Goal: Task Accomplishment & Management: Manage account settings

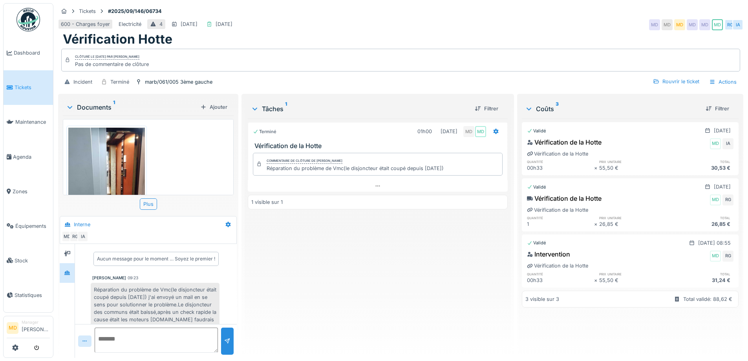
scroll to position [112, 0]
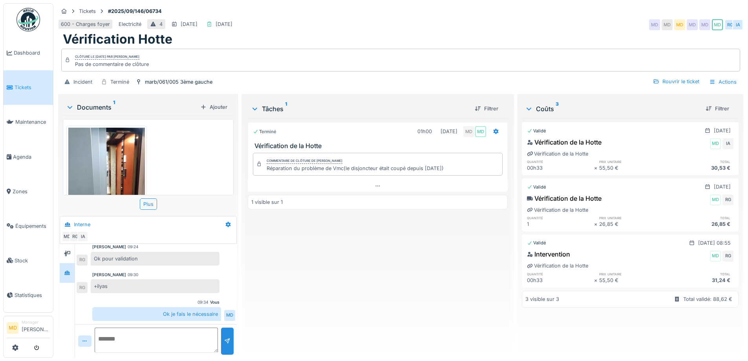
click at [363, 78] on div "Incident Terminé marb/061/005 3ème gauche Rouvrir le ticket Actions" at bounding box center [401, 82] width 686 height 18
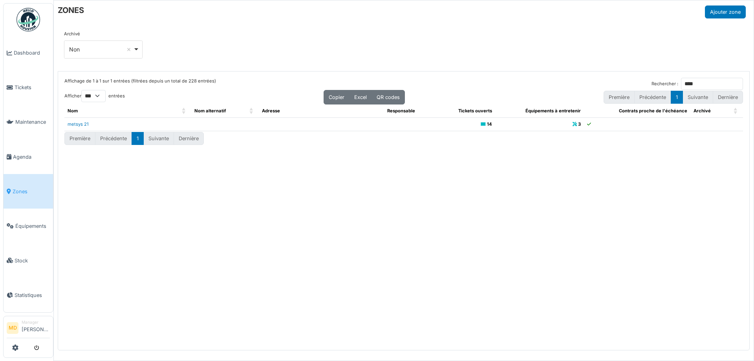
select select "***"
click at [30, 57] on link "Dashboard" at bounding box center [29, 53] width 50 height 35
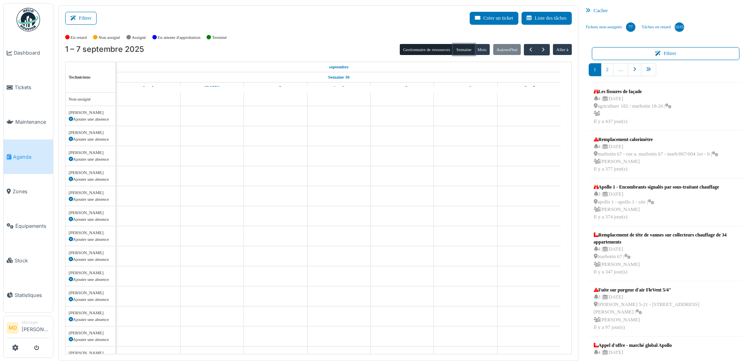
click at [460, 50] on button "Semaine" at bounding box center [464, 49] width 22 height 11
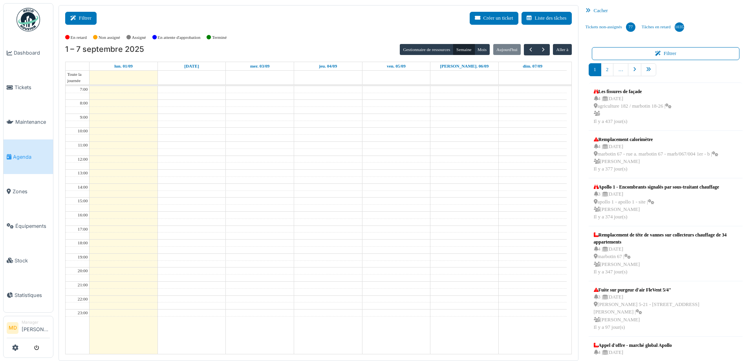
click at [83, 17] on button "Filtrer" at bounding box center [80, 18] width 31 height 13
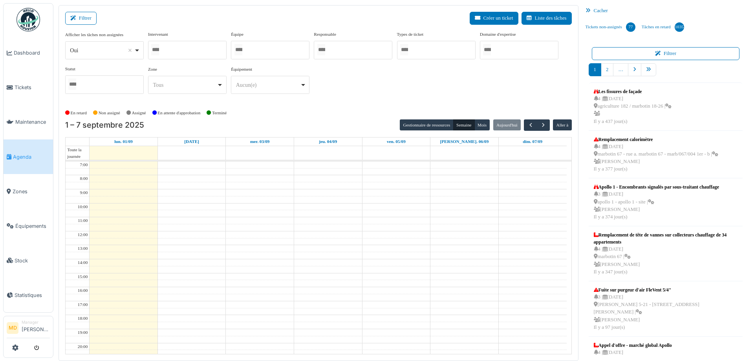
click at [181, 47] on div at bounding box center [187, 50] width 79 height 18
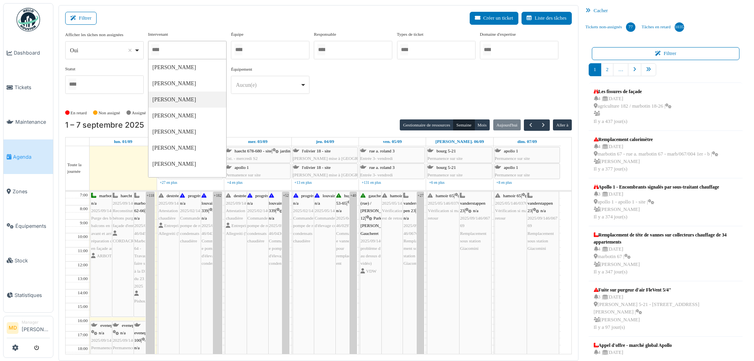
click at [425, 80] on div "Afficher les tâches non assignées *** Oui Remove item Oui Non Intervenant Abdel…" at bounding box center [318, 65] width 507 height 69
click at [171, 92] on div "**** Tous Remove item" at bounding box center [187, 85] width 79 height 18
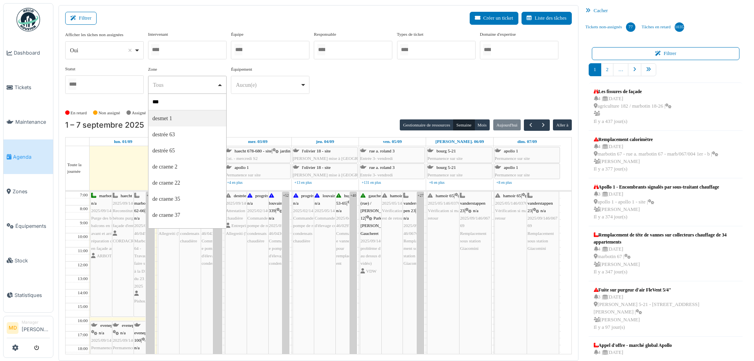
type input "****"
select select "****"
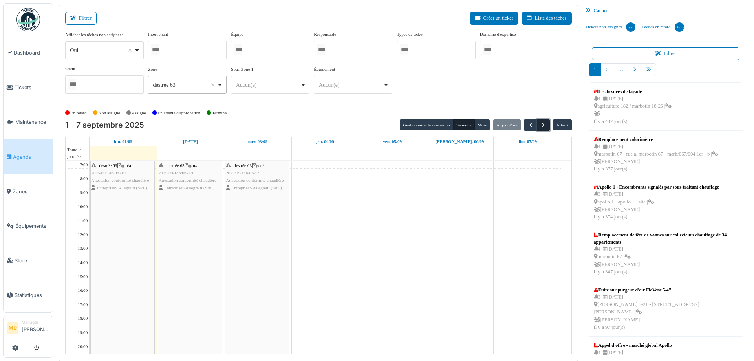
click at [541, 123] on span "button" at bounding box center [543, 125] width 7 height 7
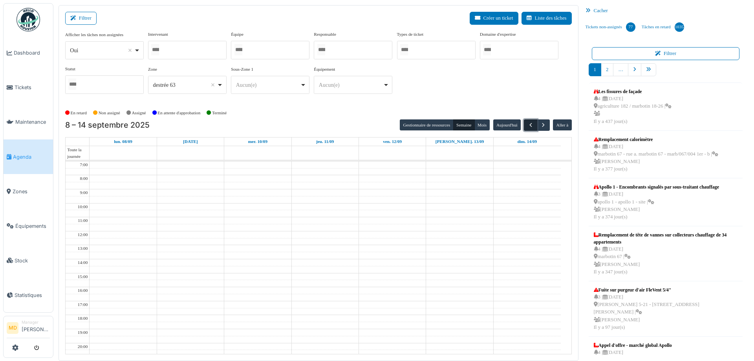
click at [528, 123] on span "button" at bounding box center [531, 125] width 7 height 7
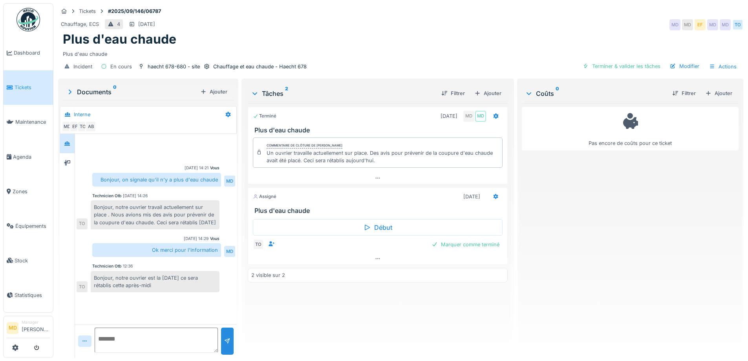
scroll to position [6, 0]
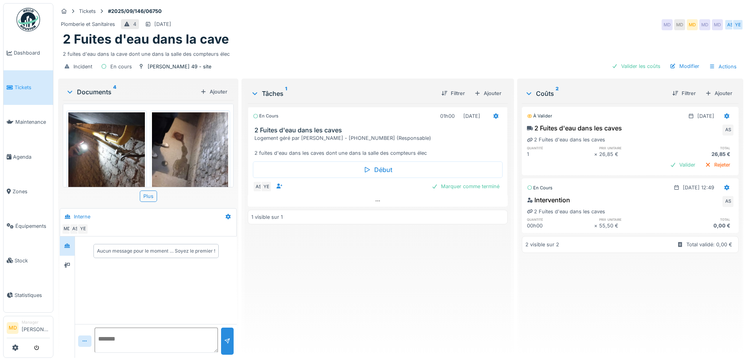
scroll to position [155, 0]
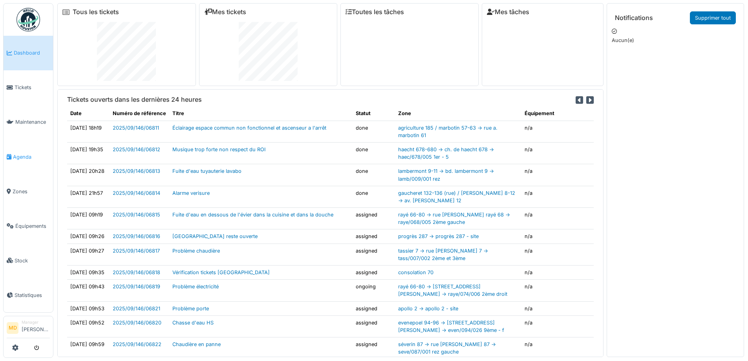
click at [33, 159] on link "Agenda" at bounding box center [29, 156] width 50 height 35
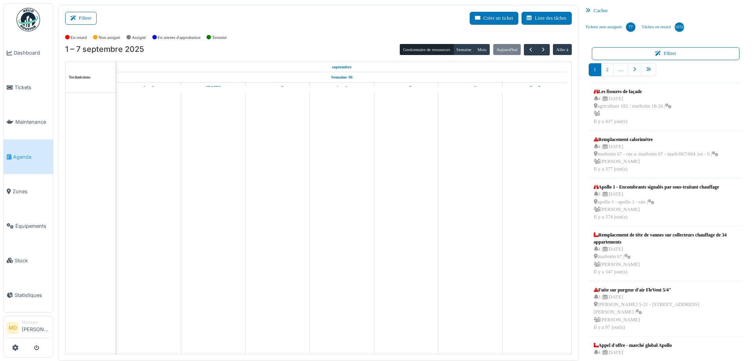
click at [456, 55] on div "1 – 7 septembre 2025 Gestionnaire de ressources Semaine Mois Aujourd'hui Aller …" at bounding box center [318, 199] width 507 height 310
click at [457, 53] on button "Semaine" at bounding box center [464, 49] width 22 height 11
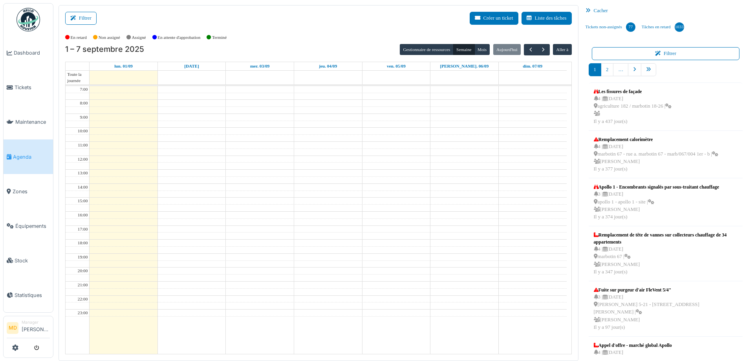
click at [285, 14] on div "Filtrer Créer un ticket Liste des tâches" at bounding box center [318, 21] width 507 height 19
click at [280, 34] on div "En retard Non assigné Assigné En attente d'approbation Terminé" at bounding box center [318, 37] width 507 height 13
click at [91, 20] on button "Filtrer" at bounding box center [80, 18] width 31 height 13
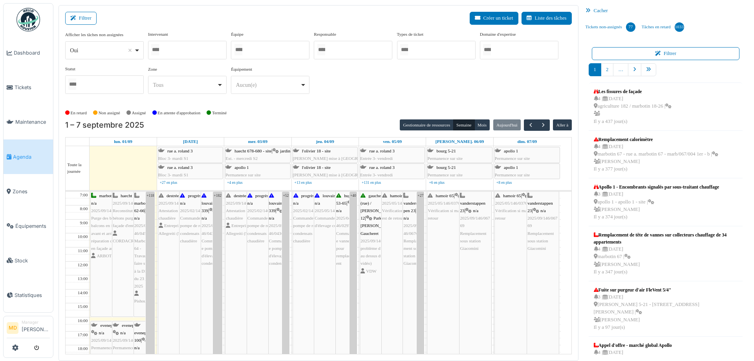
click at [194, 47] on div at bounding box center [187, 50] width 79 height 18
type input "****"
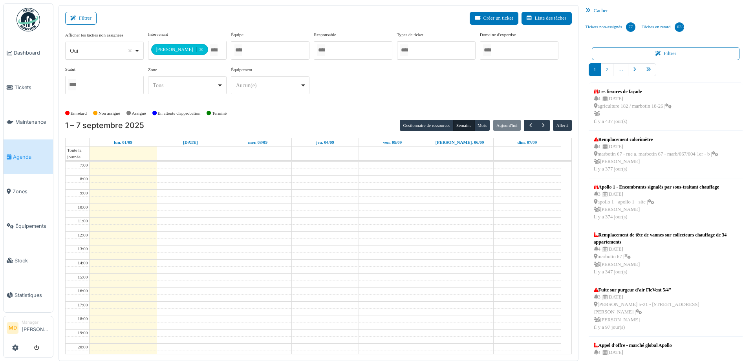
click at [357, 90] on div "**********" at bounding box center [318, 66] width 507 height 70
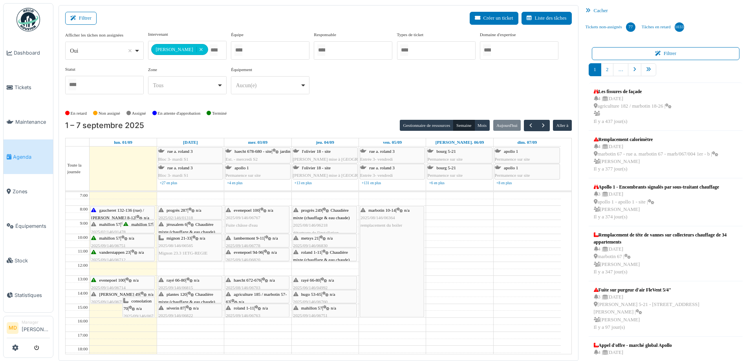
click at [131, 282] on div "evenepoel 100 | n/a 2025/09/146/06714 Vérification eau" at bounding box center [122, 288] width 63 height 23
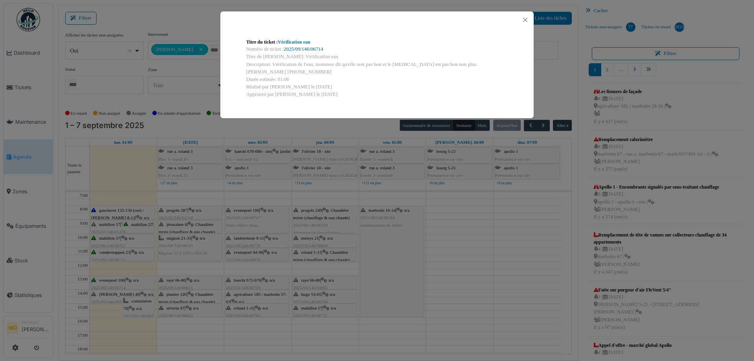
click at [308, 48] on link "2025/09/146/06714" at bounding box center [303, 49] width 39 height 6
click at [526, 20] on button "Close" at bounding box center [525, 20] width 11 height 11
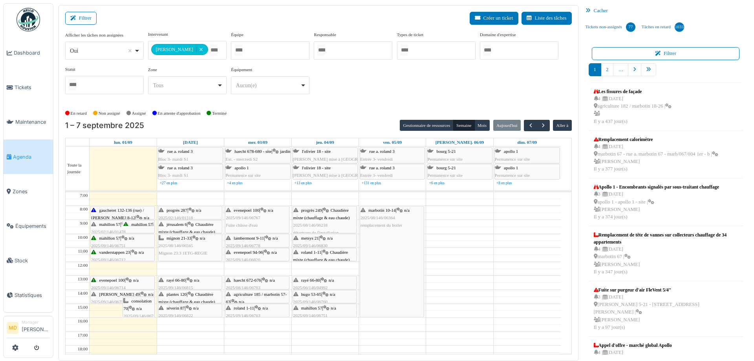
click at [106, 296] on span "wollès 49" at bounding box center [119, 294] width 40 height 5
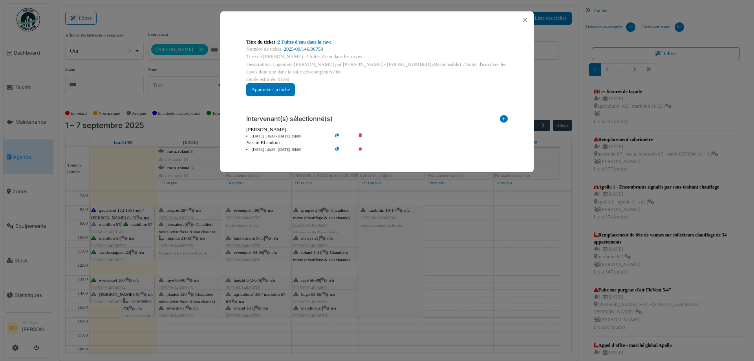
click at [304, 51] on link "2025/09/146/06750" at bounding box center [303, 49] width 39 height 6
click at [526, 18] on button "Close" at bounding box center [525, 20] width 11 height 11
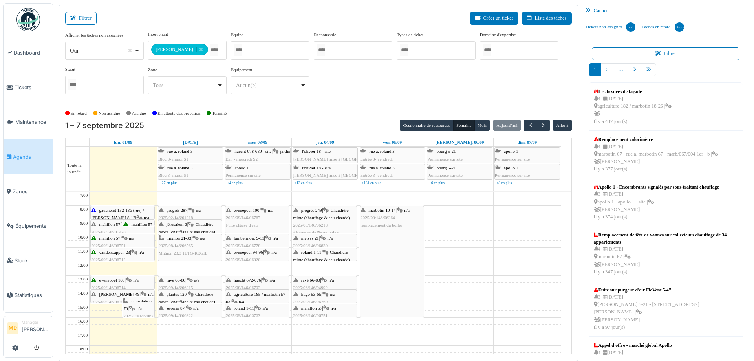
click at [365, 102] on div "**********" at bounding box center [318, 69] width 507 height 76
click at [328, 99] on div "**********" at bounding box center [318, 66] width 507 height 70
click at [322, 86] on div "**********" at bounding box center [318, 66] width 507 height 70
click at [337, 87] on div "**********" at bounding box center [318, 66] width 507 height 70
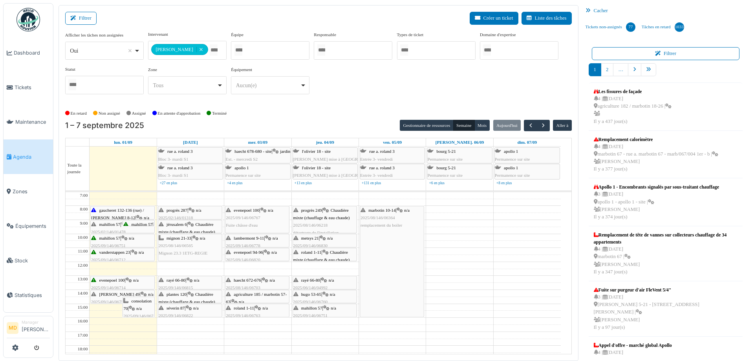
click at [429, 86] on div "**********" at bounding box center [318, 66] width 507 height 70
click at [142, 310] on span "n/a" at bounding box center [139, 308] width 6 height 5
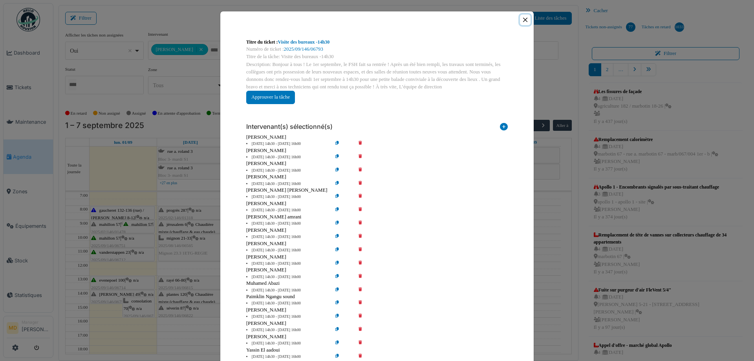
click at [524, 22] on button "Close" at bounding box center [525, 20] width 11 height 11
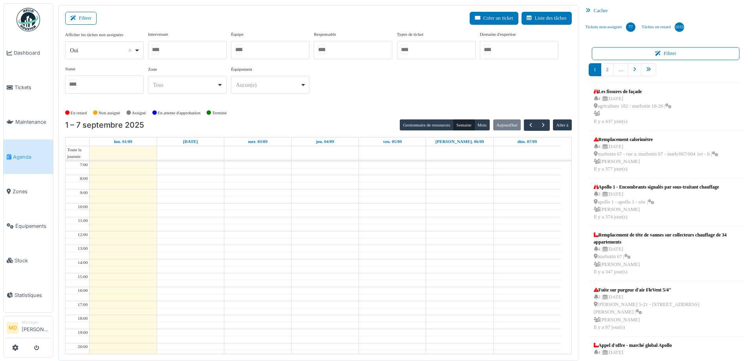
click at [191, 48] on div at bounding box center [187, 50] width 79 height 18
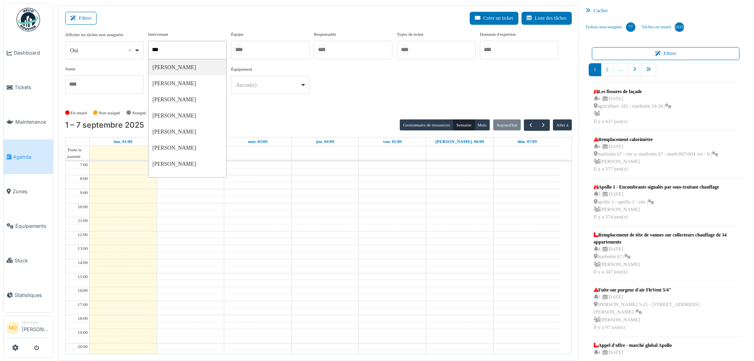
type input "****"
click at [305, 81] on div "Aucun(e) Remove item" at bounding box center [271, 85] width 72 height 11
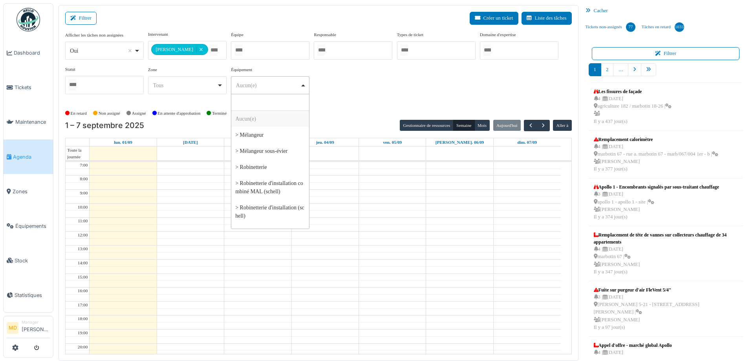
click at [370, 76] on div "**********" at bounding box center [318, 66] width 507 height 70
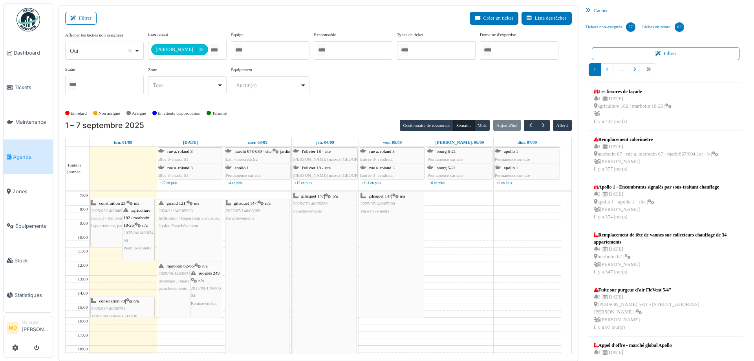
click at [177, 273] on span "2025/08/146/06519" at bounding box center [176, 273] width 35 height 5
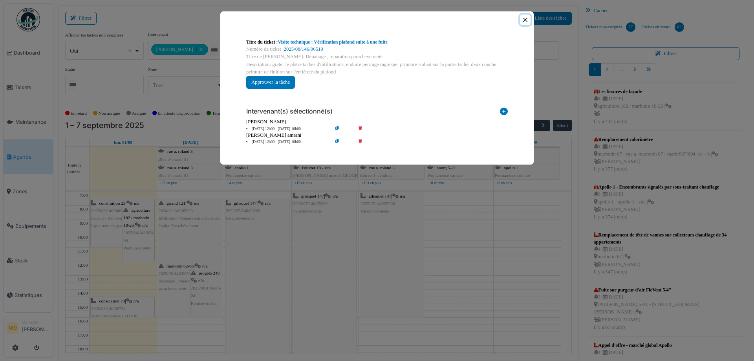
click at [526, 20] on button "Close" at bounding box center [525, 20] width 11 height 11
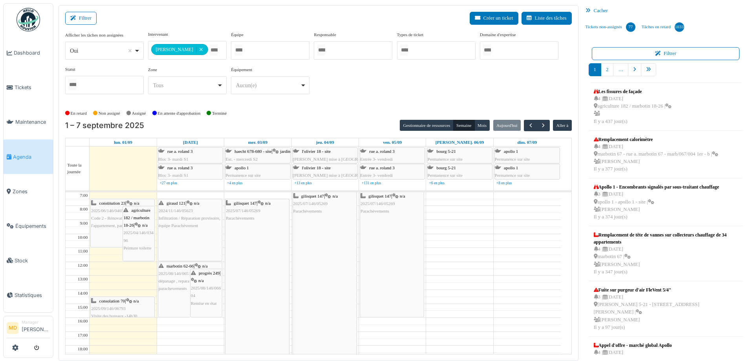
click at [249, 223] on div "gilisquet 147 | n/a 2025/07/146/05269 Parachèvements" at bounding box center [258, 314] width 64 height 230
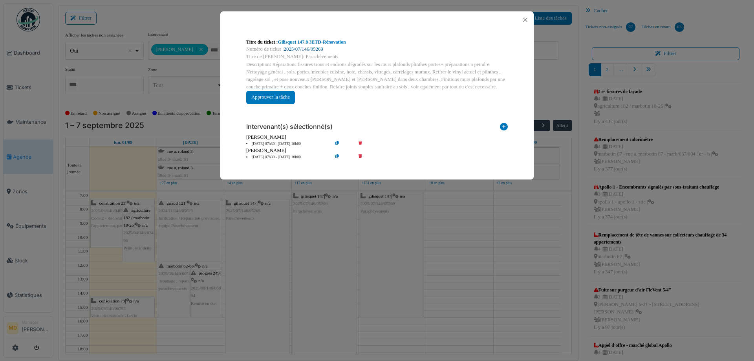
click at [299, 46] on link "2025/07/146/05269" at bounding box center [303, 49] width 39 height 6
click at [526, 17] on button "Close" at bounding box center [525, 20] width 11 height 11
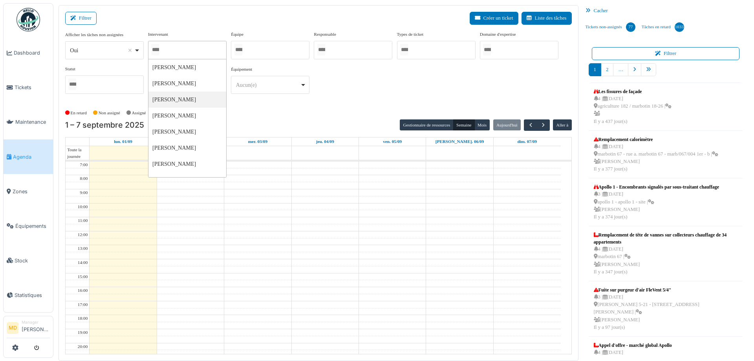
click at [197, 48] on div at bounding box center [187, 50] width 79 height 18
type input "***"
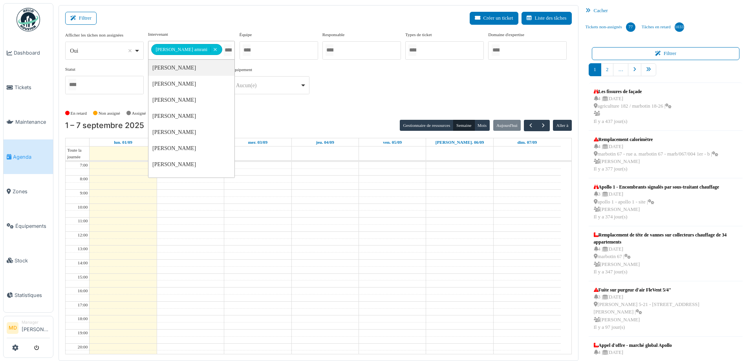
click at [391, 81] on div "**********" at bounding box center [318, 66] width 507 height 70
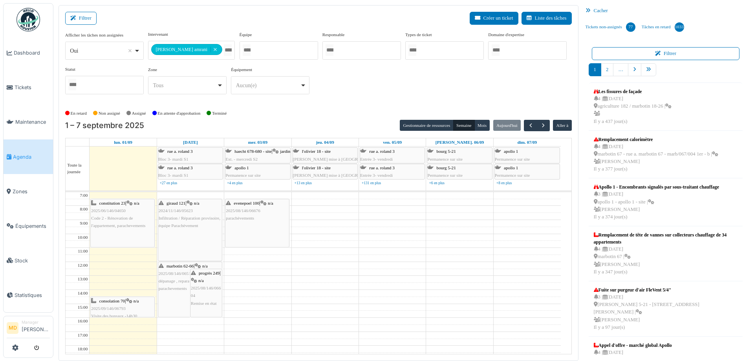
click at [264, 204] on icon at bounding box center [263, 203] width 6 height 5
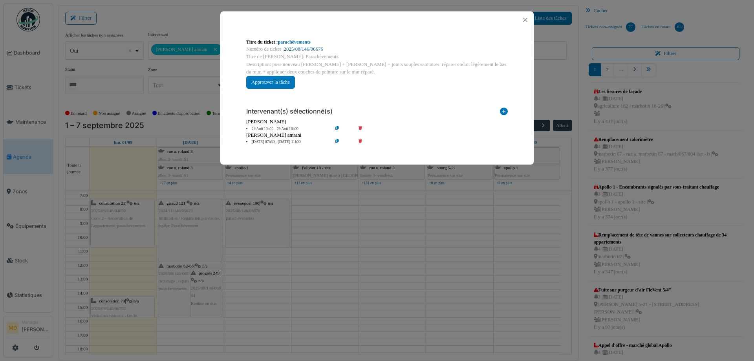
click at [303, 48] on link "2025/08/146/06676" at bounding box center [303, 49] width 39 height 6
click at [526, 18] on button "Close" at bounding box center [525, 20] width 11 height 11
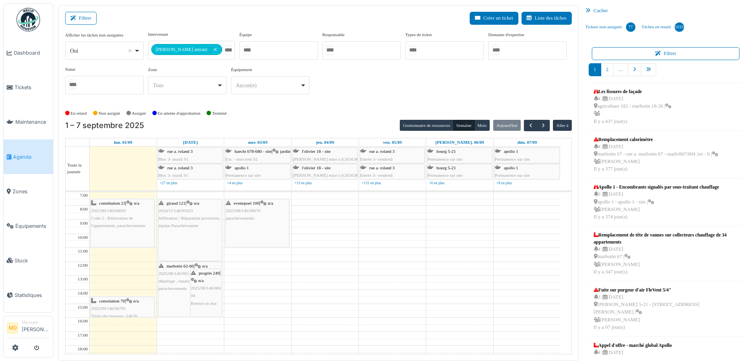
click at [133, 202] on icon at bounding box center [130, 203] width 6 height 5
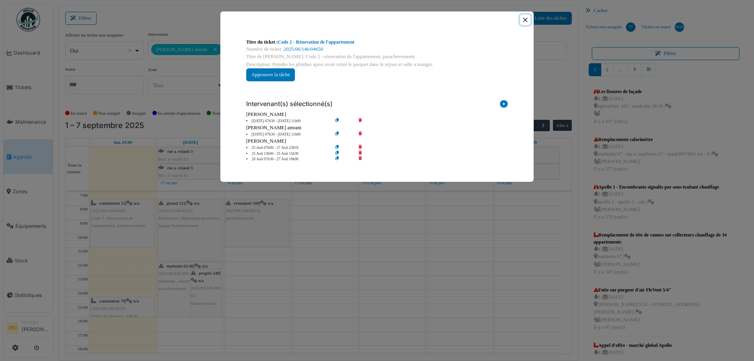
click at [524, 19] on button "Close" at bounding box center [525, 20] width 11 height 11
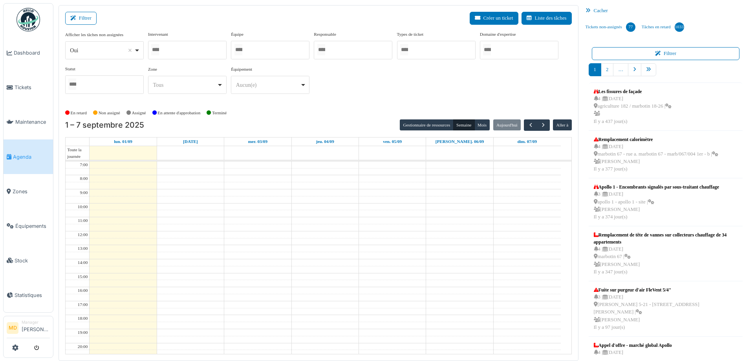
click at [185, 48] on div at bounding box center [187, 50] width 79 height 18
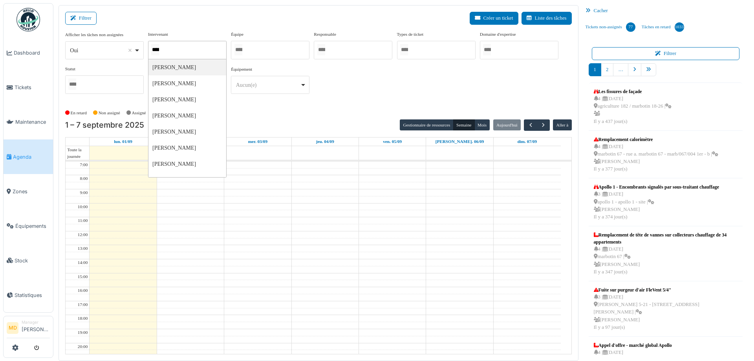
type input "*****"
click at [345, 93] on div "**********" at bounding box center [318, 66] width 507 height 70
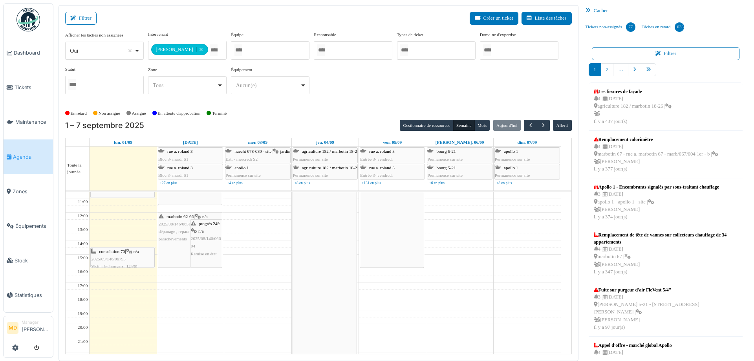
scroll to position [36, 0]
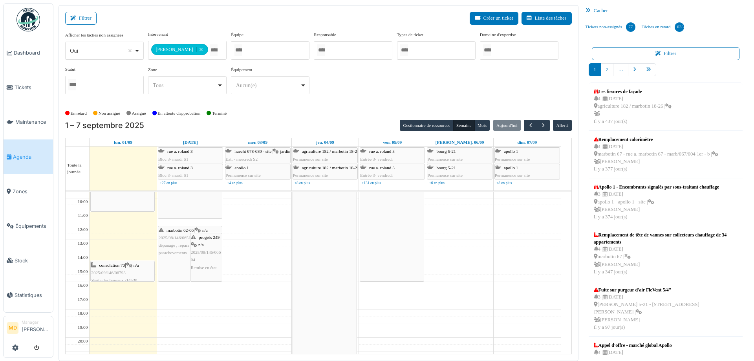
click at [203, 240] on div "progrès 249 | n/a 2025/08/146/06604 Remise en état" at bounding box center [206, 253] width 31 height 38
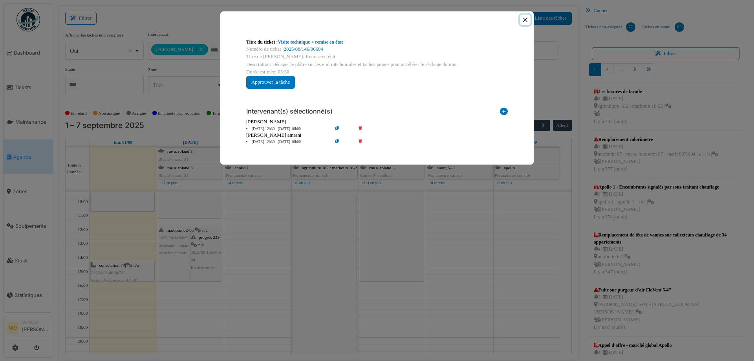
click at [524, 22] on button "Close" at bounding box center [525, 20] width 11 height 11
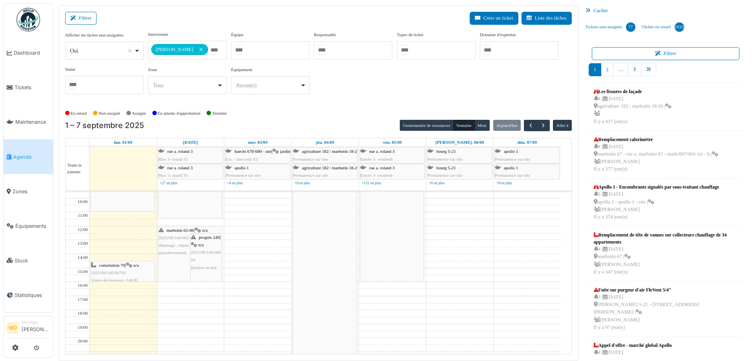
click at [168, 255] on div "marbotin 62-66 | n/a 2025/08/146/06519 dépanage , reparation parachevements" at bounding box center [190, 242] width 63 height 30
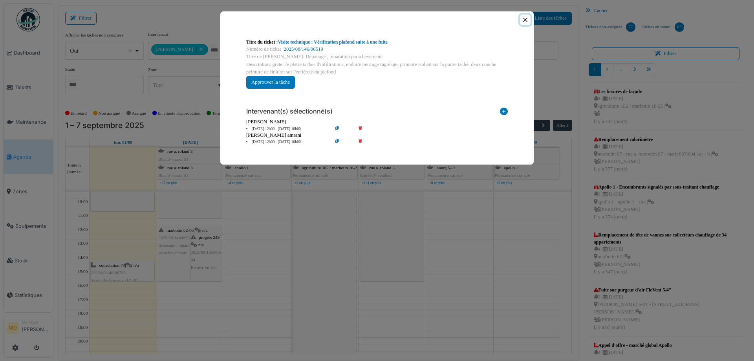
click at [528, 17] on button "Close" at bounding box center [525, 20] width 11 height 11
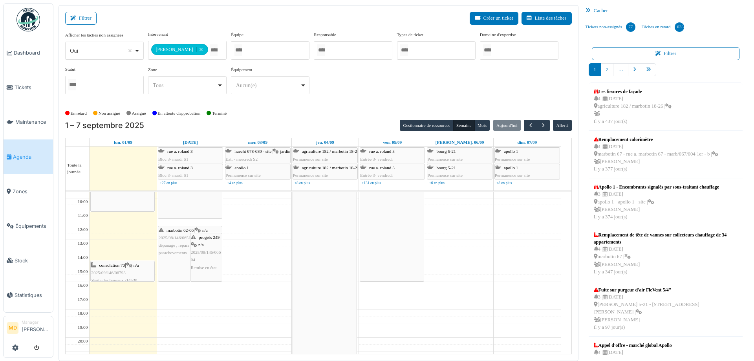
click at [360, 83] on div "**********" at bounding box center [318, 66] width 507 height 70
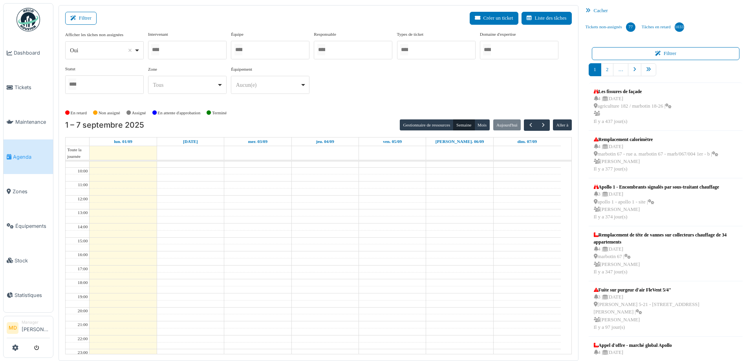
click at [198, 49] on div at bounding box center [187, 50] width 79 height 18
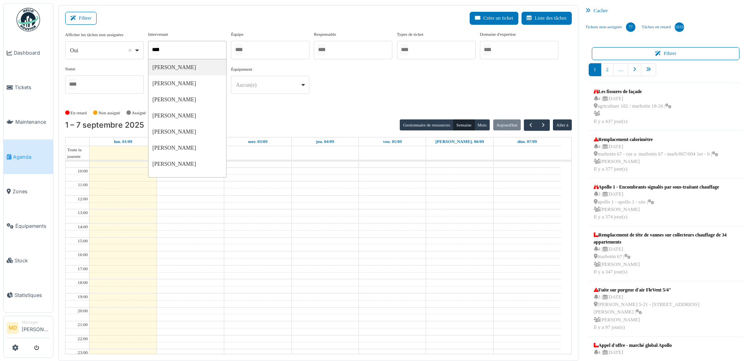
type input "******"
click at [345, 88] on div "**********" at bounding box center [318, 66] width 507 height 70
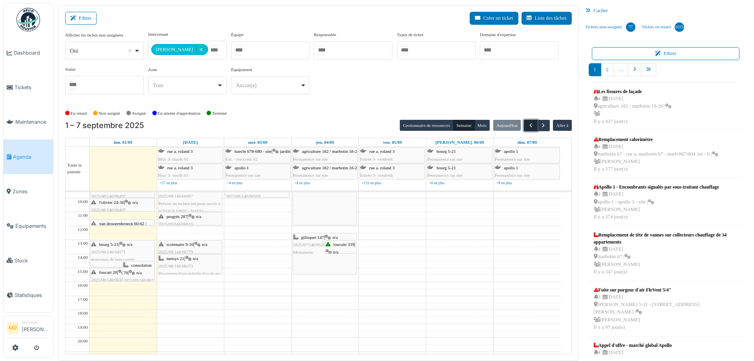
click at [528, 127] on span "button" at bounding box center [531, 125] width 7 height 7
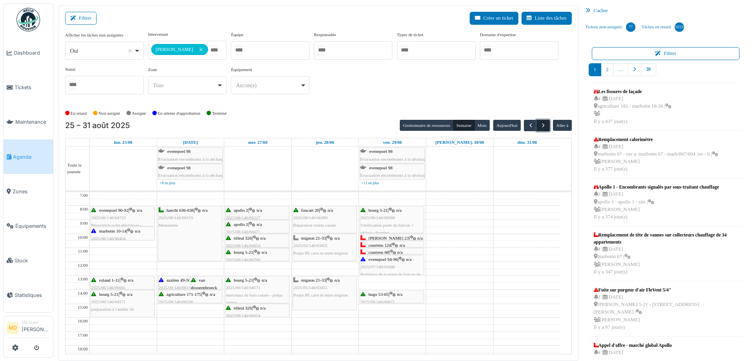
click at [541, 121] on button "button" at bounding box center [543, 125] width 13 height 11
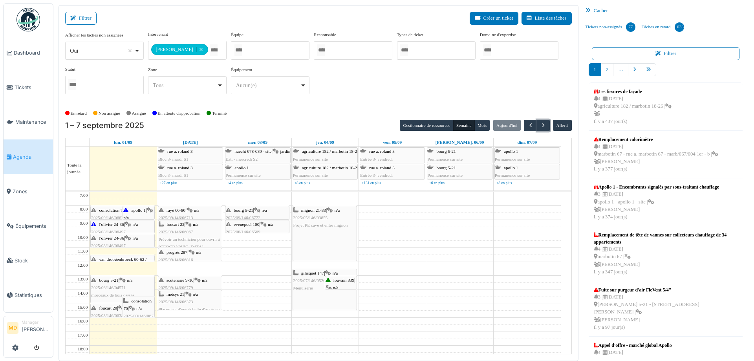
click at [266, 210] on span "n/a" at bounding box center [265, 210] width 6 height 5
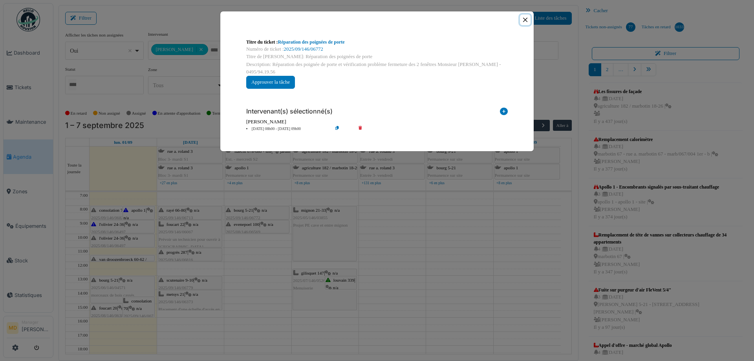
click at [524, 18] on button "Close" at bounding box center [525, 20] width 11 height 11
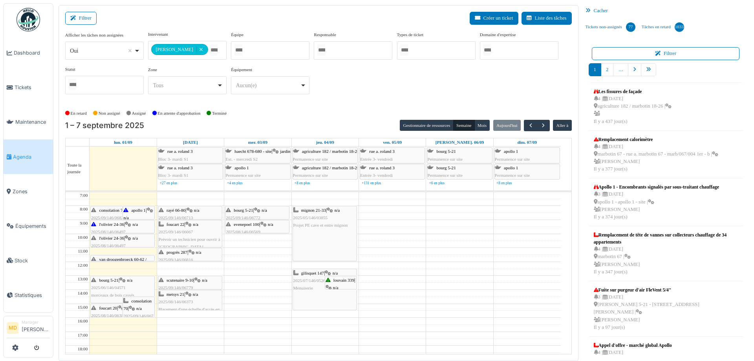
click at [268, 228] on div "evenepoel 100 | n/a 2025/08/146/06569 fenêtre du salon" at bounding box center [257, 232] width 63 height 23
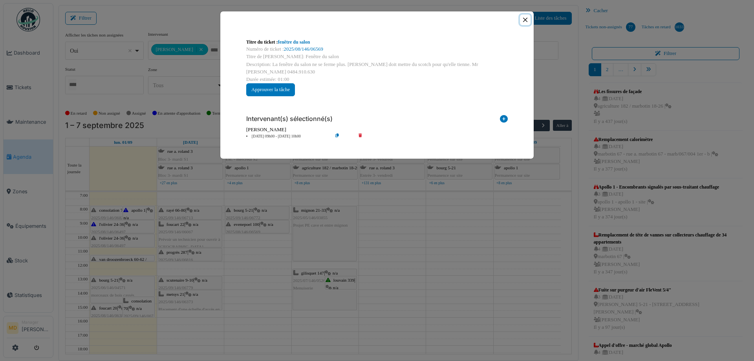
click at [527, 19] on button "Close" at bounding box center [525, 20] width 11 height 11
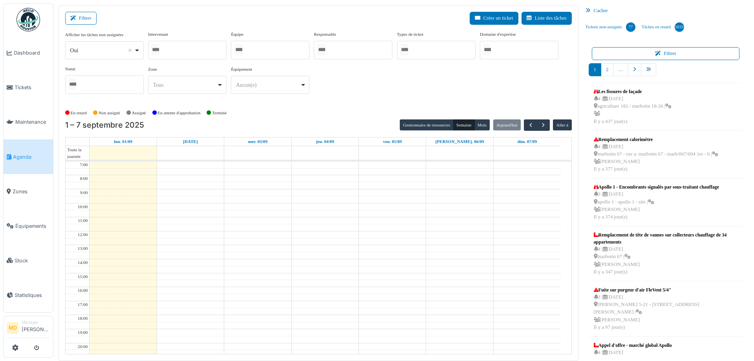
click at [189, 50] on div at bounding box center [187, 50] width 79 height 18
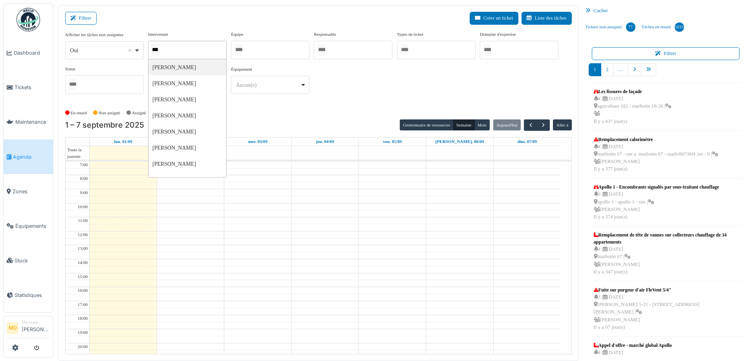
type input "****"
click at [381, 92] on div "**********" at bounding box center [318, 66] width 507 height 70
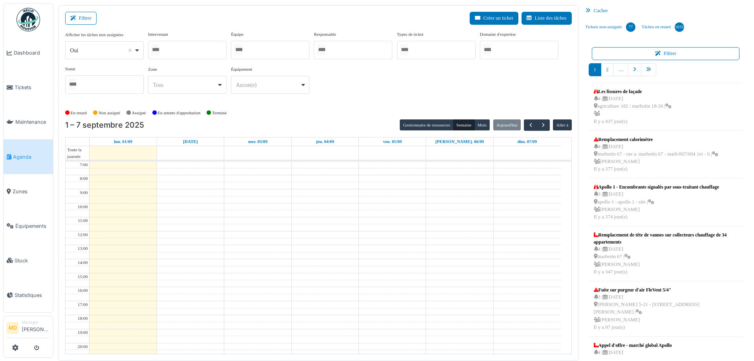
click at [189, 50] on div at bounding box center [187, 50] width 79 height 18
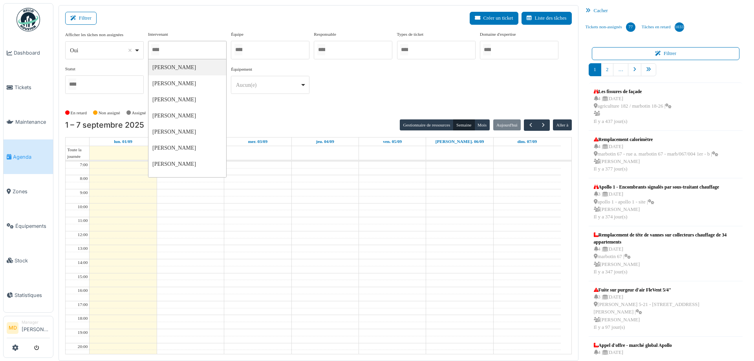
type input "*"
type input "*****"
click at [393, 84] on div "**********" at bounding box center [318, 66] width 507 height 70
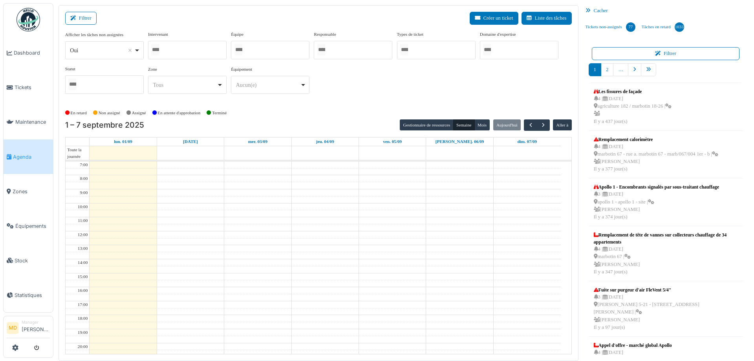
click at [189, 48] on div at bounding box center [187, 50] width 79 height 18
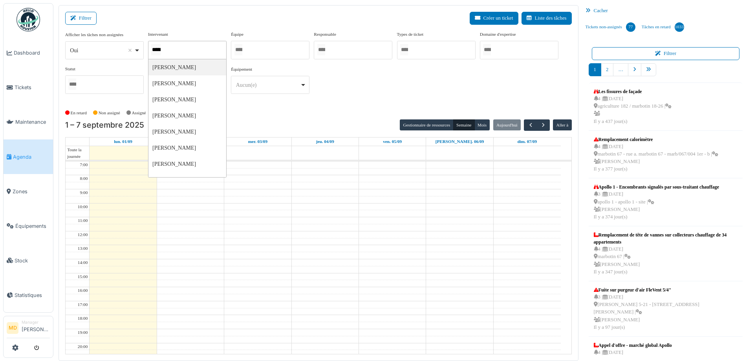
type input "******"
click at [394, 83] on div "**********" at bounding box center [318, 66] width 507 height 70
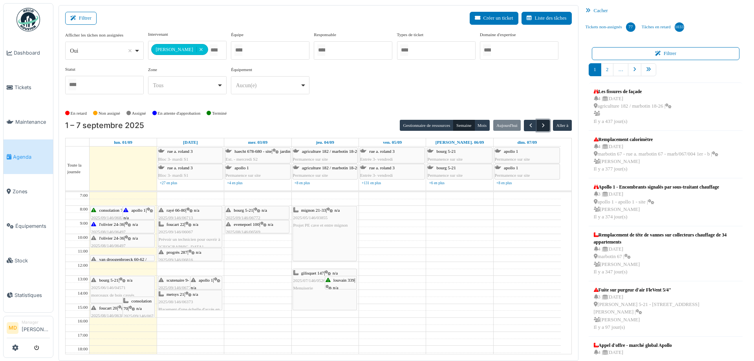
click at [540, 122] on span "button" at bounding box center [543, 125] width 7 height 7
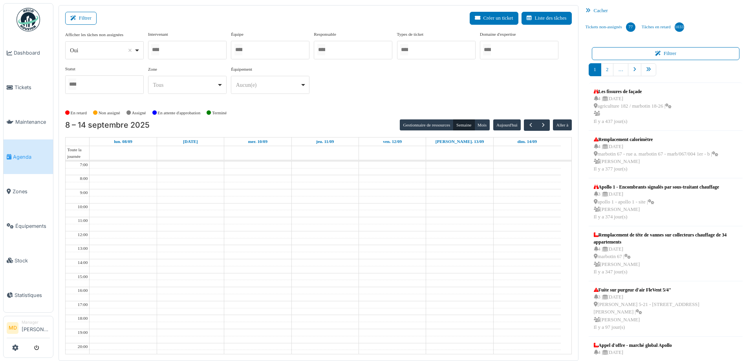
click at [352, 89] on div "Afficher les tâches non assignées *** Oui Remove item Oui Non Intervenant Abdel…" at bounding box center [318, 65] width 507 height 69
click at [173, 86] on div "Tous Remove item" at bounding box center [185, 85] width 64 height 8
type input "****"
select select "****"
click at [255, 117] on div "En retard Non assigné Assigné En attente d'approbation Terminé" at bounding box center [318, 112] width 507 height 13
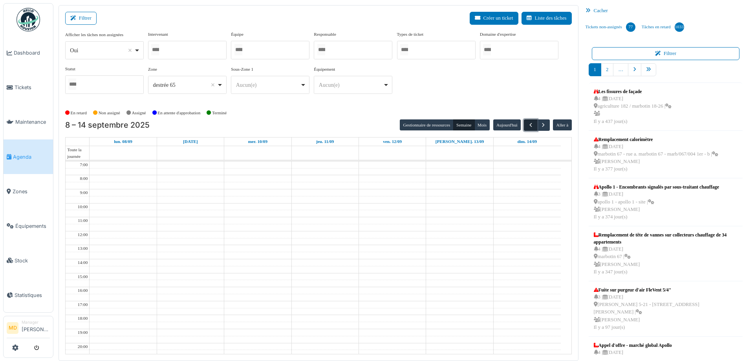
click at [528, 123] on span "button" at bounding box center [531, 125] width 7 height 7
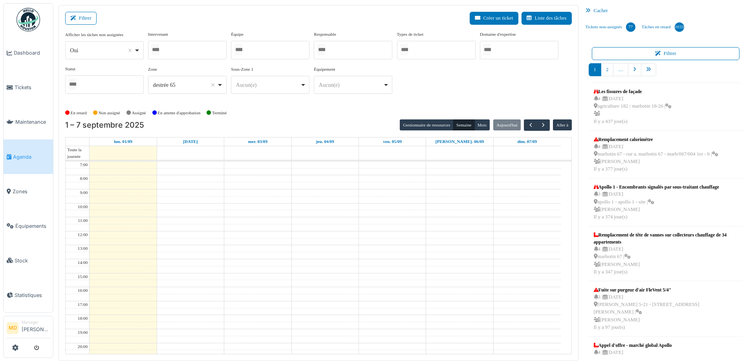
click at [479, 92] on div "Afficher les tâches non assignées *** Oui Remove item Oui Non Intervenant Abdel…" at bounding box center [318, 65] width 507 height 69
click at [528, 124] on span "button" at bounding box center [531, 125] width 7 height 7
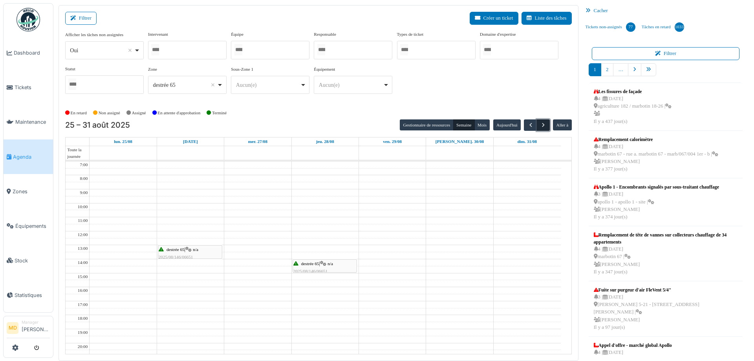
click at [540, 123] on span "button" at bounding box center [543, 125] width 7 height 7
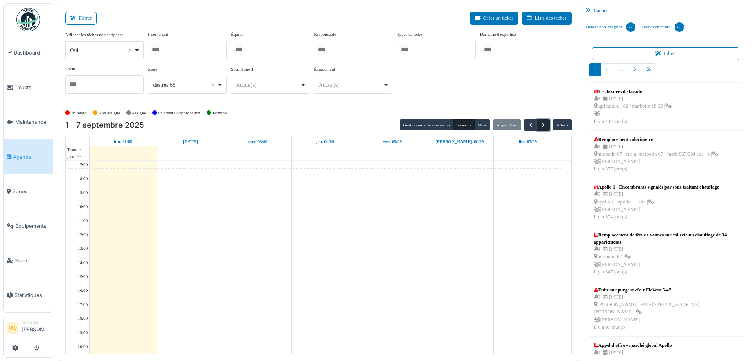
click at [540, 123] on span "button" at bounding box center [543, 125] width 7 height 7
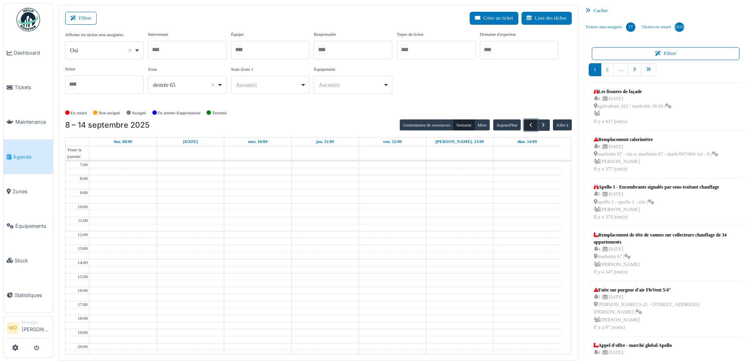
click at [524, 129] on button "button" at bounding box center [530, 124] width 13 height 11
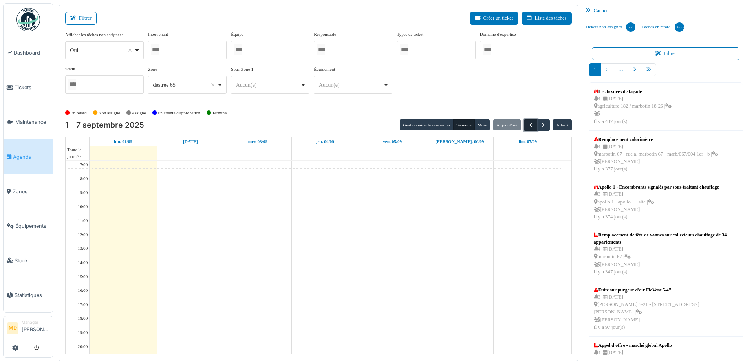
click at [524, 129] on button "button" at bounding box center [530, 124] width 13 height 11
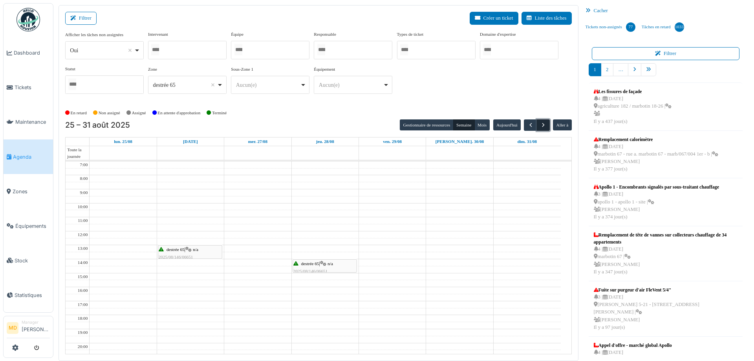
click at [540, 128] on span "button" at bounding box center [543, 125] width 7 height 7
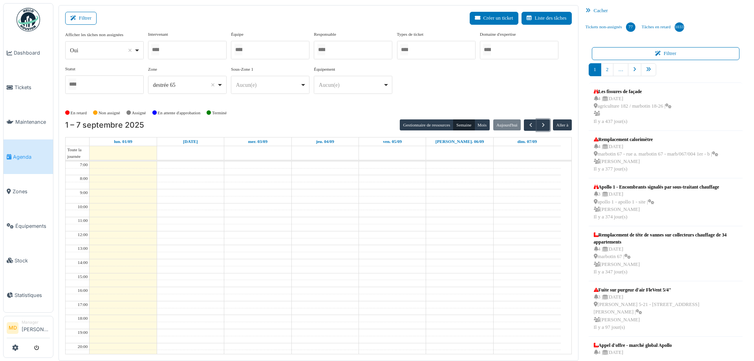
click at [189, 84] on div "destrée 65 Remove item" at bounding box center [185, 85] width 64 height 8
type input "***"
click at [180, 80] on div "destrée 65 Remove item" at bounding box center [187, 84] width 72 height 11
type input "***"
select select "****"
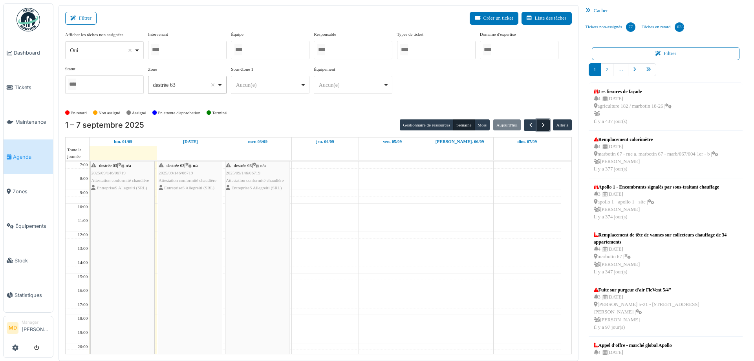
click at [544, 123] on button "button" at bounding box center [543, 124] width 13 height 11
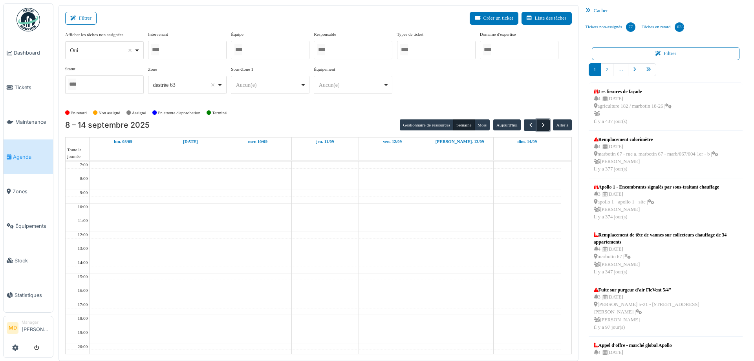
click at [540, 123] on span "button" at bounding box center [543, 125] width 7 height 7
click at [528, 123] on span "button" at bounding box center [531, 125] width 7 height 7
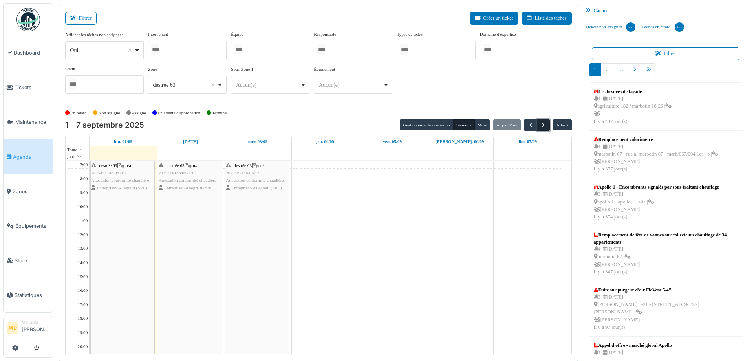
click at [540, 123] on span "button" at bounding box center [543, 125] width 7 height 7
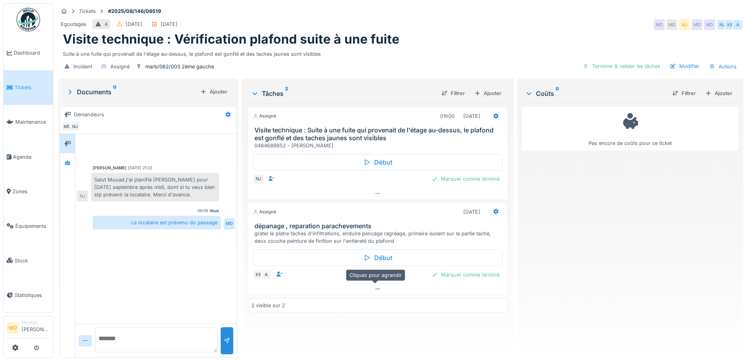
click at [375, 287] on icon at bounding box center [378, 288] width 6 height 5
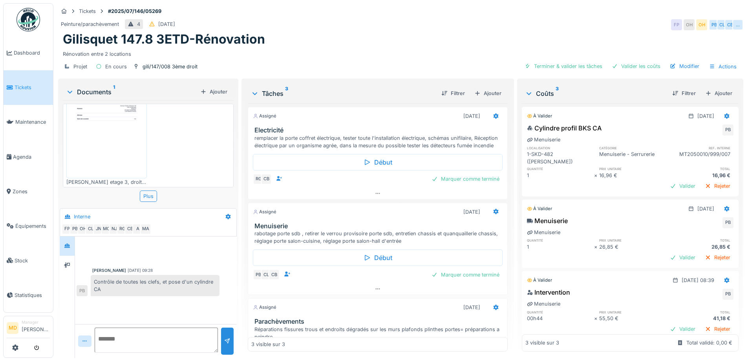
scroll to position [102, 0]
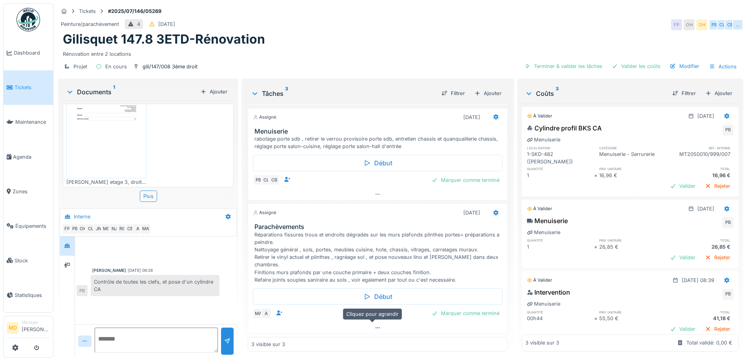
click at [375, 325] on icon at bounding box center [378, 327] width 6 height 5
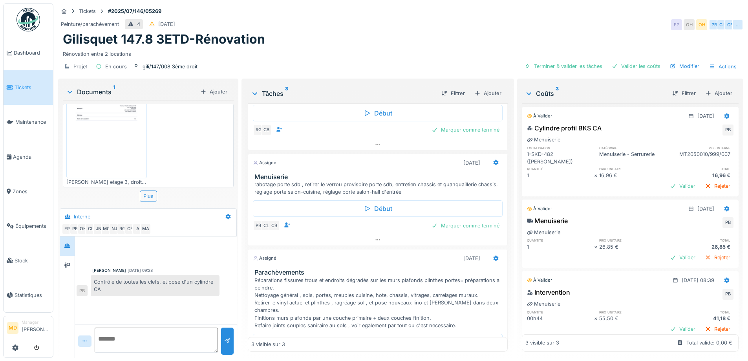
scroll to position [0, 0]
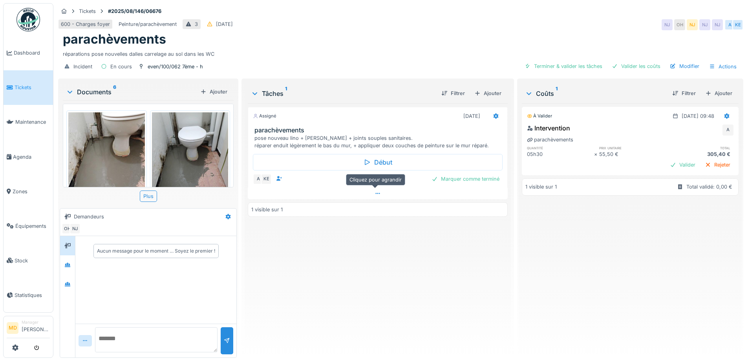
click at [375, 196] on icon at bounding box center [378, 193] width 6 height 5
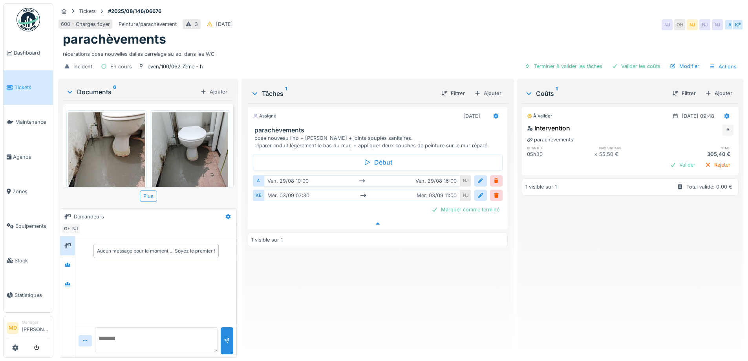
scroll to position [6, 0]
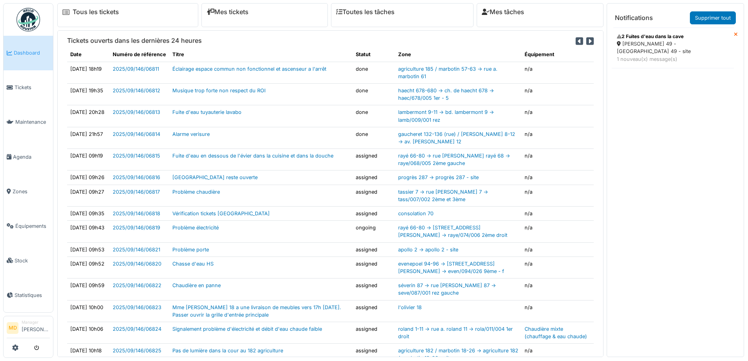
click at [660, 55] on div "1 nouveau(x) message(s)" at bounding box center [673, 58] width 112 height 7
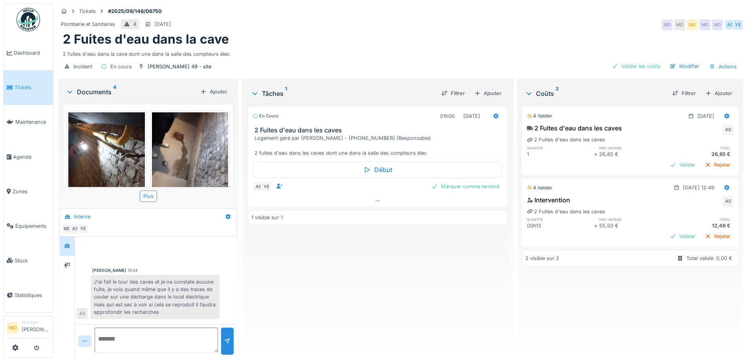
scroll to position [6, 0]
click at [379, 197] on div at bounding box center [377, 200] width 259 height 11
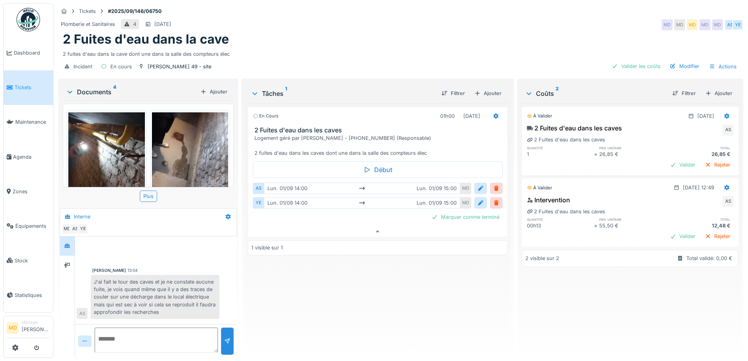
click at [317, 58] on div "Incident En cours wollès 49 - site Valider les coûts Modifier Actions" at bounding box center [401, 67] width 686 height 18
drag, startPoint x: 227, startPoint y: 48, endPoint x: 61, endPoint y: 48, distance: 166.6
click at [61, 48] on div "2 Fuites d'eau dans la cave 2 fuites d'eau dans la cave dont une dans la salle …" at bounding box center [401, 45] width 686 height 26
click at [76, 47] on div "2 fuites d'eau dans la cave dont une dans la salle des compteurs élec" at bounding box center [401, 52] width 676 height 11
click at [86, 47] on div "2 fuites d'eau dans la cave dont une dans la salle des compteurs élec" at bounding box center [401, 52] width 676 height 11
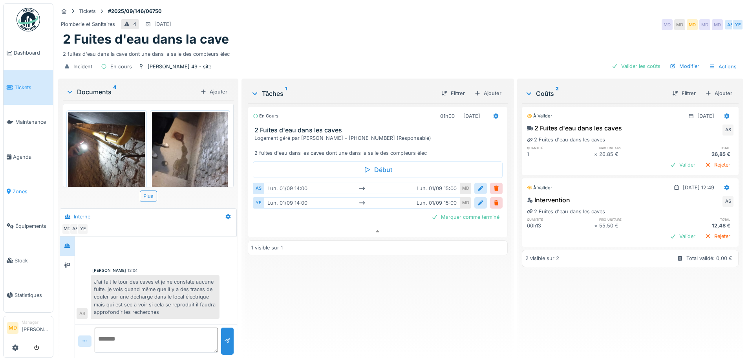
click at [16, 191] on link "Zones" at bounding box center [29, 191] width 50 height 35
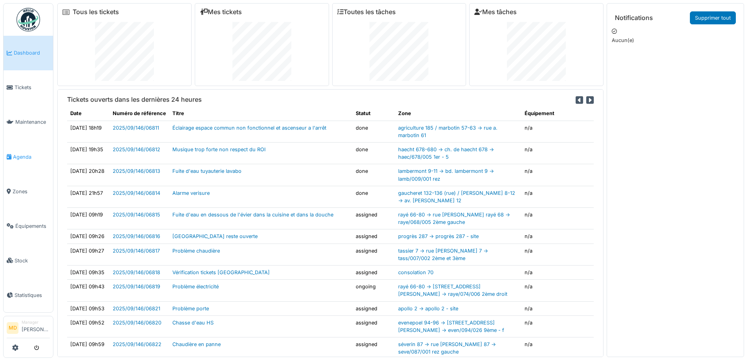
click at [22, 153] on span "Agenda" at bounding box center [31, 156] width 37 height 7
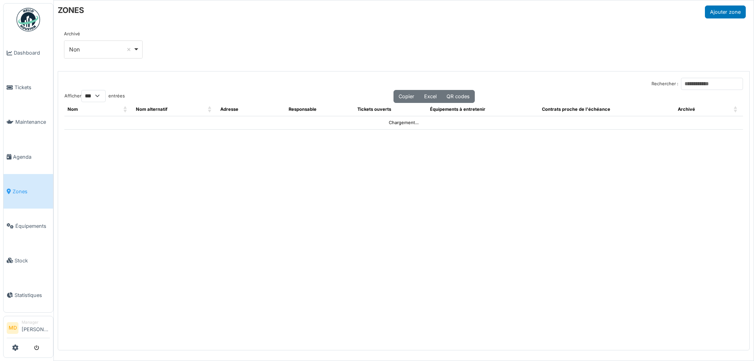
select select "***"
click at [686, 83] on input "Rechercher :" at bounding box center [712, 84] width 62 height 12
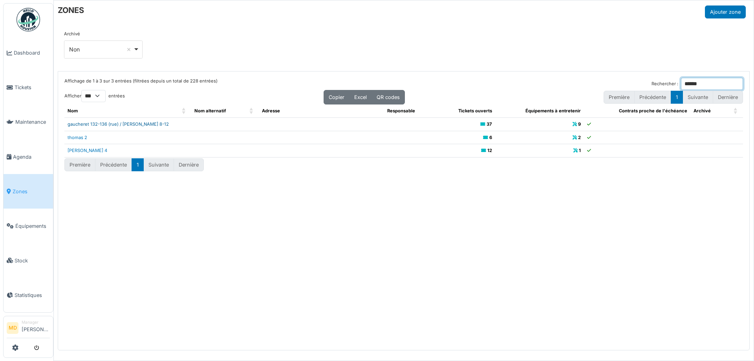
type input "******"
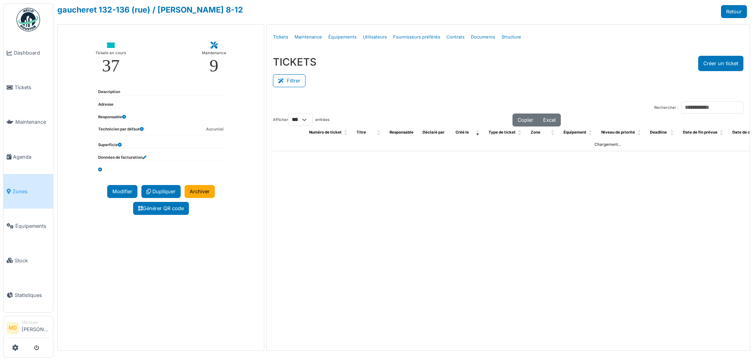
select select "***"
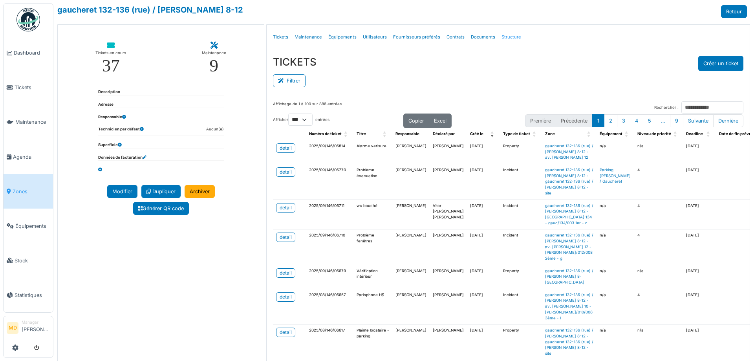
click at [507, 37] on link "Structure" at bounding box center [512, 37] width 26 height 18
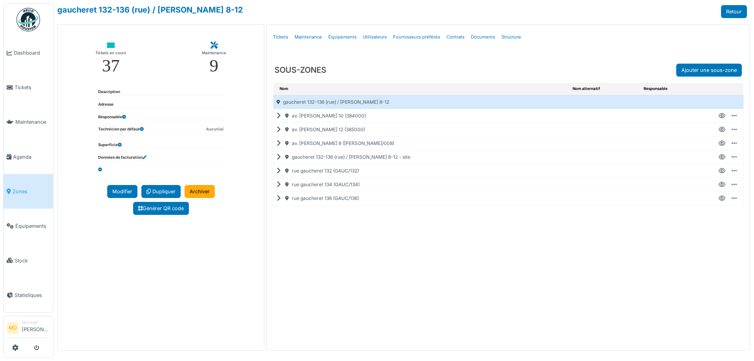
click at [279, 130] on icon at bounding box center [280, 130] width 7 height 0
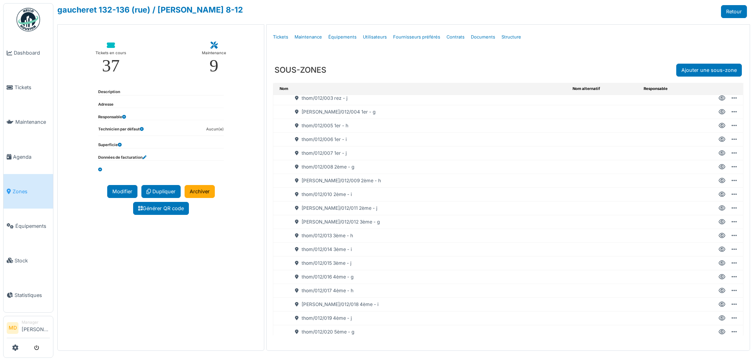
scroll to position [79, 0]
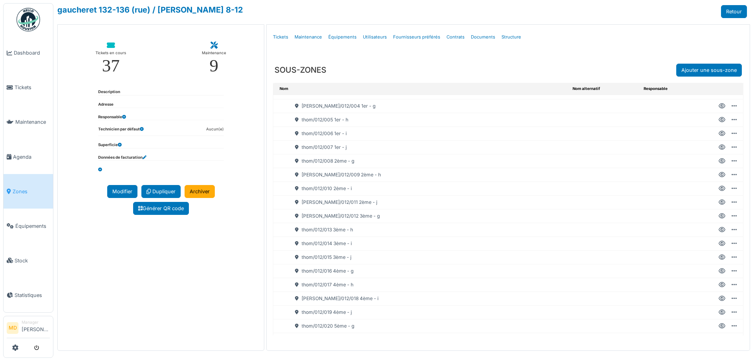
click at [719, 230] on icon at bounding box center [722, 230] width 7 height 0
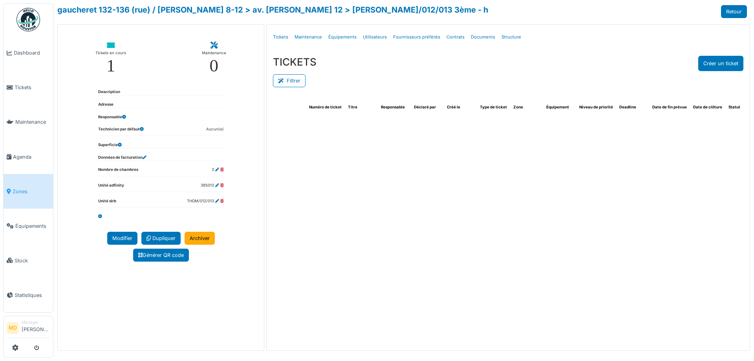
select select "***"
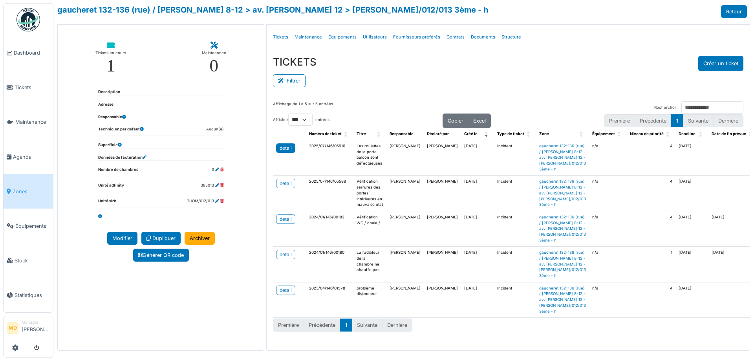
click at [283, 149] on div "detail" at bounding box center [286, 148] width 12 height 7
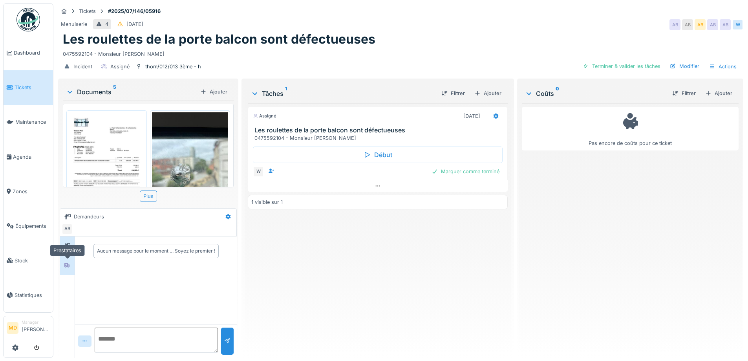
click at [68, 271] on div at bounding box center [67, 265] width 12 height 13
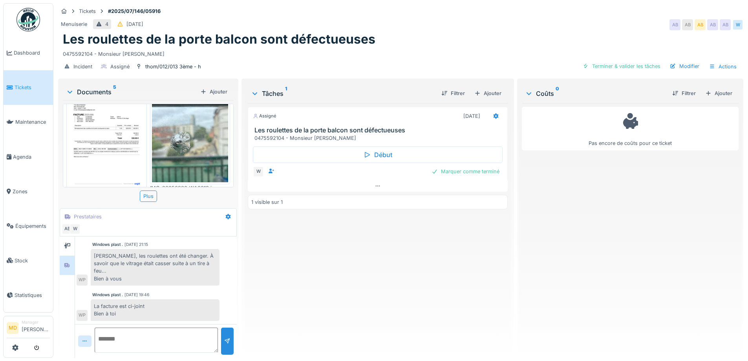
scroll to position [5, 0]
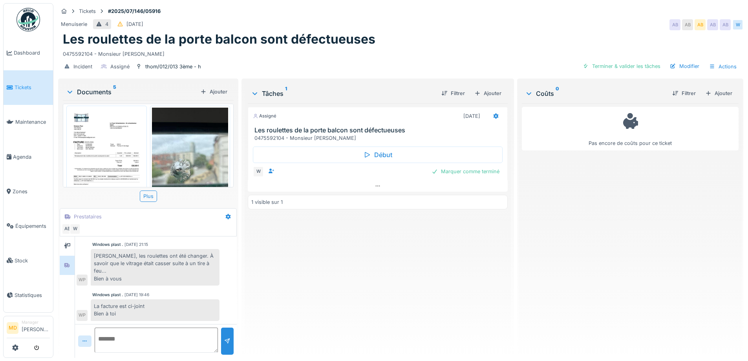
click at [196, 142] on img at bounding box center [190, 159] width 77 height 102
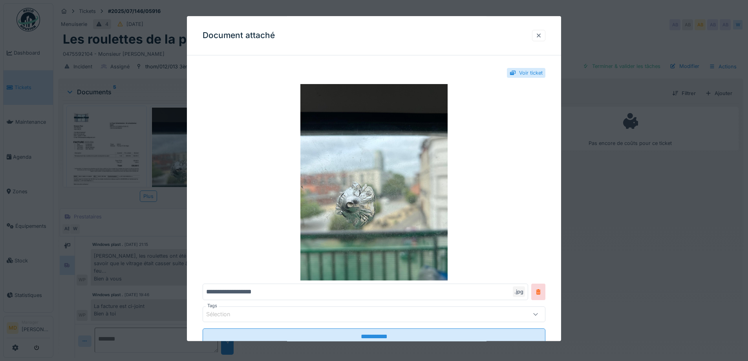
click at [539, 39] on div at bounding box center [539, 35] width 6 height 7
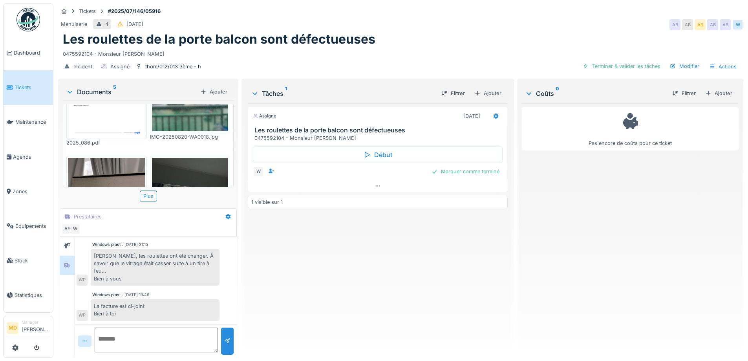
scroll to position [123, 0]
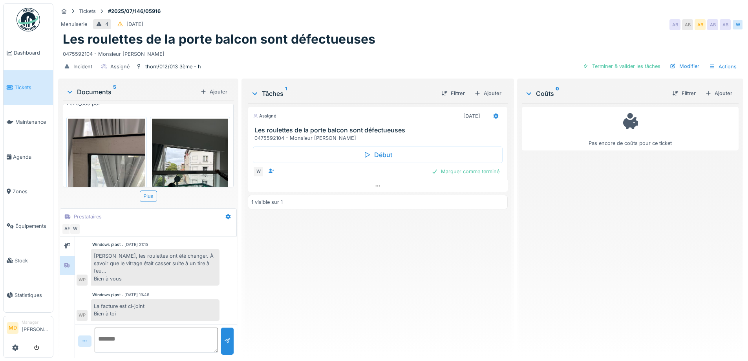
click at [127, 139] on img at bounding box center [106, 170] width 77 height 102
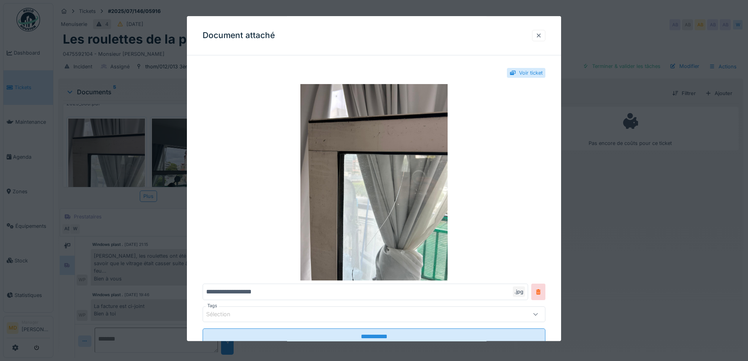
click at [546, 35] on div at bounding box center [538, 35] width 13 height 11
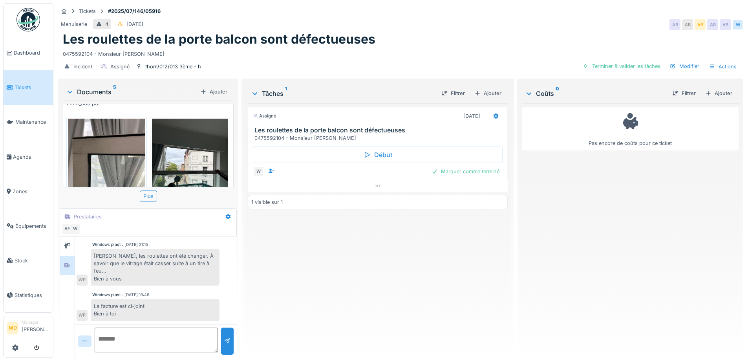
click at [196, 133] on img at bounding box center [190, 170] width 77 height 102
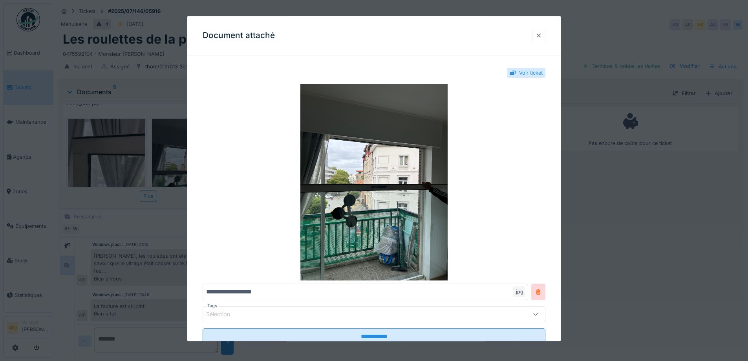
click at [542, 32] on div at bounding box center [539, 35] width 6 height 7
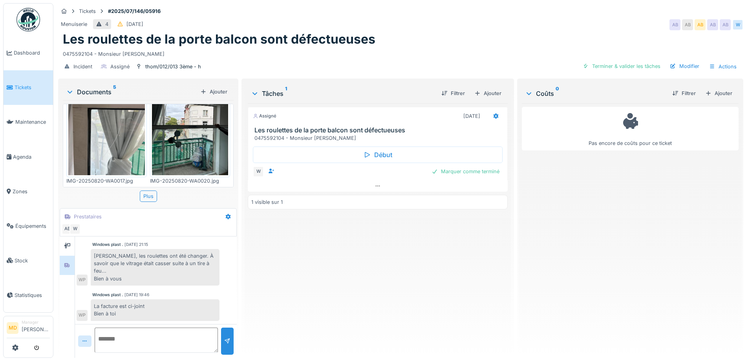
scroll to position [240, 0]
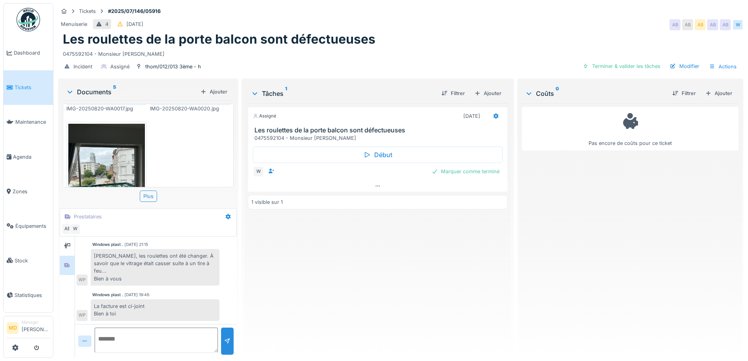
click at [130, 152] on img at bounding box center [106, 175] width 77 height 102
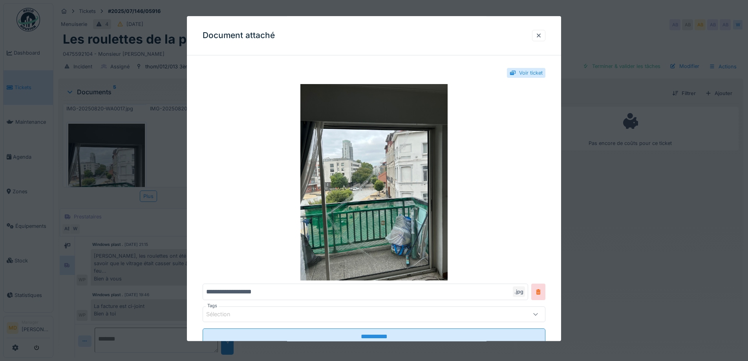
drag, startPoint x: 544, startPoint y: 32, endPoint x: 539, endPoint y: 32, distance: 5.5
click at [542, 32] on div at bounding box center [539, 35] width 6 height 7
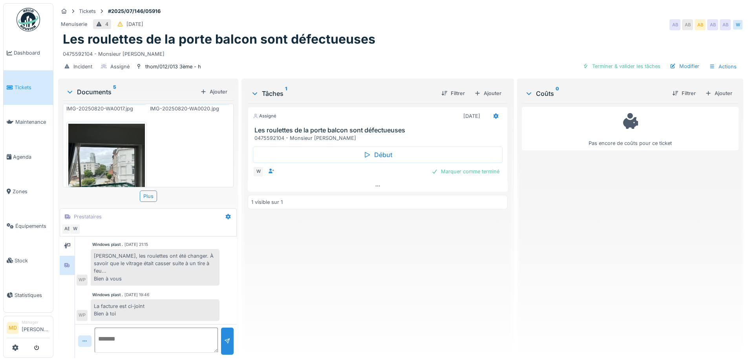
scroll to position [5, 0]
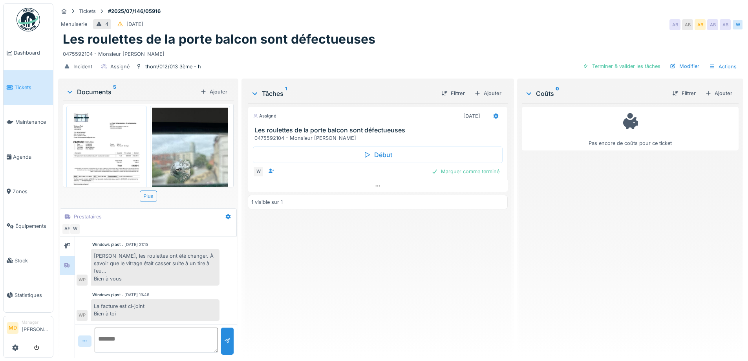
click at [195, 149] on img at bounding box center [190, 159] width 77 height 102
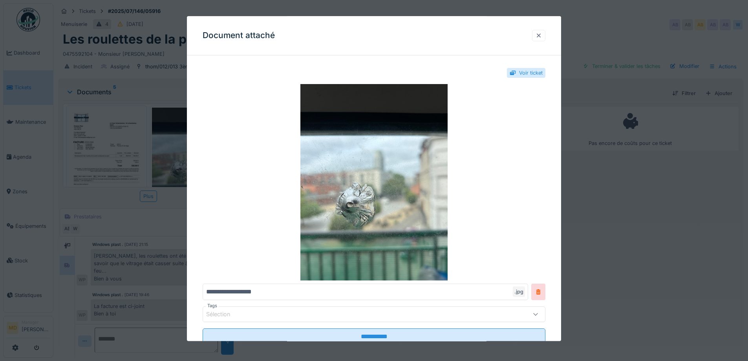
click at [542, 37] on div at bounding box center [539, 35] width 6 height 7
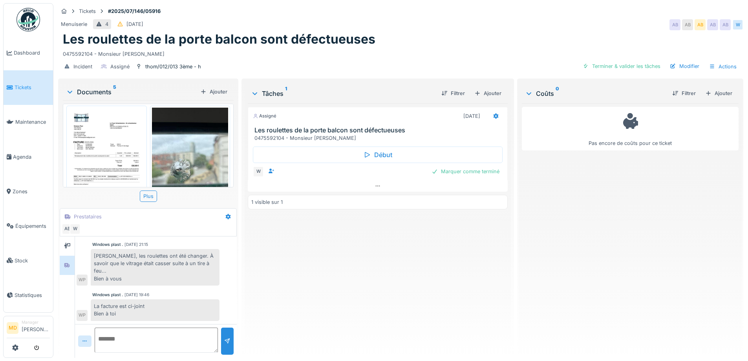
click at [172, 139] on img at bounding box center [190, 159] width 77 height 102
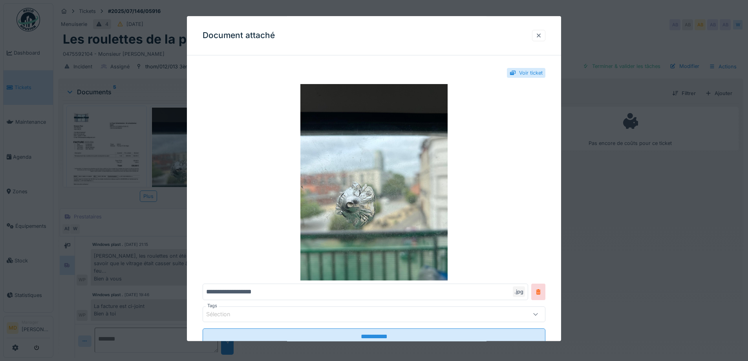
click at [540, 38] on div at bounding box center [539, 35] width 6 height 7
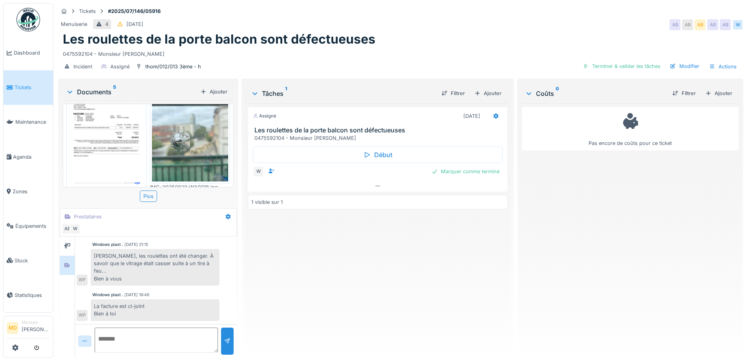
scroll to position [0, 0]
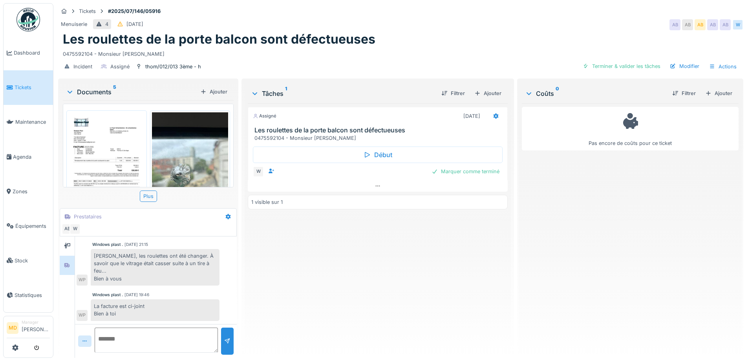
click at [187, 155] on img at bounding box center [190, 163] width 77 height 102
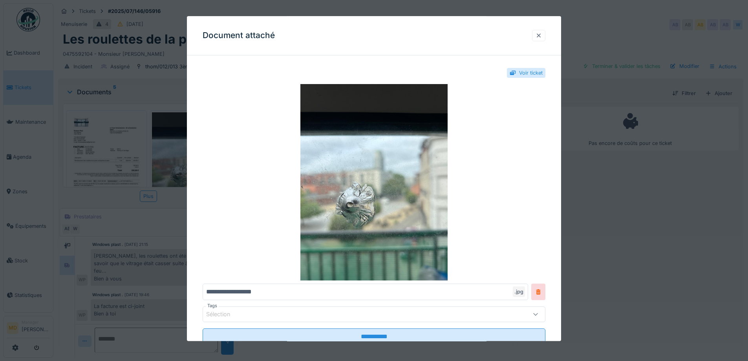
click at [545, 35] on div at bounding box center [538, 35] width 13 height 11
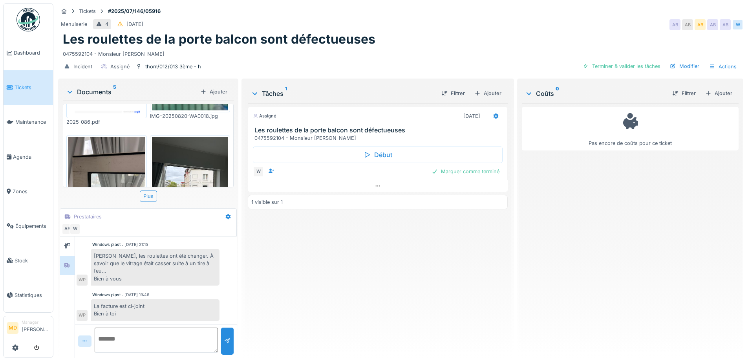
scroll to position [118, 0]
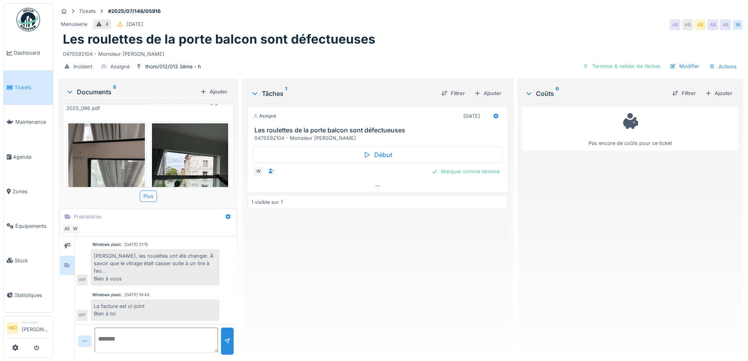
click at [191, 143] on img at bounding box center [190, 174] width 77 height 102
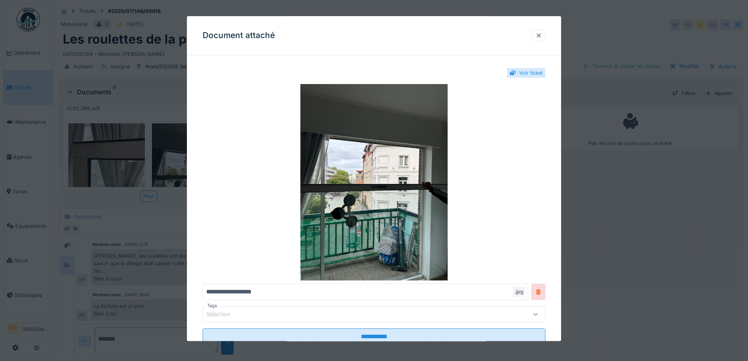
click at [656, 152] on div at bounding box center [374, 180] width 748 height 361
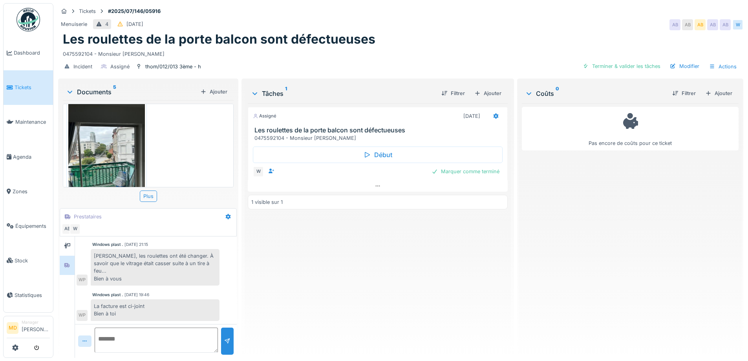
scroll to position [275, 0]
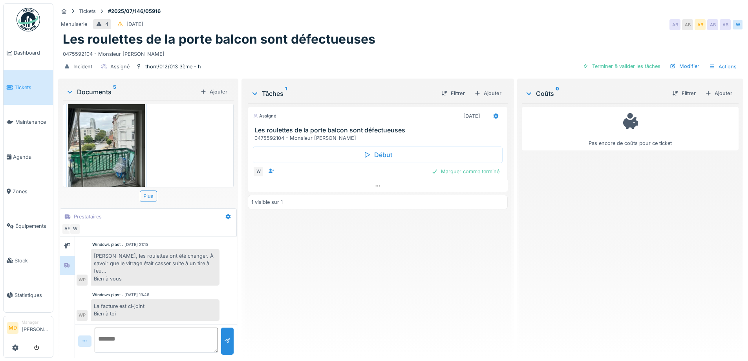
click at [110, 150] on img at bounding box center [106, 140] width 77 height 102
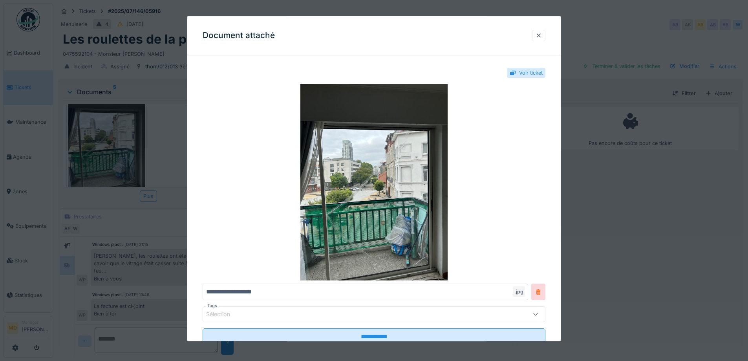
click at [594, 169] on div at bounding box center [374, 180] width 748 height 361
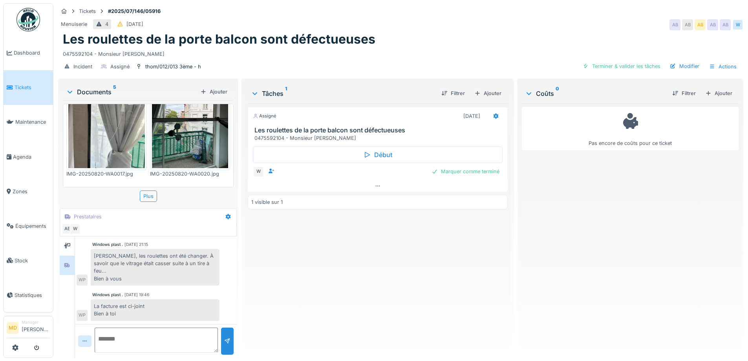
scroll to position [123, 0]
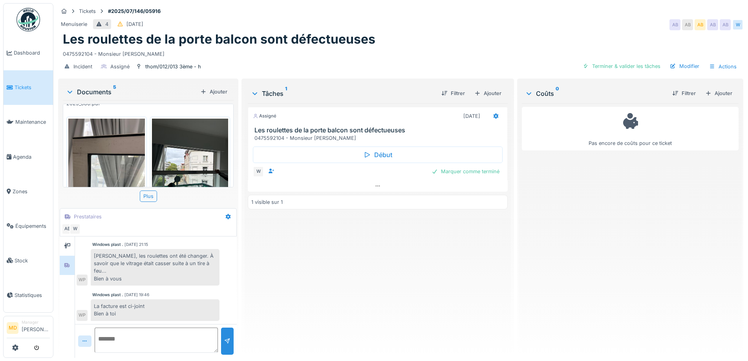
click at [132, 150] on img at bounding box center [106, 170] width 77 height 102
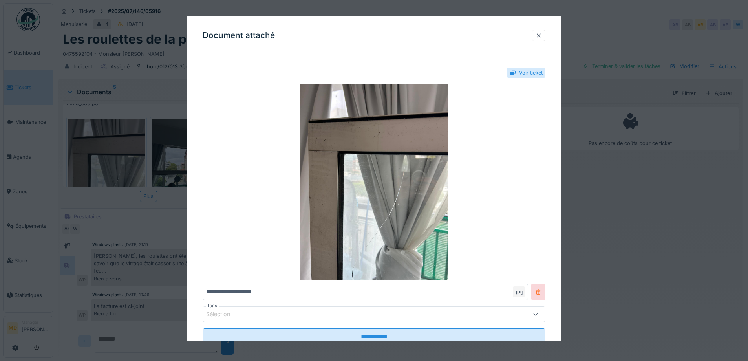
click at [607, 186] on div at bounding box center [374, 180] width 748 height 361
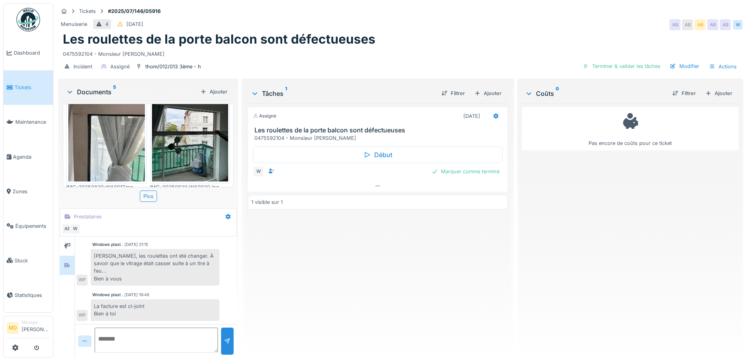
scroll to position [280, 0]
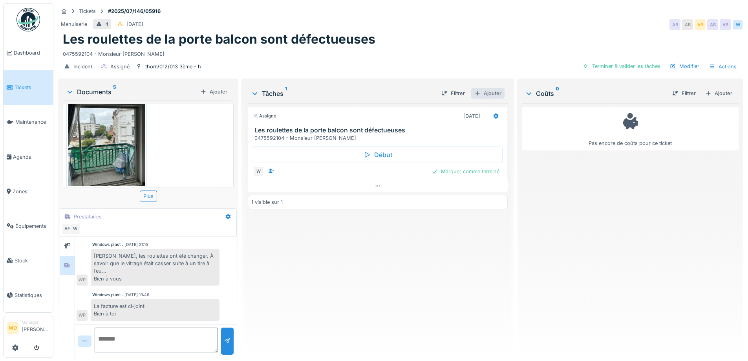
click at [478, 89] on div "Ajouter" at bounding box center [487, 93] width 33 height 11
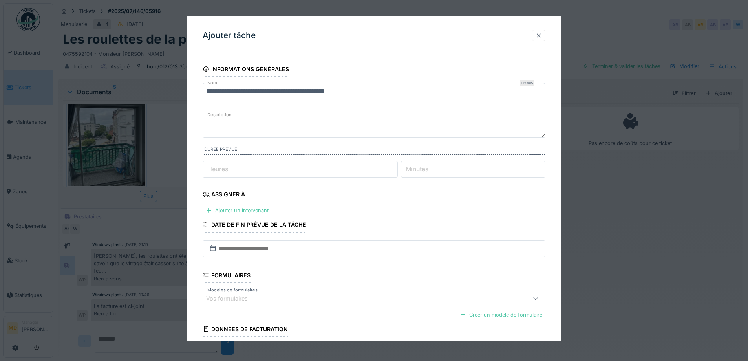
click at [541, 33] on div at bounding box center [539, 35] width 6 height 7
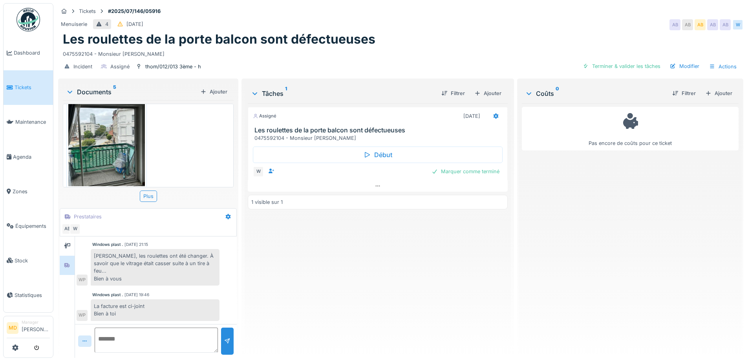
click at [115, 132] on img at bounding box center [106, 135] width 77 height 102
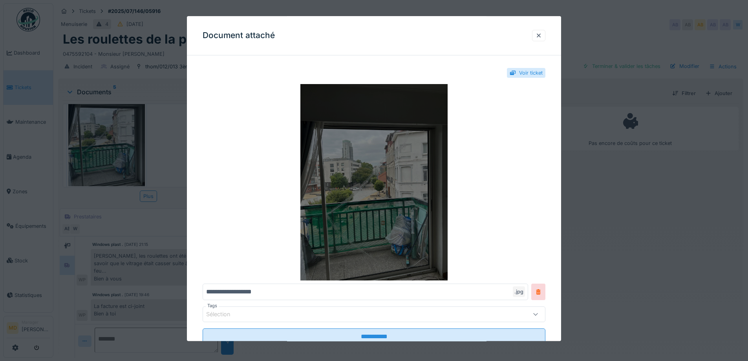
click at [376, 179] on img at bounding box center [374, 182] width 343 height 196
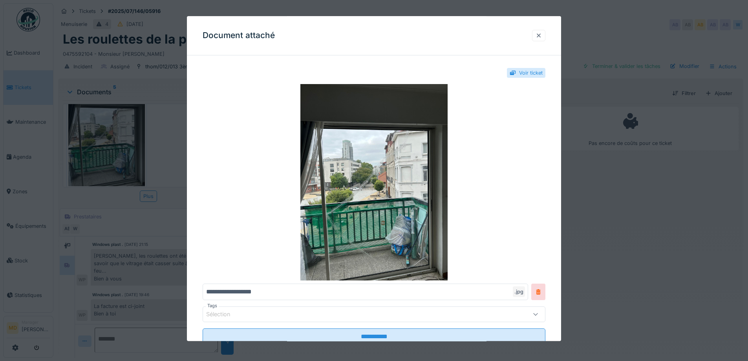
click at [543, 40] on div at bounding box center [538, 35] width 13 height 11
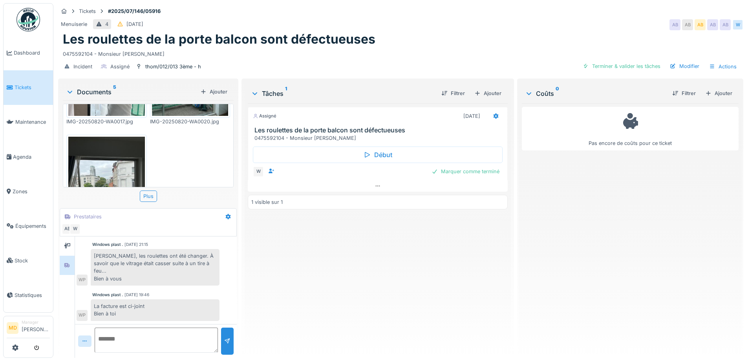
scroll to position [162, 0]
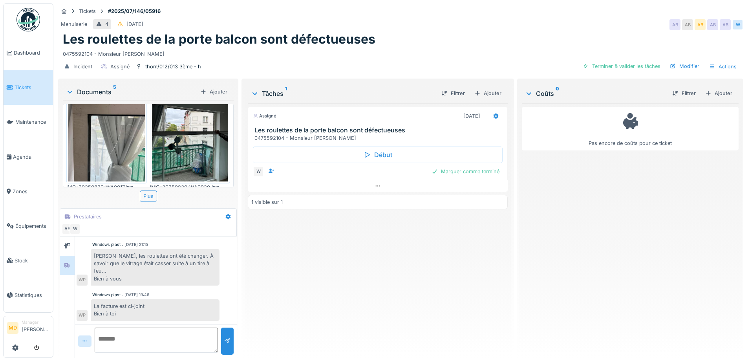
click at [110, 138] on img at bounding box center [106, 130] width 77 height 102
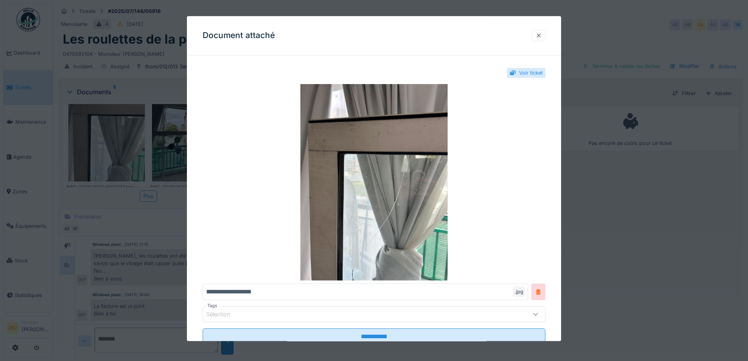
click at [546, 35] on div at bounding box center [538, 35] width 13 height 11
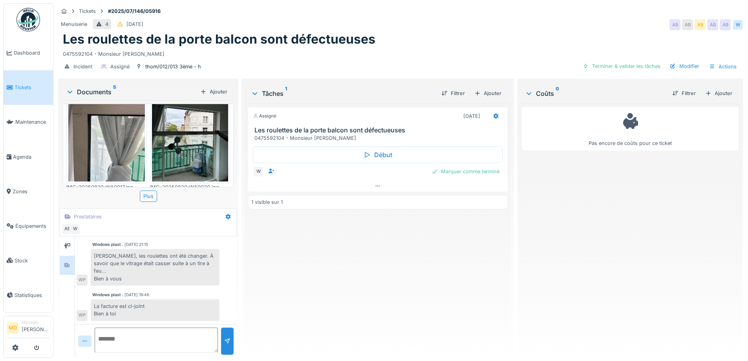
click at [195, 145] on img at bounding box center [190, 130] width 77 height 102
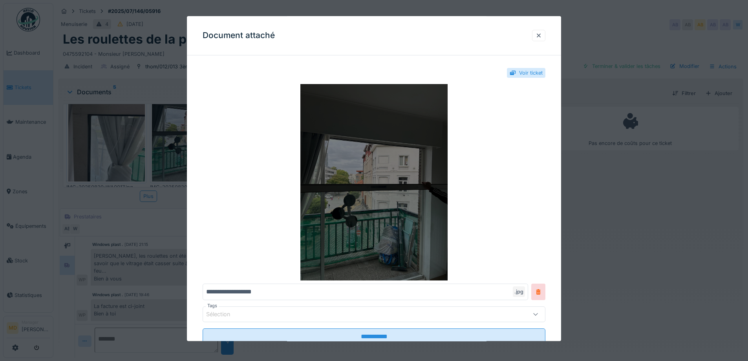
click at [330, 162] on img at bounding box center [374, 182] width 343 height 196
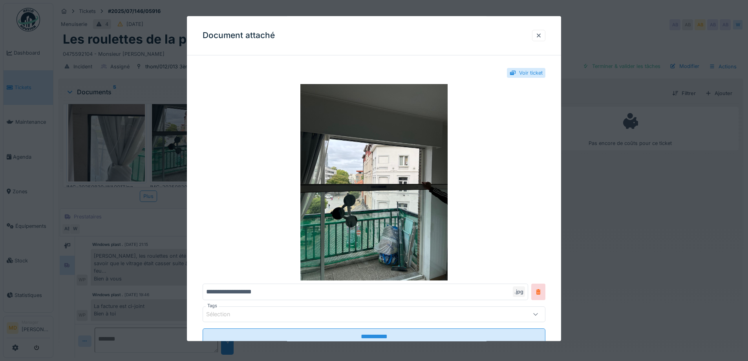
click at [618, 183] on div at bounding box center [374, 180] width 748 height 361
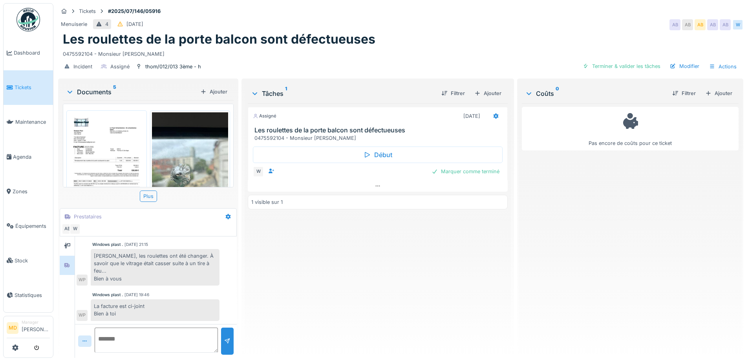
scroll to position [157, 0]
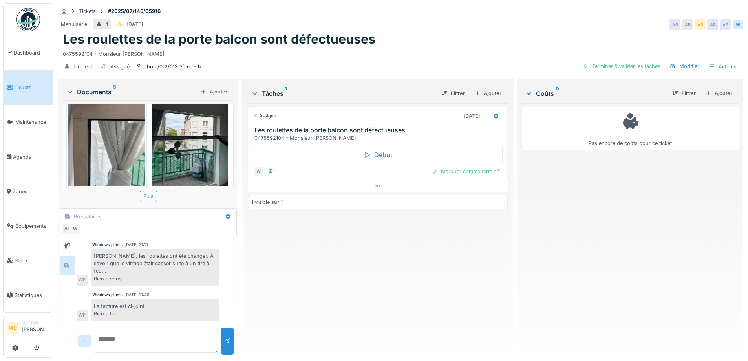
click at [132, 140] on img at bounding box center [106, 135] width 77 height 102
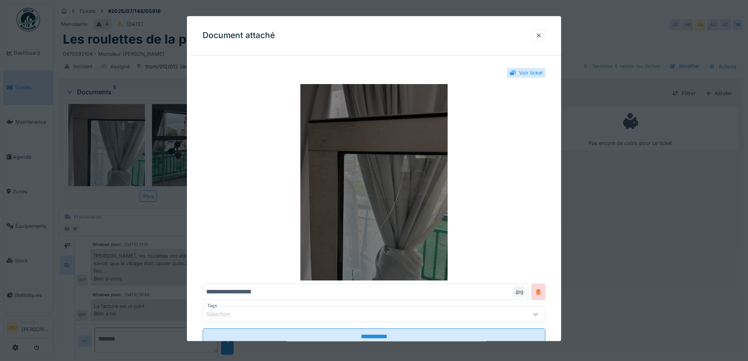
click at [404, 177] on img at bounding box center [374, 182] width 343 height 196
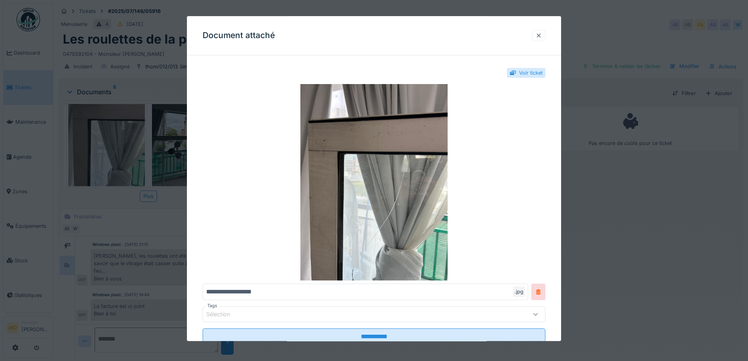
click at [542, 37] on div at bounding box center [539, 35] width 6 height 7
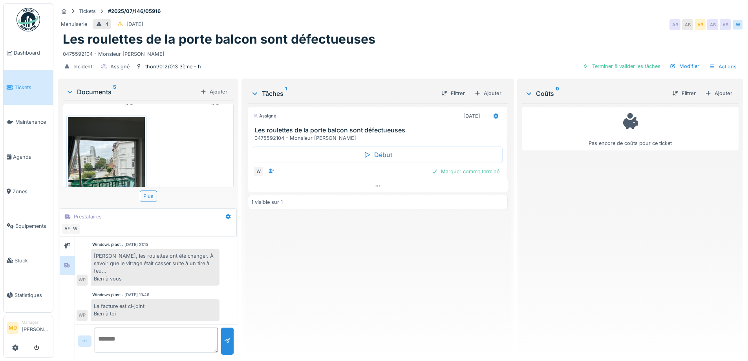
scroll to position [275, 0]
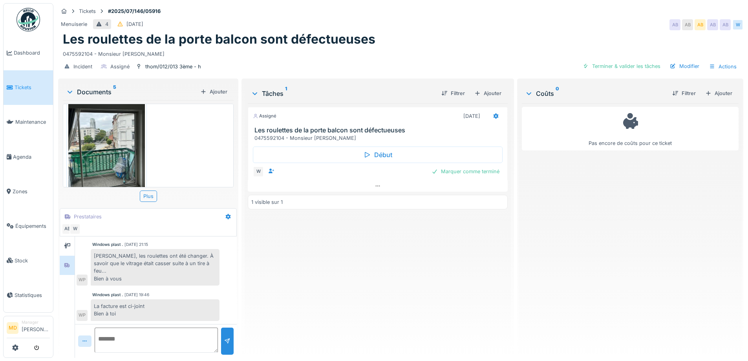
click at [113, 136] on img at bounding box center [106, 140] width 77 height 102
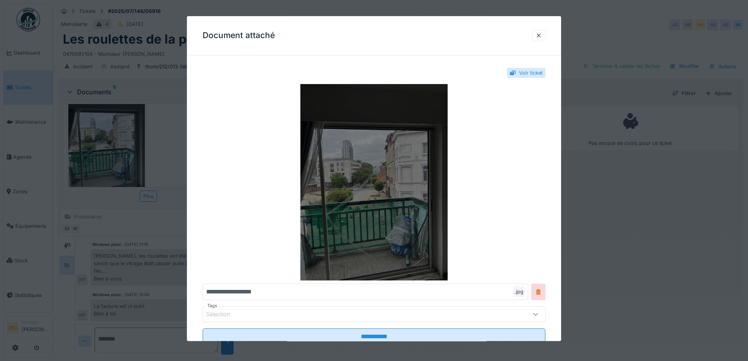
click at [374, 188] on img at bounding box center [374, 182] width 343 height 196
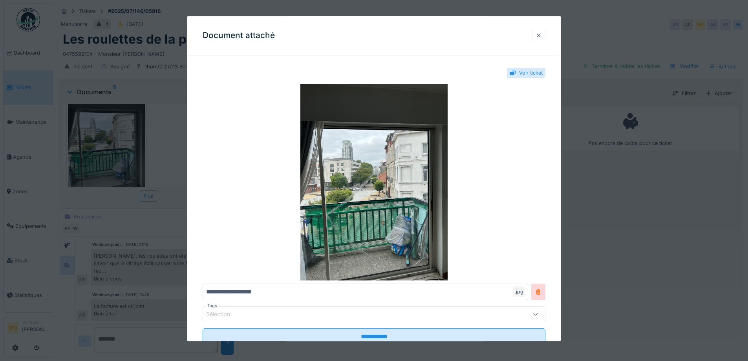
click at [542, 35] on div at bounding box center [539, 35] width 6 height 7
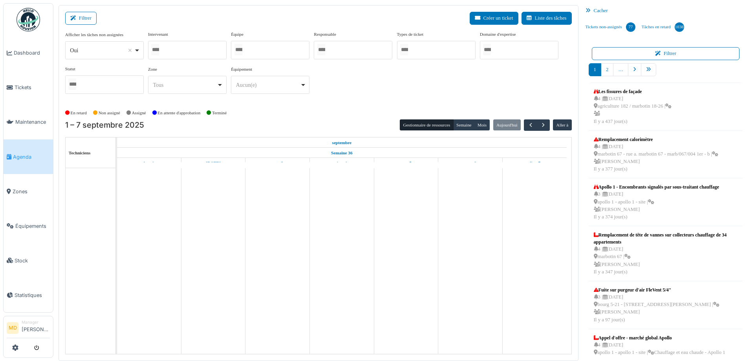
click at [184, 47] on div at bounding box center [187, 50] width 79 height 18
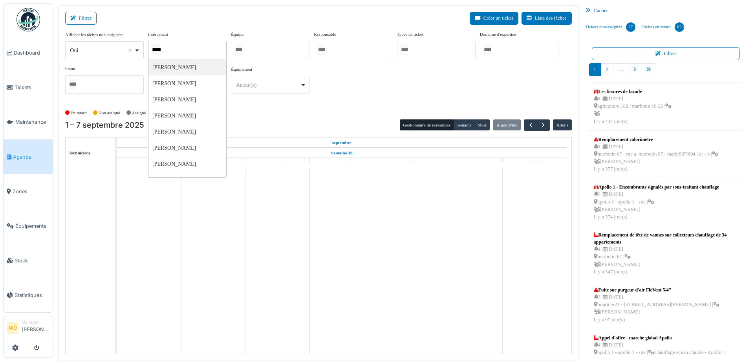
type input "******"
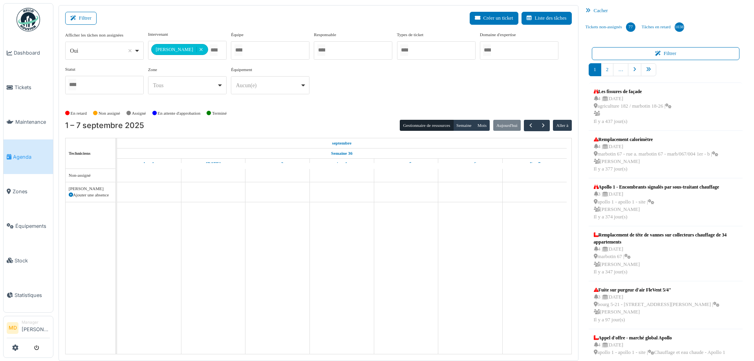
click at [351, 89] on div "**********" at bounding box center [318, 66] width 507 height 70
click at [460, 130] on button "Semaine" at bounding box center [464, 125] width 22 height 11
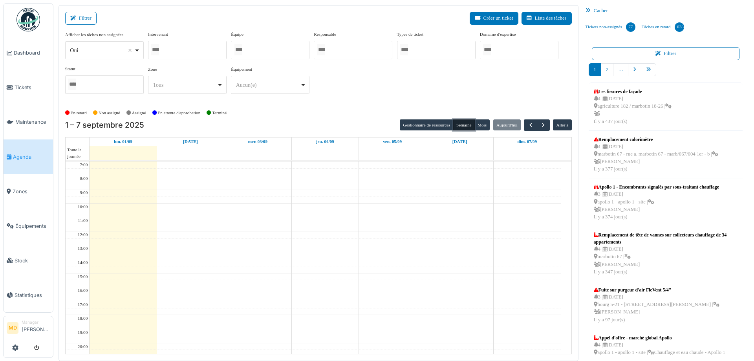
click at [180, 48] on div at bounding box center [187, 50] width 79 height 18
type input "****"
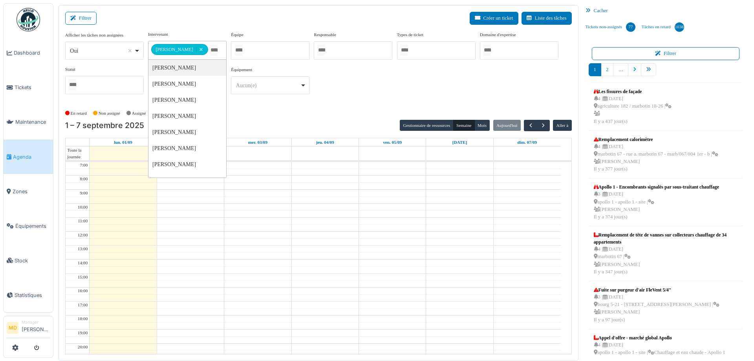
click at [347, 85] on div "**********" at bounding box center [318, 66] width 507 height 70
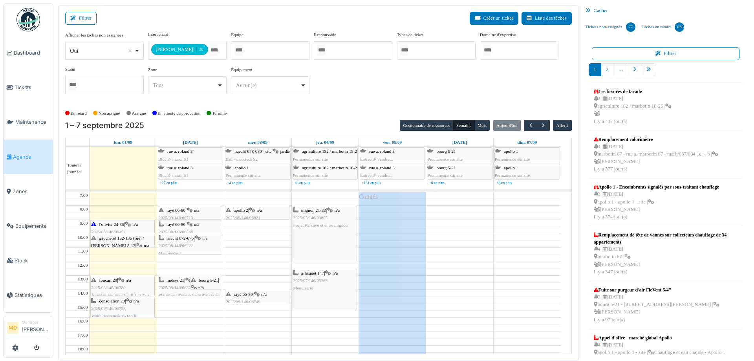
click at [118, 242] on div "gaucheret 132-136 (rue) / thomas 8-12 | n/a 2025/09/146/06710 Problème fenêtres" at bounding box center [122, 250] width 63 height 30
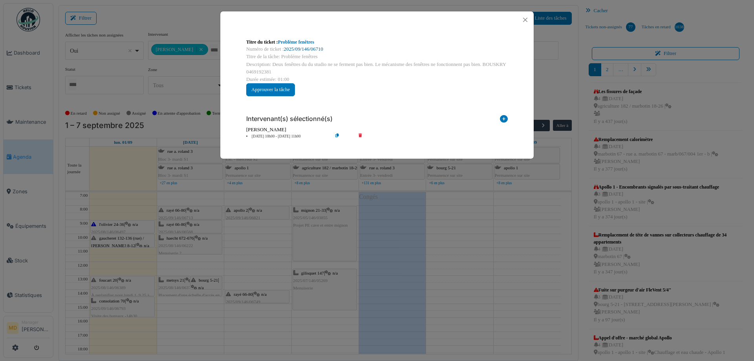
click at [306, 51] on link "2025/09/146/06710" at bounding box center [303, 49] width 39 height 6
click at [525, 20] on button "Close" at bounding box center [525, 20] width 11 height 11
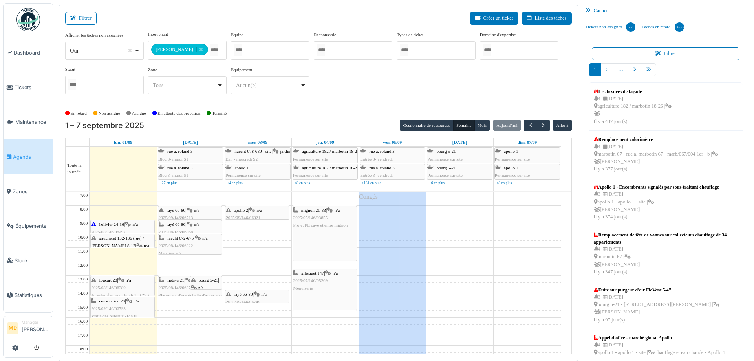
click at [208, 284] on div "bourg 5-21 | n/a 2025/09/146/06833 Problème de fermeture porte d'entrée de l'ap…" at bounding box center [206, 307] width 31 height 61
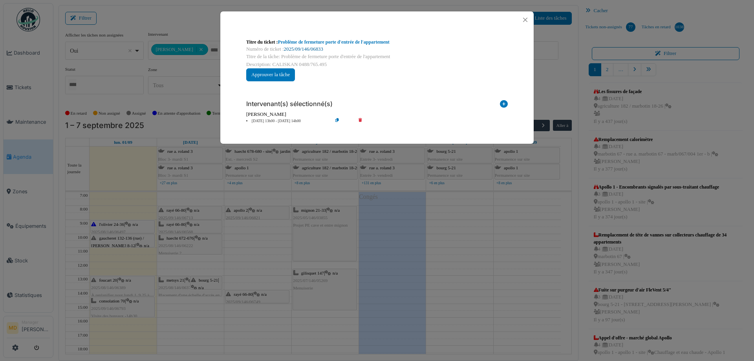
click at [306, 49] on link "2025/09/146/06833" at bounding box center [303, 49] width 39 height 6
click at [525, 19] on button "Close" at bounding box center [525, 20] width 11 height 11
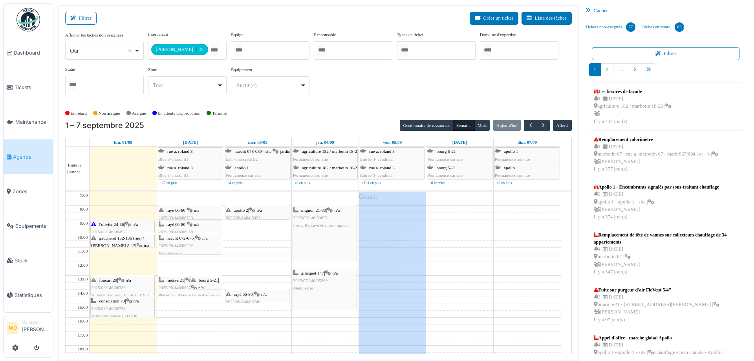
click at [169, 289] on span "2025/08/146/06373" at bounding box center [176, 287] width 35 height 5
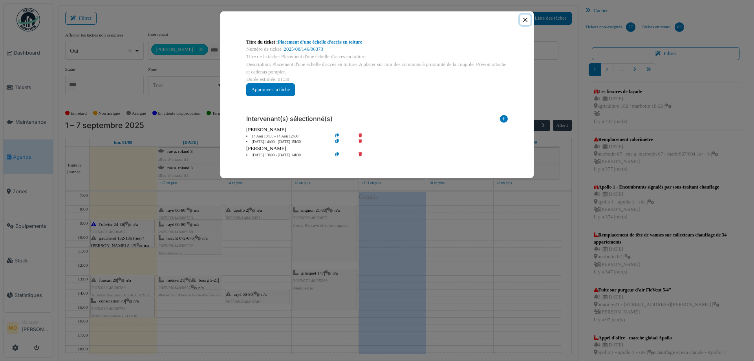
click at [524, 21] on button "Close" at bounding box center [525, 20] width 11 height 11
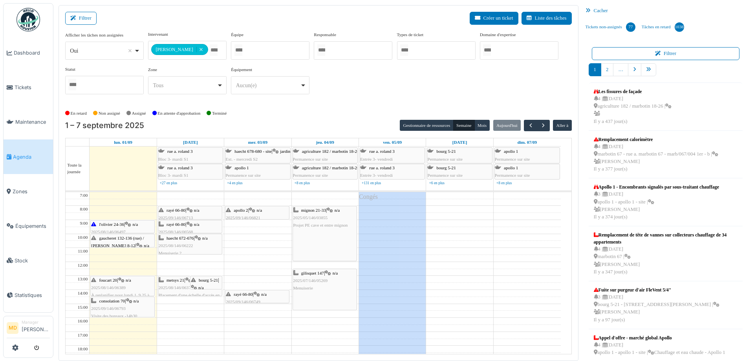
click at [205, 282] on div "bourg 5-21 | n/a 2025/09/146/06833 Problème de fermeture porte d'entrée de l'ap…" at bounding box center [206, 307] width 31 height 61
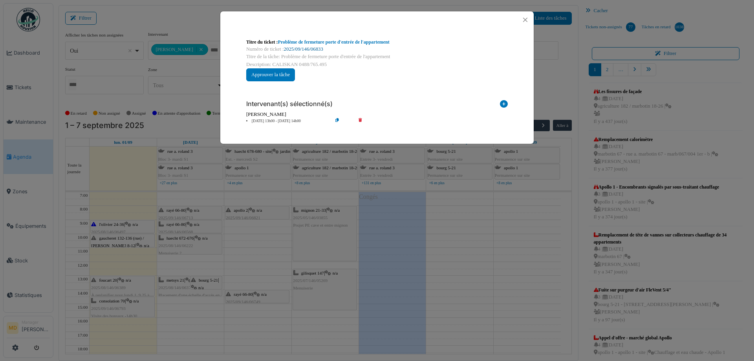
click at [311, 49] on link "2025/09/146/06833" at bounding box center [303, 49] width 39 height 6
click at [524, 19] on button "Close" at bounding box center [525, 20] width 11 height 11
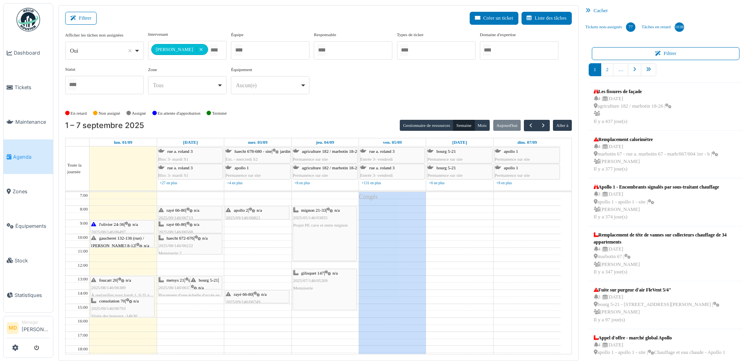
click at [173, 281] on span "metsys 21" at bounding box center [176, 280] width 18 height 5
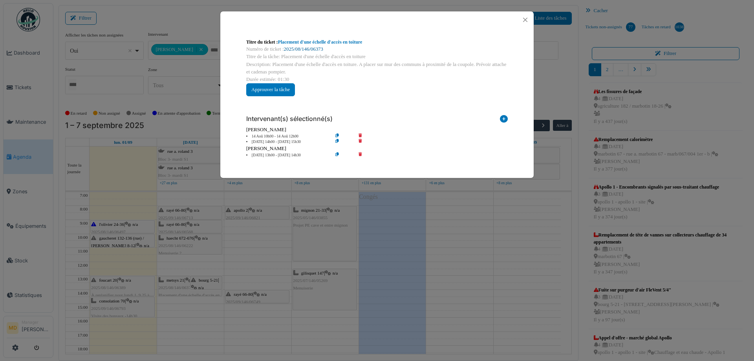
click at [311, 48] on link "2025/08/146/06373" at bounding box center [303, 49] width 39 height 6
click at [528, 20] on button "Close" at bounding box center [525, 20] width 11 height 11
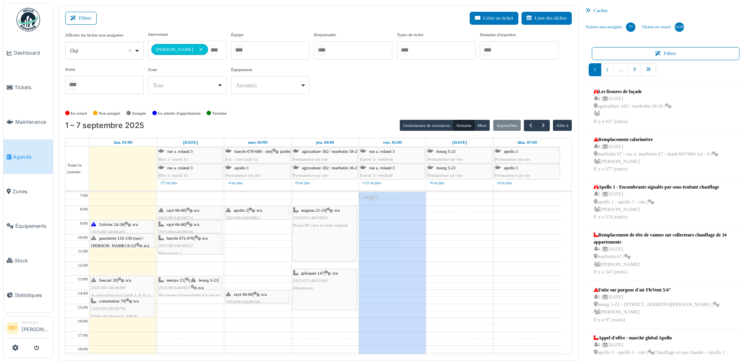
click at [219, 17] on div "Filtrer Créer un ticket Liste des tâches" at bounding box center [318, 21] width 507 height 19
click at [218, 24] on div "Filtrer Créer un ticket Liste des tâches" at bounding box center [318, 21] width 507 height 19
click at [336, 94] on div "**********" at bounding box center [318, 66] width 507 height 70
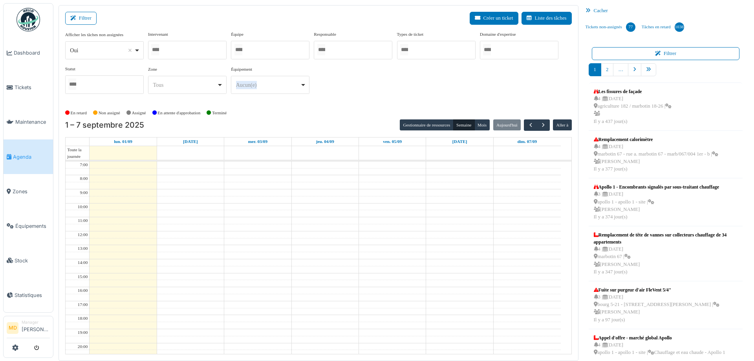
click at [183, 48] on div at bounding box center [187, 50] width 79 height 18
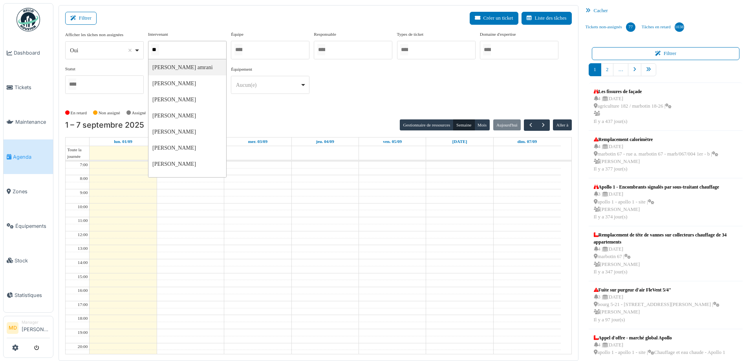
type input "***"
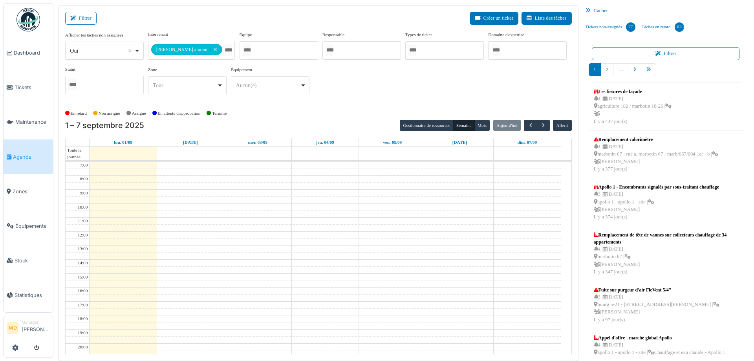
click at [391, 93] on div "**********" at bounding box center [318, 66] width 507 height 70
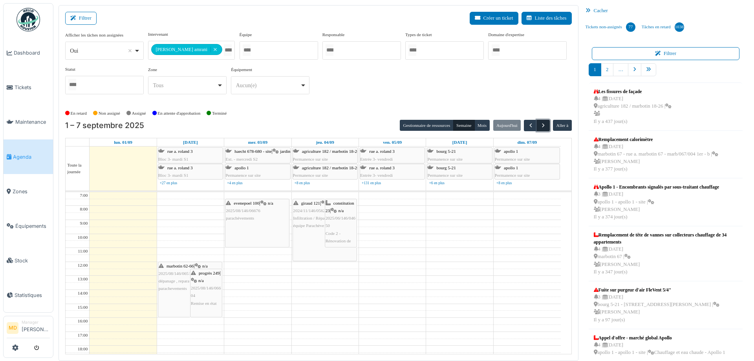
click at [542, 122] on span "button" at bounding box center [543, 125] width 7 height 7
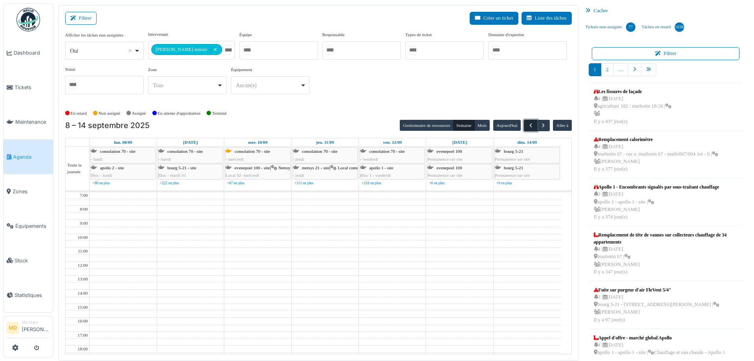
click at [524, 125] on button "button" at bounding box center [530, 125] width 13 height 11
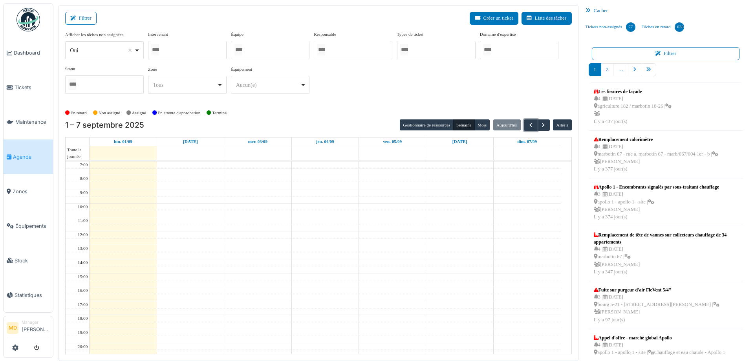
click at [198, 49] on div at bounding box center [187, 50] width 79 height 18
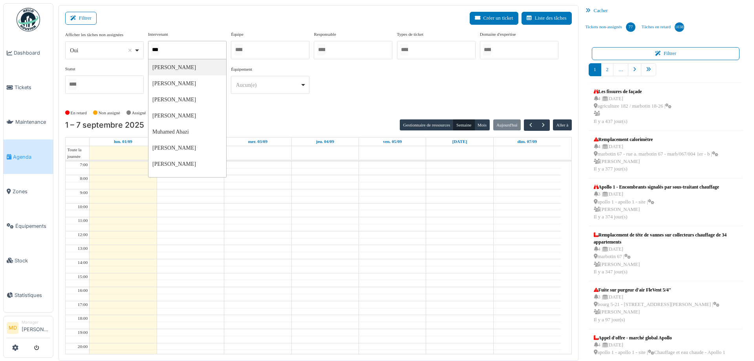
type input "****"
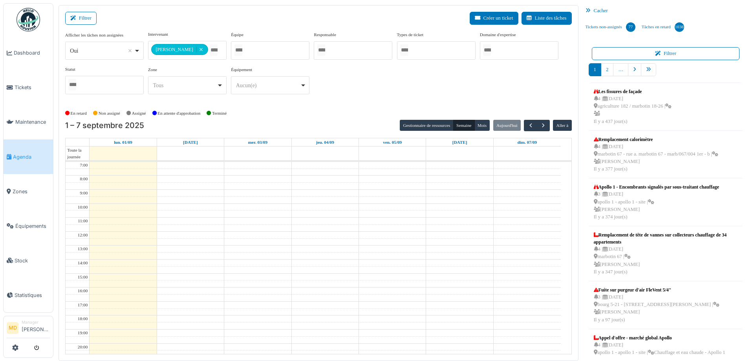
click at [332, 99] on div "**********" at bounding box center [318, 66] width 507 height 70
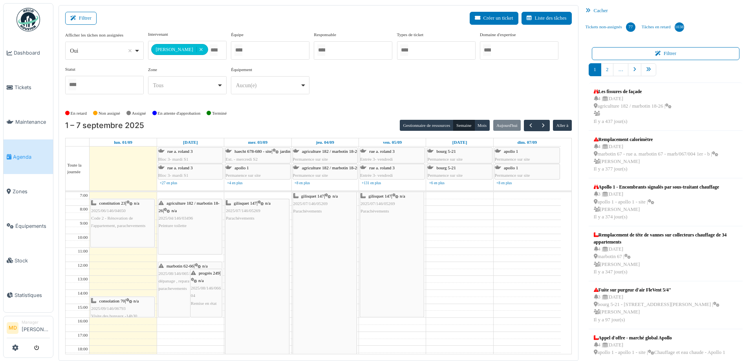
click at [329, 211] on div "gilisquet 147 | n/a 2025/07/146/05269 Parachèvements" at bounding box center [324, 204] width 63 height 23
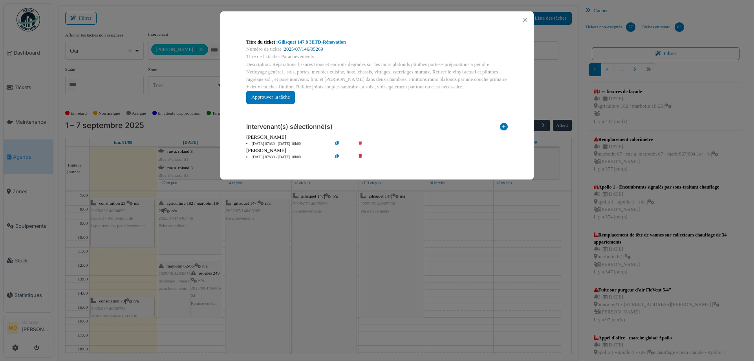
click at [303, 51] on link "2025/07/146/05269" at bounding box center [303, 49] width 39 height 6
click at [523, 22] on button "Close" at bounding box center [525, 20] width 11 height 11
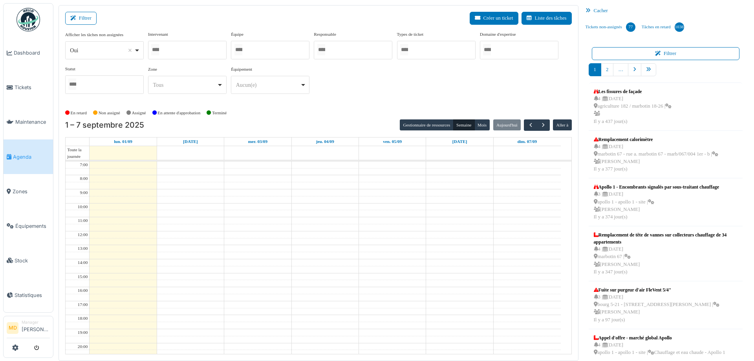
click at [200, 50] on div at bounding box center [187, 50] width 79 height 18
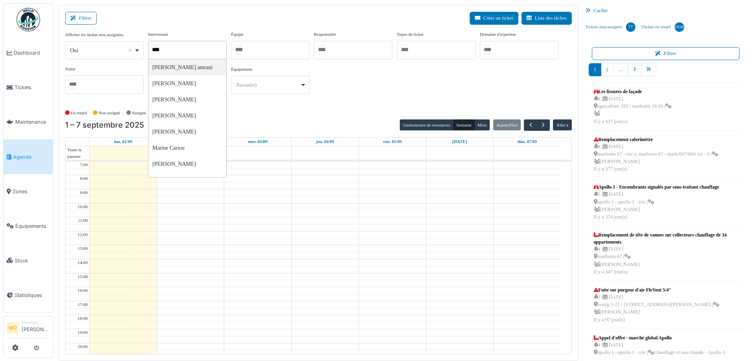
type input "*****"
click at [331, 74] on div "**********" at bounding box center [318, 66] width 507 height 70
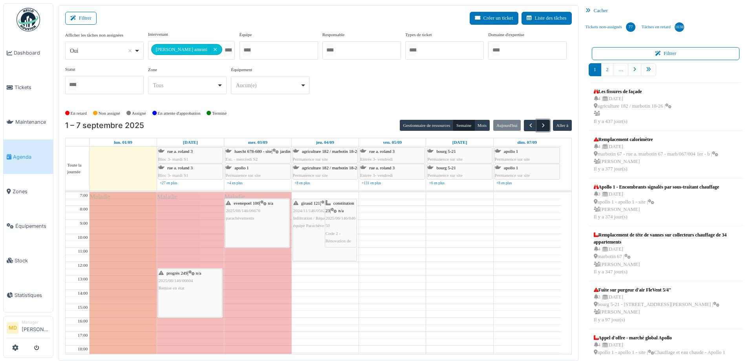
click at [542, 127] on span "button" at bounding box center [543, 125] width 7 height 7
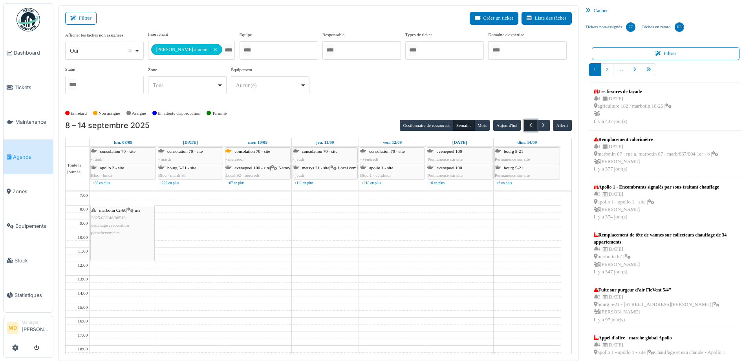
click at [528, 124] on span "button" at bounding box center [531, 125] width 7 height 7
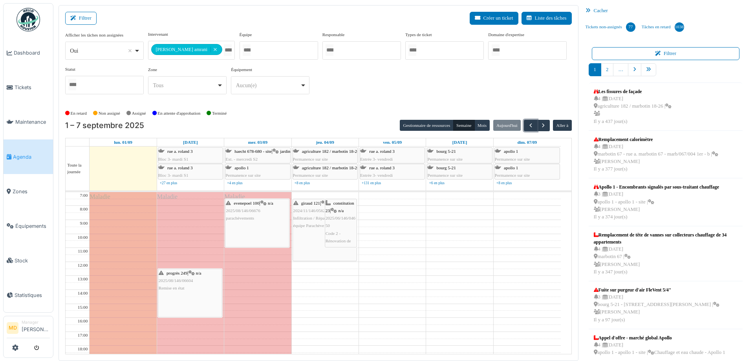
click at [347, 216] on span "2025/06/146/04650" at bounding box center [341, 222] width 30 height 12
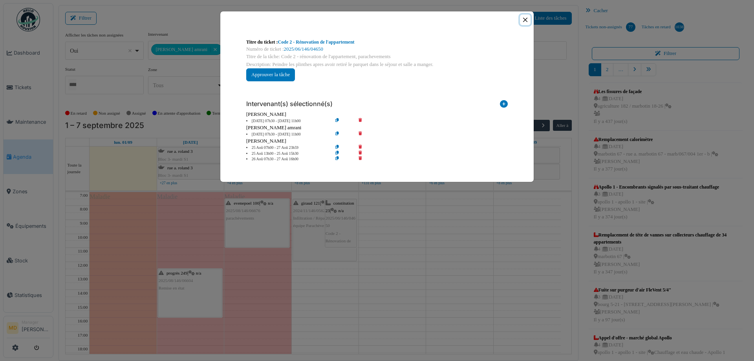
click at [524, 21] on button "Close" at bounding box center [525, 20] width 11 height 11
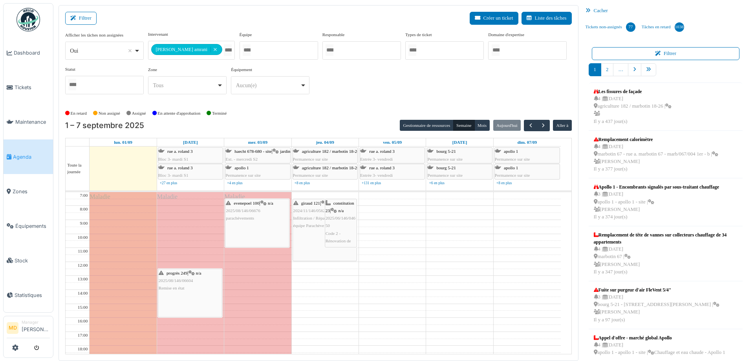
click at [303, 219] on span "Infiltration / Réparation provisoire, équipe Parachèvement" at bounding box center [324, 222] width 62 height 12
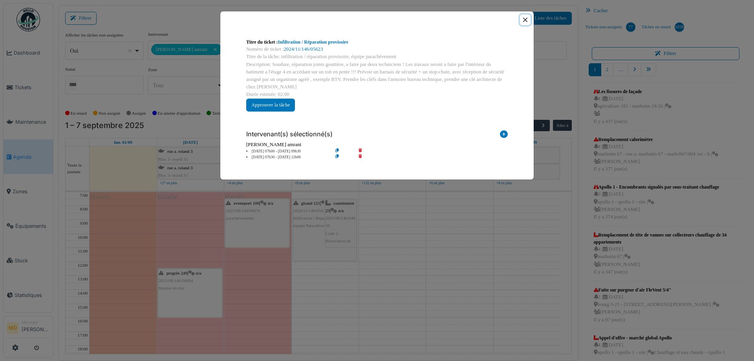
click at [525, 21] on button "Close" at bounding box center [525, 20] width 11 height 11
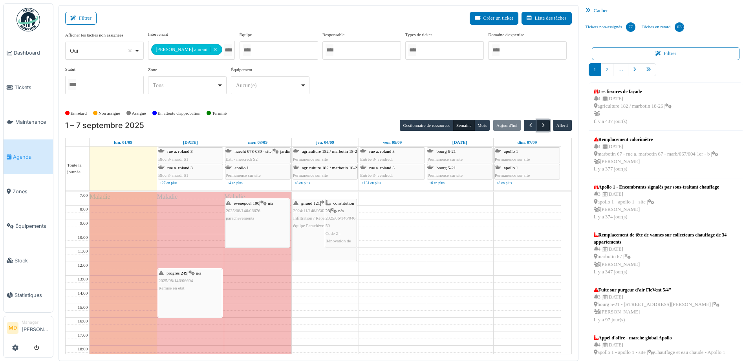
click at [540, 125] on span "button" at bounding box center [543, 125] width 7 height 7
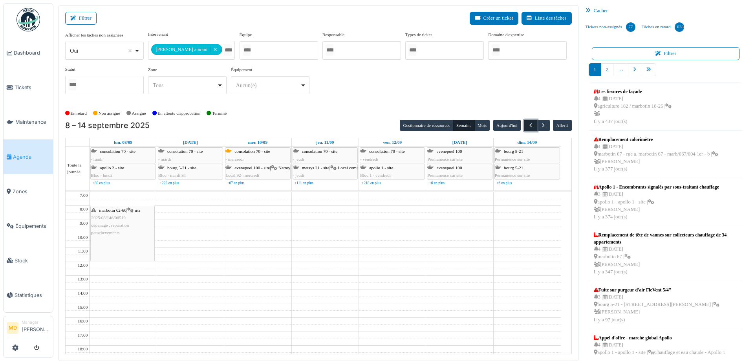
click at [528, 125] on span "button" at bounding box center [531, 125] width 7 height 7
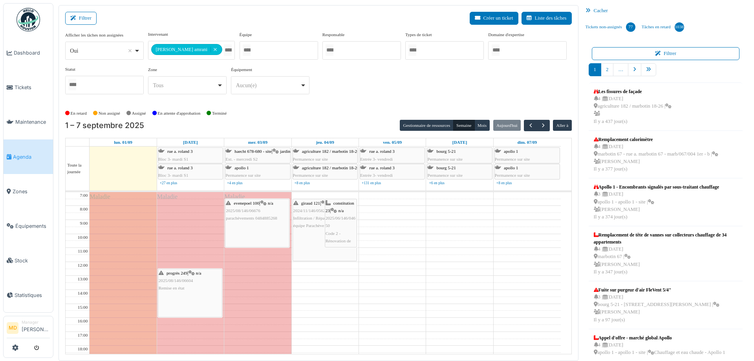
click at [362, 81] on div "**********" at bounding box center [318, 66] width 507 height 70
click at [311, 216] on span "Infiltration / Réparation provisoire, équipe Parachèvement" at bounding box center [324, 222] width 62 height 12
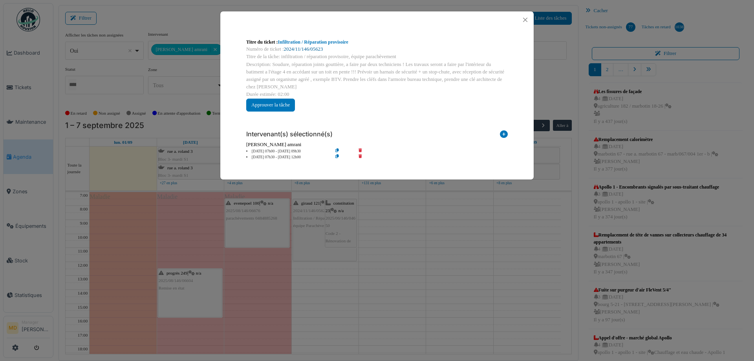
click at [315, 47] on link "2024/11/146/05623" at bounding box center [303, 49] width 39 height 6
click at [528, 22] on button "Close" at bounding box center [525, 20] width 11 height 11
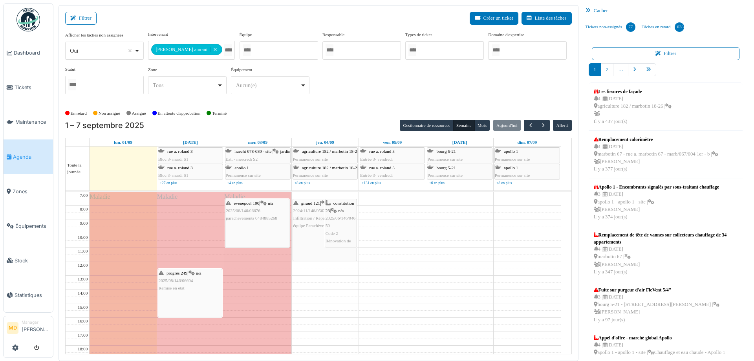
click at [343, 218] on span "2025/06/146/04650" at bounding box center [341, 222] width 30 height 12
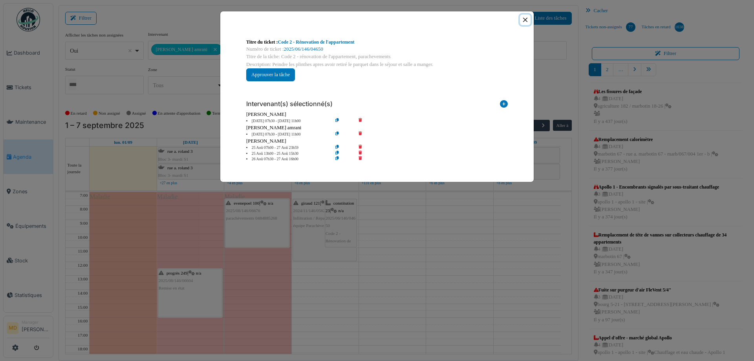
click at [526, 18] on button "Close" at bounding box center [525, 20] width 11 height 11
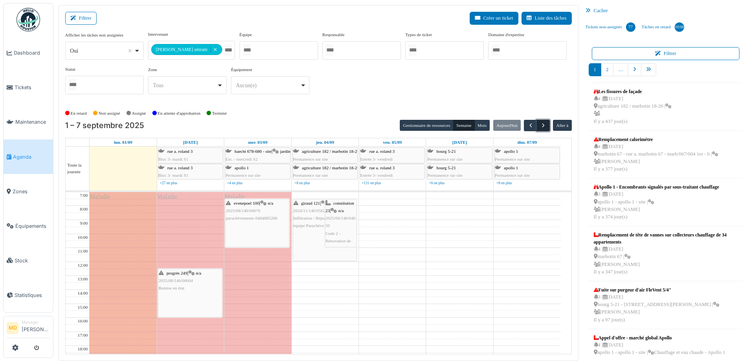
click at [540, 124] on span "button" at bounding box center [543, 125] width 7 height 7
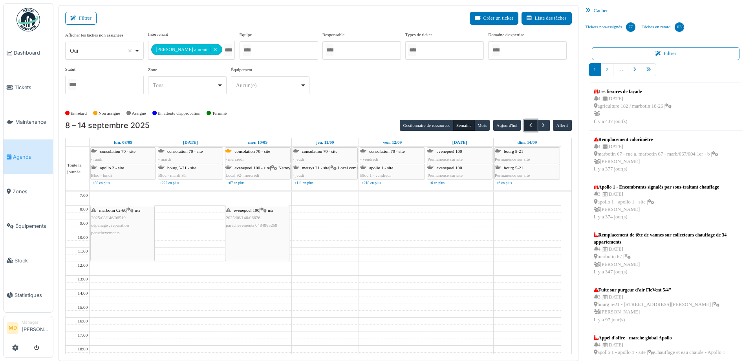
click at [528, 123] on span "button" at bounding box center [531, 125] width 7 height 7
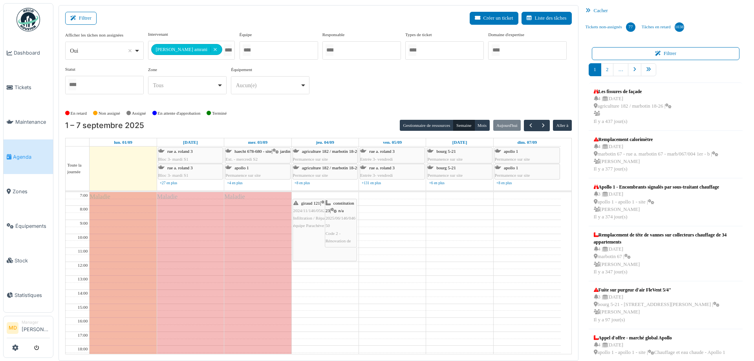
click at [380, 99] on div "**********" at bounding box center [318, 66] width 507 height 70
click at [380, 80] on div "**********" at bounding box center [318, 66] width 507 height 70
click at [545, 128] on button "button" at bounding box center [543, 125] width 13 height 11
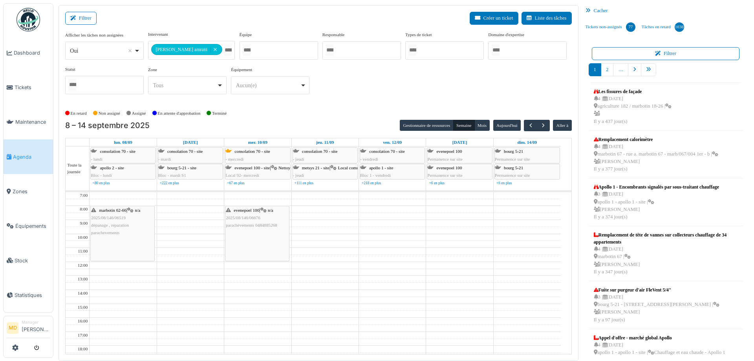
click at [409, 88] on div "**********" at bounding box center [318, 66] width 507 height 70
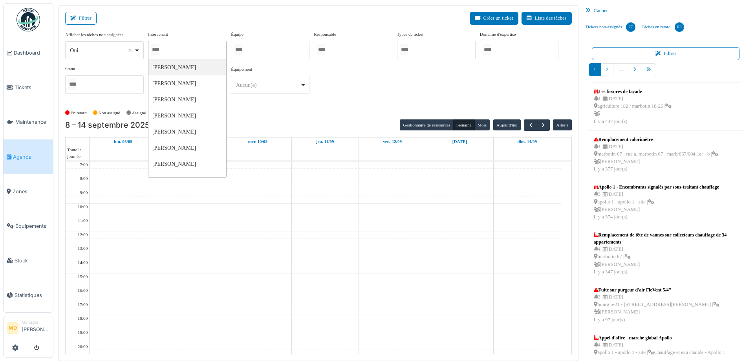
click at [192, 50] on div at bounding box center [187, 50] width 79 height 18
type input "*****"
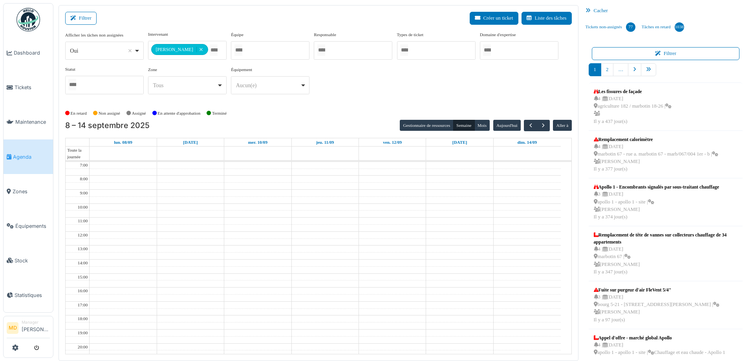
click at [367, 84] on div "**********" at bounding box center [318, 66] width 507 height 70
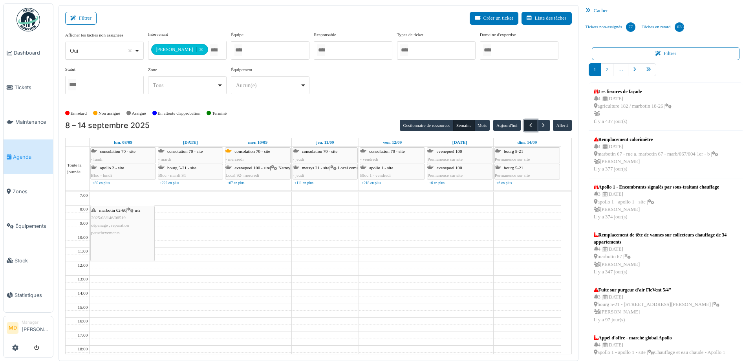
click at [528, 123] on span "button" at bounding box center [531, 125] width 7 height 7
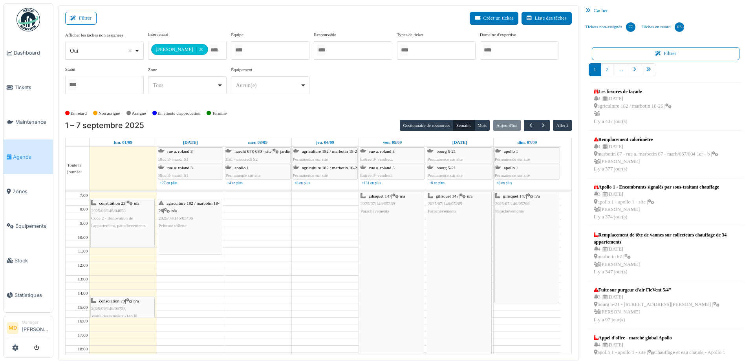
click at [362, 81] on div "**********" at bounding box center [318, 66] width 507 height 70
click at [194, 201] on span "agriculture 182 / marbotin 18-26" at bounding box center [189, 207] width 61 height 12
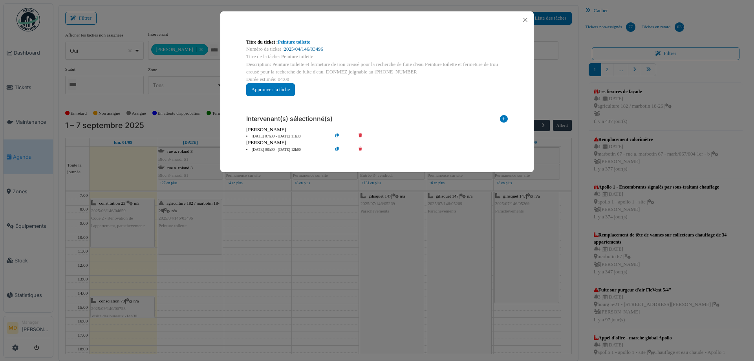
click at [293, 50] on link "2025/04/146/03496" at bounding box center [303, 49] width 39 height 6
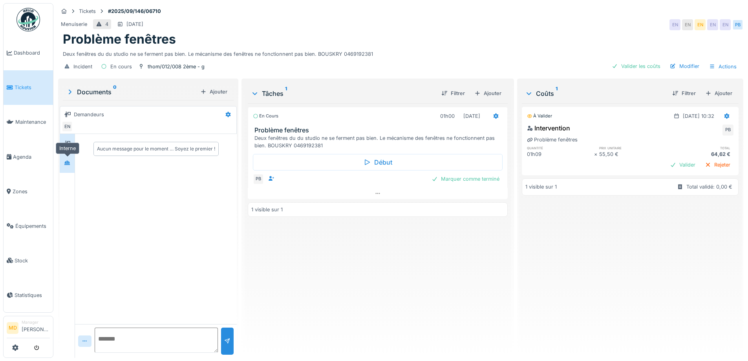
click at [71, 167] on div at bounding box center [67, 163] width 12 height 10
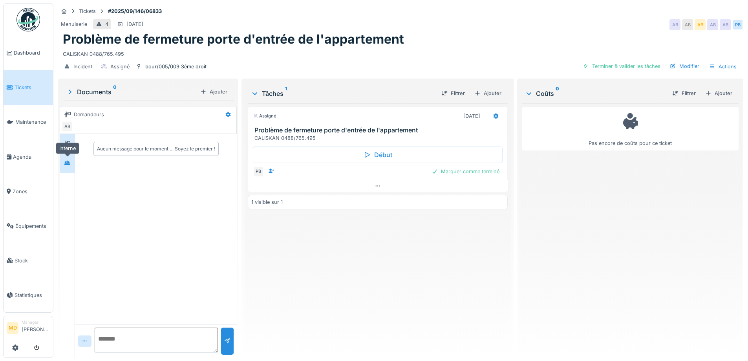
click at [70, 163] on icon at bounding box center [67, 163] width 6 height 4
click at [378, 183] on icon at bounding box center [378, 185] width 6 height 5
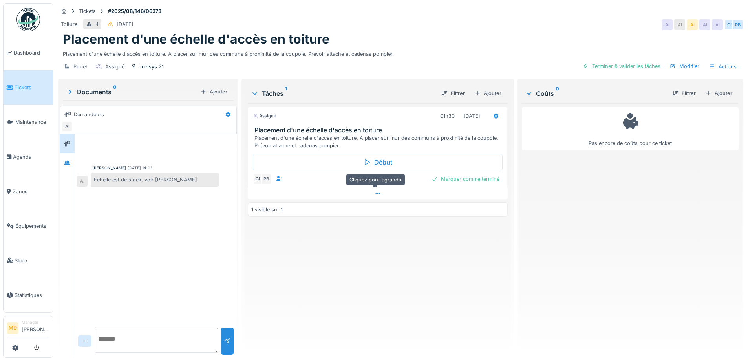
click at [376, 195] on icon at bounding box center [378, 193] width 6 height 5
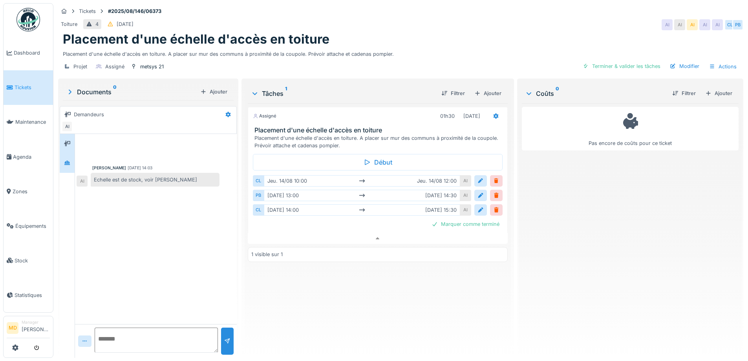
click at [60, 153] on div at bounding box center [67, 162] width 15 height 19
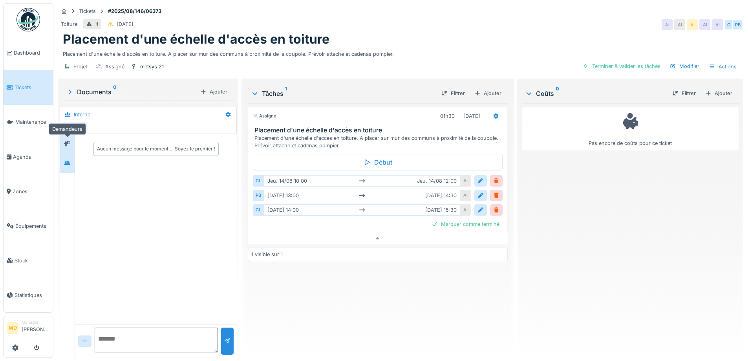
click at [65, 142] on div at bounding box center [67, 144] width 12 height 10
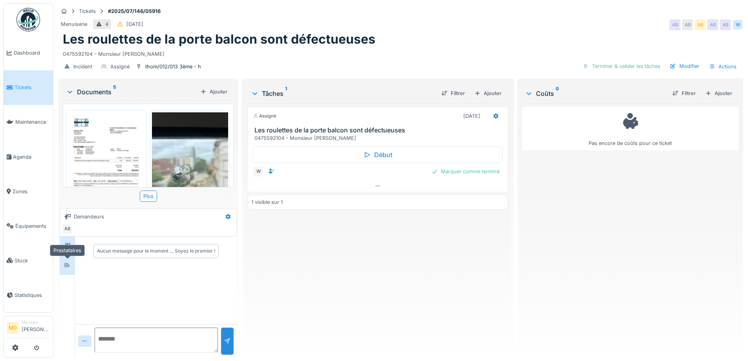
click at [65, 268] on icon at bounding box center [67, 265] width 6 height 5
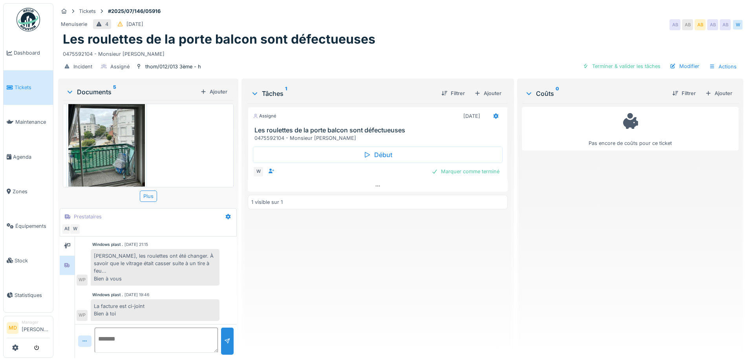
scroll to position [280, 0]
click at [109, 136] on img at bounding box center [106, 135] width 77 height 102
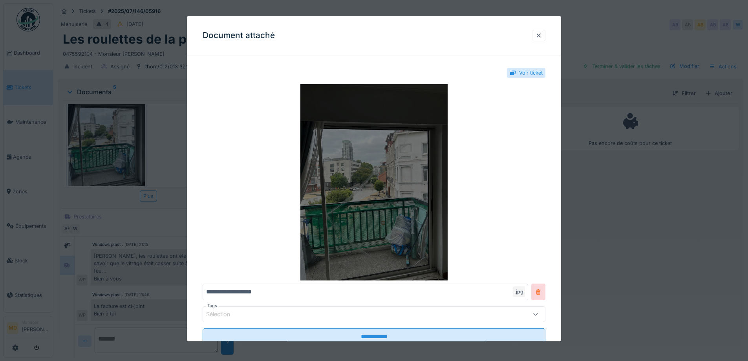
click at [359, 209] on img at bounding box center [374, 182] width 343 height 196
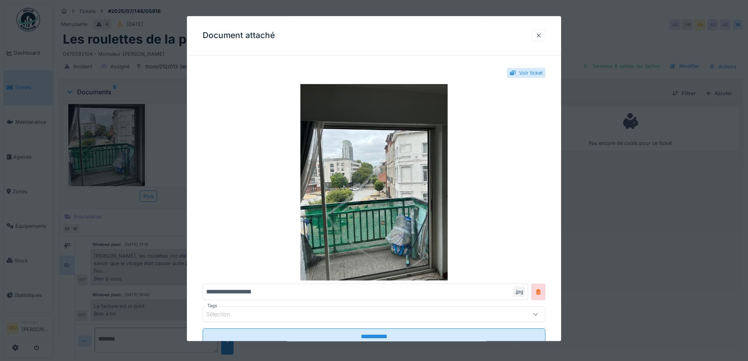
click at [538, 35] on div at bounding box center [538, 35] width 13 height 11
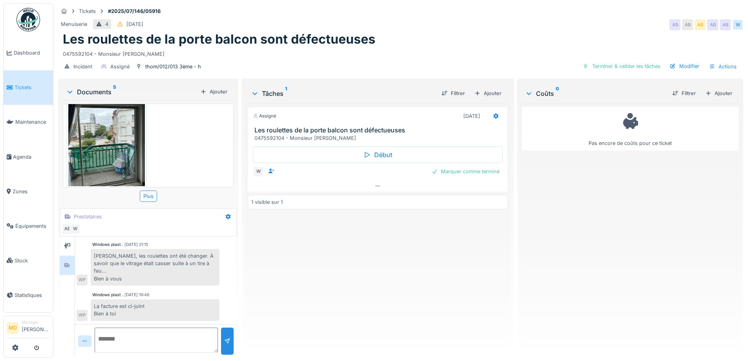
scroll to position [6, 0]
click at [489, 88] on div "Ajouter" at bounding box center [487, 93] width 33 height 11
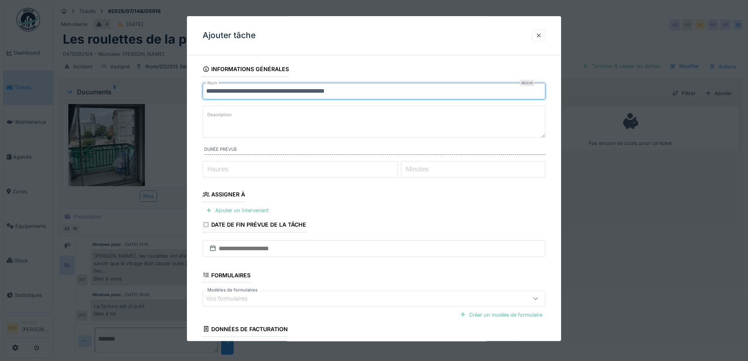
drag, startPoint x: 371, startPoint y: 90, endPoint x: 165, endPoint y: 91, distance: 206.3
click at [165, 91] on div "**********" at bounding box center [400, 180] width 695 height 361
click at [205, 90] on input "**********" at bounding box center [374, 91] width 343 height 17
click at [263, 89] on input "**********" at bounding box center [374, 91] width 343 height 17
click at [264, 89] on input "**********" at bounding box center [374, 91] width 343 height 17
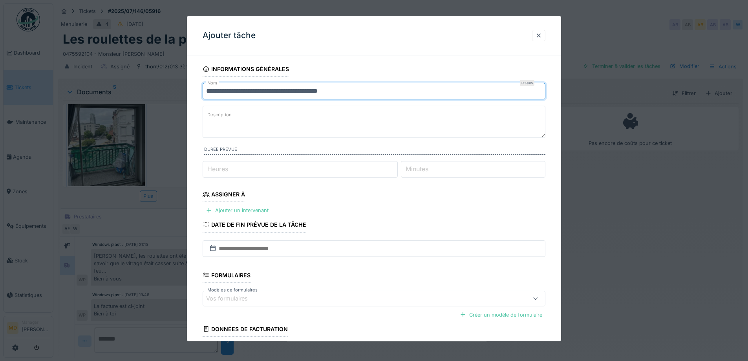
click at [248, 89] on input "**********" at bounding box center [374, 91] width 343 height 17
click at [264, 89] on input "**********" at bounding box center [374, 91] width 343 height 17
click at [353, 90] on input "**********" at bounding box center [374, 91] width 343 height 17
click at [306, 91] on input "**********" at bounding box center [374, 91] width 343 height 17
click at [362, 93] on input "**********" at bounding box center [374, 91] width 343 height 17
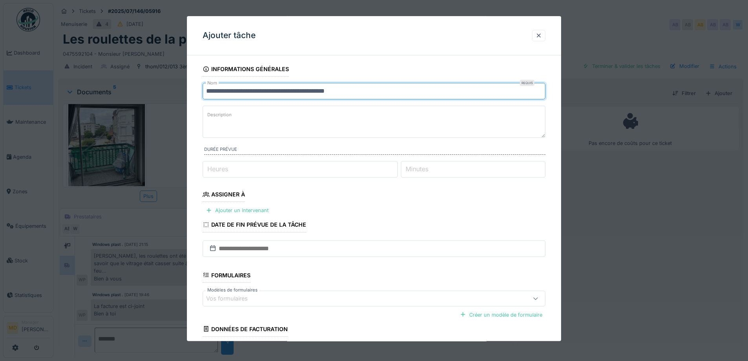
type input "**********"
click at [281, 127] on textarea "Description" at bounding box center [374, 122] width 343 height 32
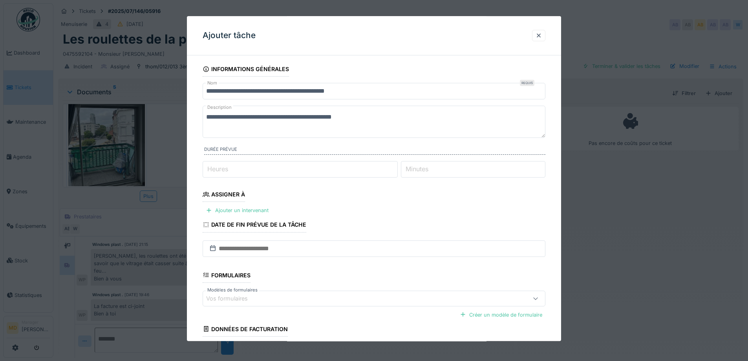
type textarea "**********"
drag, startPoint x: 138, startPoint y: 127, endPoint x: 45, endPoint y: 133, distance: 93.7
click at [53, 133] on div "**********" at bounding box center [400, 180] width 695 height 361
click at [542, 37] on div at bounding box center [539, 35] width 6 height 7
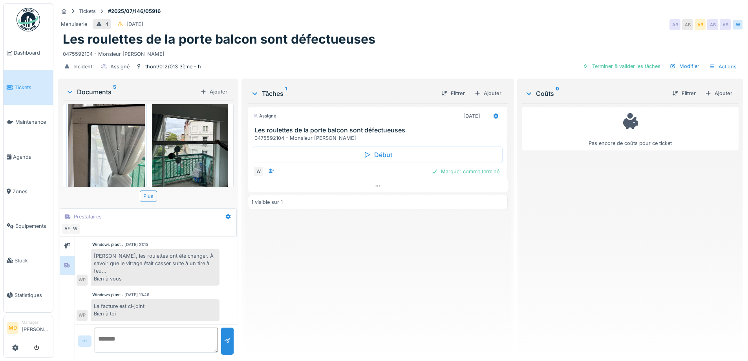
scroll to position [44, 0]
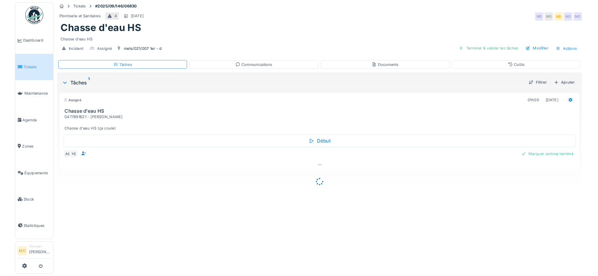
scroll to position [6, 0]
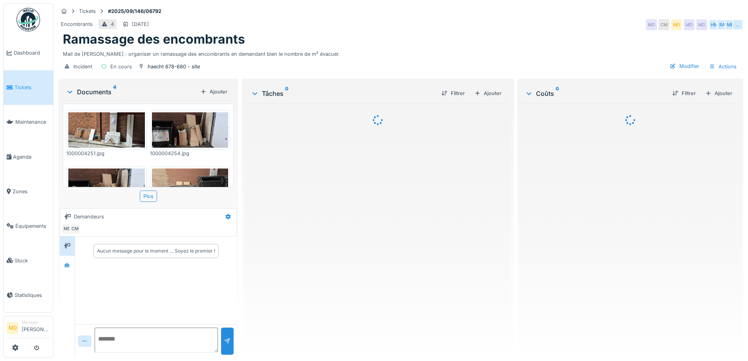
scroll to position [29, 0]
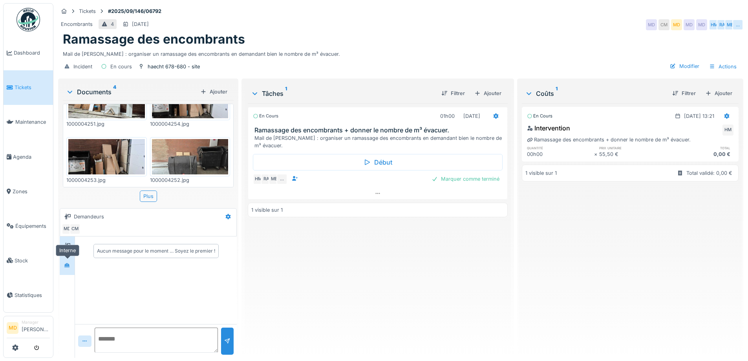
click at [65, 269] on div at bounding box center [67, 265] width 12 height 10
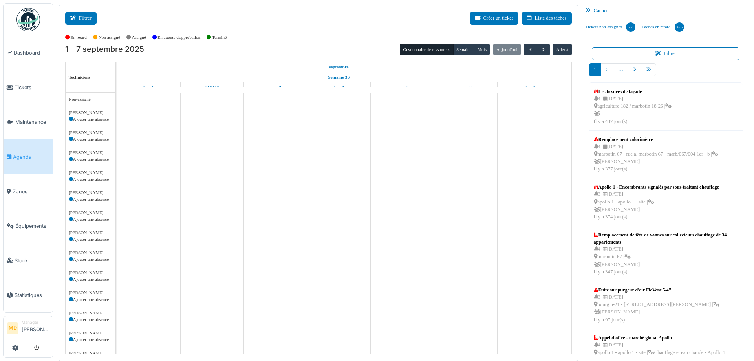
click at [88, 22] on button "Filtrer" at bounding box center [80, 18] width 31 height 13
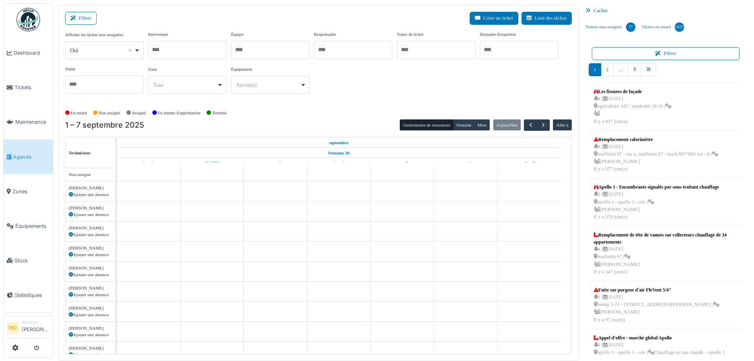
click at [173, 48] on div at bounding box center [187, 50] width 79 height 18
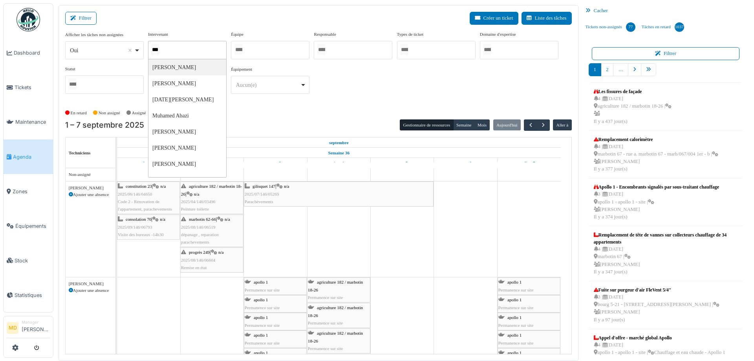
type input "****"
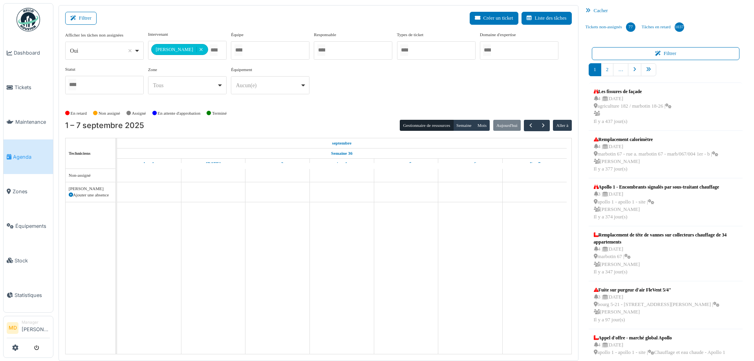
click at [359, 83] on div "**********" at bounding box center [318, 66] width 507 height 70
click at [461, 127] on button "Semaine" at bounding box center [464, 125] width 22 height 11
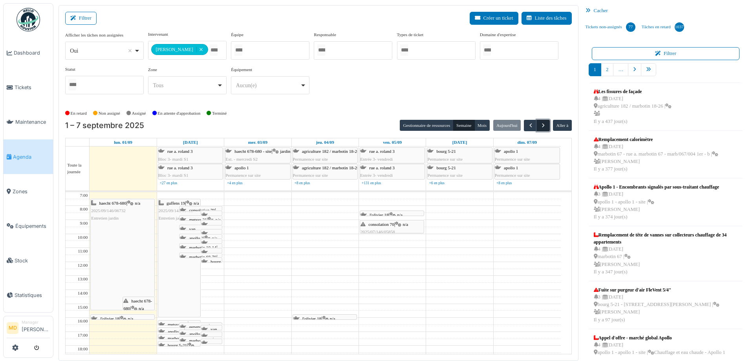
click at [542, 125] on span "button" at bounding box center [543, 125] width 7 height 7
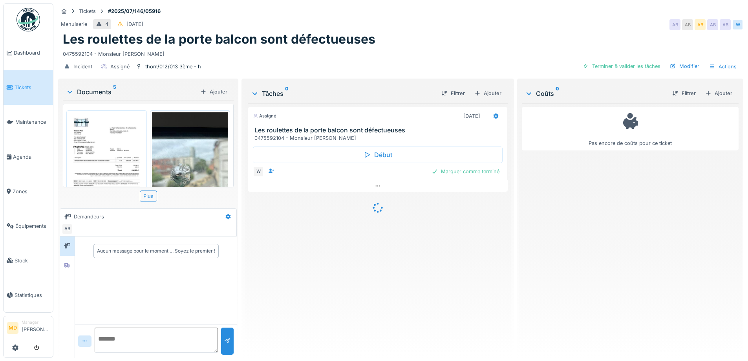
scroll to position [6, 0]
click at [72, 266] on div at bounding box center [67, 265] width 12 height 13
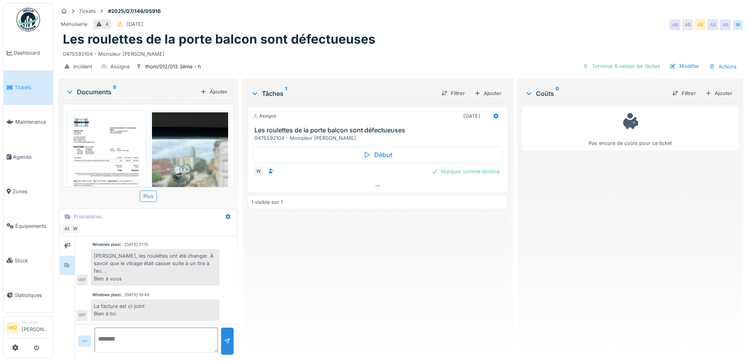
click at [99, 172] on img at bounding box center [106, 166] width 77 height 108
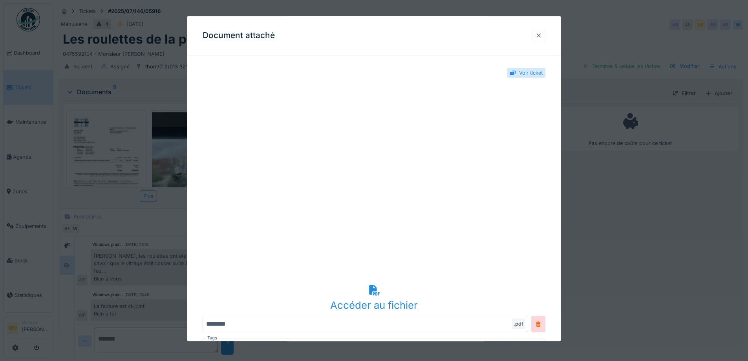
click at [538, 32] on div at bounding box center [538, 35] width 13 height 11
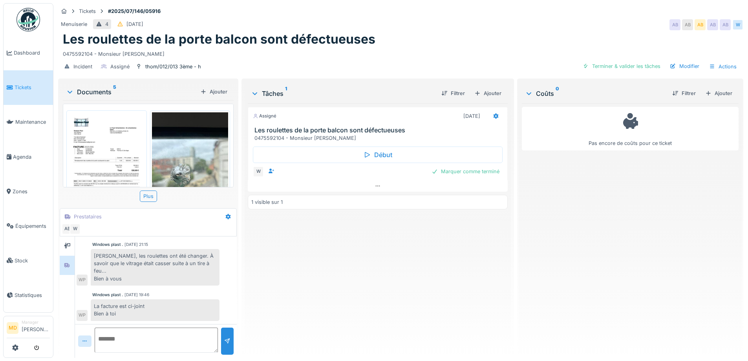
click at [336, 18] on div "Menuiserie 4 27/07/2025 AB AB AB AB AB W" at bounding box center [401, 25] width 686 height 14
click at [246, 33] on h1 "Les roulettes de la porte balcon sont défectueuses" at bounding box center [219, 39] width 313 height 15
click at [347, 297] on div "Assigné 22/07/2025 Les roulettes de la porte balcon sont défectueuses 047559210…" at bounding box center [378, 227] width 260 height 248
click at [19, 59] on link "Dashboard" at bounding box center [29, 53] width 50 height 35
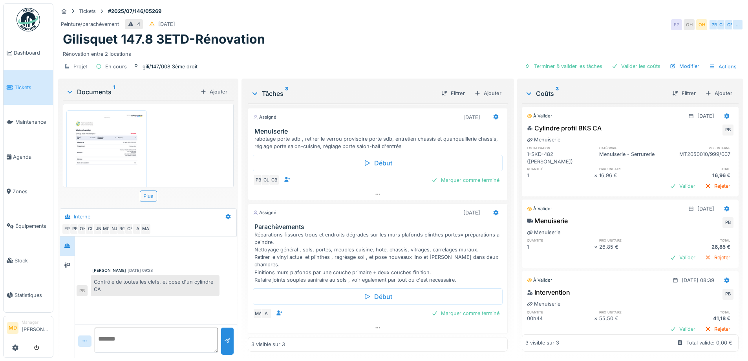
scroll to position [6, 0]
click at [375, 325] on icon at bounding box center [378, 327] width 6 height 5
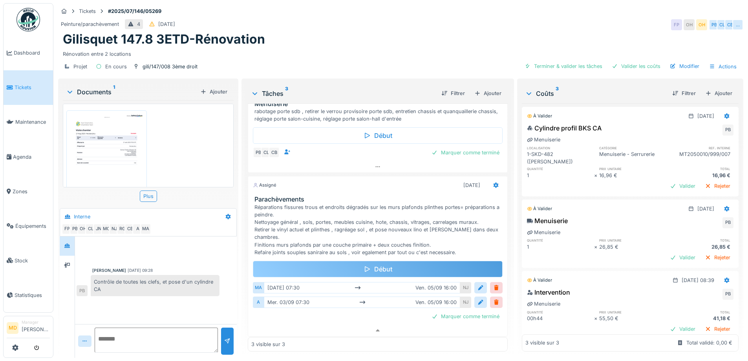
scroll to position [133, 0]
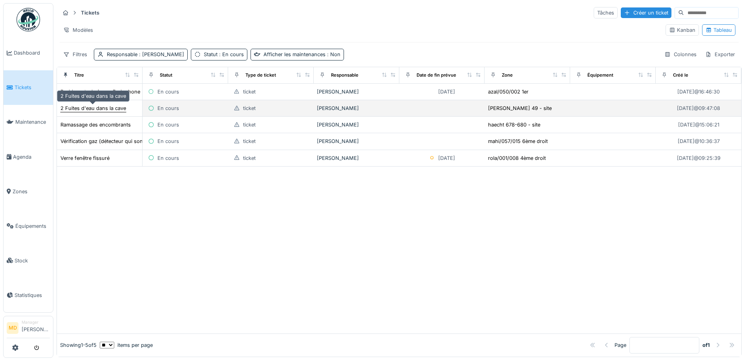
click at [108, 108] on div "2 Fuites d'eau dans la cave" at bounding box center [94, 108] width 66 height 7
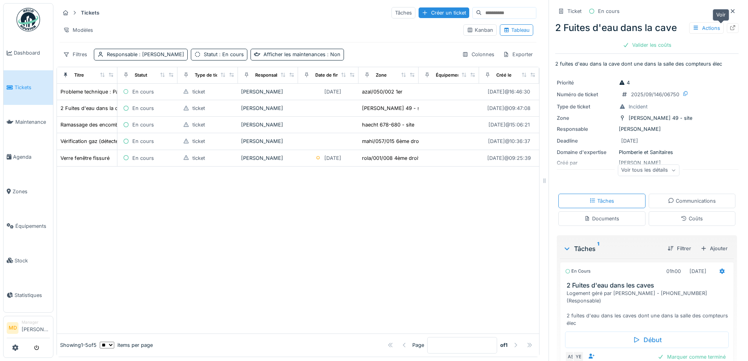
click at [730, 27] on icon at bounding box center [733, 27] width 6 height 5
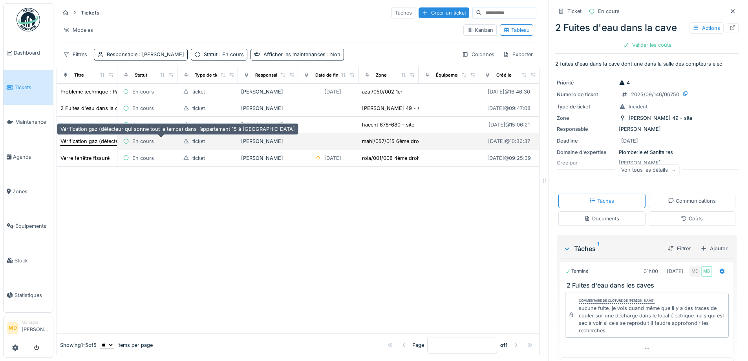
click at [88, 144] on div "Vérification gaz (détecteur qui sonne tout le temps) dans l’appartement 15 à [G…" at bounding box center [178, 141] width 235 height 7
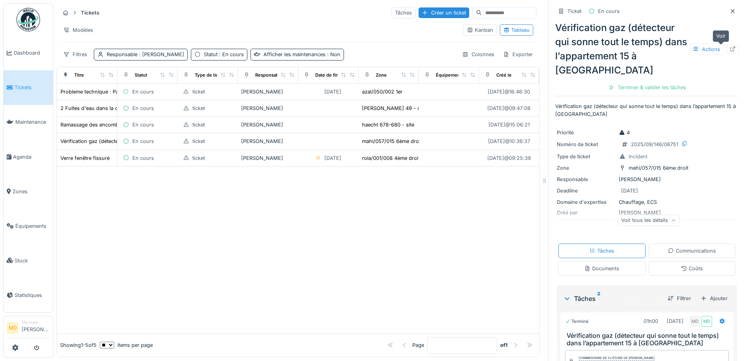
click at [727, 47] on div at bounding box center [733, 49] width 12 height 10
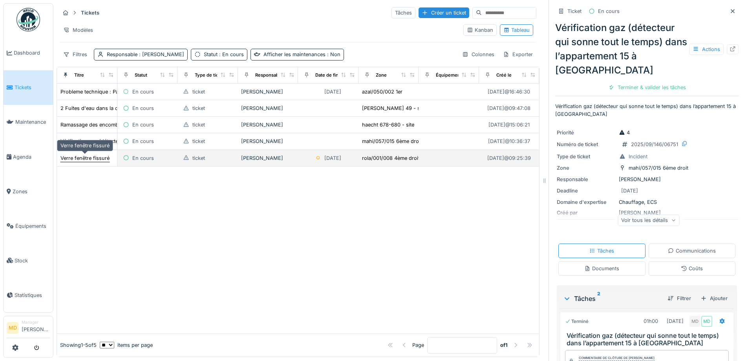
click at [79, 159] on div "Verre fenêtre fissuré" at bounding box center [85, 157] width 49 height 7
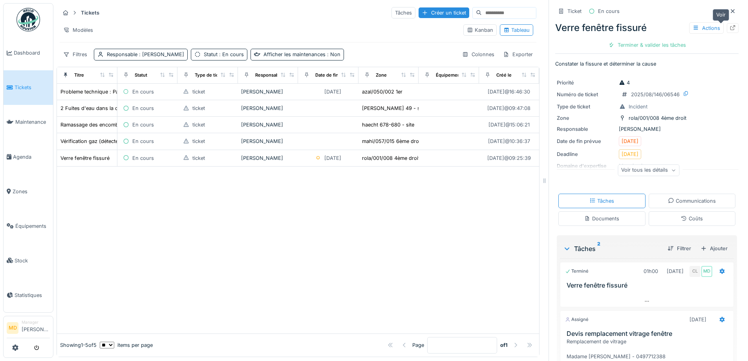
click at [731, 29] on icon at bounding box center [733, 27] width 5 height 5
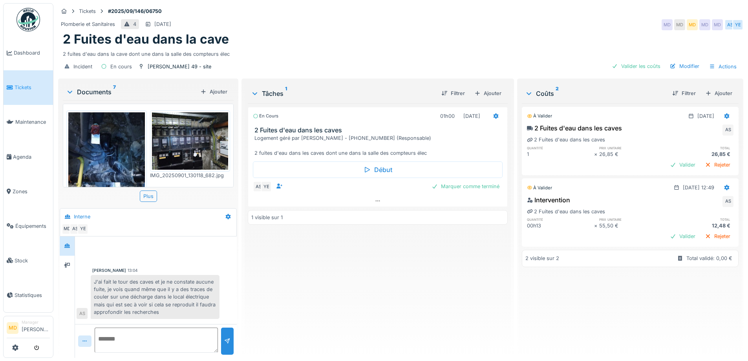
click at [112, 139] on img at bounding box center [106, 163] width 77 height 102
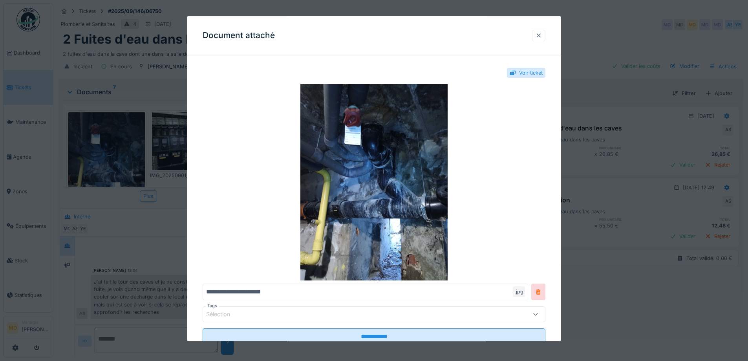
click at [542, 32] on div at bounding box center [539, 35] width 6 height 7
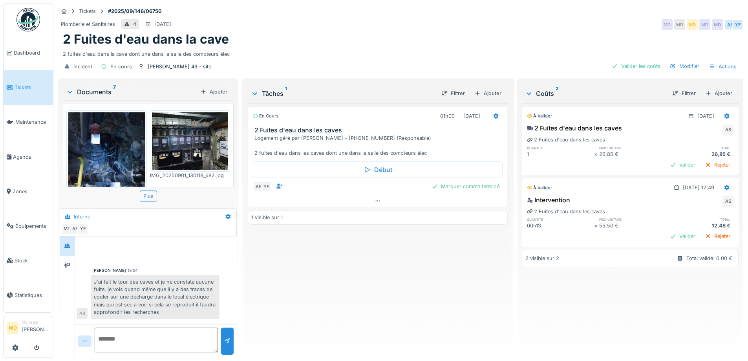
click at [156, 136] on img at bounding box center [190, 140] width 77 height 57
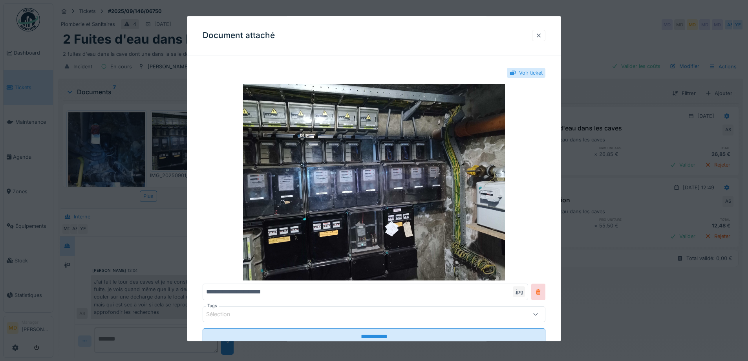
click at [537, 35] on div at bounding box center [538, 35] width 13 height 11
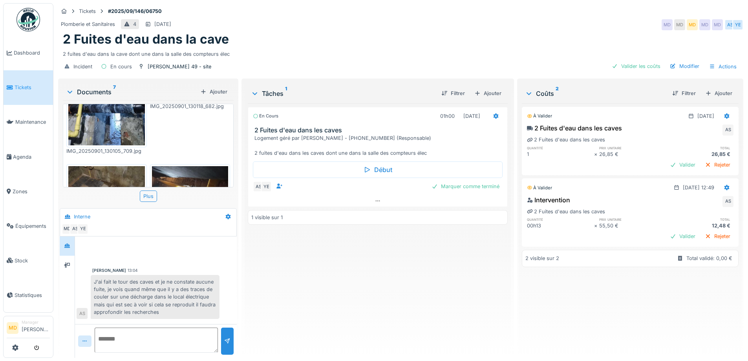
scroll to position [118, 0]
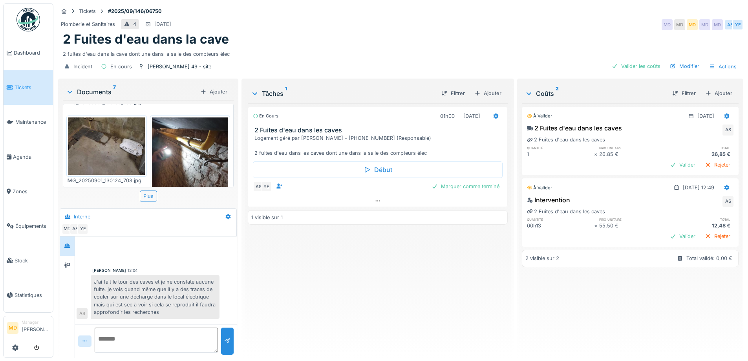
click at [122, 149] on img at bounding box center [106, 145] width 77 height 57
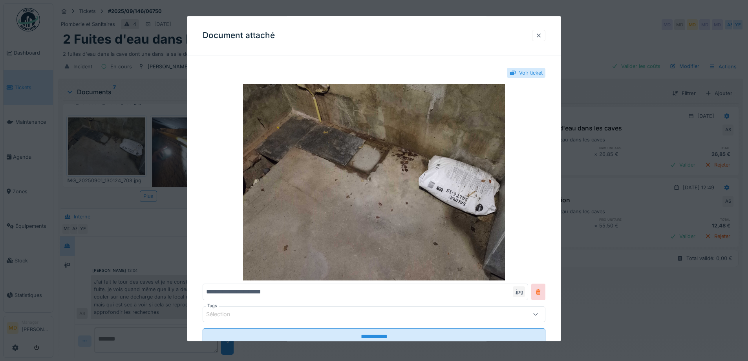
click at [542, 36] on div at bounding box center [539, 35] width 6 height 7
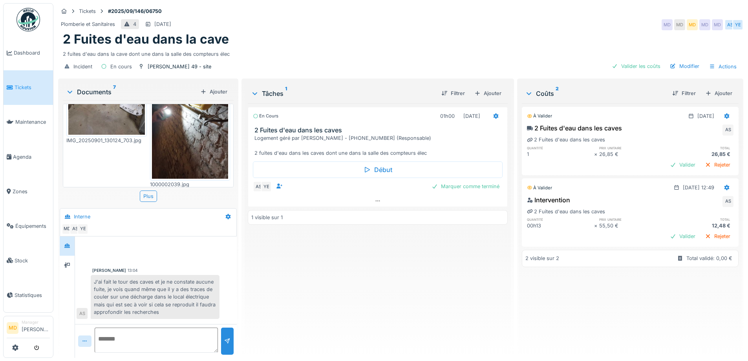
scroll to position [157, 0]
click at [185, 125] on img at bounding box center [190, 129] width 77 height 102
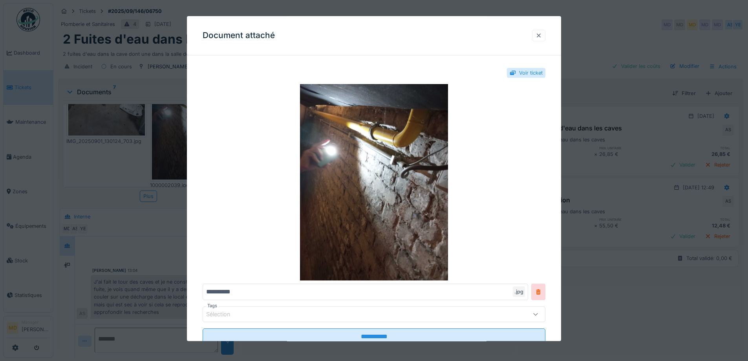
click at [546, 35] on div at bounding box center [538, 35] width 13 height 11
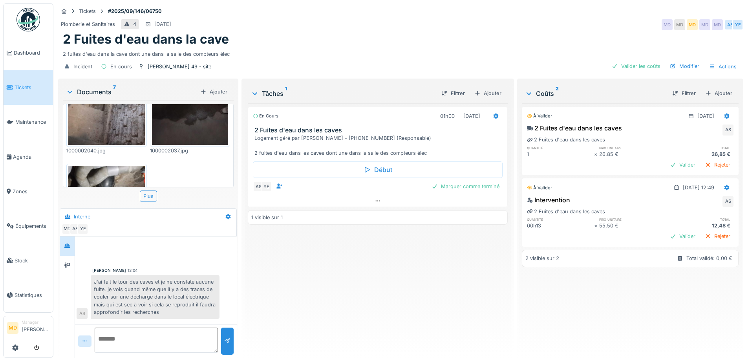
scroll to position [275, 0]
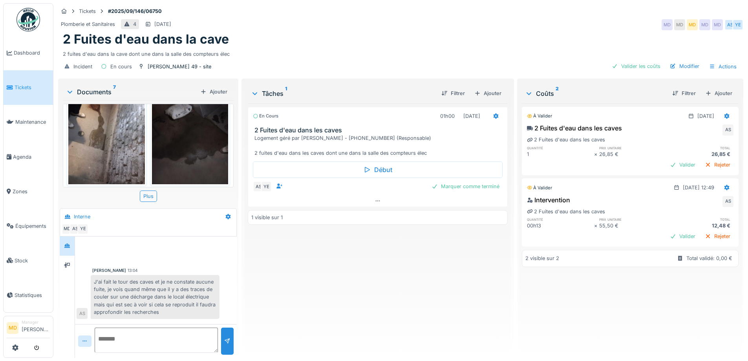
click at [165, 143] on img at bounding box center [190, 134] width 77 height 102
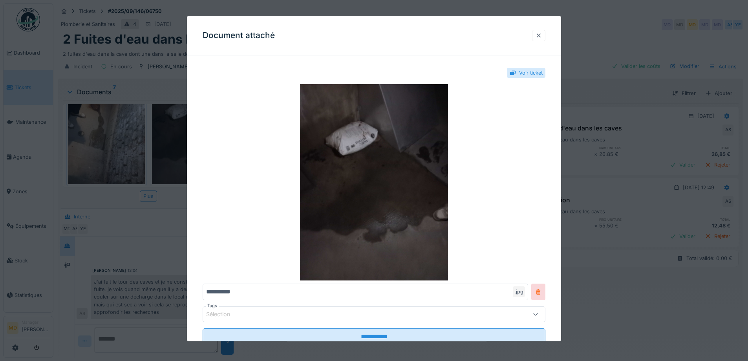
click at [546, 33] on div at bounding box center [538, 35] width 13 height 11
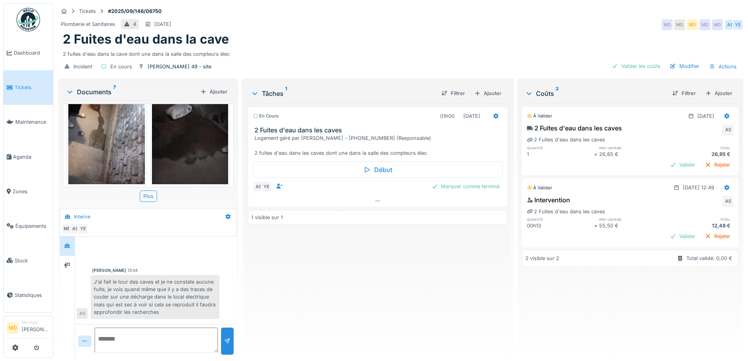
click at [128, 129] on img at bounding box center [106, 133] width 77 height 101
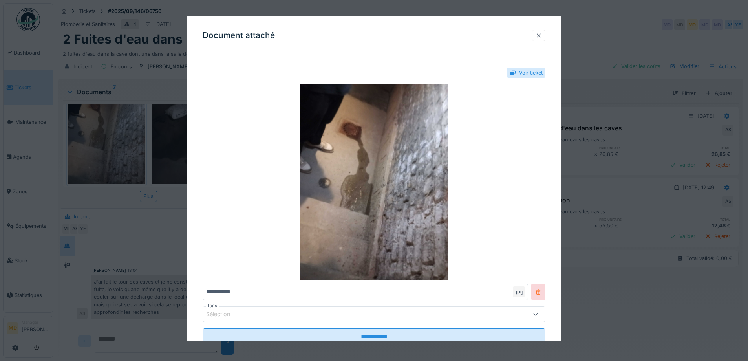
click at [545, 35] on div at bounding box center [538, 35] width 13 height 11
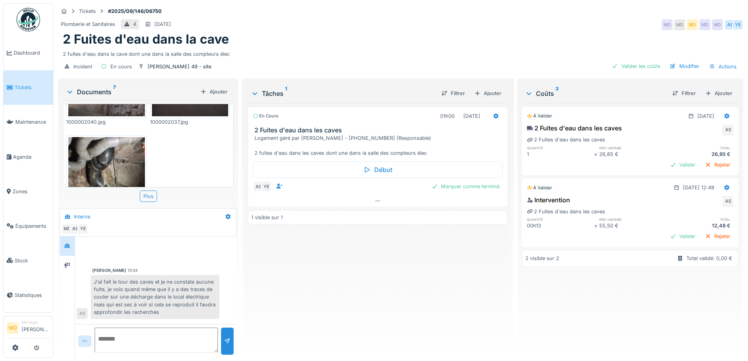
scroll to position [391, 0]
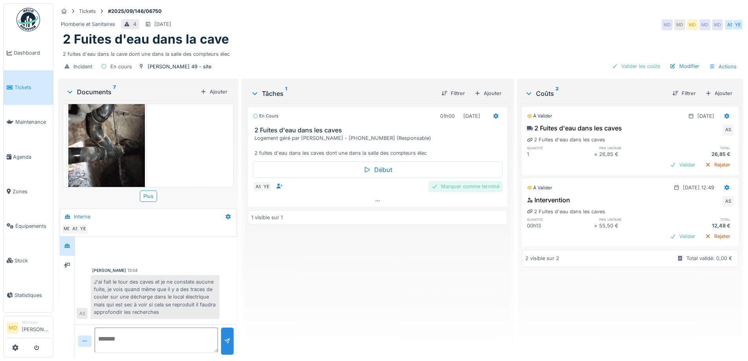
click at [459, 187] on div "Marquer comme terminé" at bounding box center [466, 186] width 74 height 11
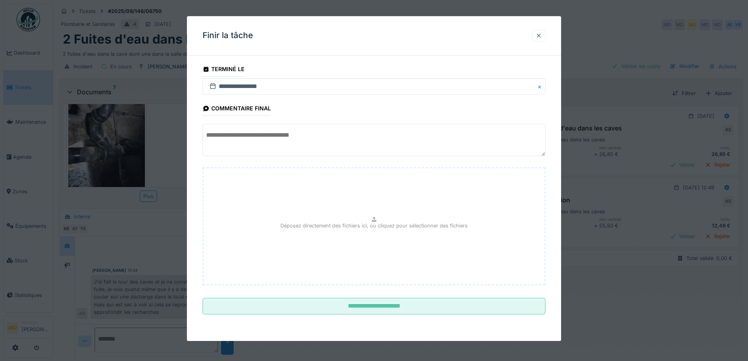
click at [536, 38] on div at bounding box center [538, 35] width 13 height 11
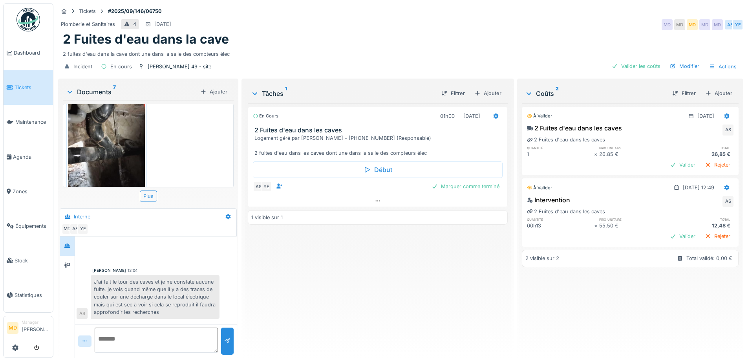
scroll to position [6, 0]
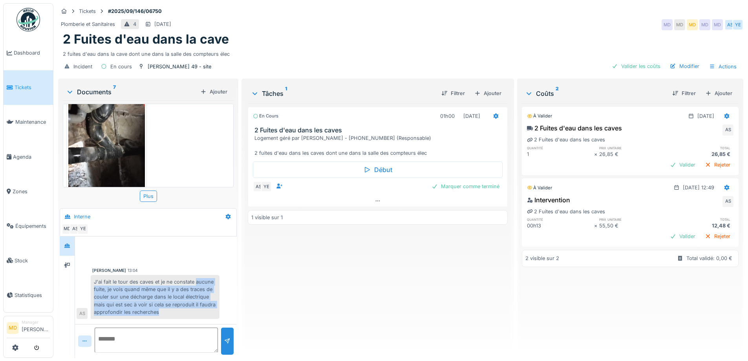
drag, startPoint x: 197, startPoint y: 273, endPoint x: 157, endPoint y: 303, distance: 50.0
click at [207, 308] on div "J'ai fait le tour des caves et je ne constate aucune fuite, je vois quand même …" at bounding box center [155, 297] width 129 height 44
copy div "aucune fuite, je vois quand même que il y a des traces de couler sur une déchar…"
click at [453, 181] on div "Marquer comme terminé" at bounding box center [466, 186] width 74 height 11
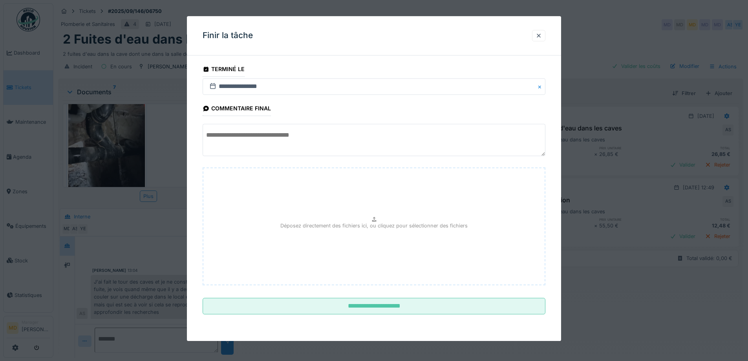
click at [264, 142] on textarea at bounding box center [374, 140] width 343 height 32
paste textarea "**********"
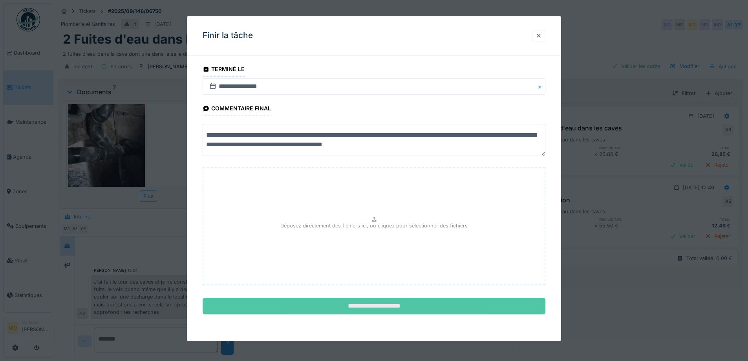
type textarea "**********"
click at [418, 307] on input "**********" at bounding box center [374, 306] width 343 height 17
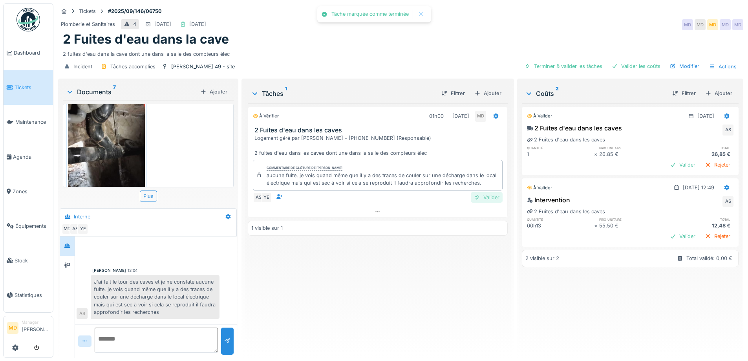
click at [485, 193] on div "Valider" at bounding box center [487, 197] width 32 height 11
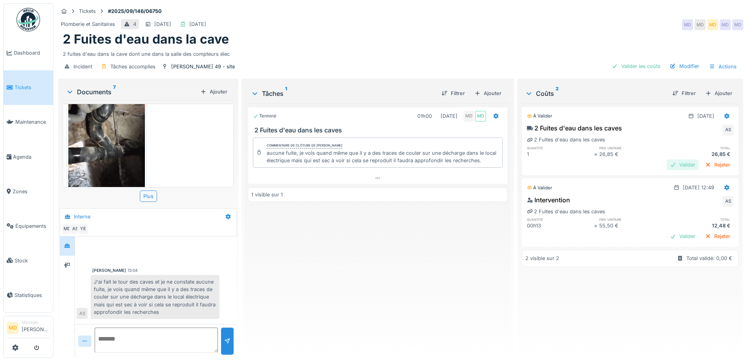
click at [667, 161] on div "Valider" at bounding box center [683, 165] width 32 height 11
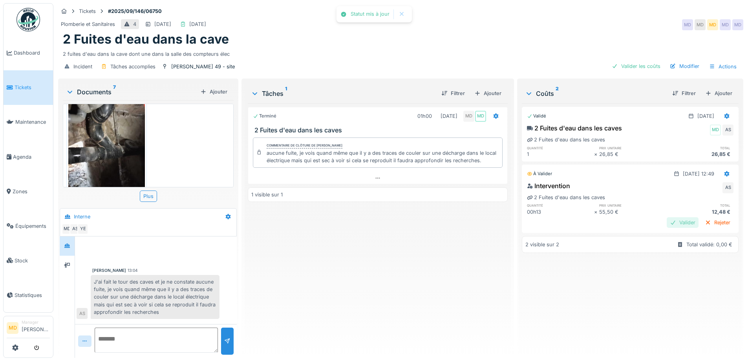
click at [671, 217] on div "Valider" at bounding box center [683, 222] width 32 height 11
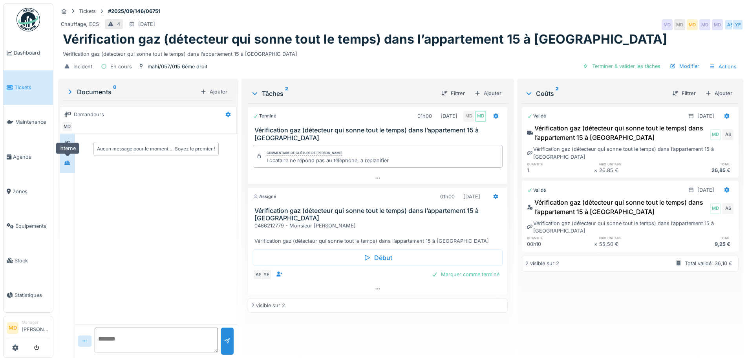
click at [65, 161] on icon at bounding box center [67, 162] width 6 height 5
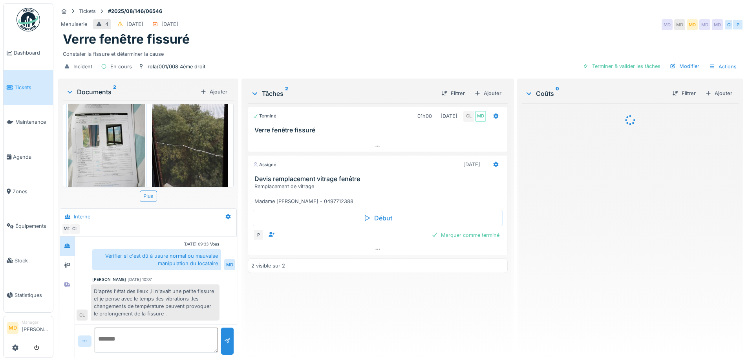
scroll to position [38, 0]
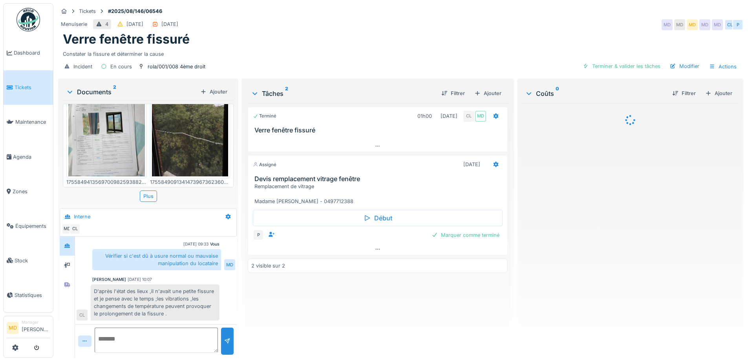
click at [58, 286] on div "Documents 2 Ajouter 17558494135697009825938820119180.jpg 1755849091341473967362…" at bounding box center [148, 219] width 180 height 281
click at [64, 285] on div at bounding box center [67, 285] width 12 height 10
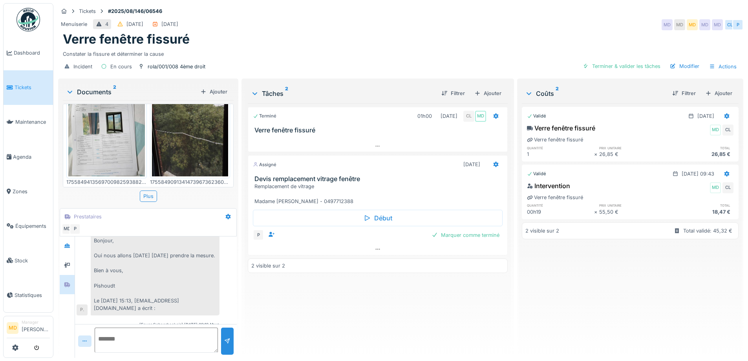
scroll to position [20, 0]
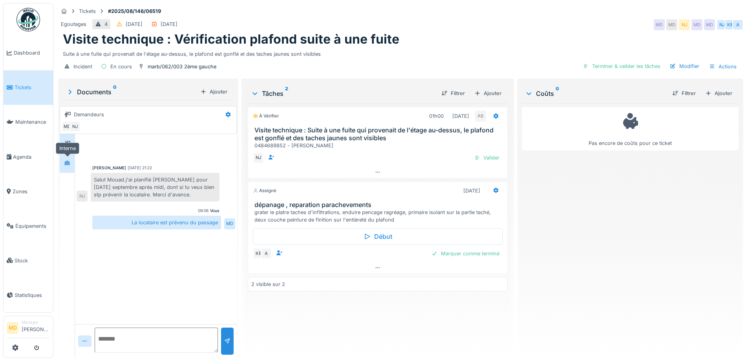
click at [71, 162] on div at bounding box center [67, 163] width 12 height 10
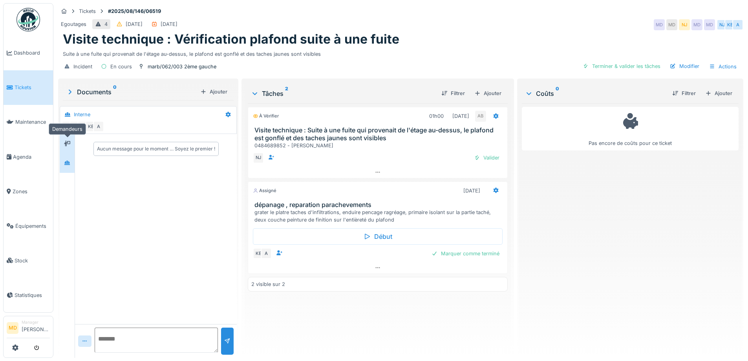
click at [64, 140] on div at bounding box center [67, 143] width 6 height 7
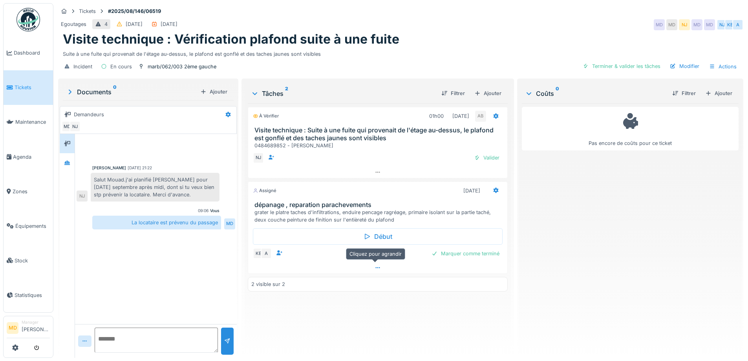
click at [375, 270] on icon at bounding box center [378, 267] width 6 height 5
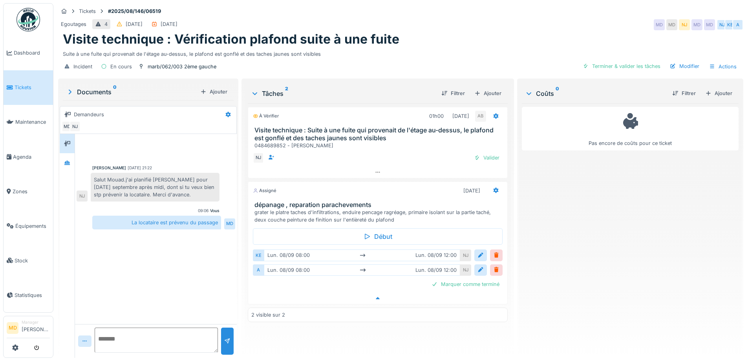
scroll to position [6, 0]
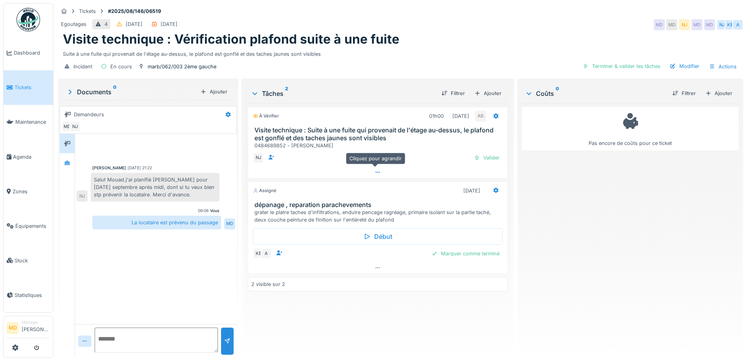
click at [380, 173] on div at bounding box center [377, 172] width 259 height 11
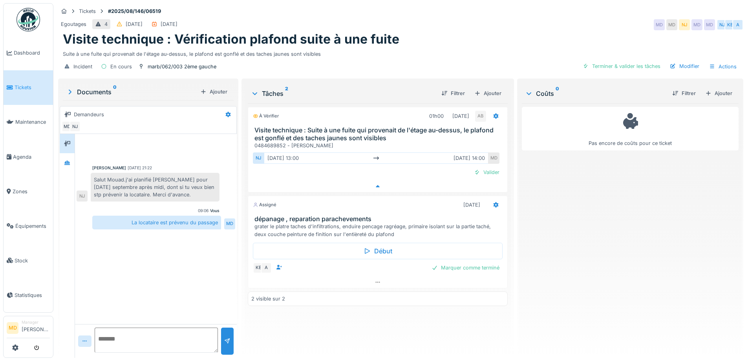
scroll to position [6, 0]
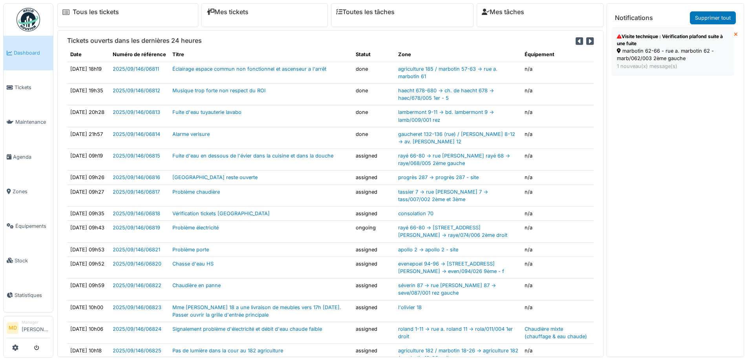
click at [661, 53] on div "marbotin 62-66 - rue a. marbotin 62 - marb/062/003 2ème gauche" at bounding box center [673, 54] width 112 height 15
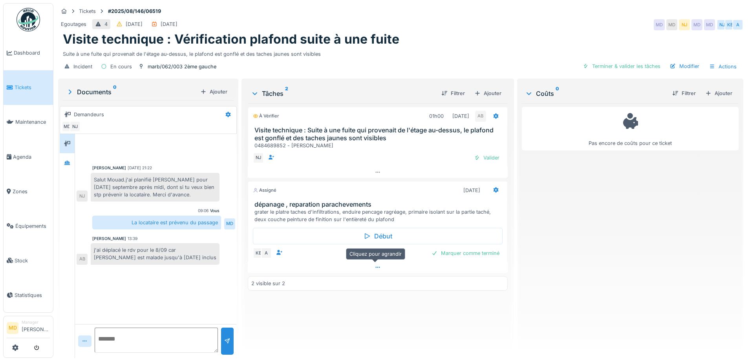
click at [380, 271] on div at bounding box center [378, 267] width 260 height 11
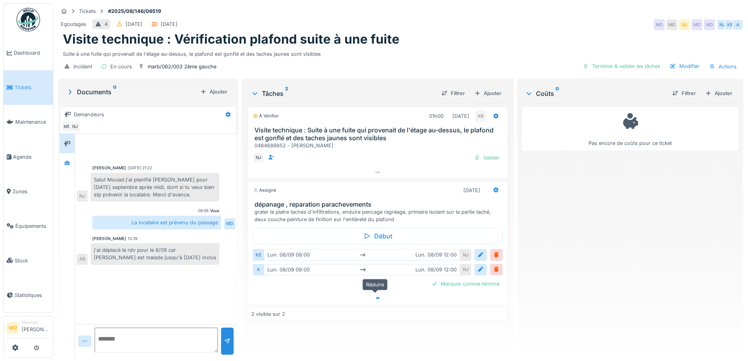
click at [377, 292] on div at bounding box center [378, 297] width 260 height 11
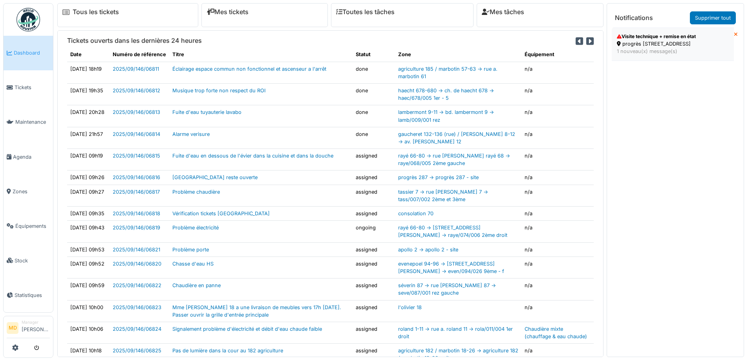
click at [681, 47] on div "progrès [STREET_ADDRESS]" at bounding box center [673, 43] width 112 height 7
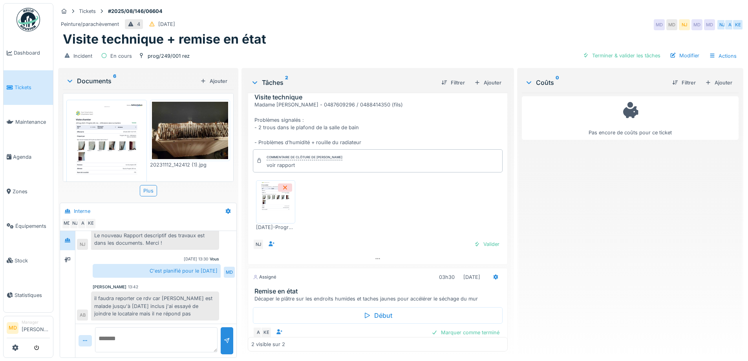
scroll to position [41, 0]
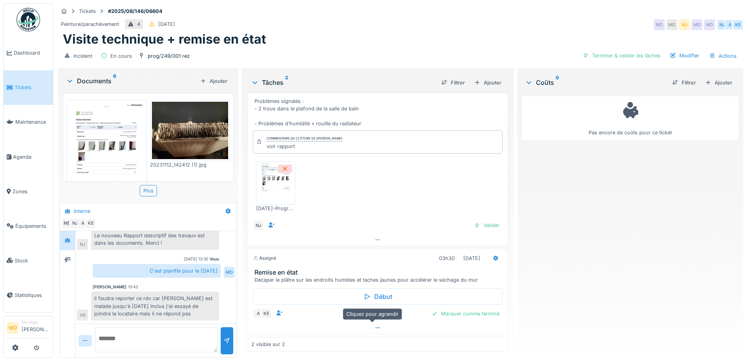
click at [376, 334] on div at bounding box center [377, 327] width 259 height 11
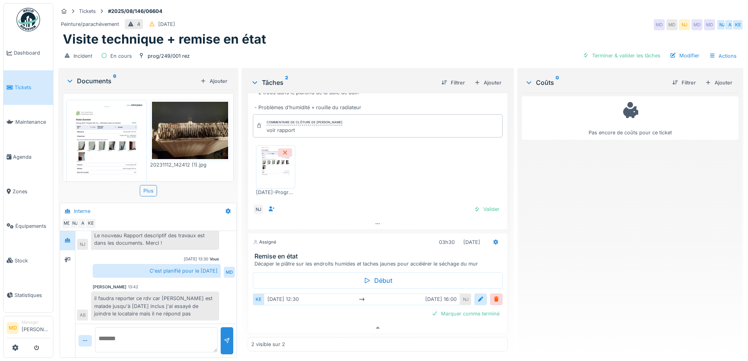
scroll to position [6, 0]
click at [376, 322] on div at bounding box center [377, 327] width 259 height 11
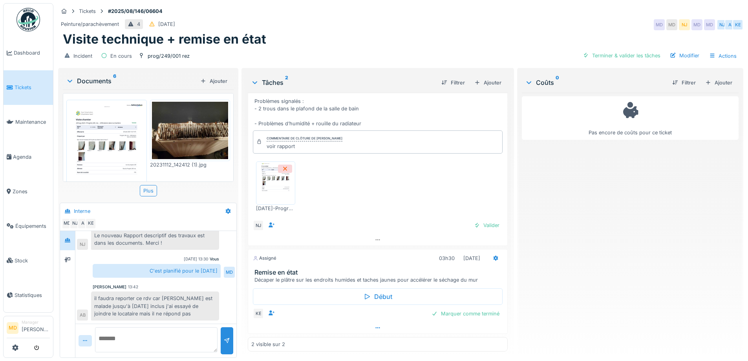
click at [375, 325] on icon at bounding box center [378, 327] width 6 height 5
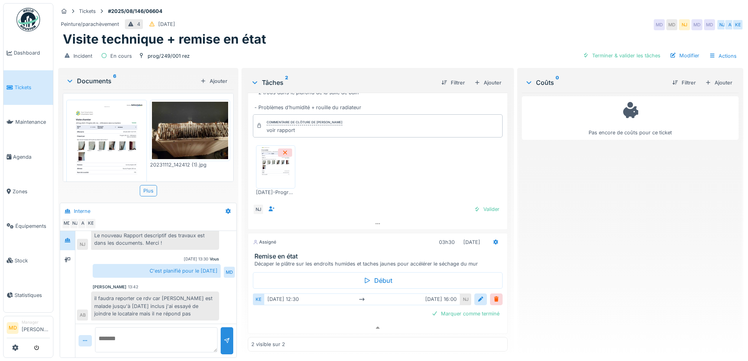
click at [170, 331] on textarea at bounding box center [156, 339] width 123 height 25
type textarea "**********"
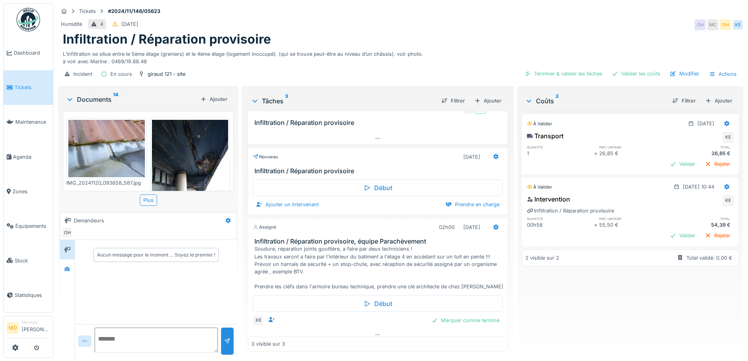
scroll to position [22, 0]
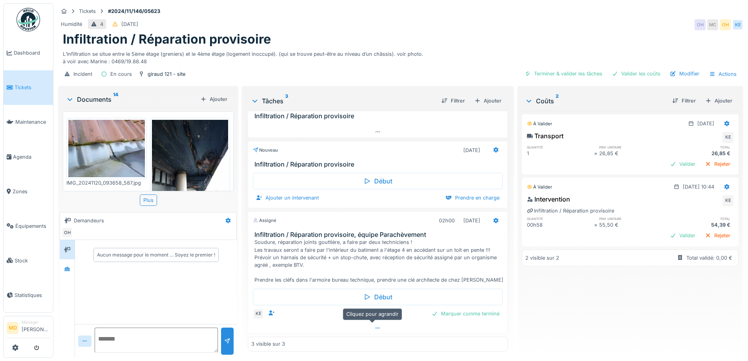
click at [369, 323] on div at bounding box center [377, 328] width 259 height 11
click at [462, 9] on div "Tickets #2024/11/146/05623" at bounding box center [401, 11] width 686 height 10
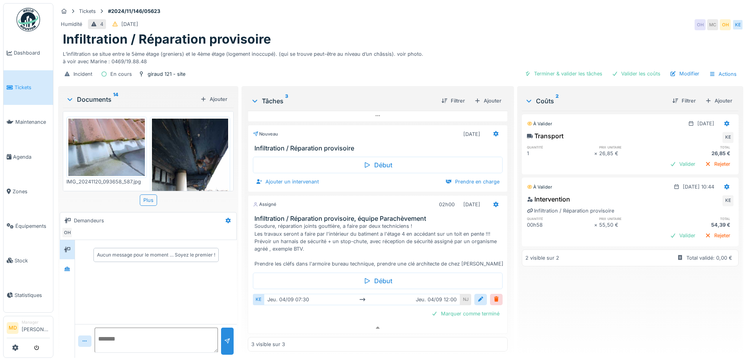
scroll to position [0, 0]
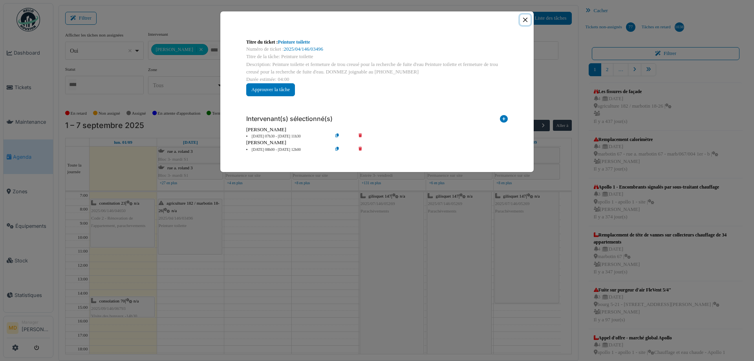
click at [527, 20] on button "Close" at bounding box center [525, 20] width 11 height 11
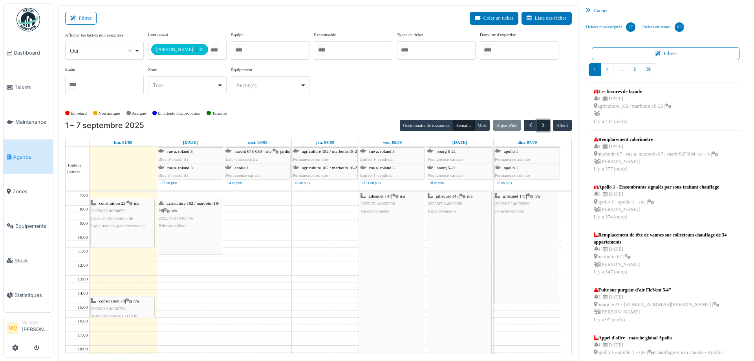
click at [543, 124] on button "button" at bounding box center [543, 125] width 13 height 11
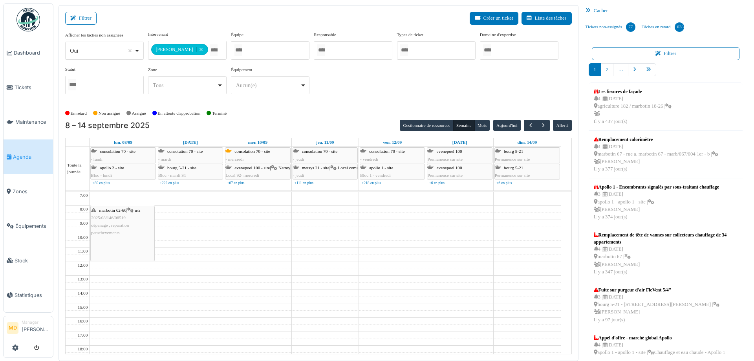
click at [377, 81] on div "**********" at bounding box center [318, 66] width 507 height 70
click at [528, 123] on span "button" at bounding box center [531, 125] width 7 height 7
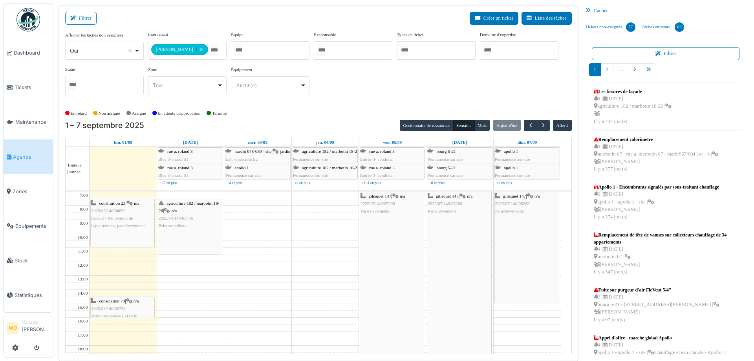
click at [357, 89] on div "**********" at bounding box center [318, 66] width 507 height 70
click at [542, 127] on span "button" at bounding box center [543, 125] width 7 height 7
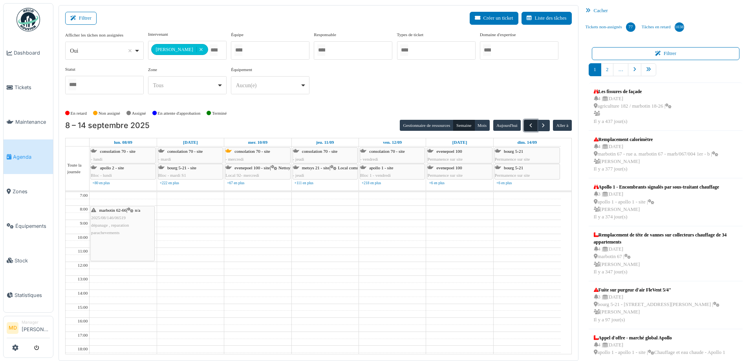
click at [528, 125] on span "button" at bounding box center [531, 125] width 7 height 7
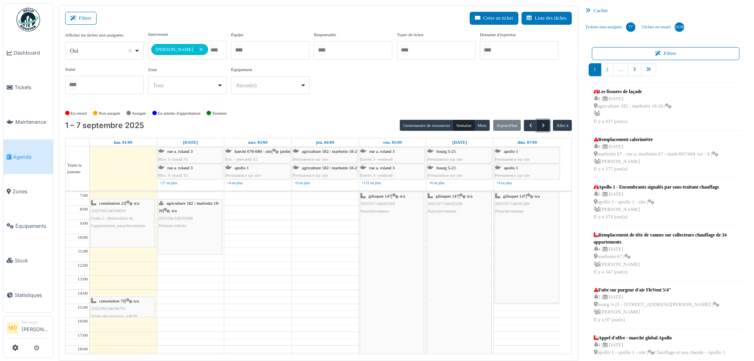
click at [540, 124] on span "button" at bounding box center [543, 125] width 7 height 7
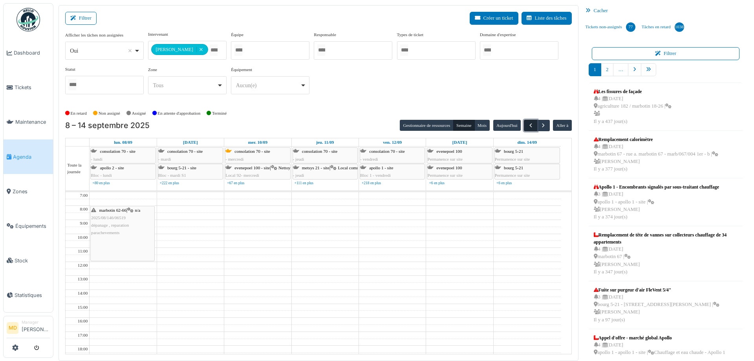
click at [528, 123] on span "button" at bounding box center [531, 125] width 7 height 7
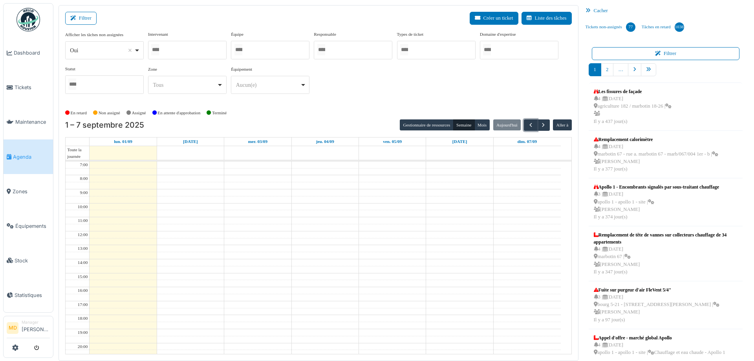
click at [190, 47] on div at bounding box center [187, 50] width 79 height 18
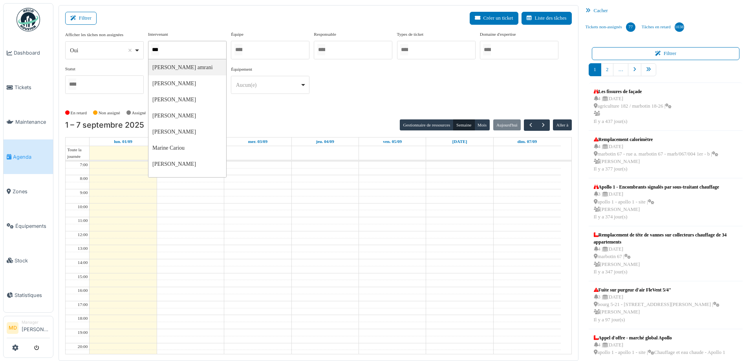
type input "****"
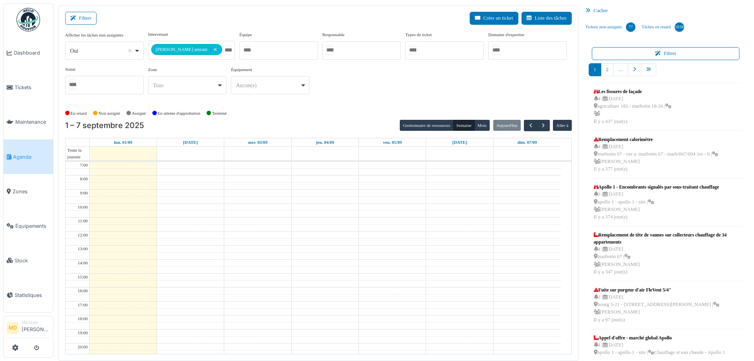
click at [345, 86] on div "**********" at bounding box center [318, 66] width 507 height 70
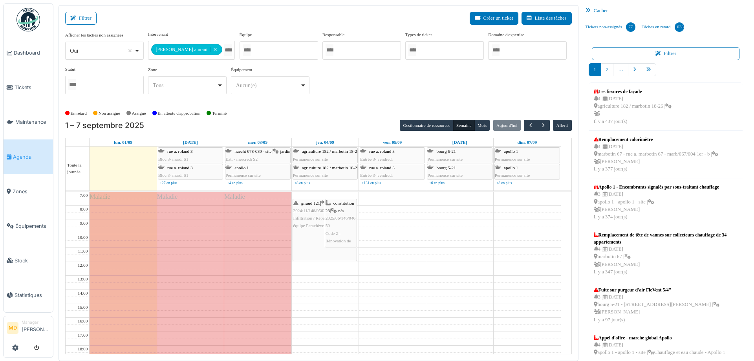
click at [336, 218] on span "2025/06/146/04650" at bounding box center [341, 222] width 30 height 12
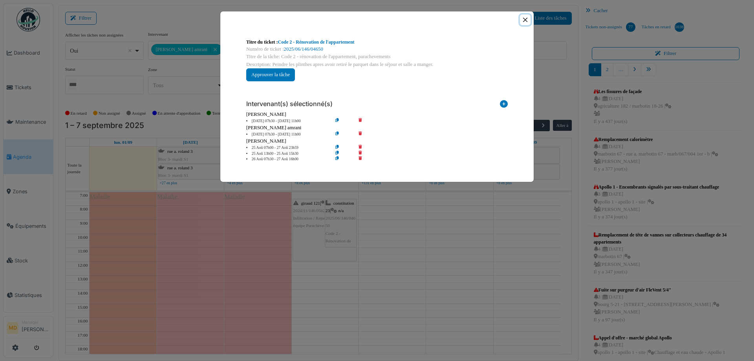
click at [525, 20] on button "Close" at bounding box center [525, 20] width 11 height 11
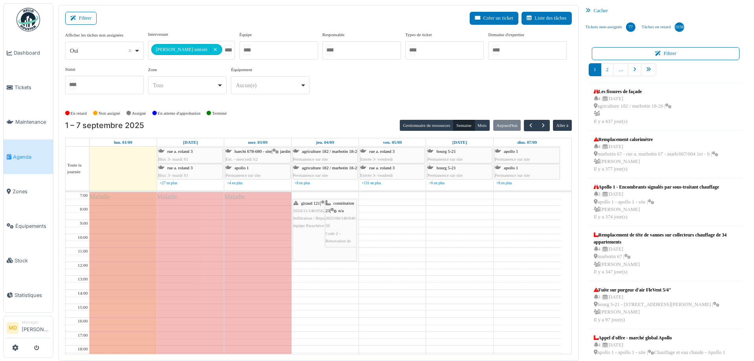
click at [309, 209] on span "2024/11/146/05623" at bounding box center [310, 210] width 34 height 5
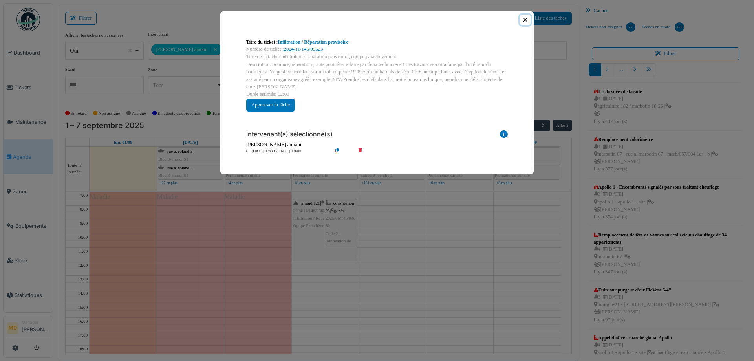
click at [525, 18] on button "Close" at bounding box center [525, 20] width 11 height 11
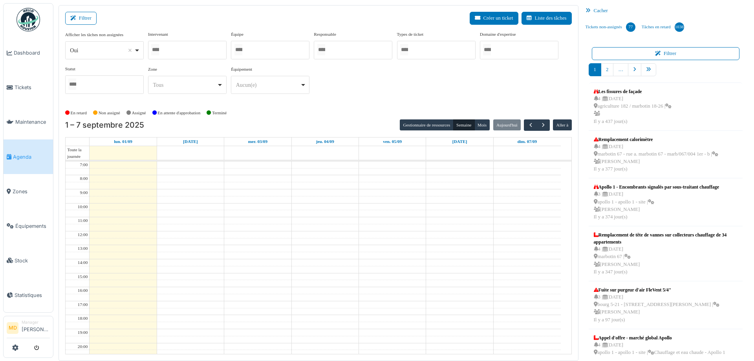
click at [193, 47] on div at bounding box center [187, 50] width 79 height 18
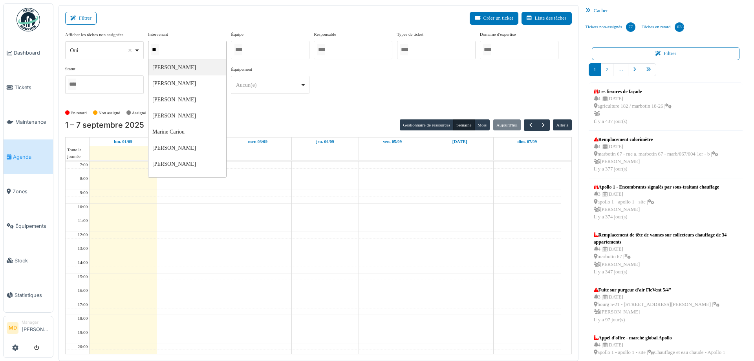
type input "***"
click at [345, 86] on div "**********" at bounding box center [318, 66] width 507 height 70
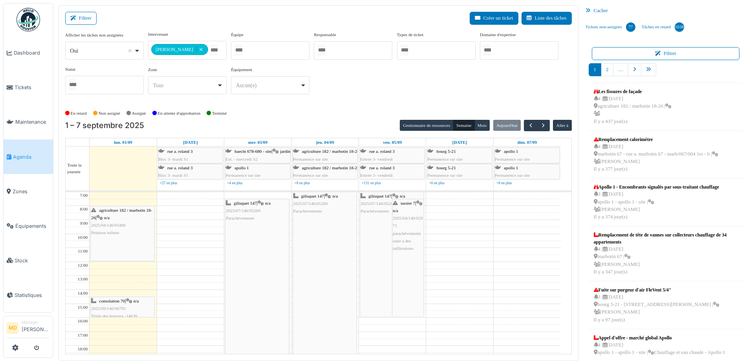
click at [105, 225] on span "2025/04/146/03496" at bounding box center [108, 225] width 35 height 5
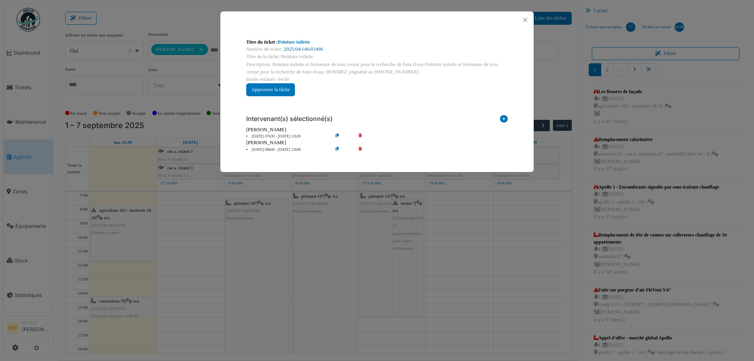
click at [312, 46] on link "2025/04/146/03496" at bounding box center [303, 49] width 39 height 6
click at [524, 21] on button "Close" at bounding box center [525, 20] width 11 height 11
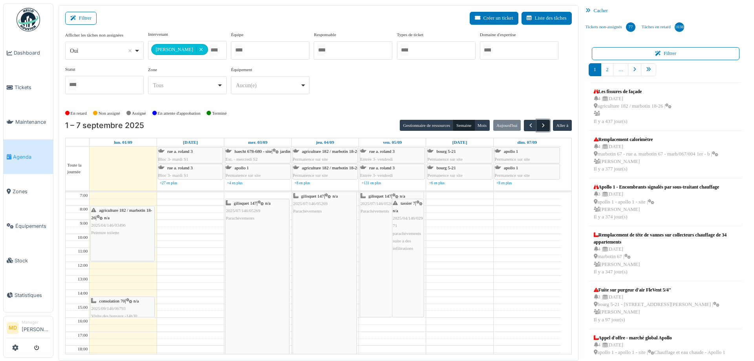
click at [540, 125] on span "button" at bounding box center [543, 125] width 7 height 7
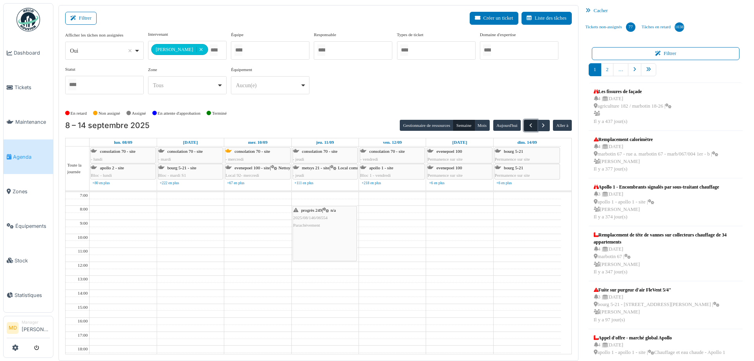
click at [524, 126] on button "button" at bounding box center [530, 125] width 13 height 11
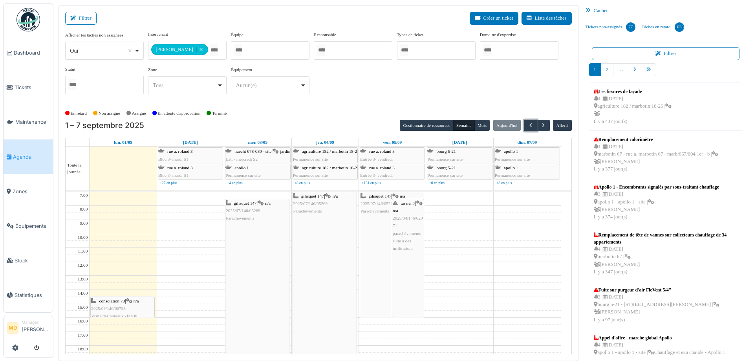
click at [117, 303] on div "consolation 70 | n/a 2025/09/146/06793 Visite des bureaux -14h30" at bounding box center [122, 308] width 63 height 23
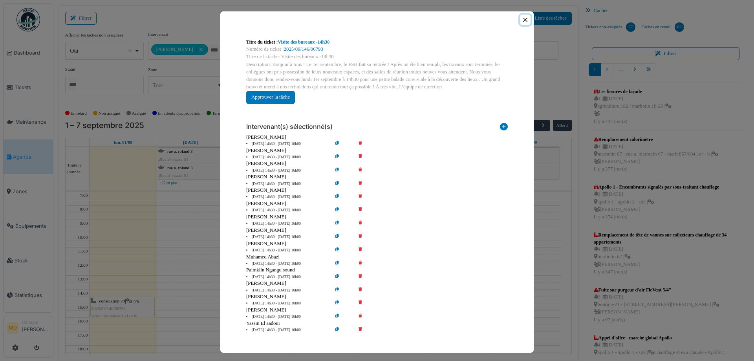
click at [523, 18] on button "Close" at bounding box center [525, 20] width 11 height 11
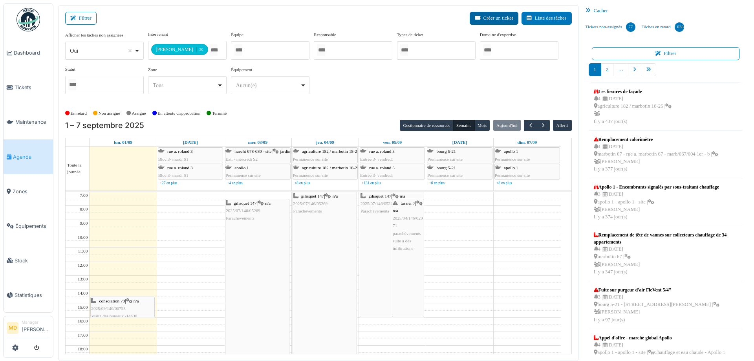
click at [488, 16] on button "Créer un ticket" at bounding box center [494, 18] width 49 height 13
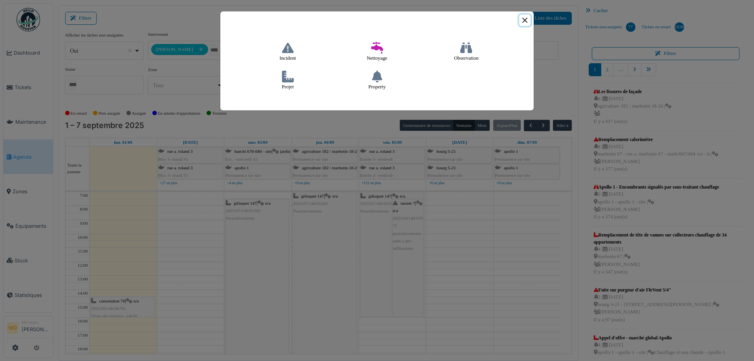
click at [530, 19] on button "Close" at bounding box center [524, 20] width 11 height 11
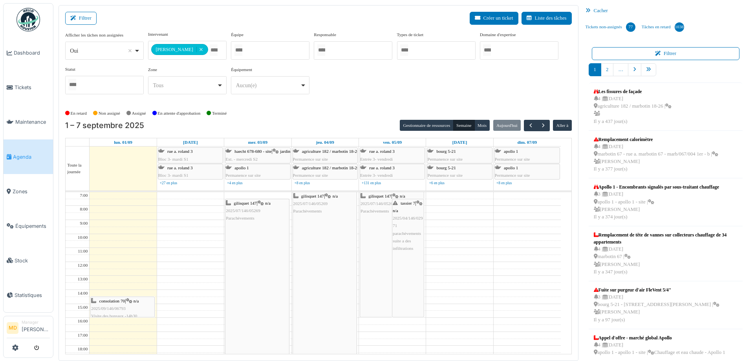
drag, startPoint x: 117, startPoint y: 213, endPoint x: 118, endPoint y: 252, distance: 39.3
click at [118, 252] on tbody "7:00 8:00 9:00 10:00 11:00 12:00 13:00 14:00 15:00 16:00 17:00 18:00 19:00 20:0…" at bounding box center [313, 310] width 495 height 237
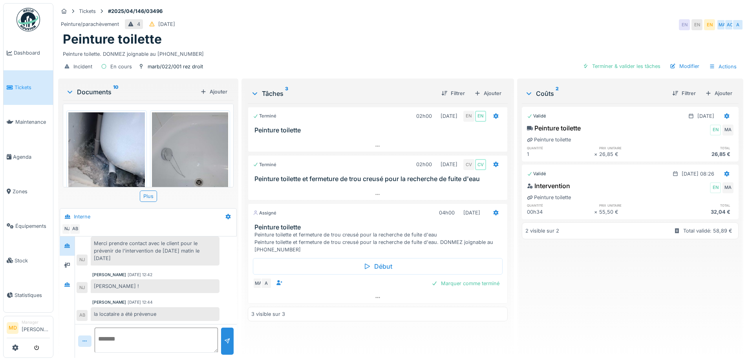
scroll to position [6, 0]
click at [365, 58] on div "Incident En cours marb/022/001 rez droit Terminer & valider les tâches Modifier…" at bounding box center [401, 67] width 686 height 18
click at [379, 295] on div at bounding box center [377, 297] width 259 height 11
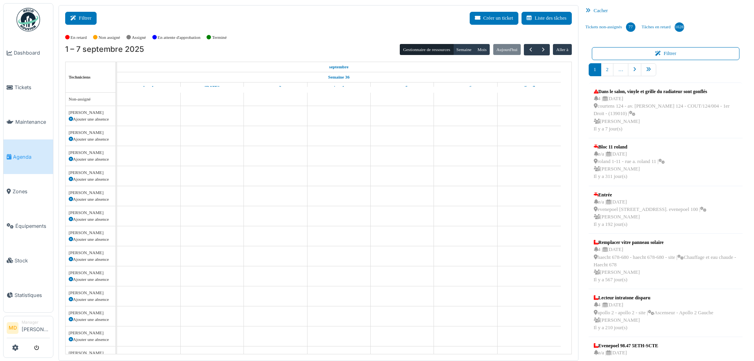
click at [90, 16] on button "Filtrer" at bounding box center [80, 18] width 31 height 13
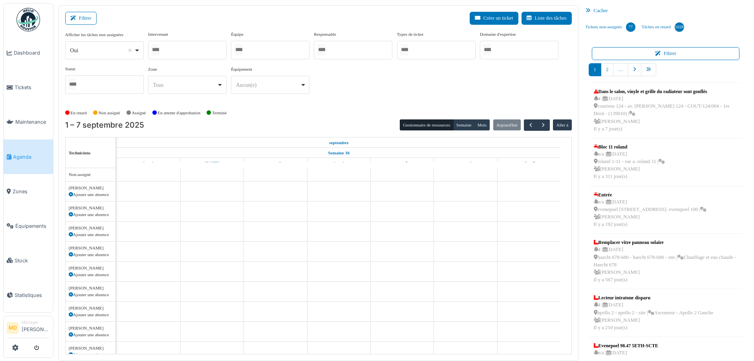
click at [193, 50] on div at bounding box center [187, 50] width 79 height 18
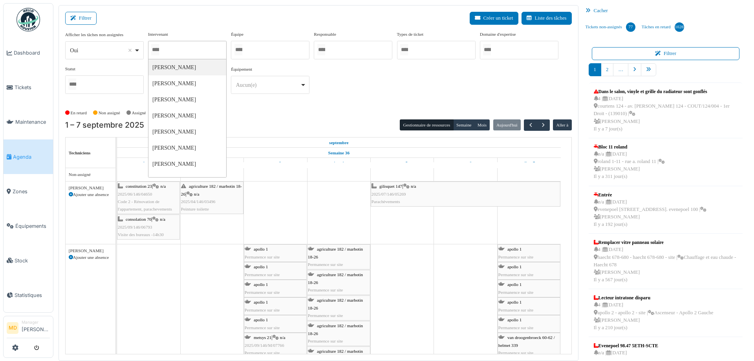
click at [193, 50] on div at bounding box center [187, 50] width 79 height 18
click at [186, 45] on div at bounding box center [187, 50] width 79 height 18
click at [179, 46] on div at bounding box center [187, 50] width 79 height 18
click at [201, 51] on div at bounding box center [187, 50] width 79 height 18
type input "***"
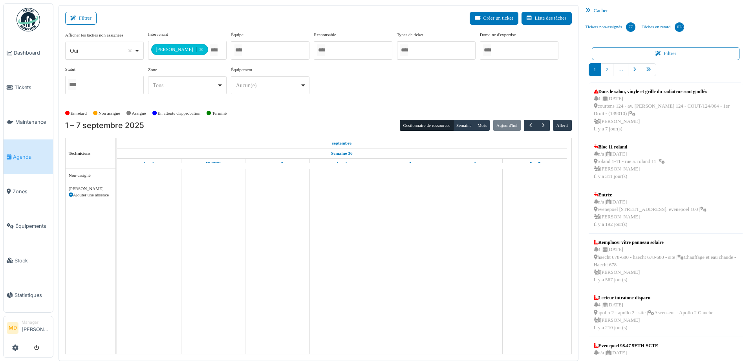
click at [336, 86] on div "**********" at bounding box center [318, 66] width 507 height 70
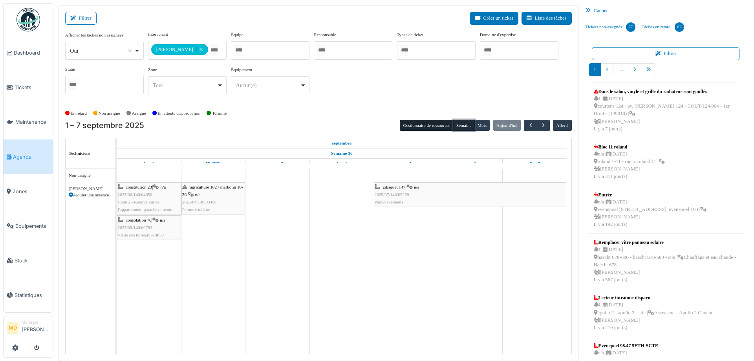
click at [464, 126] on button "Semaine" at bounding box center [464, 125] width 22 height 11
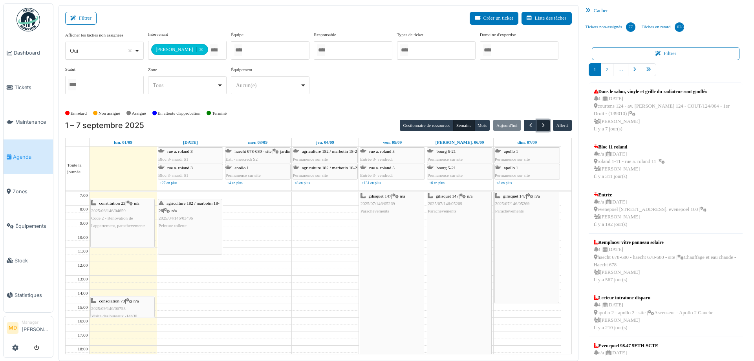
click at [543, 125] on button "button" at bounding box center [543, 125] width 13 height 11
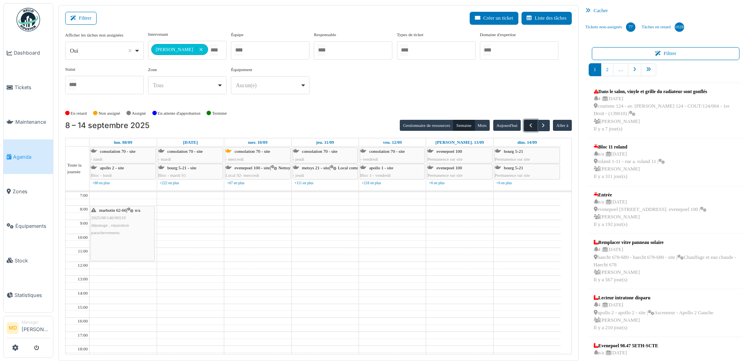
click at [528, 126] on span "button" at bounding box center [531, 125] width 7 height 7
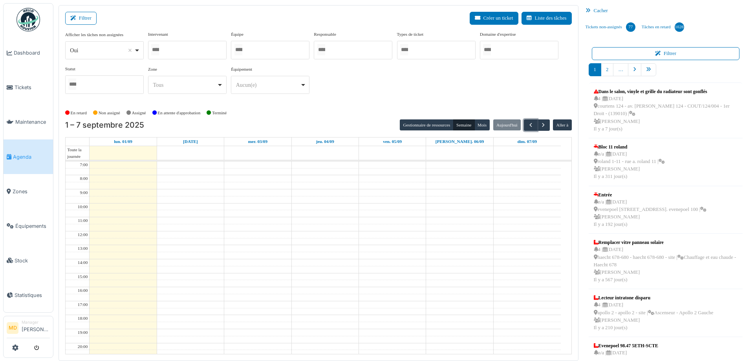
click at [200, 47] on div at bounding box center [187, 50] width 79 height 18
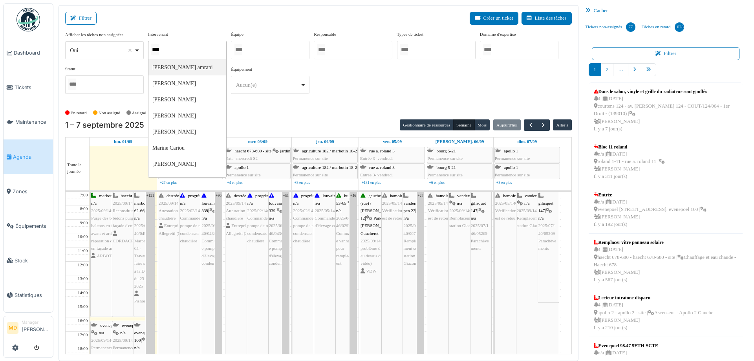
type input "*****"
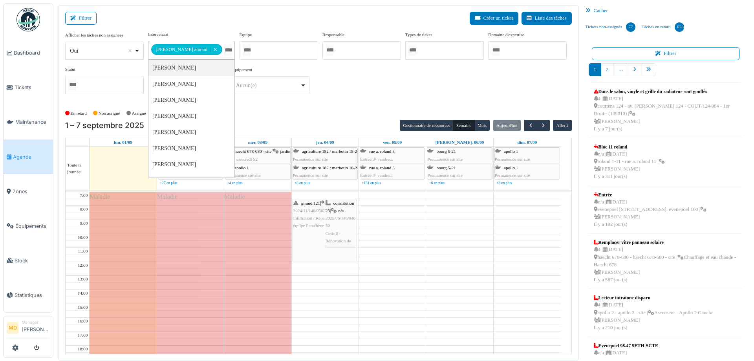
click at [368, 103] on div "**********" at bounding box center [318, 69] width 507 height 76
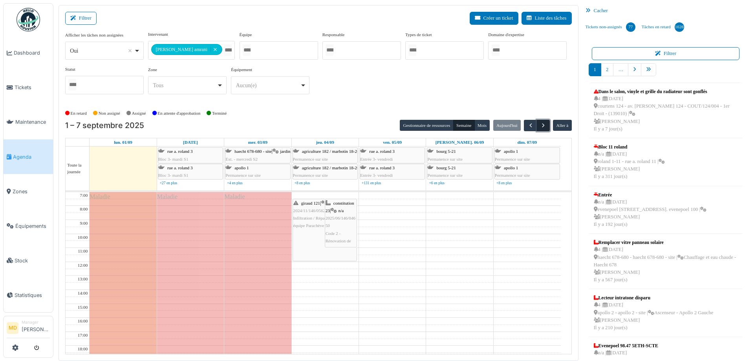
click at [540, 123] on span "button" at bounding box center [543, 125] width 7 height 7
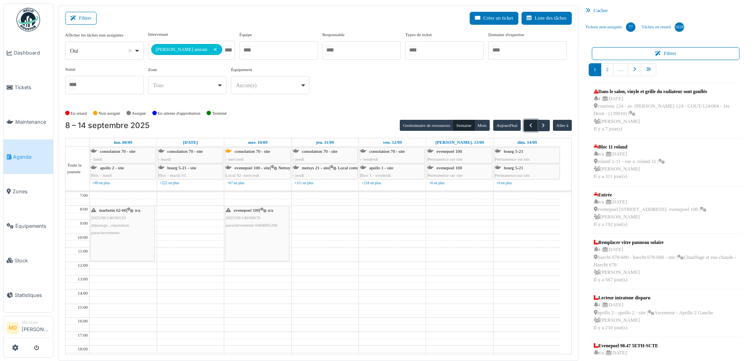
click at [528, 127] on span "button" at bounding box center [531, 125] width 7 height 7
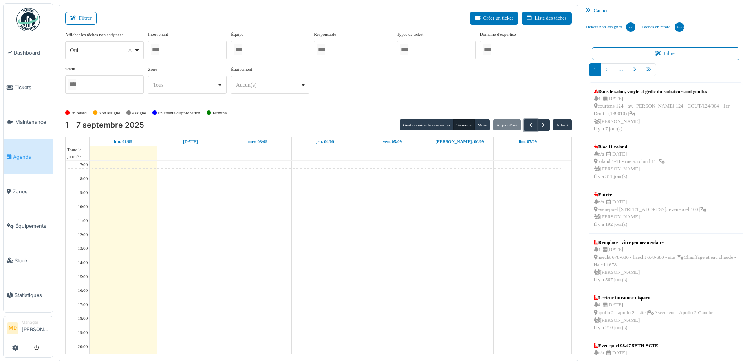
click at [179, 43] on div at bounding box center [187, 50] width 79 height 18
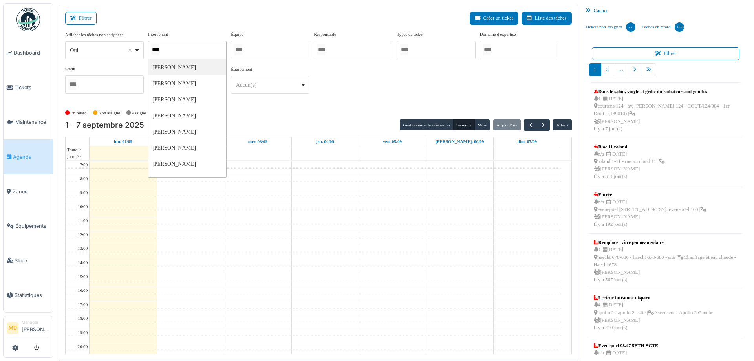
type input "*****"
click at [367, 91] on div "**********" at bounding box center [318, 66] width 507 height 70
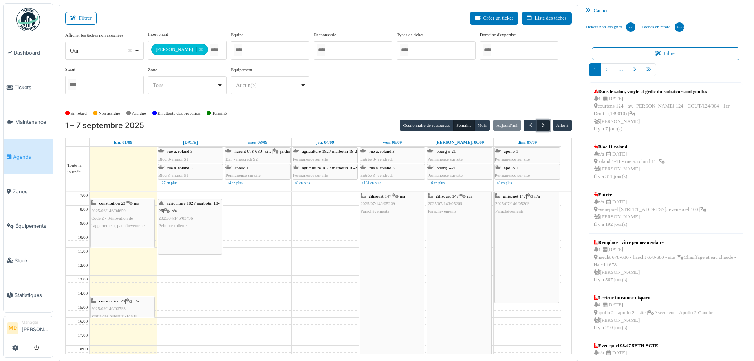
click at [541, 127] on span "button" at bounding box center [543, 125] width 7 height 7
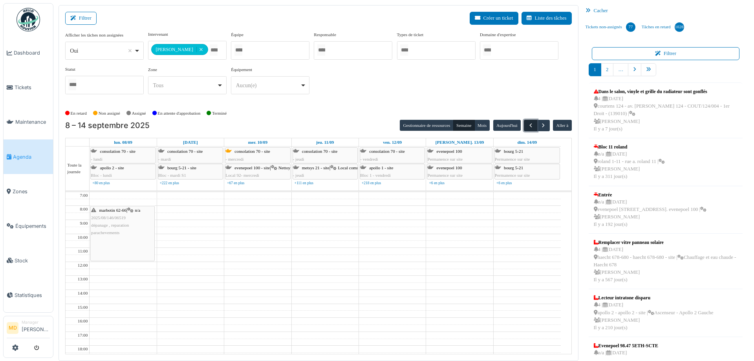
click at [528, 125] on span "button" at bounding box center [531, 125] width 7 height 7
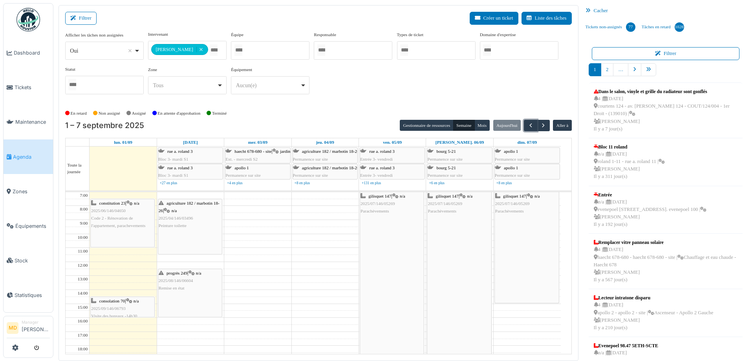
click at [189, 273] on div "progrès 249 | n/a 2025/08/146/06604 Remise en état" at bounding box center [190, 281] width 63 height 23
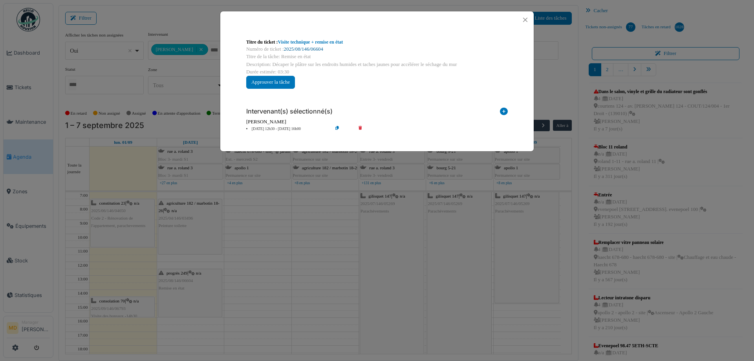
click at [303, 49] on link "2025/08/146/06604" at bounding box center [303, 49] width 39 height 6
click at [526, 19] on button "Close" at bounding box center [525, 20] width 11 height 11
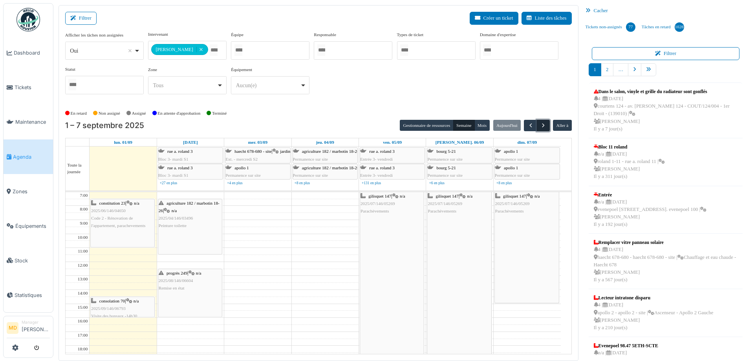
click at [540, 122] on span "button" at bounding box center [543, 125] width 7 height 7
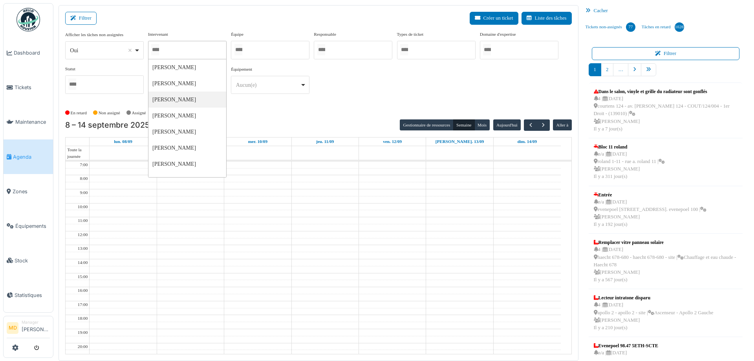
click at [183, 48] on div at bounding box center [187, 50] width 79 height 18
type input "****"
click at [380, 75] on div "**********" at bounding box center [318, 66] width 507 height 70
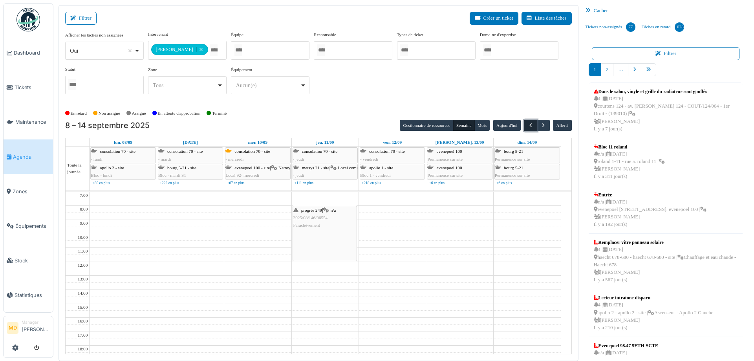
click at [528, 127] on span "button" at bounding box center [531, 125] width 7 height 7
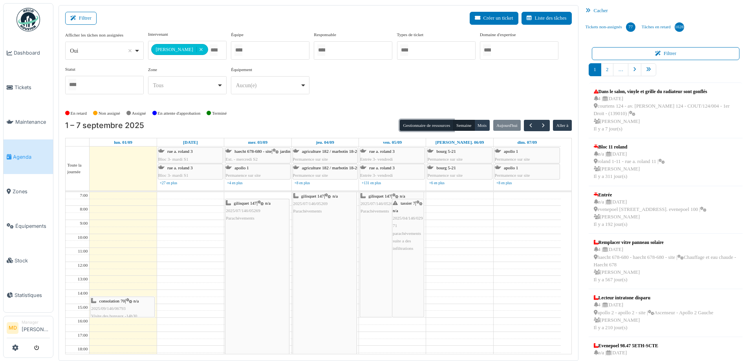
click at [444, 126] on button "Gestionnaire de ressources" at bounding box center [426, 125] width 53 height 11
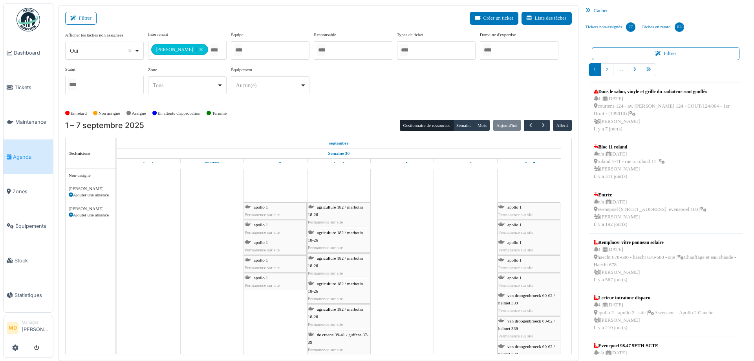
click at [71, 215] on icon at bounding box center [71, 215] width 4 height 4
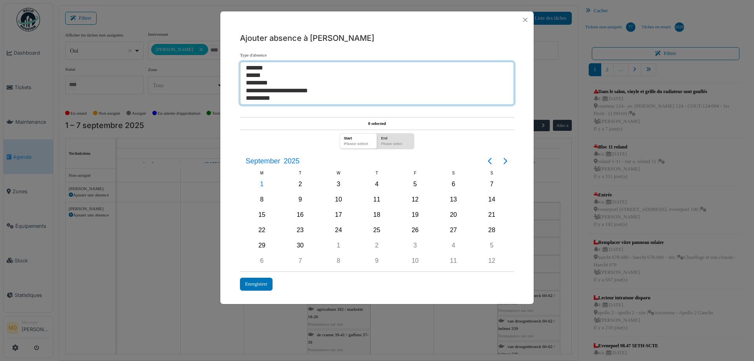
select select "**"
click at [261, 68] on option "*******" at bounding box center [374, 67] width 258 height 7
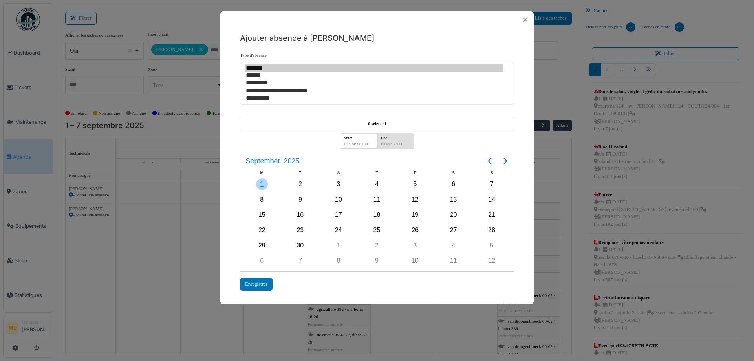
click at [265, 185] on div "1" at bounding box center [262, 184] width 12 height 12
click at [261, 183] on div "1" at bounding box center [262, 184] width 12 height 12
click at [266, 287] on div "Enregistrer" at bounding box center [256, 284] width 33 height 13
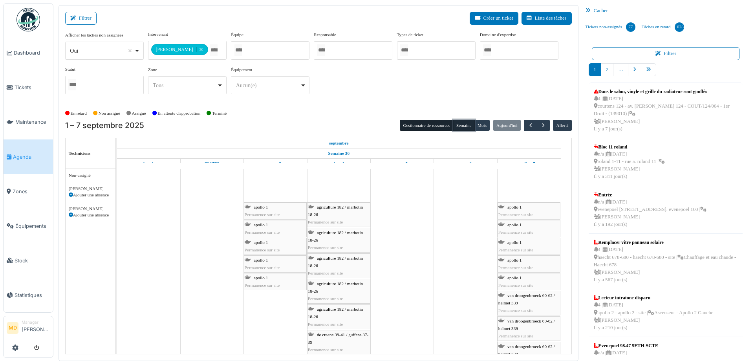
click at [456, 124] on button "Semaine" at bounding box center [464, 125] width 22 height 11
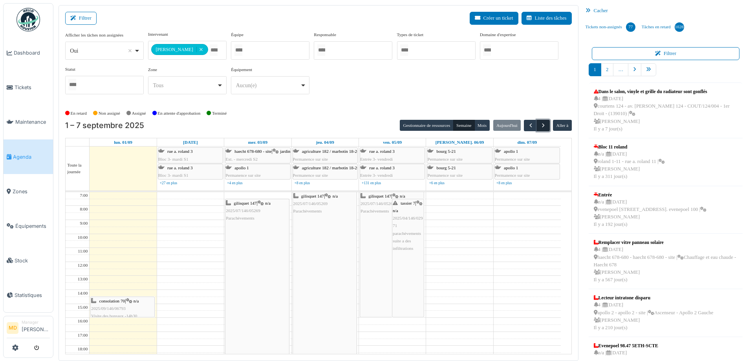
click at [540, 123] on span "button" at bounding box center [543, 125] width 7 height 7
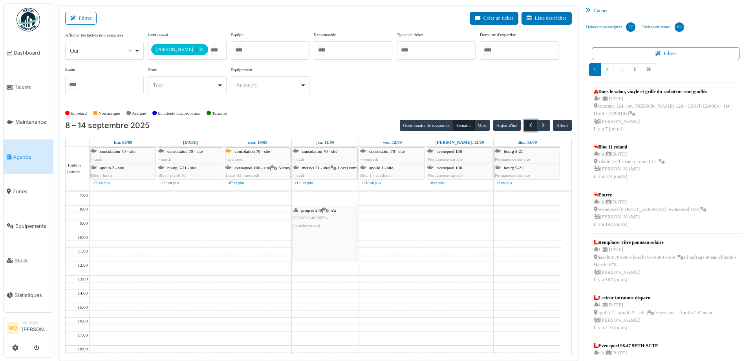
click at [528, 123] on span "button" at bounding box center [531, 125] width 7 height 7
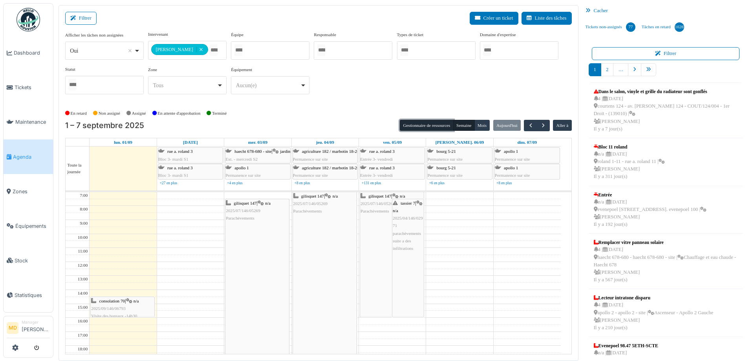
click at [426, 126] on button "Gestionnaire de ressources" at bounding box center [426, 125] width 53 height 11
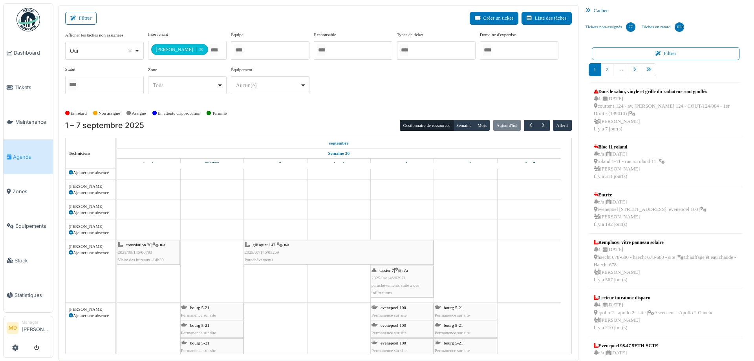
click at [70, 252] on icon at bounding box center [71, 253] width 4 height 4
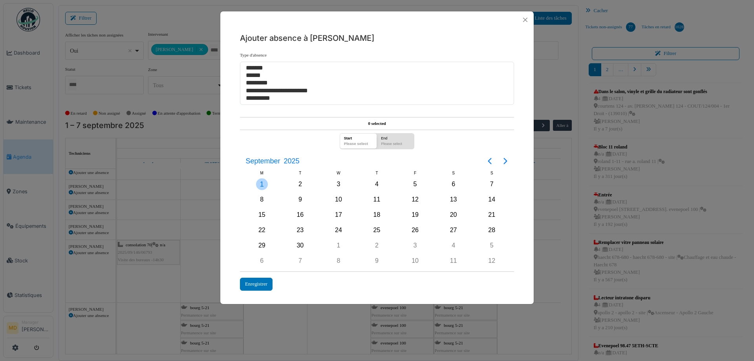
click at [258, 185] on div "1" at bounding box center [262, 184] width 12 height 12
click at [262, 183] on div "1" at bounding box center [262, 184] width 12 height 12
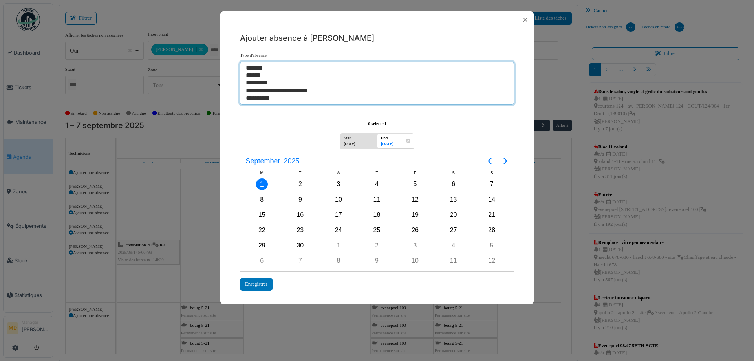
select select "**"
click at [256, 68] on option "*******" at bounding box center [374, 67] width 258 height 7
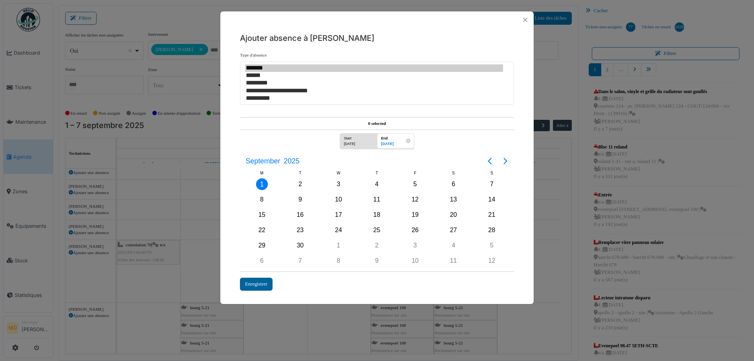
click at [257, 283] on div "Enregistrer" at bounding box center [256, 284] width 33 height 13
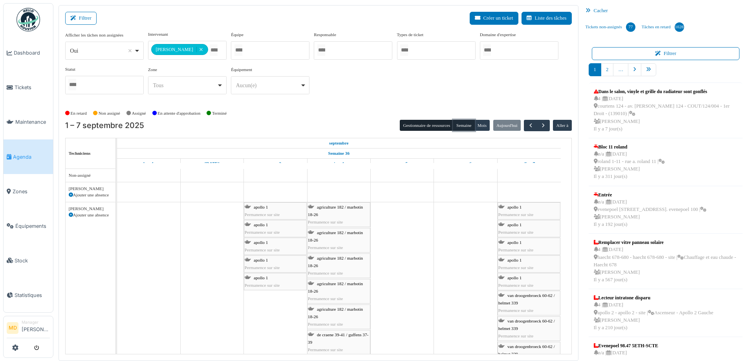
click at [457, 120] on button "Semaine" at bounding box center [464, 125] width 22 height 11
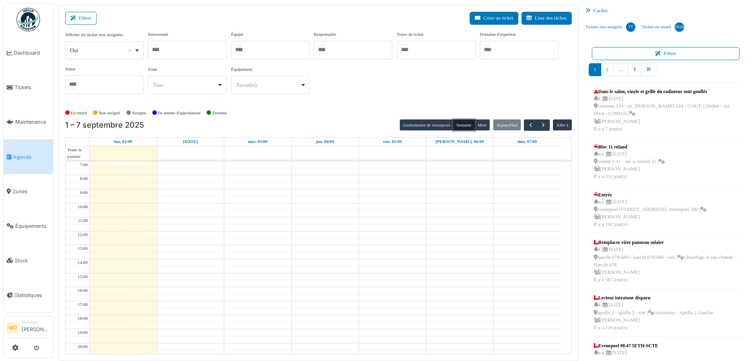
click at [197, 50] on div at bounding box center [187, 50] width 79 height 18
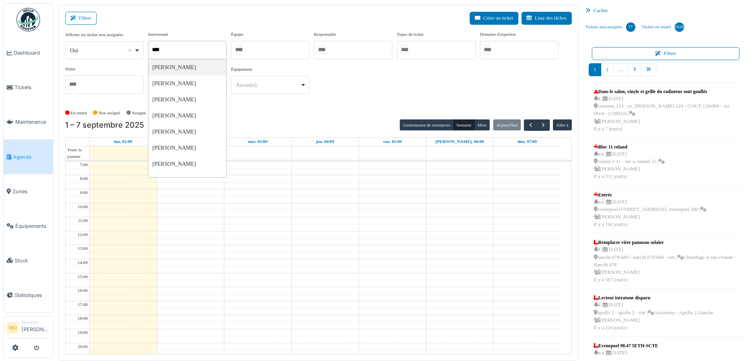
type input "*****"
click at [198, 50] on div at bounding box center [187, 50] width 79 height 18
type input "*****"
click at [264, 113] on div "En retard Non assigné Assigné En attente d'approbation Terminé" at bounding box center [318, 113] width 507 height 13
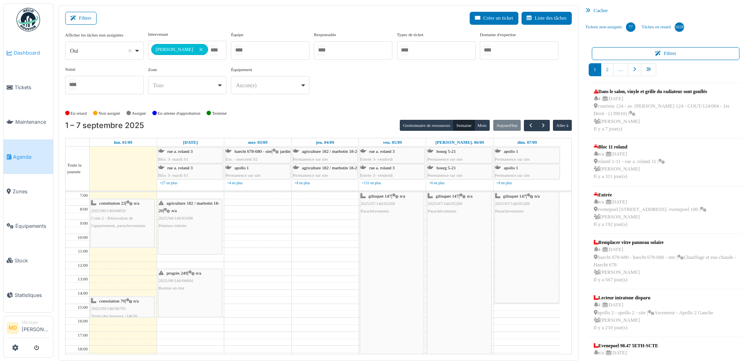
click at [36, 49] on span "Dashboard" at bounding box center [32, 52] width 36 height 7
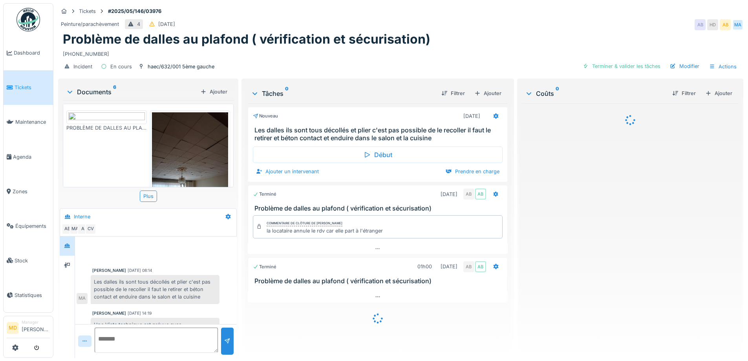
scroll to position [26, 0]
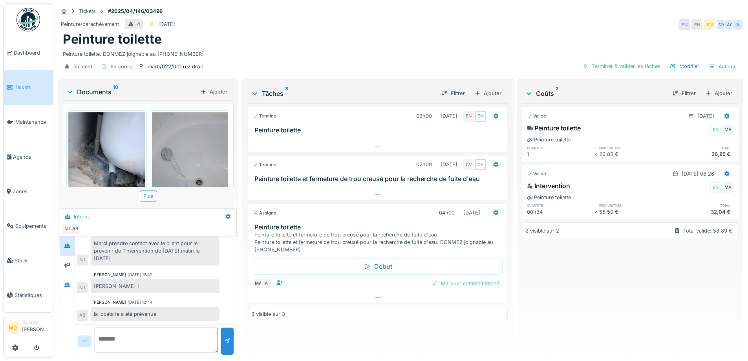
scroll to position [6, 0]
click at [380, 292] on div at bounding box center [377, 297] width 259 height 11
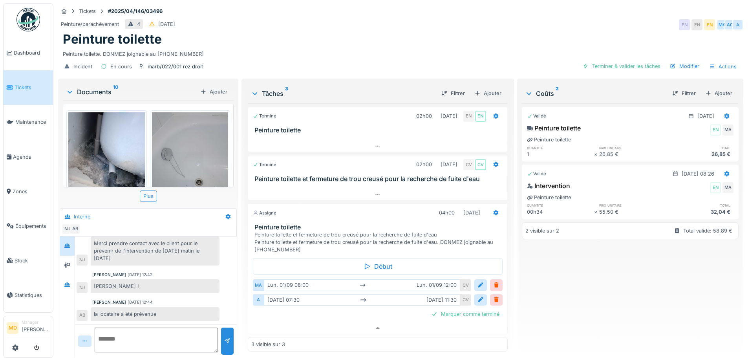
click at [129, 331] on textarea at bounding box center [156, 340] width 123 height 25
click at [188, 330] on textarea at bounding box center [156, 340] width 123 height 25
click at [140, 330] on textarea at bounding box center [156, 340] width 123 height 25
type textarea "**********"
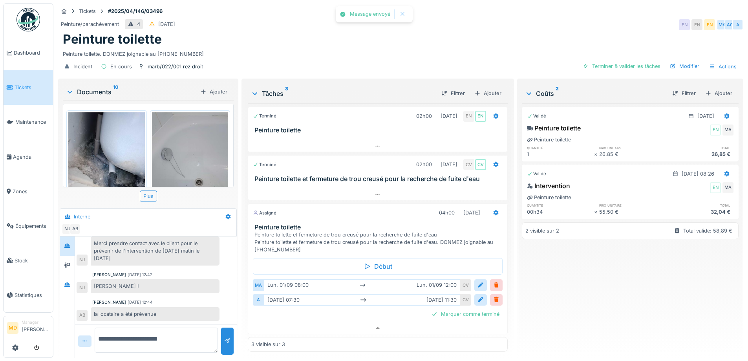
scroll to position [66, 0]
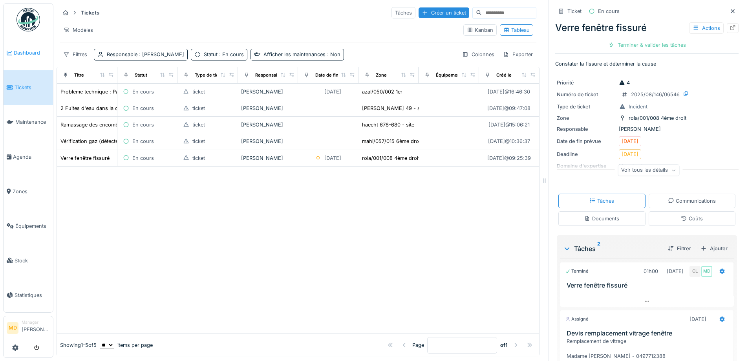
click at [13, 57] on link "Dashboard" at bounding box center [29, 53] width 50 height 35
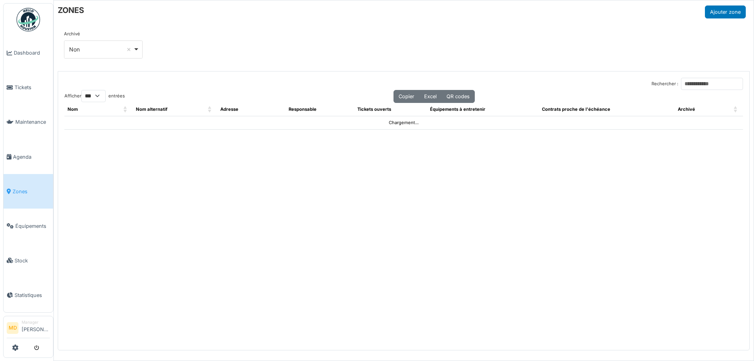
select select "***"
click at [681, 83] on input "Rechercher :" at bounding box center [712, 84] width 62 height 12
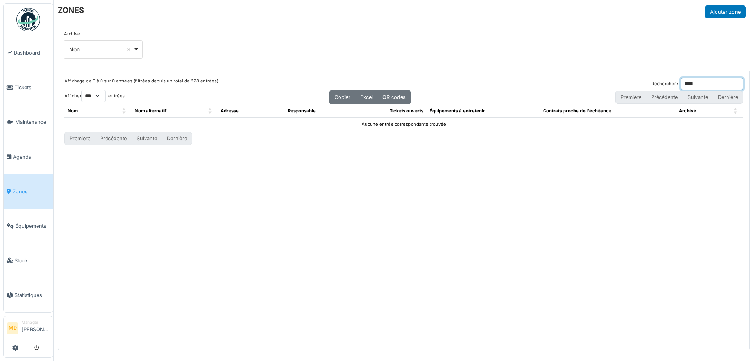
click at [712, 85] on input "****" at bounding box center [712, 84] width 62 height 12
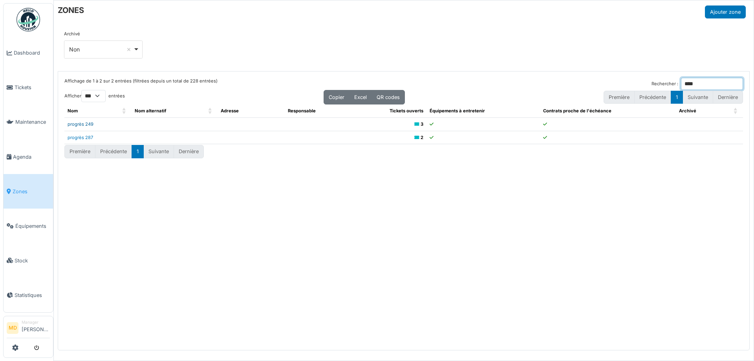
type input "****"
click at [86, 122] on link "progrès 249" at bounding box center [81, 124] width 26 height 6
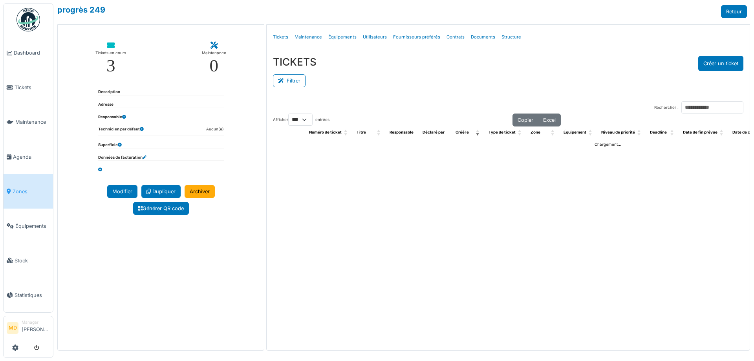
select select "***"
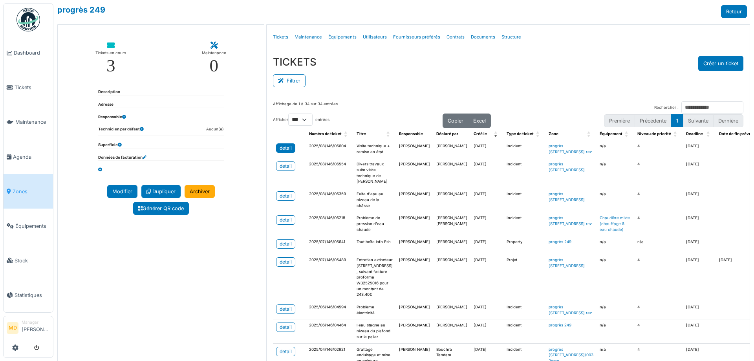
click at [284, 148] on div "detail" at bounding box center [286, 148] width 12 height 7
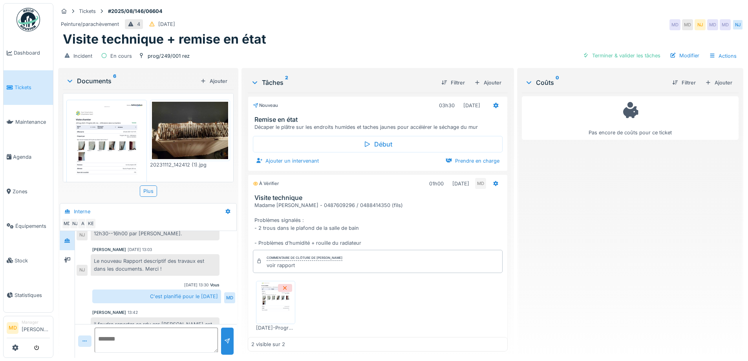
scroll to position [72, 0]
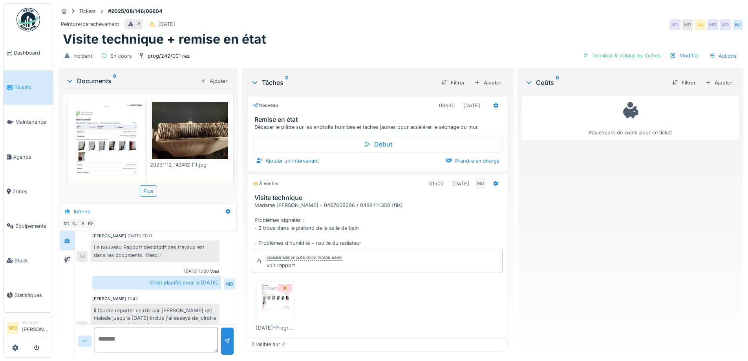
drag, startPoint x: 131, startPoint y: 281, endPoint x: 218, endPoint y: 281, distance: 87.6
click at [218, 281] on div "C'est planifié pour le [DATE]" at bounding box center [156, 283] width 129 height 14
click at [175, 280] on div "C'est planifié pour le [DATE]" at bounding box center [156, 283] width 129 height 14
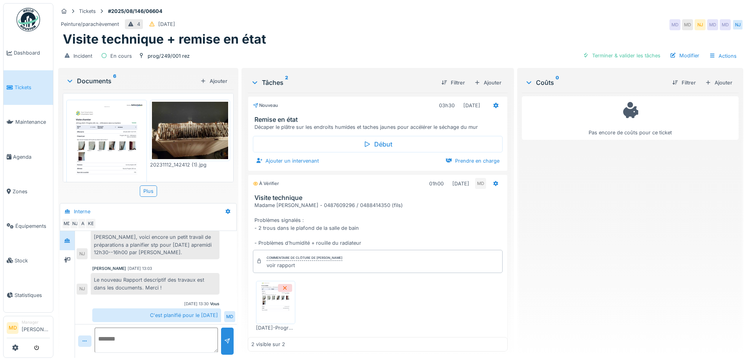
scroll to position [0, 0]
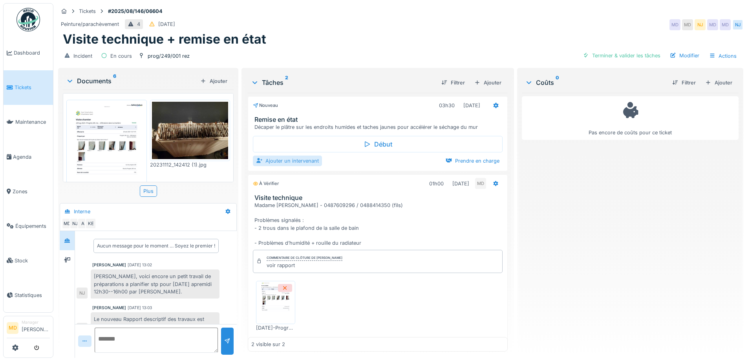
click at [294, 161] on div "Ajouter un intervenant" at bounding box center [287, 161] width 69 height 11
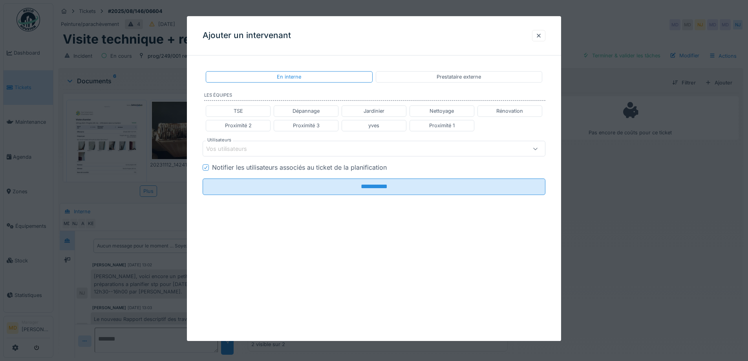
click at [259, 147] on div "Vos utilisateurs" at bounding box center [354, 149] width 296 height 9
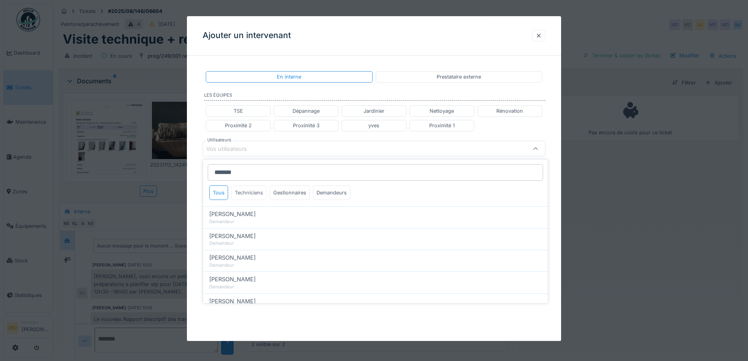
type input "*******"
click at [244, 196] on div "Techniciens" at bounding box center [248, 192] width 35 height 15
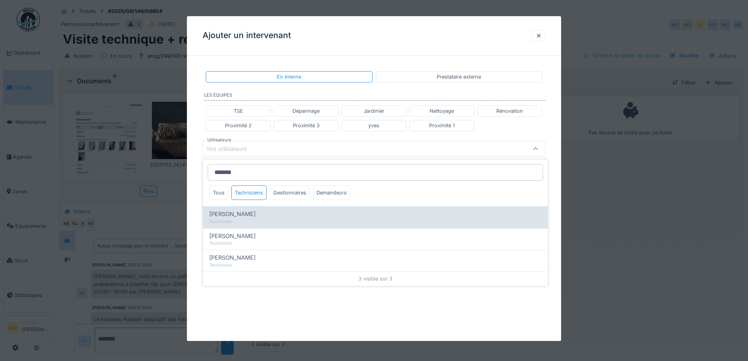
click at [238, 223] on div "Technicien" at bounding box center [375, 221] width 332 height 7
type input "****"
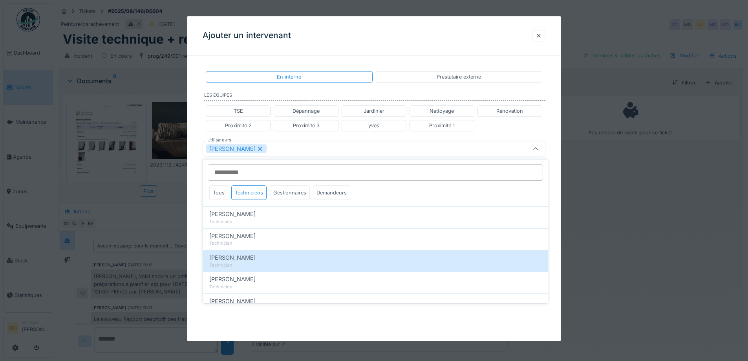
click at [196, 151] on div "**********" at bounding box center [374, 158] width 374 height 192
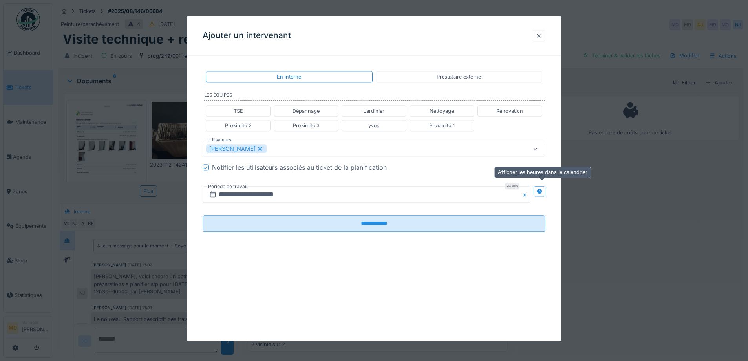
click at [543, 190] on icon at bounding box center [540, 191] width 6 height 5
click at [290, 192] on input "**********" at bounding box center [282, 195] width 158 height 17
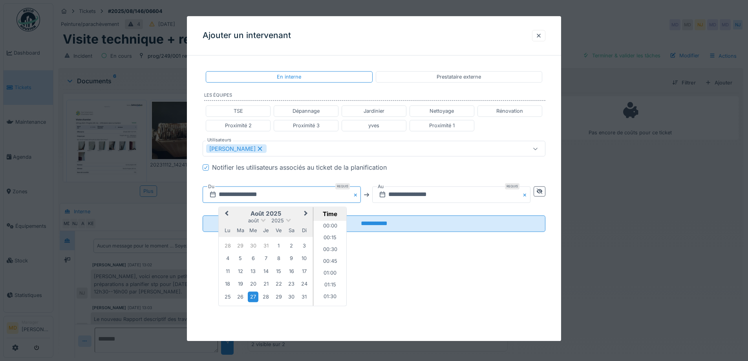
scroll to position [293, 0]
click at [307, 215] on button "Next Month" at bounding box center [307, 214] width 13 height 13
click at [238, 247] on div "2" at bounding box center [240, 246] width 11 height 11
click at [331, 286] on li "12:30" at bounding box center [330, 287] width 33 height 12
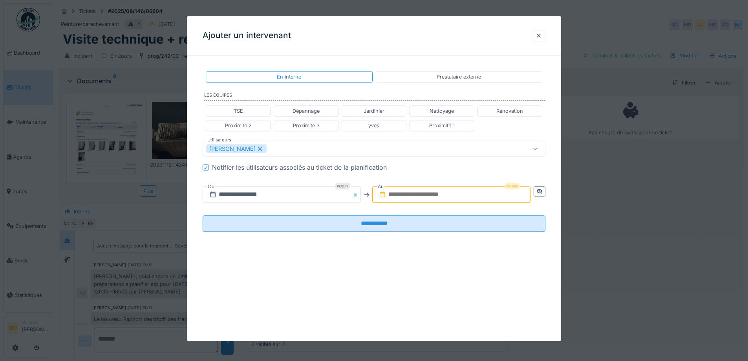
click at [449, 194] on input "text" at bounding box center [451, 195] width 158 height 17
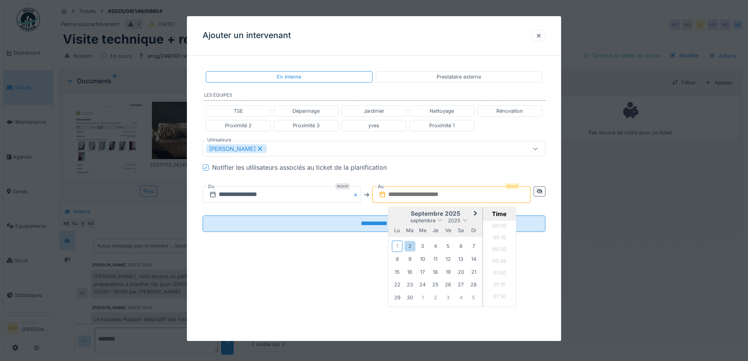
scroll to position [635, 0]
drag, startPoint x: 400, startPoint y: 211, endPoint x: 401, endPoint y: 229, distance: 18.5
click at [400, 211] on h2 "septembre 2025" at bounding box center [436, 214] width 94 height 7
click at [410, 243] on div "2" at bounding box center [410, 246] width 11 height 11
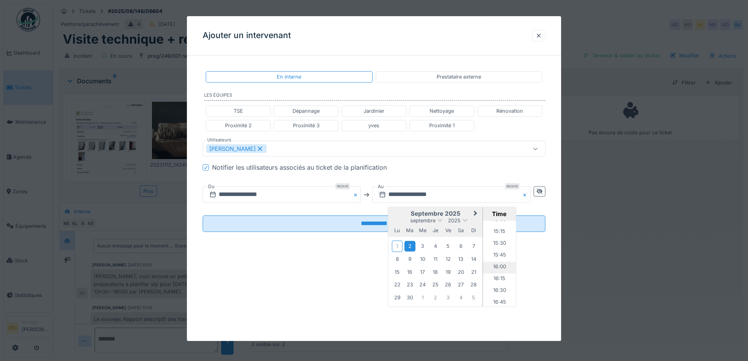
click at [503, 267] on li "16:00" at bounding box center [499, 268] width 33 height 12
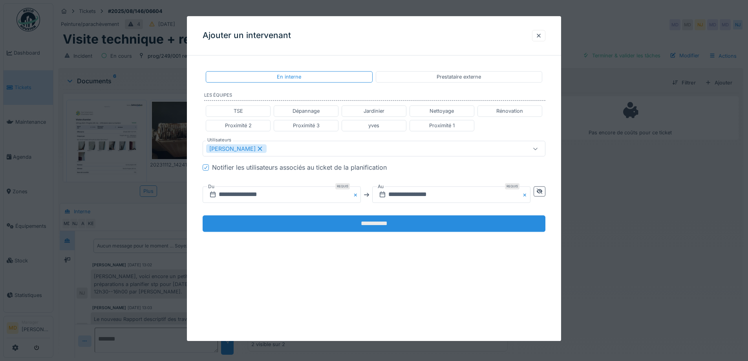
click at [426, 222] on input "**********" at bounding box center [374, 224] width 343 height 17
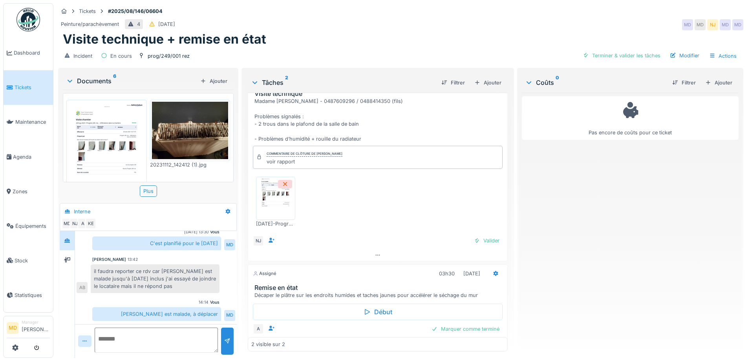
scroll to position [0, 0]
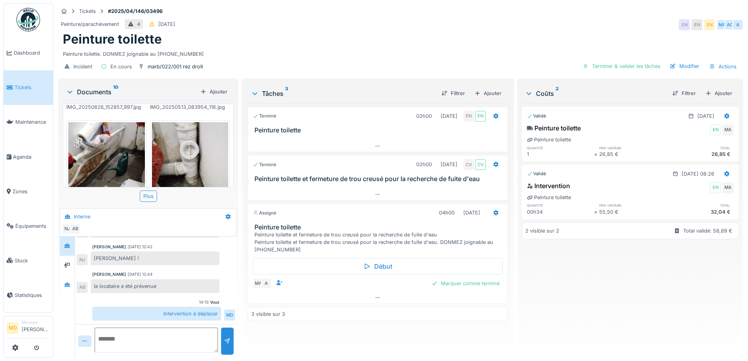
scroll to position [6, 0]
click at [375, 295] on icon at bounding box center [378, 297] width 6 height 5
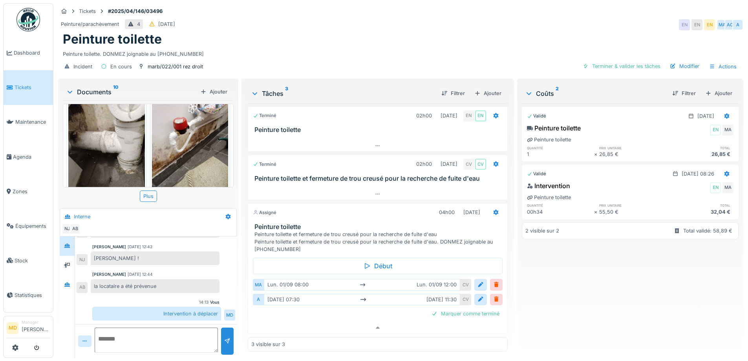
scroll to position [510, 0]
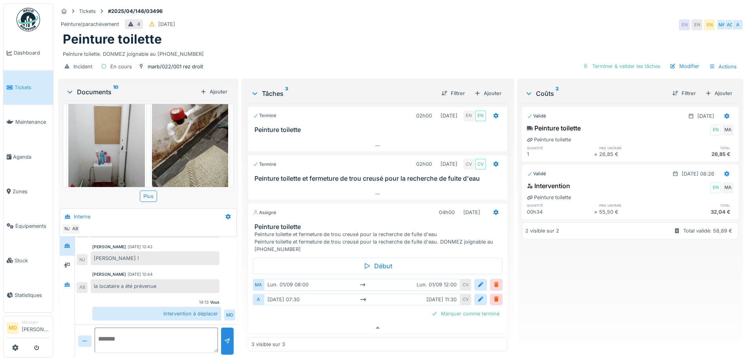
click at [493, 281] on div at bounding box center [496, 284] width 6 height 7
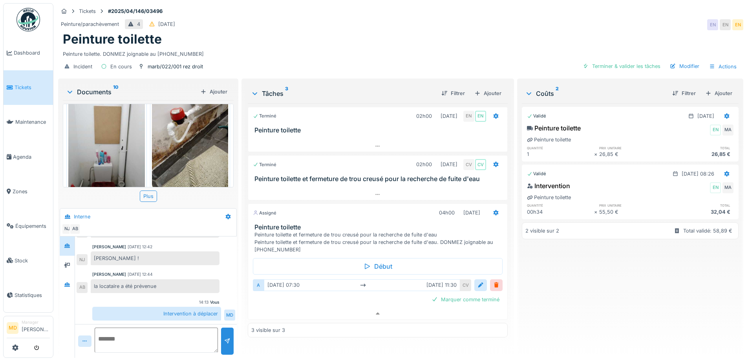
click at [182, 334] on textarea at bounding box center [156, 340] width 123 height 25
type textarea "*"
type textarea "**********"
click at [224, 330] on div at bounding box center [227, 341] width 13 height 27
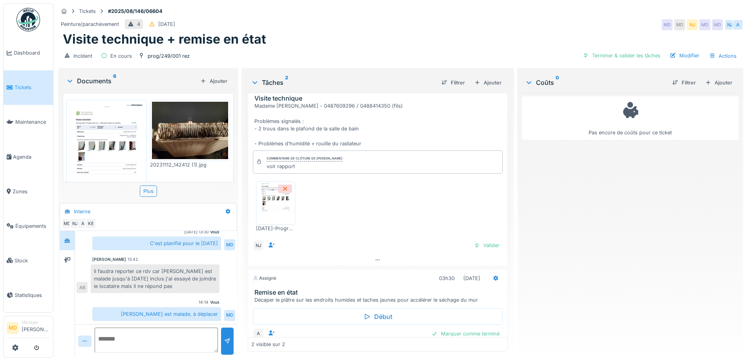
scroll to position [41, 0]
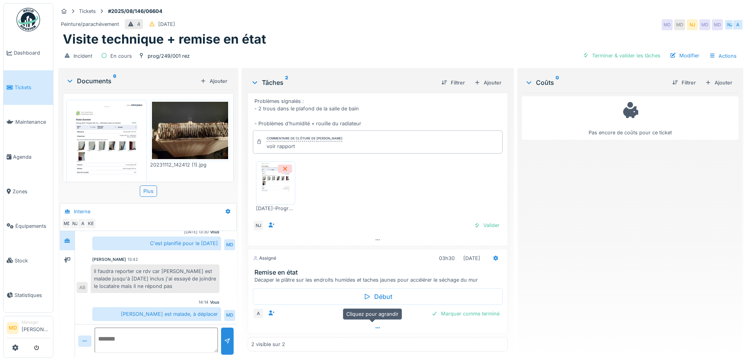
click at [368, 330] on div at bounding box center [377, 327] width 259 height 11
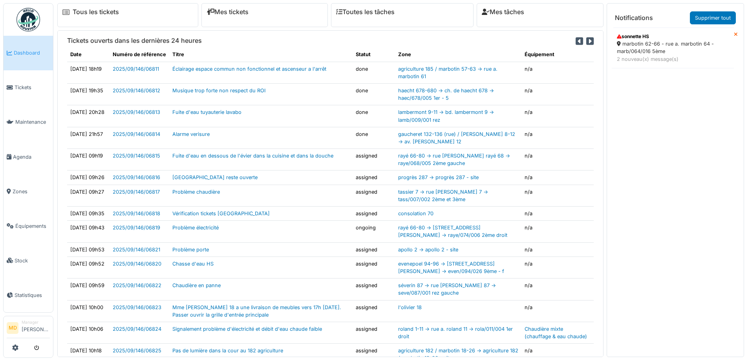
click at [663, 45] on div "marbotin 62-66 - rue a. marbotin 64 - marb/064/016 5ème" at bounding box center [673, 47] width 112 height 15
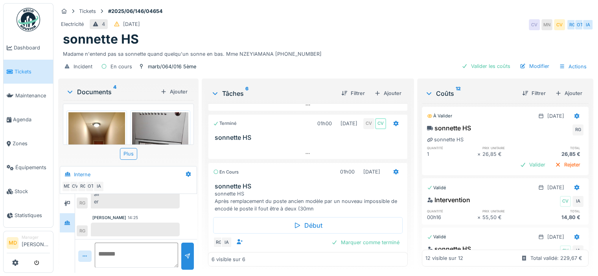
scroll to position [222, 0]
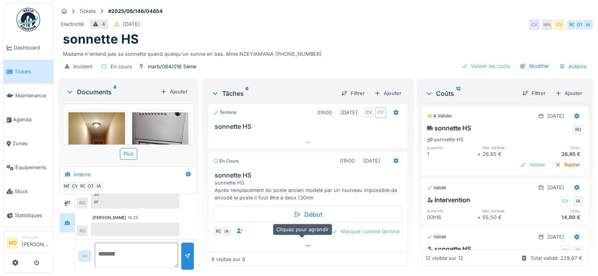
click at [302, 240] on div at bounding box center [307, 245] width 199 height 11
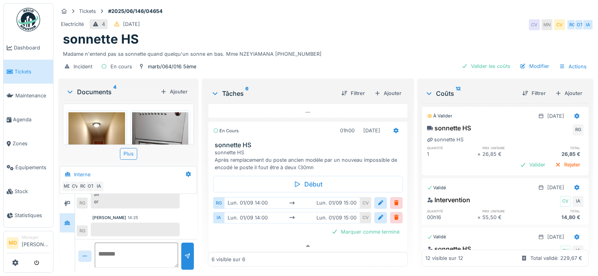
scroll to position [144, 0]
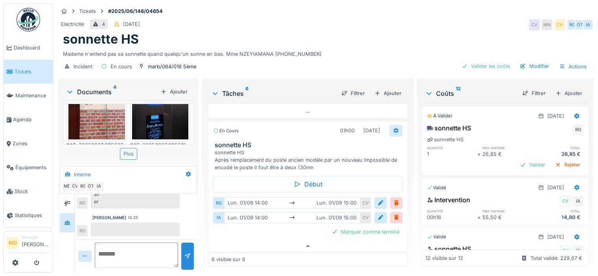
click at [393, 128] on icon at bounding box center [395, 131] width 5 height 6
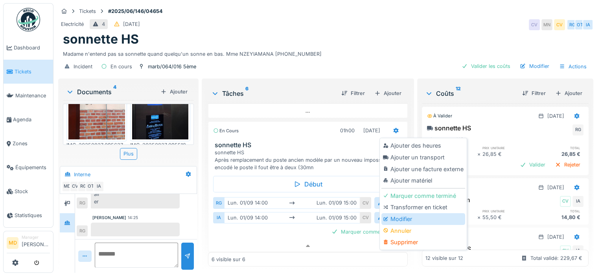
click at [409, 216] on div "Modifier" at bounding box center [423, 219] width 84 height 12
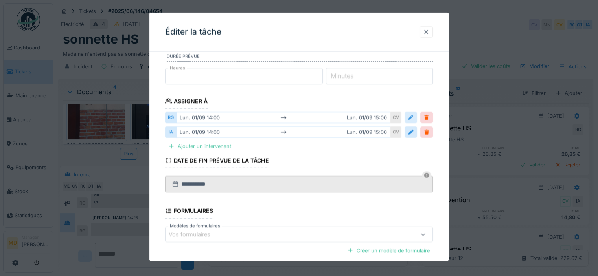
scroll to position [89, 0]
click at [412, 116] on div at bounding box center [410, 117] width 6 height 7
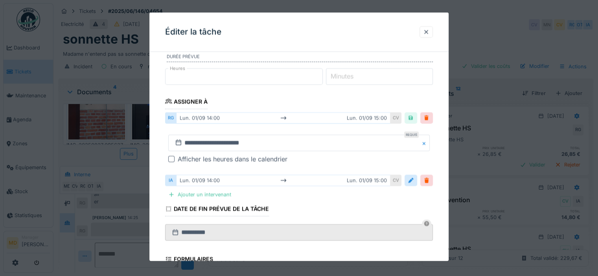
click at [175, 157] on div "Afficher les heures dans le calendrier" at bounding box center [298, 158] width 261 height 9
click at [172, 157] on div at bounding box center [171, 159] width 6 height 6
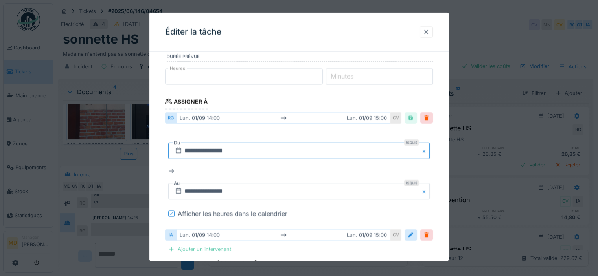
click at [220, 150] on input "**********" at bounding box center [298, 151] width 261 height 17
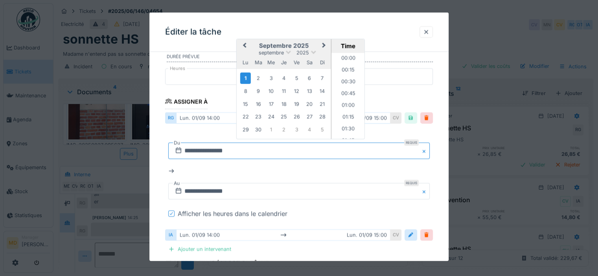
scroll to position [623, 0]
click at [262, 86] on div "9" at bounding box center [258, 91] width 11 height 11
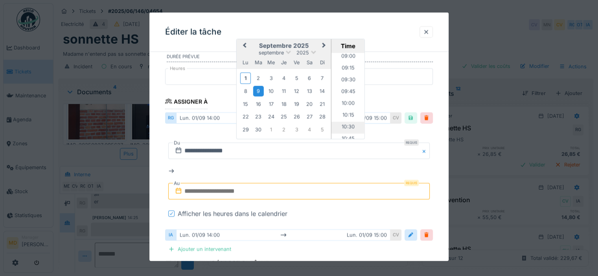
scroll to position [466, 0]
click at [341, 111] on li "11:00" at bounding box center [347, 112] width 33 height 12
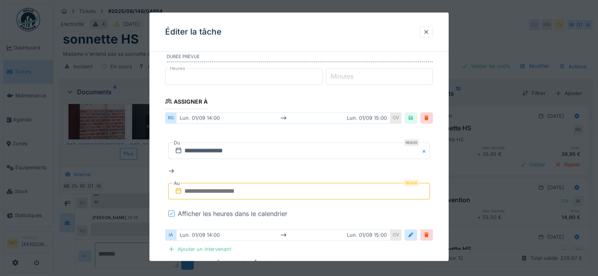
click at [232, 192] on input "text" at bounding box center [298, 191] width 261 height 17
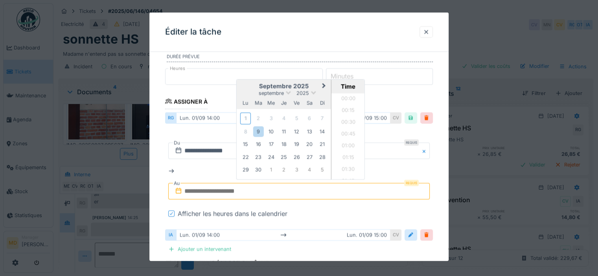
scroll to position [634, 0]
click at [260, 132] on div "9" at bounding box center [258, 131] width 11 height 11
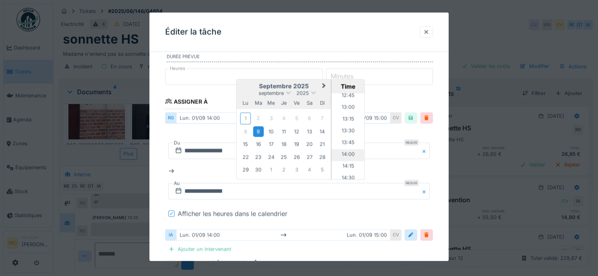
scroll to position [556, 0]
click at [343, 108] on li "12:00" at bounding box center [347, 109] width 33 height 12
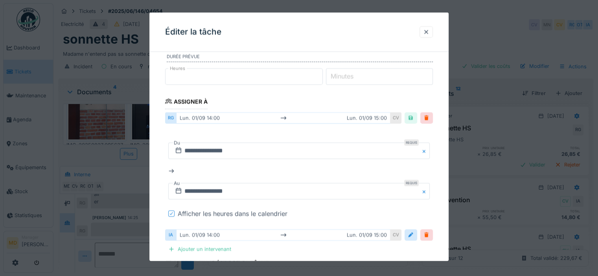
scroll to position [168, 0]
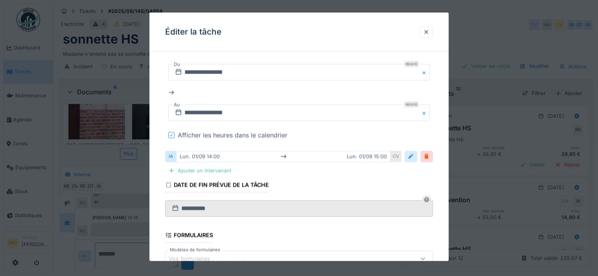
click at [411, 155] on div at bounding box center [410, 155] width 6 height 7
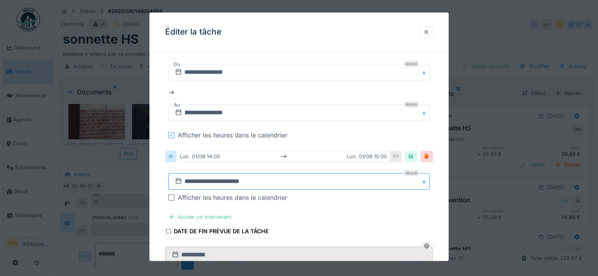
click at [203, 177] on input "**********" at bounding box center [298, 181] width 261 height 17
click at [186, 197] on div "Afficher les heures dans le calendrier" at bounding box center [233, 197] width 110 height 9
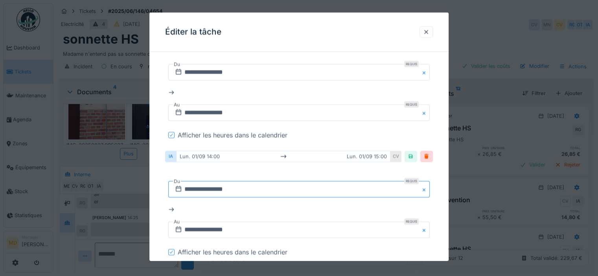
click at [229, 187] on input "**********" at bounding box center [298, 189] width 261 height 17
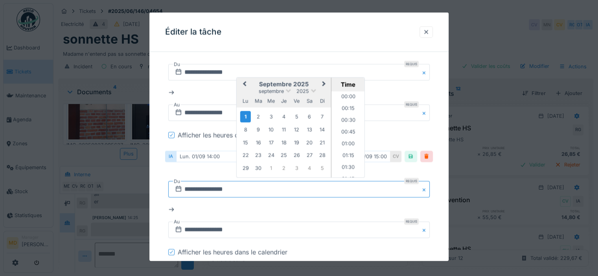
scroll to position [623, 0]
click at [259, 126] on div "9" at bounding box center [258, 129] width 11 height 11
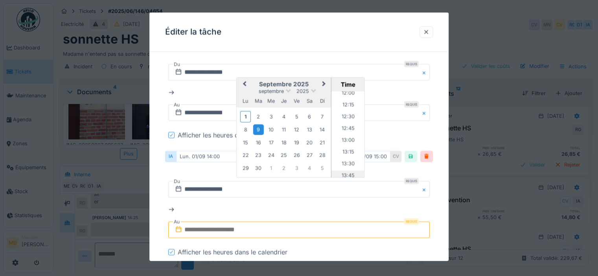
scroll to position [505, 0]
click at [347, 108] on li "11:00" at bounding box center [347, 111] width 33 height 12
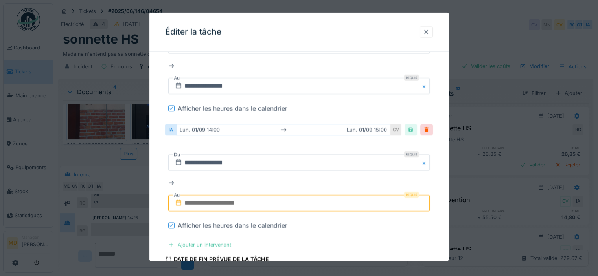
scroll to position [246, 0]
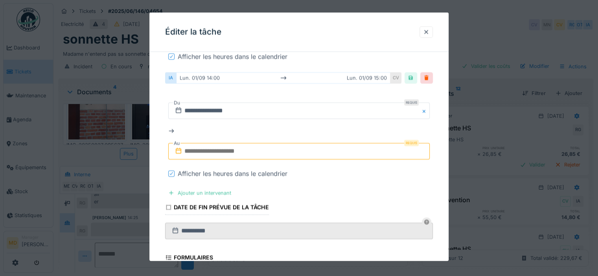
click at [223, 153] on input "text" at bounding box center [298, 151] width 261 height 17
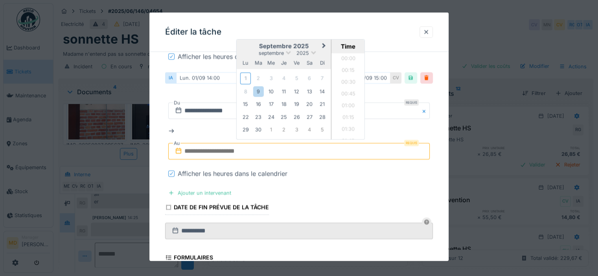
scroll to position [646, 0]
click at [259, 90] on div "9" at bounding box center [258, 91] width 11 height 11
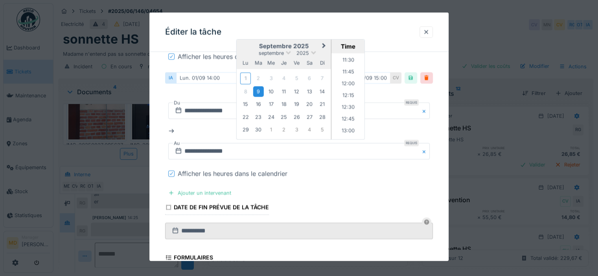
scroll to position [528, 0]
click at [346, 95] on li "12:00" at bounding box center [347, 96] width 33 height 12
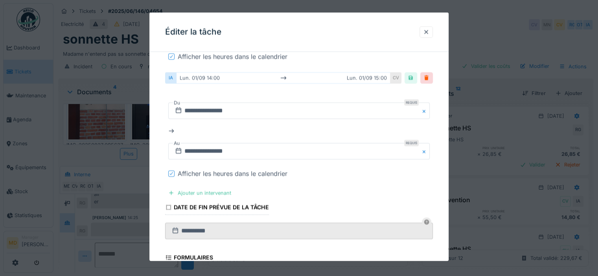
scroll to position [370, 0]
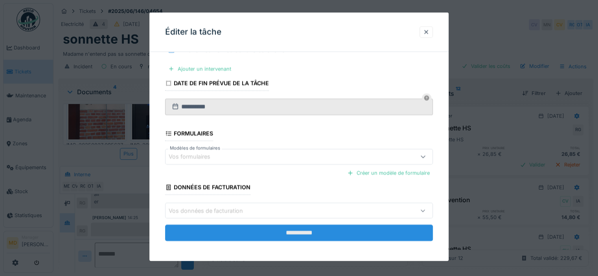
click at [304, 229] on input "**********" at bounding box center [299, 233] width 268 height 17
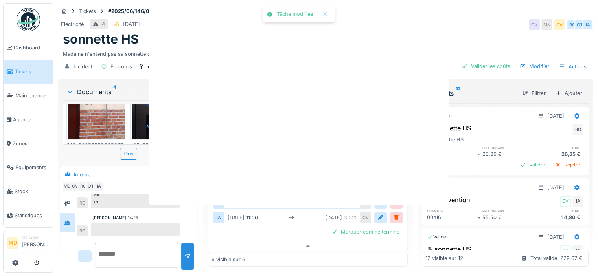
scroll to position [0, 0]
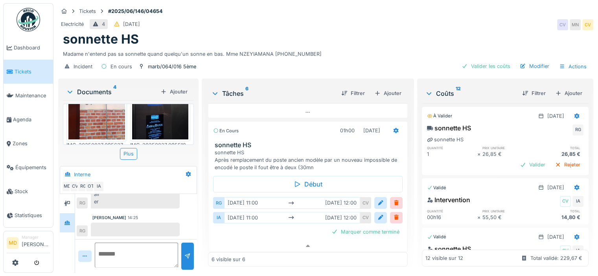
click at [142, 246] on textarea at bounding box center [136, 255] width 83 height 25
type textarea "**********"
click at [190, 251] on div at bounding box center [187, 256] width 13 height 27
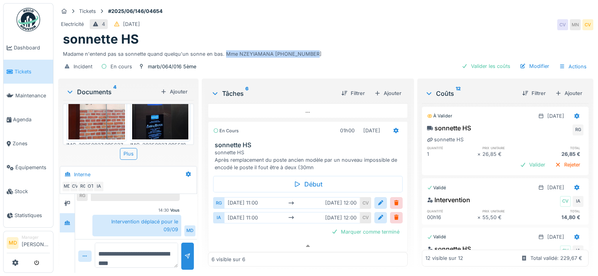
drag, startPoint x: 316, startPoint y: 48, endPoint x: 223, endPoint y: 48, distance: 93.1
click at [223, 48] on div "Madame n'entend pas sa sonnette quand quelqu'un sonne en bas. Mme NZEYIAMANA 04…" at bounding box center [325, 52] width 525 height 11
copy div "Mme NZEYIAMANA 0472.92.67.49"
click at [393, 128] on icon at bounding box center [395, 131] width 5 height 6
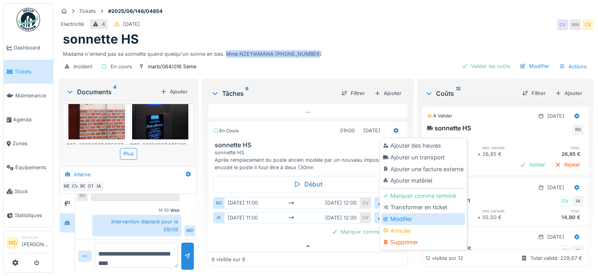
click at [403, 215] on div "Modifier" at bounding box center [423, 219] width 84 height 12
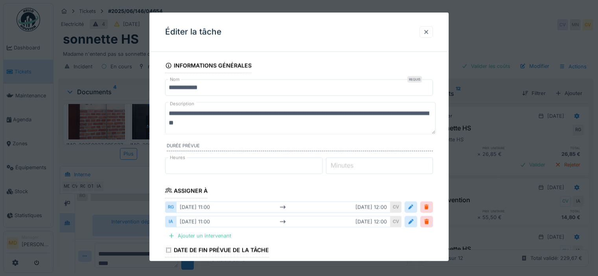
scroll to position [0, 0]
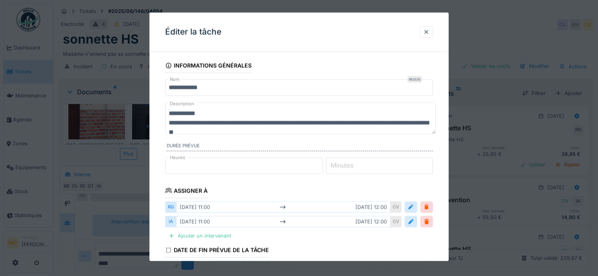
click at [167, 108] on textarea "**********" at bounding box center [300, 118] width 270 height 32
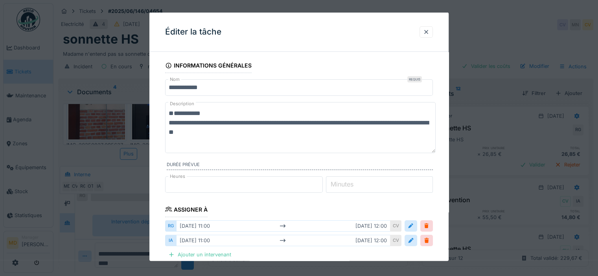
paste textarea "**********"
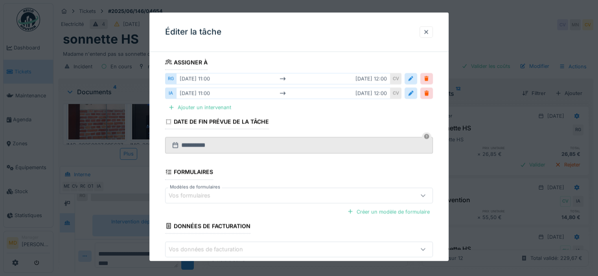
scroll to position [187, 0]
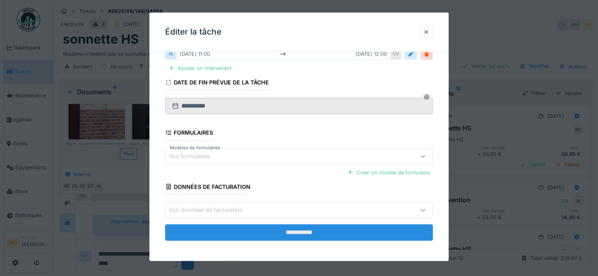
type textarea "**********"
click at [293, 231] on input "**********" at bounding box center [299, 232] width 268 height 17
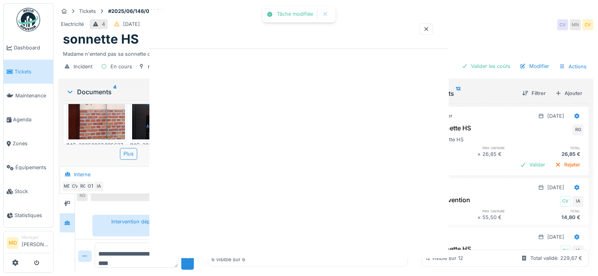
scroll to position [0, 0]
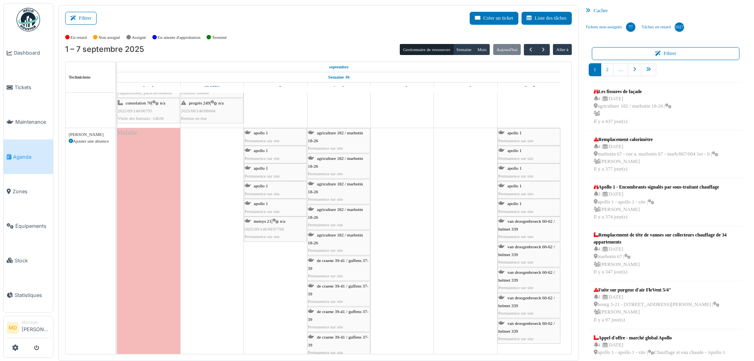
scroll to position [39, 0]
click at [72, 142] on icon at bounding box center [71, 143] width 4 height 4
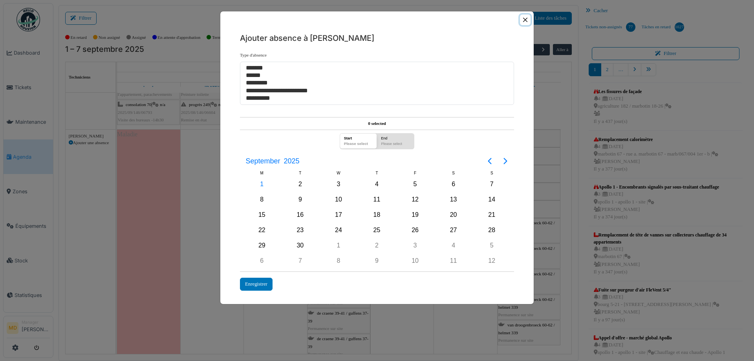
click at [522, 19] on button "Close" at bounding box center [525, 20] width 11 height 11
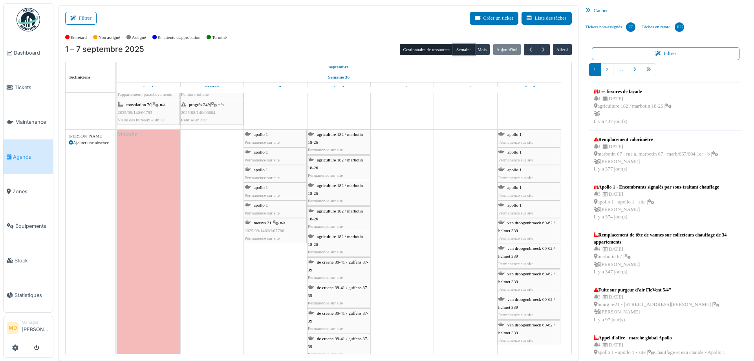
click at [462, 50] on button "Semaine" at bounding box center [464, 49] width 22 height 11
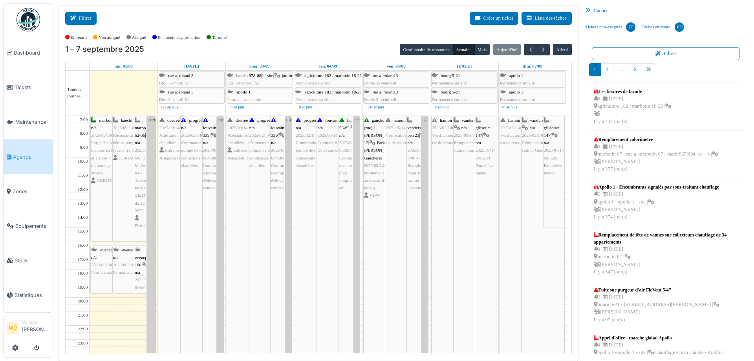
drag, startPoint x: 69, startPoint y: 19, endPoint x: 74, endPoint y: 19, distance: 4.7
click at [69, 19] on button "Filtrer" at bounding box center [80, 18] width 31 height 13
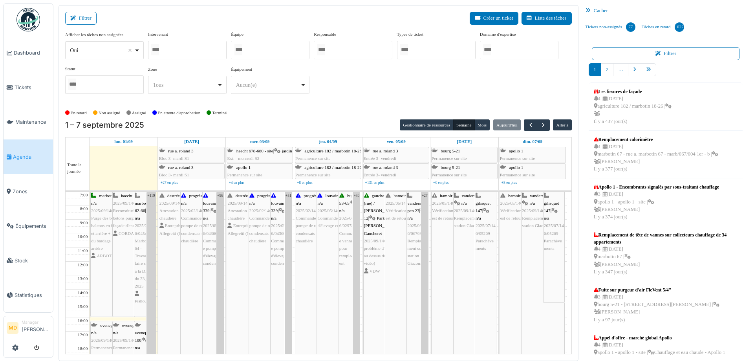
click at [255, 47] on div at bounding box center [270, 50] width 79 height 18
click at [200, 48] on div at bounding box center [187, 50] width 79 height 18
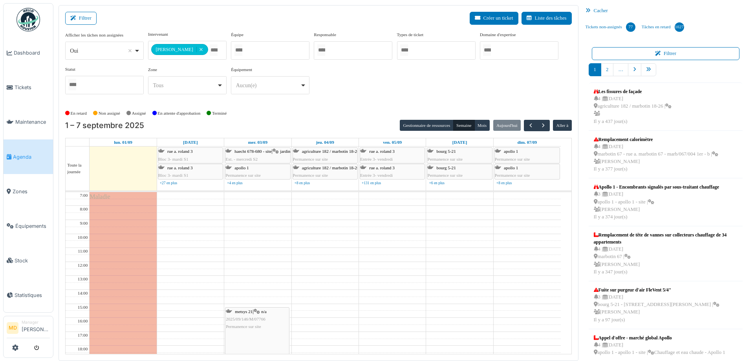
click at [377, 86] on div "**********" at bounding box center [318, 66] width 507 height 70
click at [126, 231] on div "Maladie" at bounding box center [123, 310] width 67 height 237
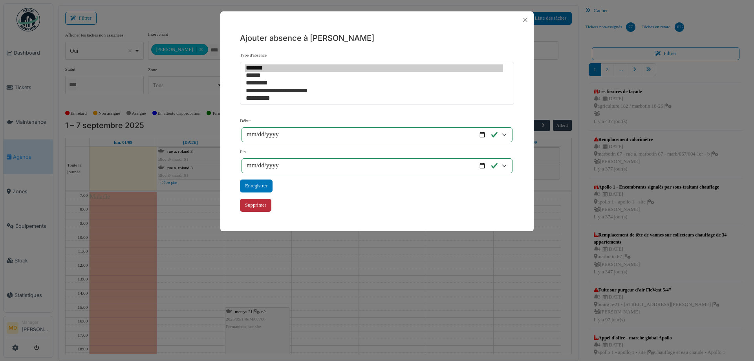
click at [258, 208] on div "Supprimer" at bounding box center [255, 205] width 31 height 13
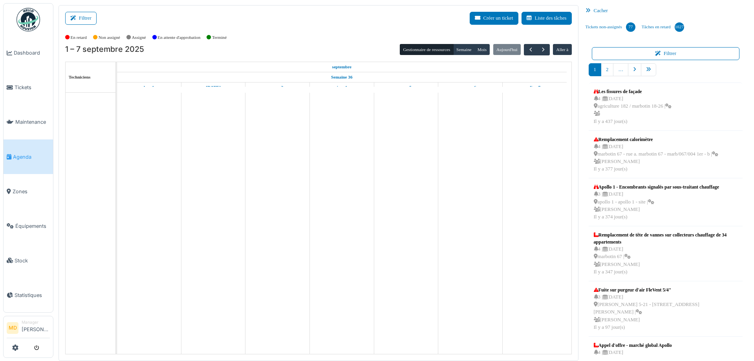
click at [84, 18] on button "Filtrer" at bounding box center [80, 18] width 31 height 13
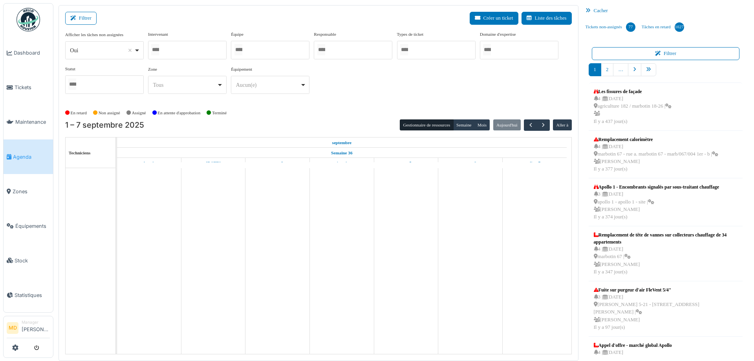
click at [192, 49] on div at bounding box center [187, 50] width 79 height 18
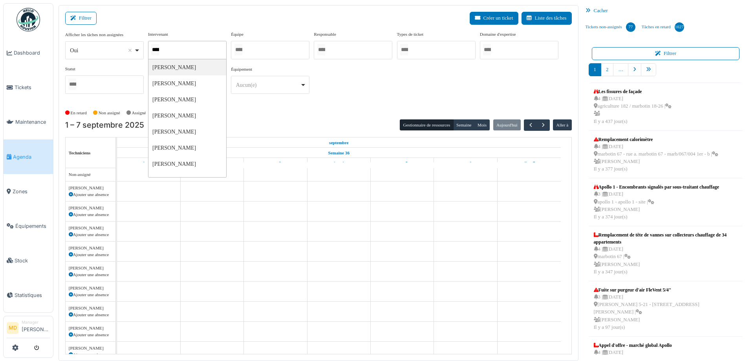
type input "*****"
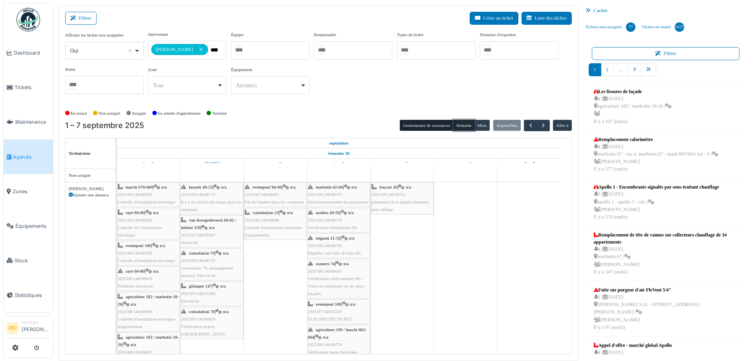
click at [458, 121] on button "Semaine" at bounding box center [464, 125] width 22 height 11
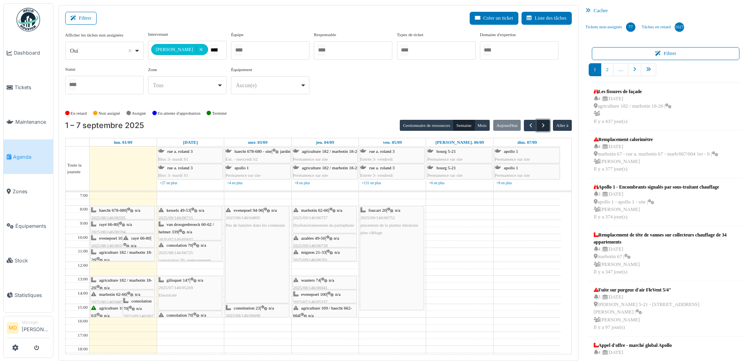
click at [542, 122] on span "button" at bounding box center [543, 125] width 7 height 7
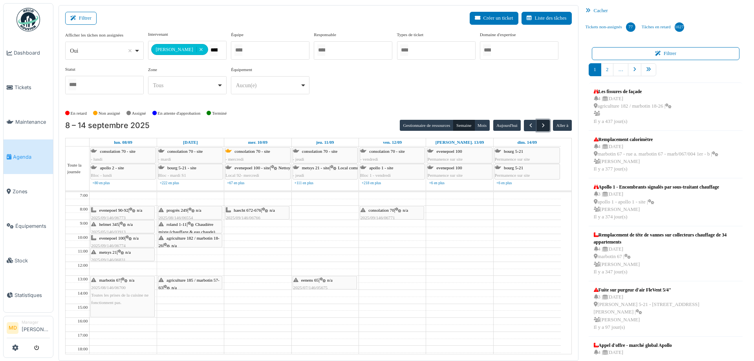
click at [537, 121] on button "button" at bounding box center [543, 125] width 13 height 11
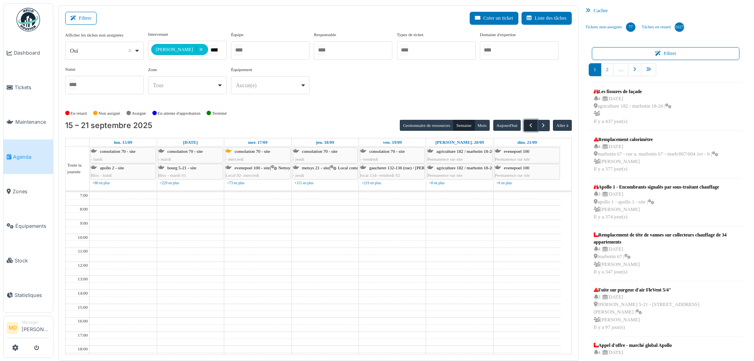
click at [528, 126] on span "button" at bounding box center [531, 125] width 7 height 7
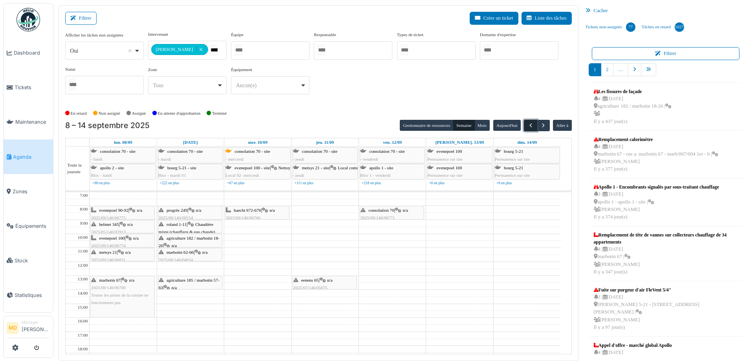
click at [528, 124] on span "button" at bounding box center [531, 125] width 7 height 7
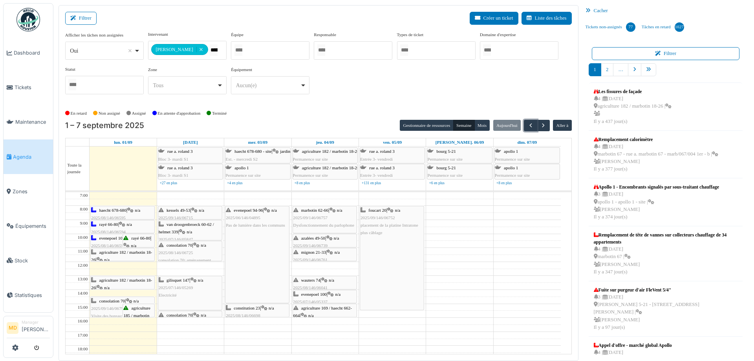
click at [116, 279] on span "agriculture 182 / marbotin 18-26" at bounding box center [121, 284] width 61 height 12
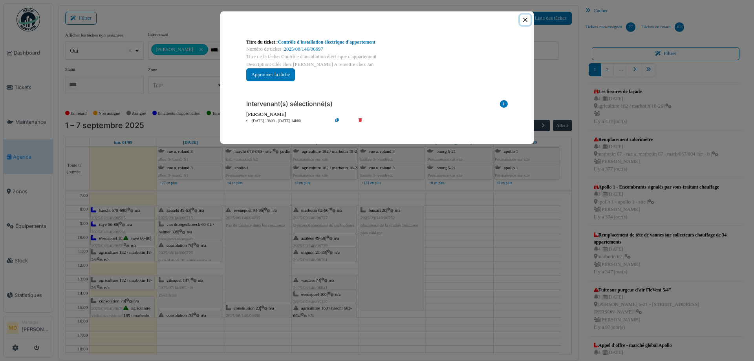
click at [521, 19] on button "Close" at bounding box center [525, 20] width 11 height 11
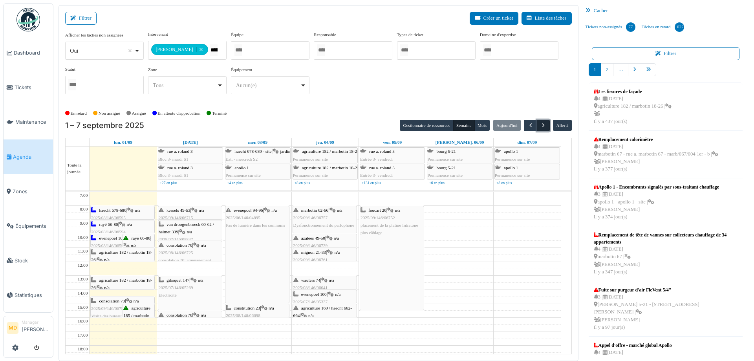
click at [541, 127] on span "button" at bounding box center [543, 125] width 7 height 7
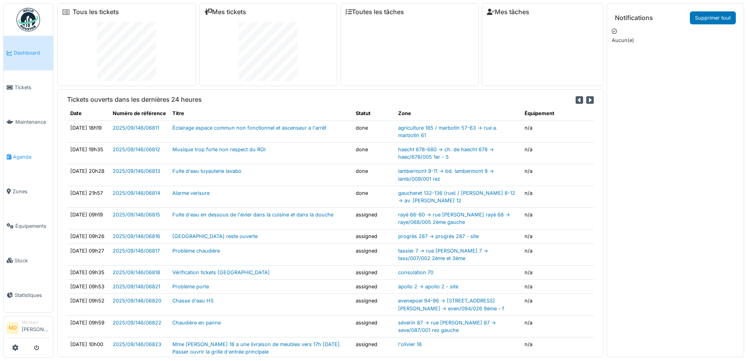
click at [26, 153] on span "Agenda" at bounding box center [31, 156] width 37 height 7
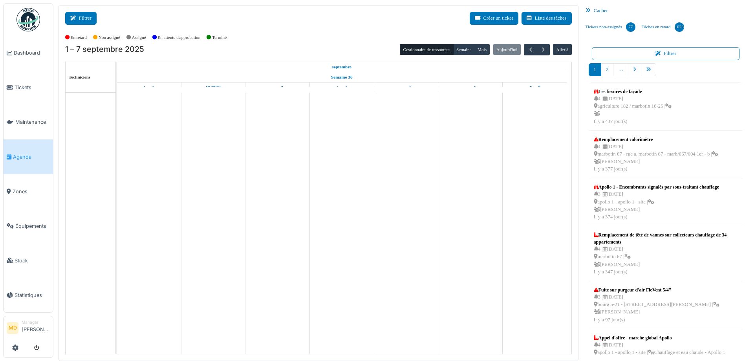
click at [88, 22] on button "Filtrer" at bounding box center [80, 18] width 31 height 13
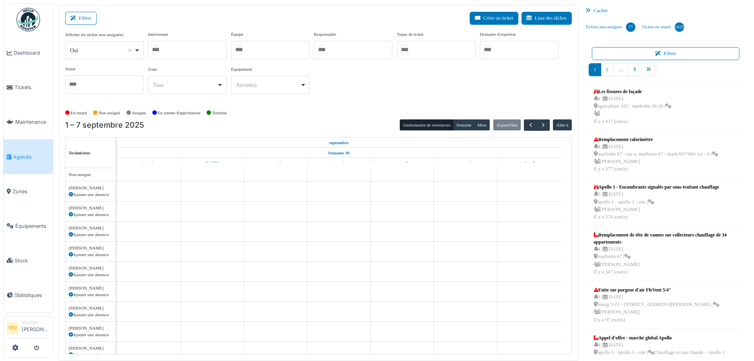
click at [197, 48] on div at bounding box center [187, 50] width 79 height 18
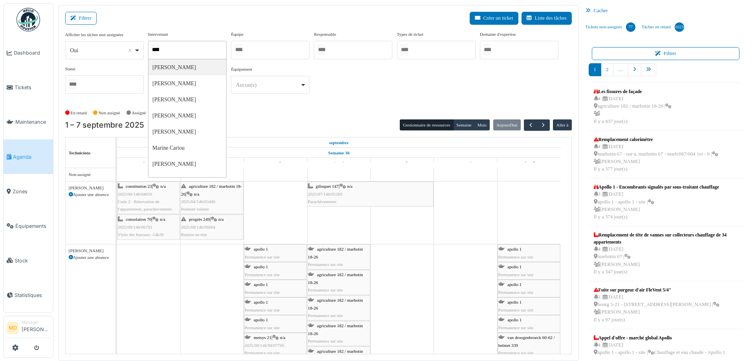
type input "******"
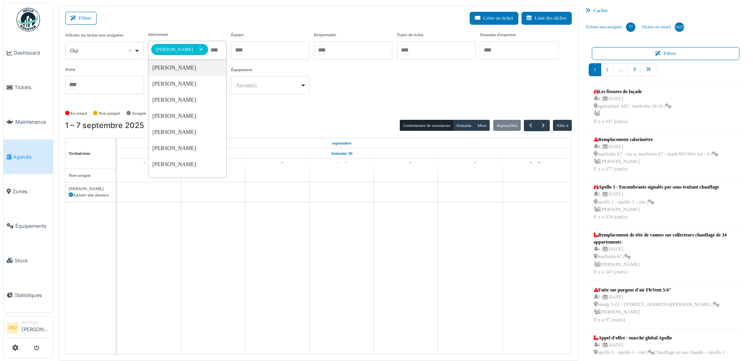
click at [356, 73] on div "**********" at bounding box center [318, 66] width 507 height 70
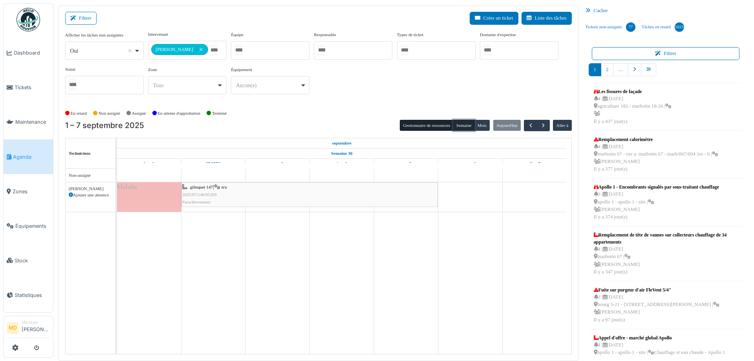
click at [466, 124] on button "Semaine" at bounding box center [464, 125] width 22 height 11
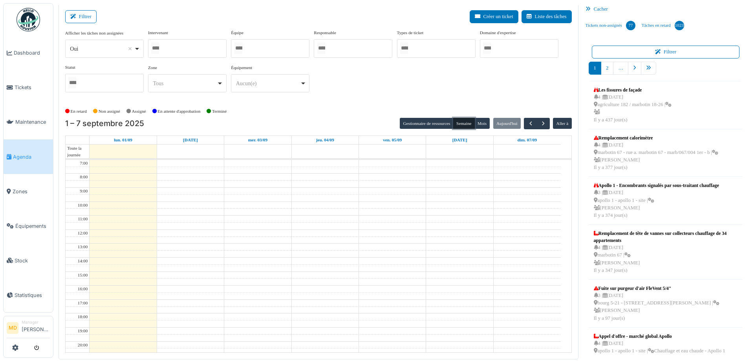
click at [186, 46] on div at bounding box center [187, 48] width 79 height 18
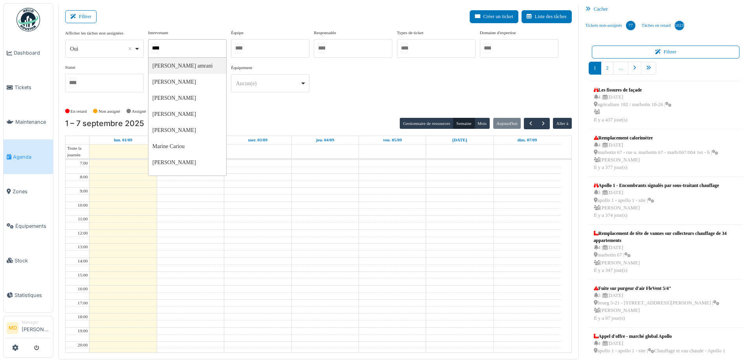
type input "*****"
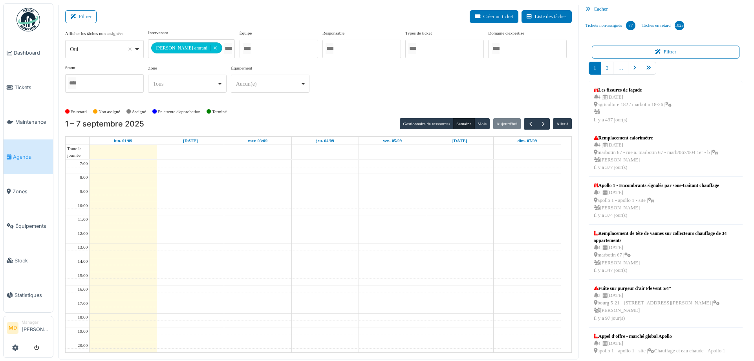
click at [371, 81] on div "**********" at bounding box center [318, 64] width 507 height 70
click at [188, 48] on div at bounding box center [187, 48] width 79 height 18
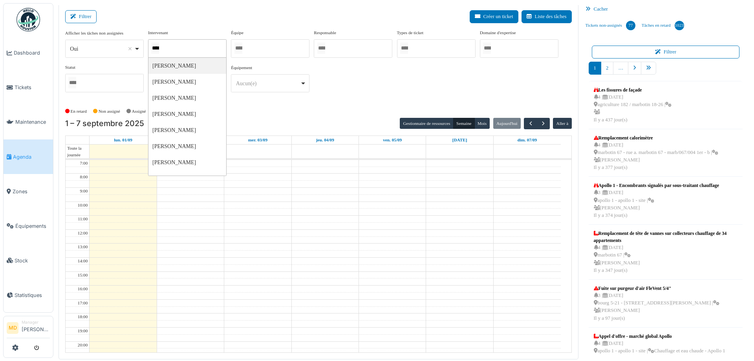
type input "*****"
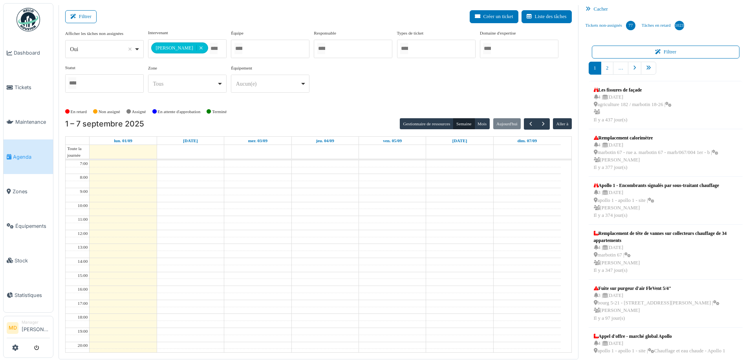
click at [327, 82] on div "**********" at bounding box center [318, 64] width 507 height 70
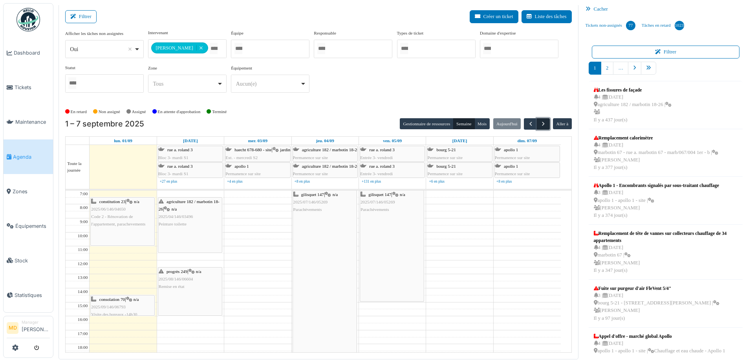
click at [540, 123] on span "button" at bounding box center [543, 124] width 7 height 7
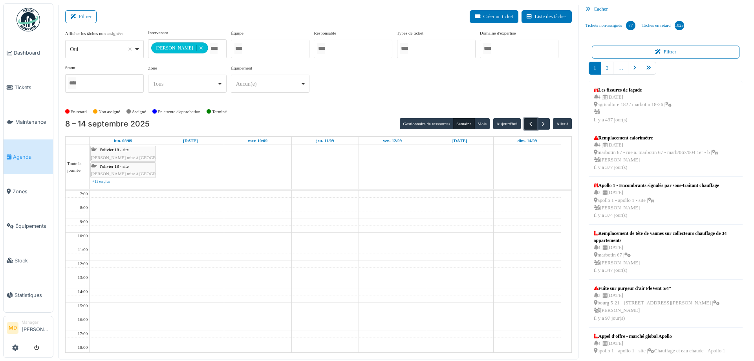
click at [528, 123] on span "button" at bounding box center [531, 124] width 7 height 7
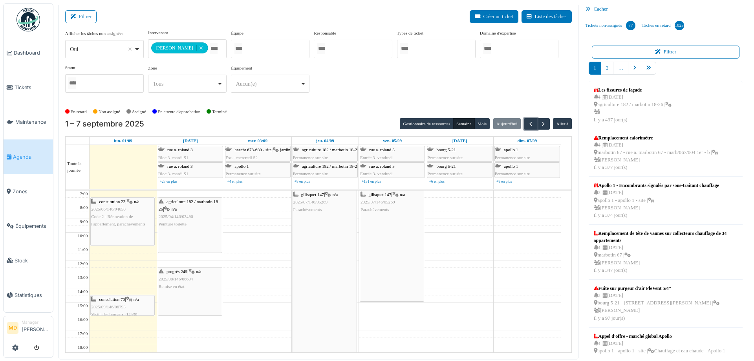
click at [178, 216] on span "2025/04/146/03496" at bounding box center [176, 216] width 35 height 5
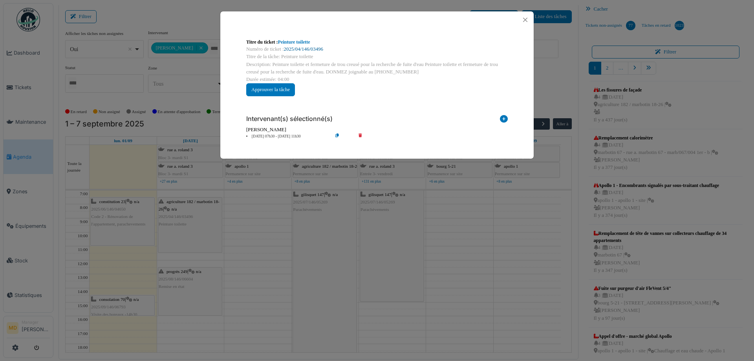
click at [308, 47] on link "2025/04/146/03496" at bounding box center [303, 49] width 39 height 6
click at [529, 19] on button "Close" at bounding box center [525, 20] width 11 height 11
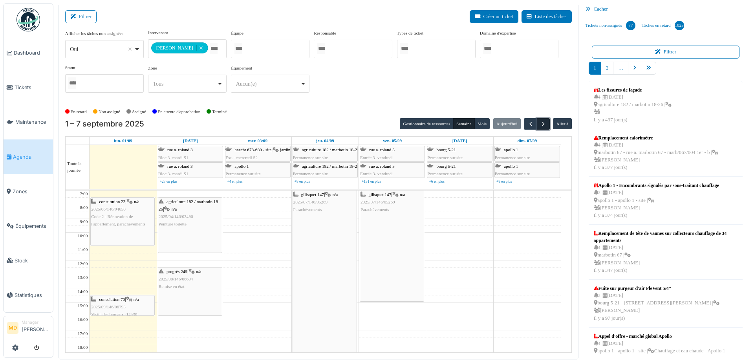
click at [542, 125] on span "button" at bounding box center [543, 124] width 7 height 7
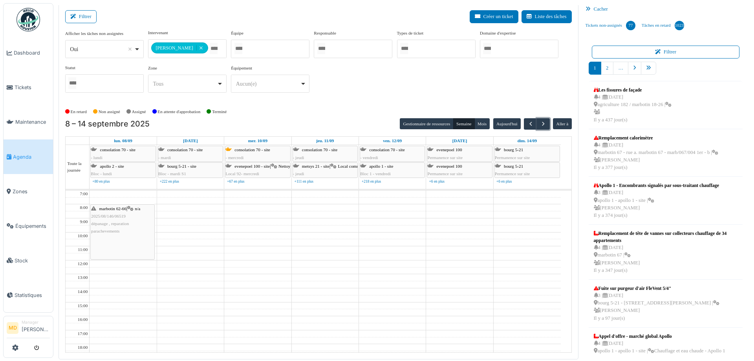
click at [130, 209] on icon at bounding box center [130, 208] width 6 height 5
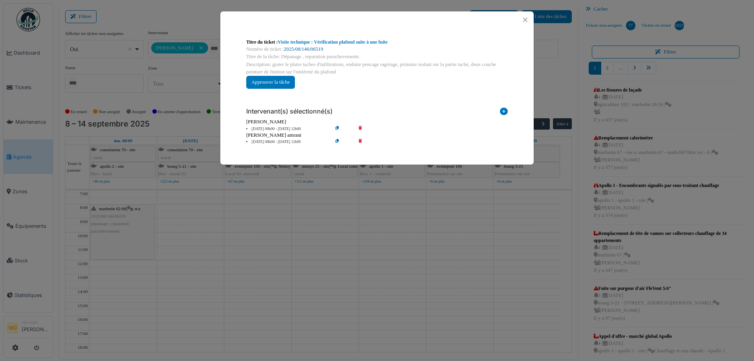
click at [319, 48] on link "2025/08/146/06519" at bounding box center [303, 49] width 39 height 6
click at [524, 20] on button "Close" at bounding box center [525, 20] width 11 height 11
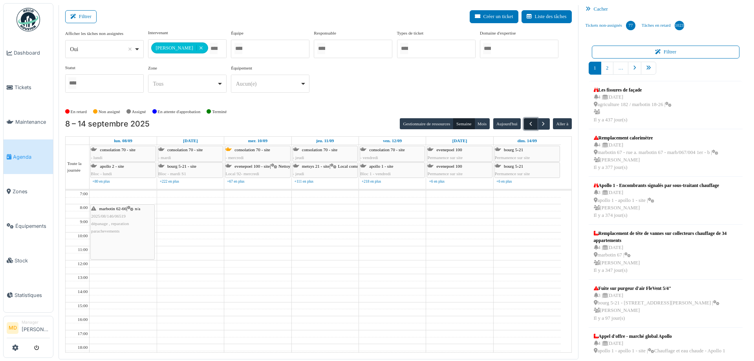
click at [528, 124] on span "button" at bounding box center [531, 124] width 7 height 7
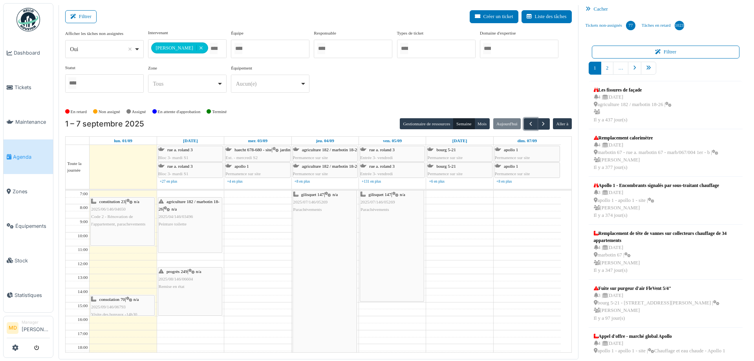
click at [189, 228] on div "agriculture 182 / marbotin 18-26 | n/a 2025/04/146/03496 Peinture toilette" at bounding box center [190, 225] width 64 height 55
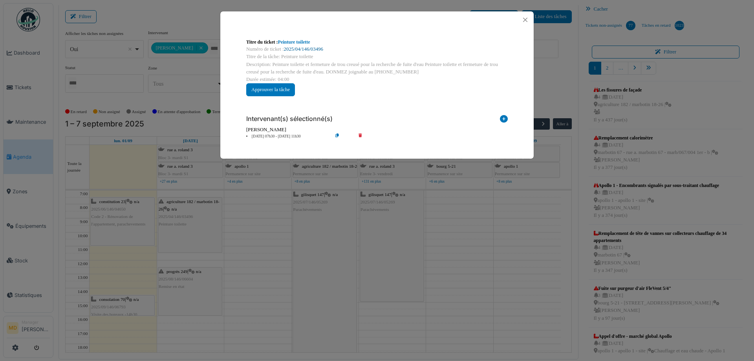
click at [303, 48] on link "2025/04/146/03496" at bounding box center [303, 49] width 39 height 6
click at [523, 18] on button "Close" at bounding box center [525, 20] width 11 height 11
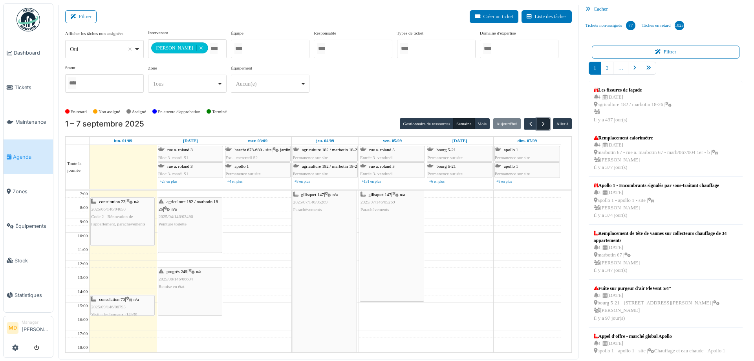
click at [540, 122] on span "button" at bounding box center [543, 124] width 7 height 7
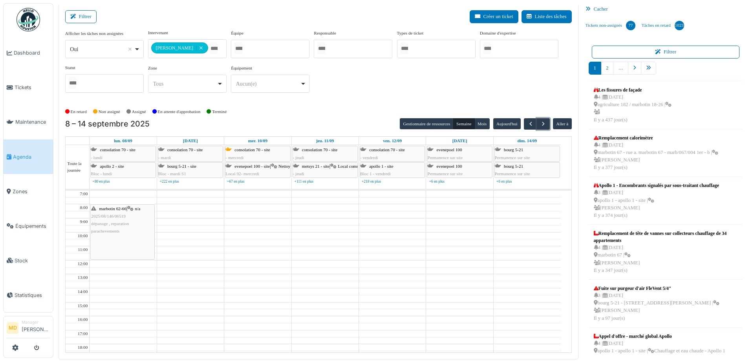
click at [140, 214] on div "marbotin 62-66 | n/a 2025/08/146/06519 dépanage , reparation parachevements" at bounding box center [122, 220] width 63 height 30
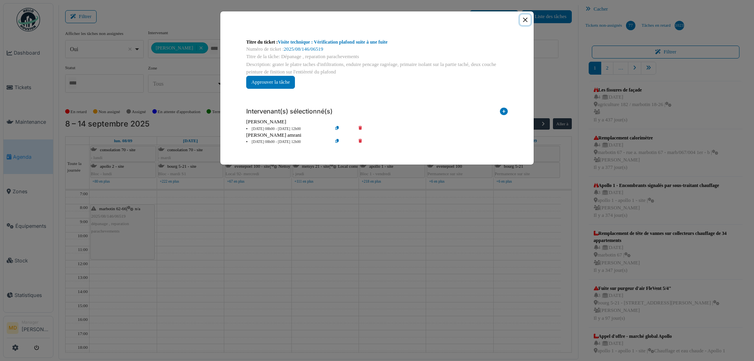
click at [525, 19] on button "Close" at bounding box center [525, 20] width 11 height 11
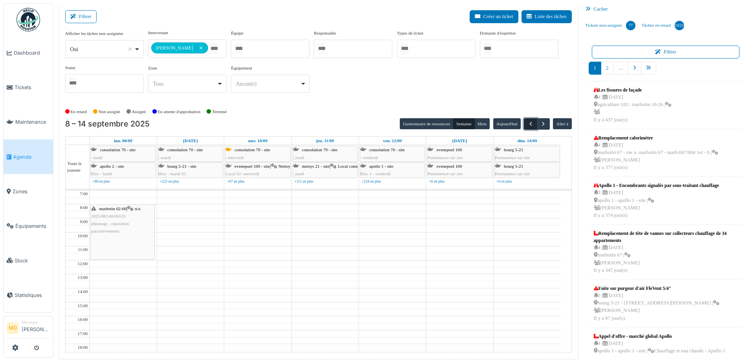
click at [528, 125] on span "button" at bounding box center [531, 124] width 7 height 7
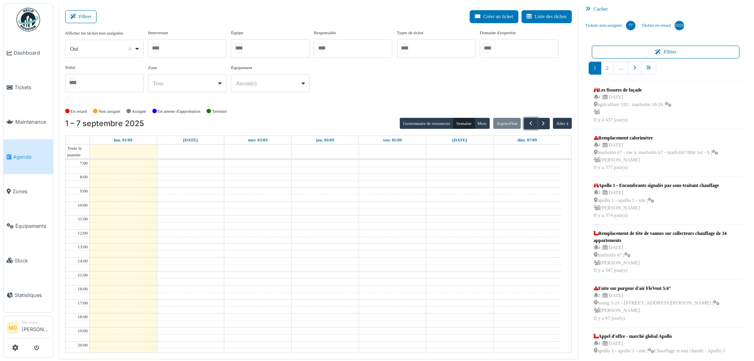
click at [207, 46] on div at bounding box center [187, 48] width 79 height 18
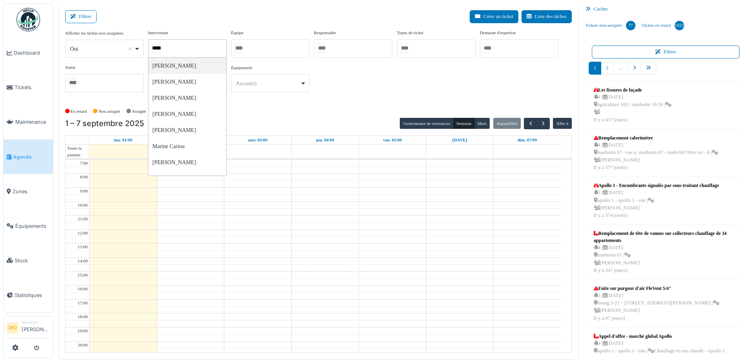
type input "******"
click at [395, 98] on div "**********" at bounding box center [318, 64] width 507 height 70
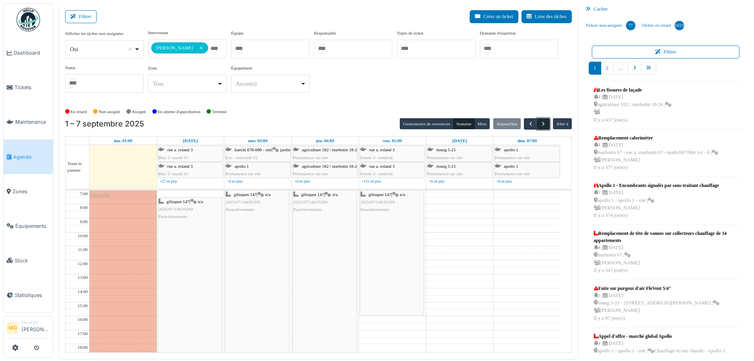
click at [540, 126] on span "button" at bounding box center [543, 124] width 7 height 7
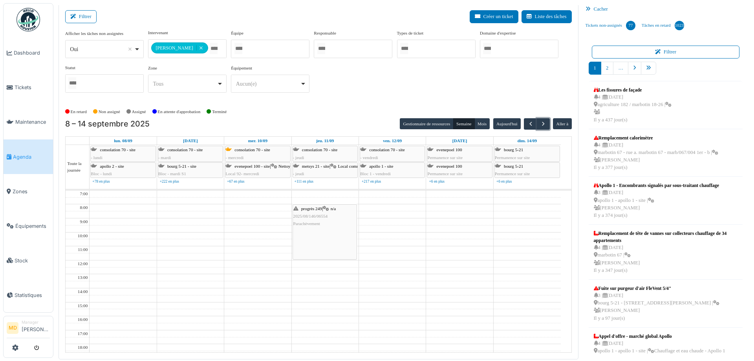
click at [331, 211] on div "progrès 249 | n/a 2025/08/146/06554 Parachèvement" at bounding box center [324, 216] width 63 height 23
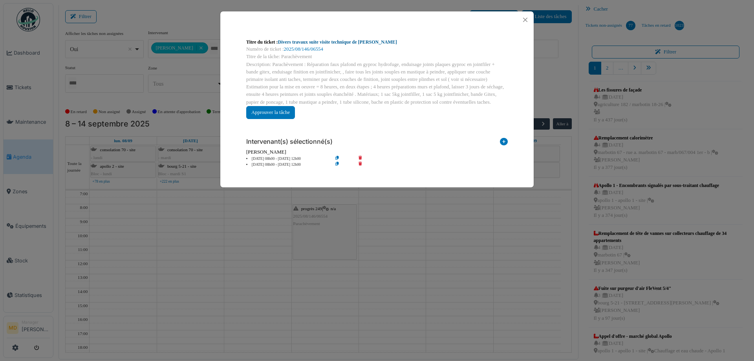
click at [323, 41] on link "Divers travaux suite visite technique de Nicolae" at bounding box center [337, 42] width 119 height 6
click at [528, 20] on button "Close" at bounding box center [525, 20] width 11 height 11
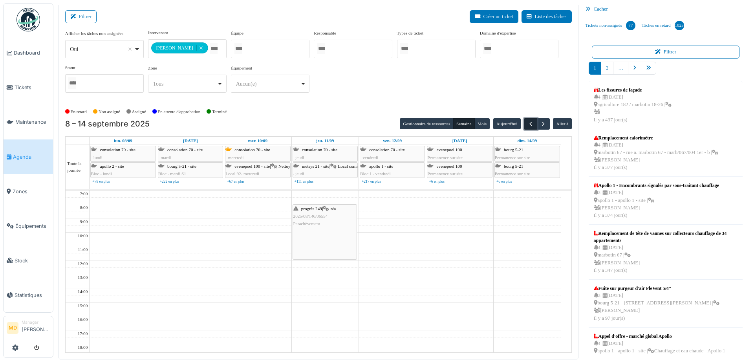
click at [528, 123] on span "button" at bounding box center [531, 124] width 7 height 7
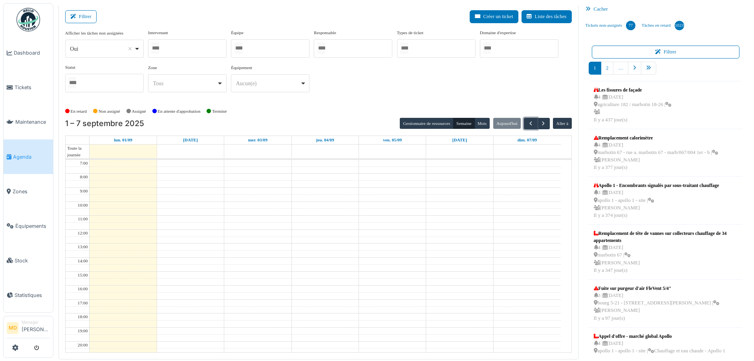
click at [201, 48] on div at bounding box center [187, 48] width 79 height 18
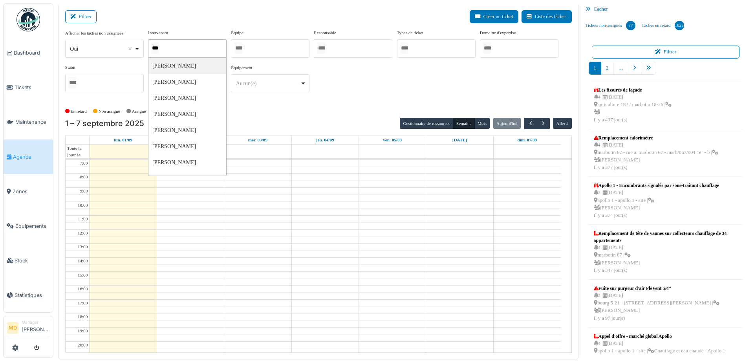
type input "****"
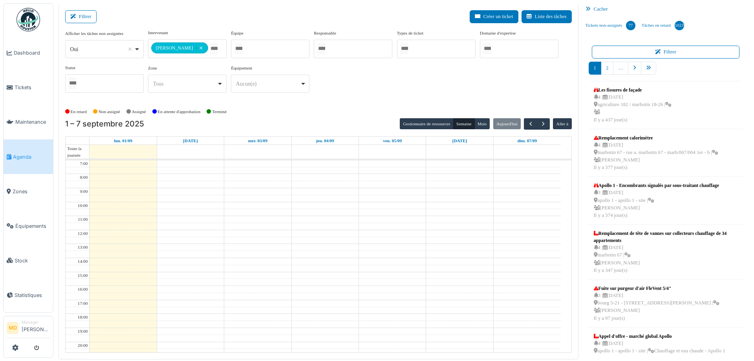
click at [436, 66] on div "**********" at bounding box center [318, 64] width 507 height 70
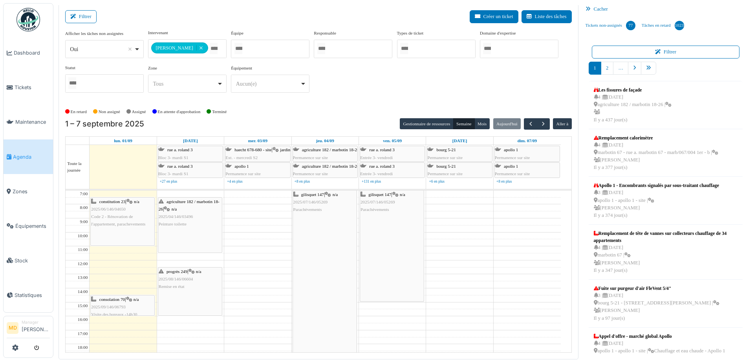
click at [191, 269] on icon at bounding box center [192, 271] width 6 height 5
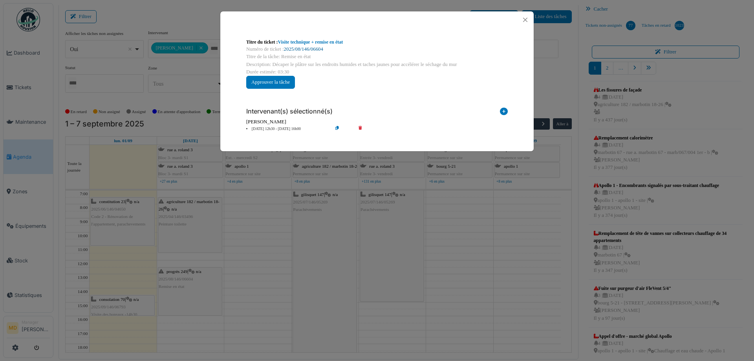
click at [301, 48] on link "2025/08/146/06604" at bounding box center [303, 49] width 39 height 6
click at [528, 18] on button "Close" at bounding box center [525, 20] width 11 height 11
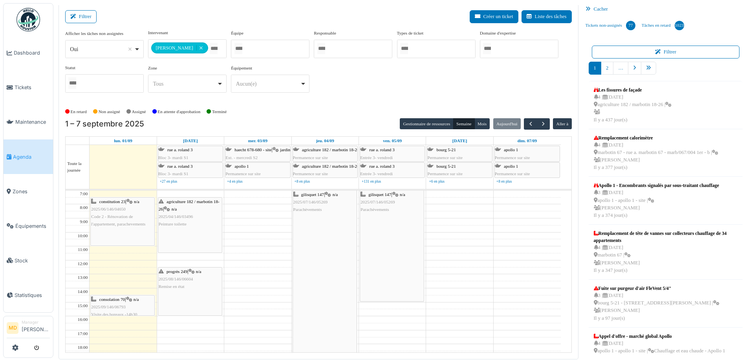
click at [343, 91] on div "**********" at bounding box center [318, 64] width 507 height 70
click at [396, 195] on icon at bounding box center [395, 194] width 6 height 5
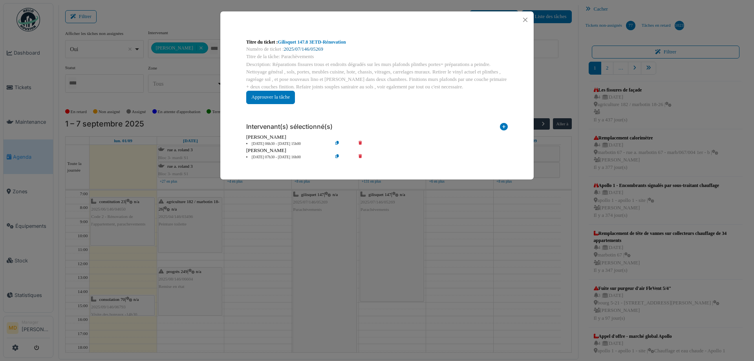
click at [303, 51] on link "2025/07/146/05269" at bounding box center [303, 49] width 39 height 6
click at [525, 19] on button "Close" at bounding box center [525, 20] width 11 height 11
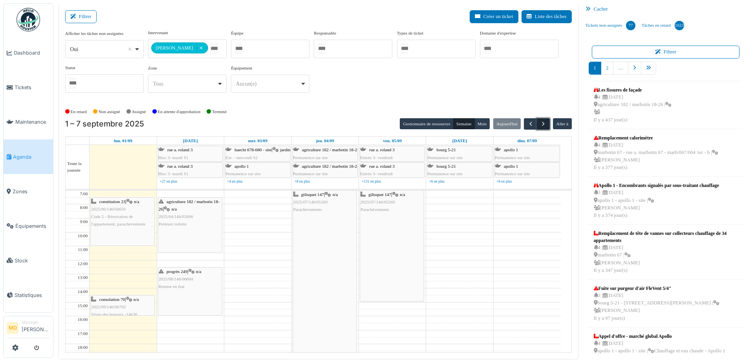
click at [541, 127] on span "button" at bounding box center [543, 124] width 7 height 7
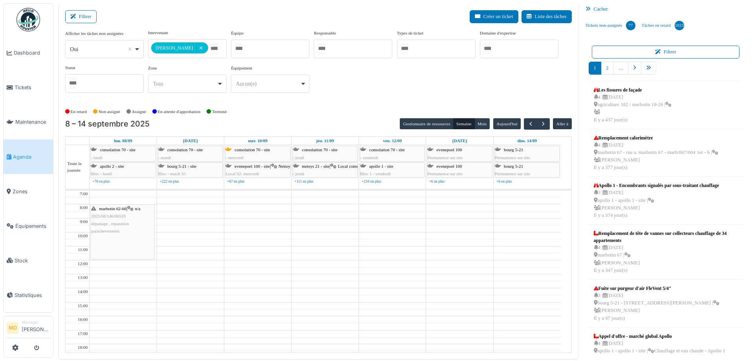
click at [341, 99] on div "**********" at bounding box center [318, 67] width 507 height 76
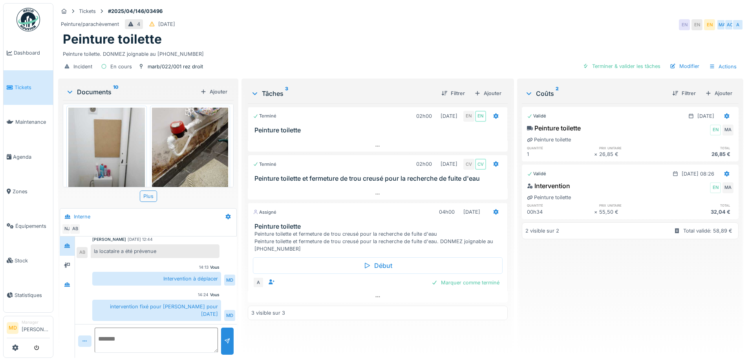
scroll to position [510, 0]
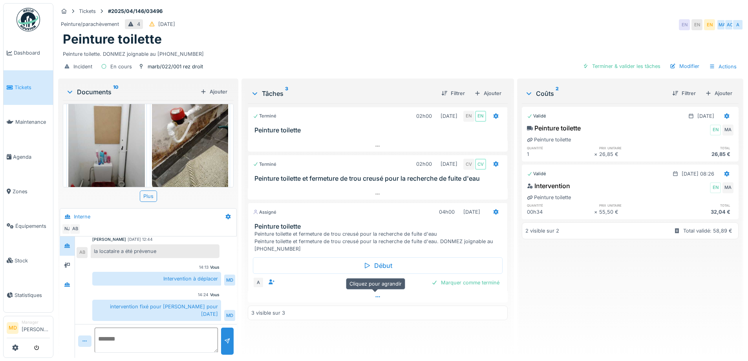
click at [375, 294] on icon at bounding box center [378, 296] width 6 height 5
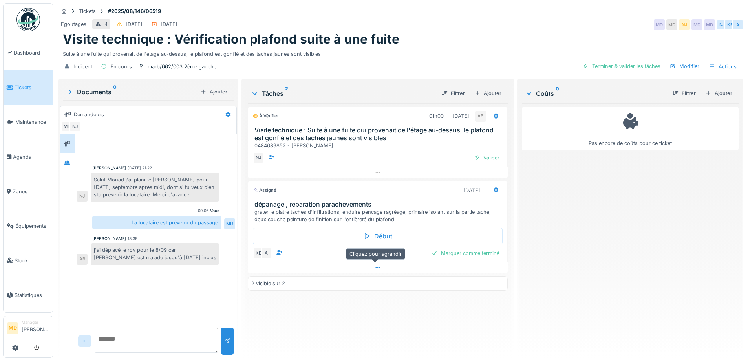
click at [375, 266] on icon at bounding box center [378, 267] width 6 height 5
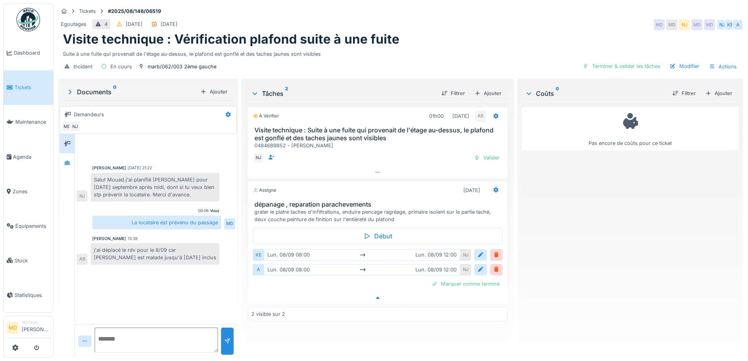
scroll to position [6, 0]
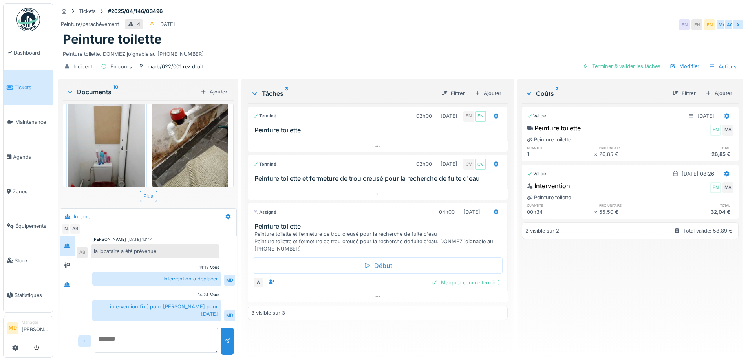
scroll to position [6, 0]
click at [373, 291] on div at bounding box center [378, 296] width 260 height 11
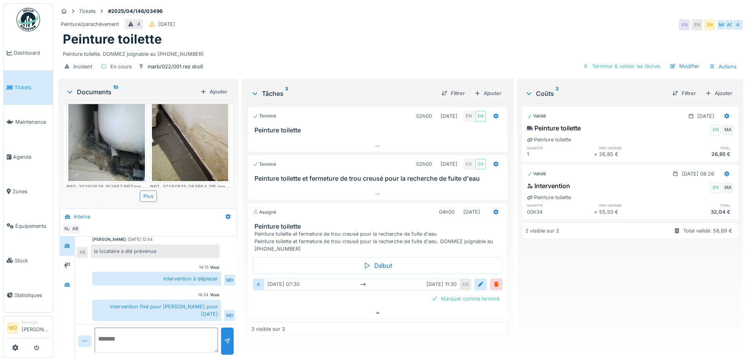
scroll to position [0, 0]
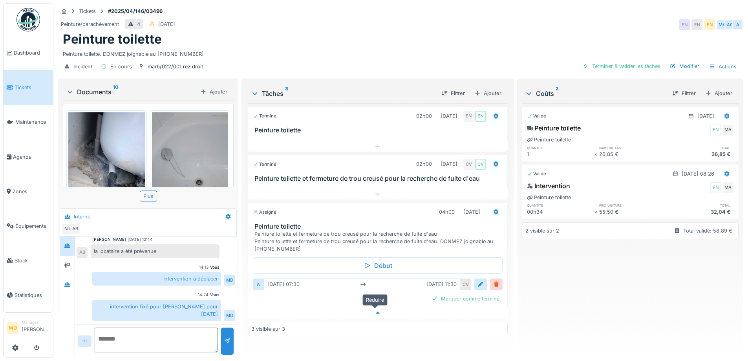
click at [376, 312] on icon at bounding box center [378, 313] width 4 height 2
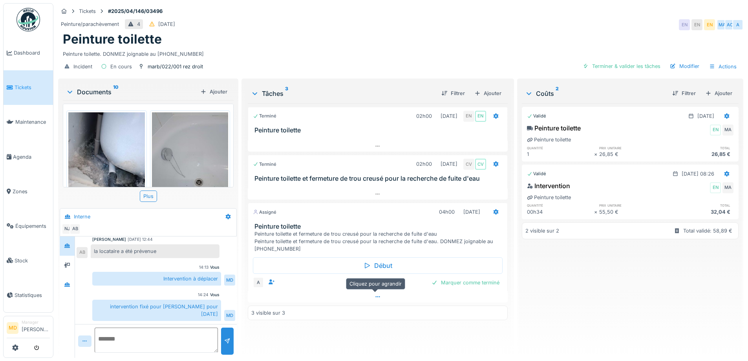
click at [378, 294] on icon at bounding box center [378, 296] width 6 height 5
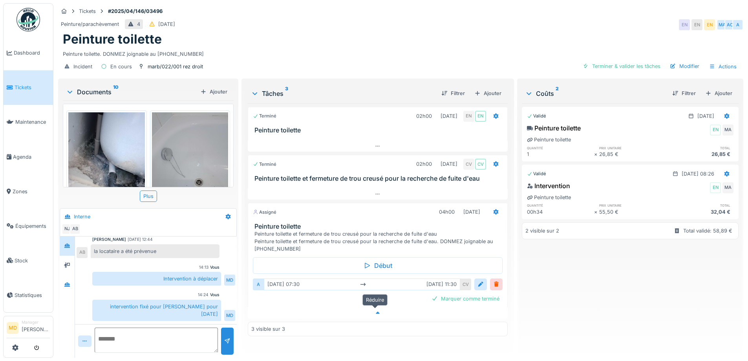
click at [378, 310] on icon at bounding box center [378, 312] width 6 height 5
click at [295, 47] on div "Peinture toilette. DONMEZ joignable au [PHONE_NUMBER]" at bounding box center [401, 52] width 676 height 11
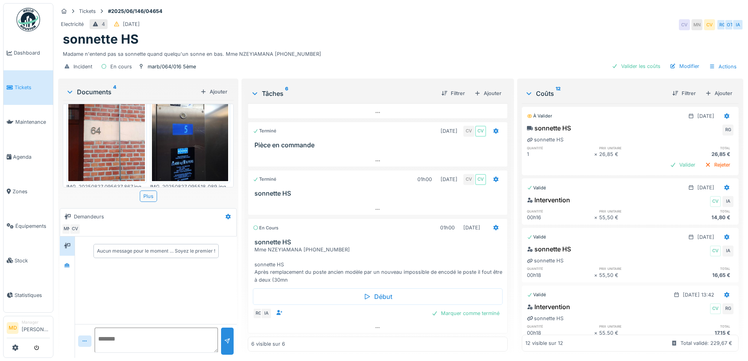
scroll to position [6, 0]
click at [70, 262] on div at bounding box center [67, 265] width 6 height 7
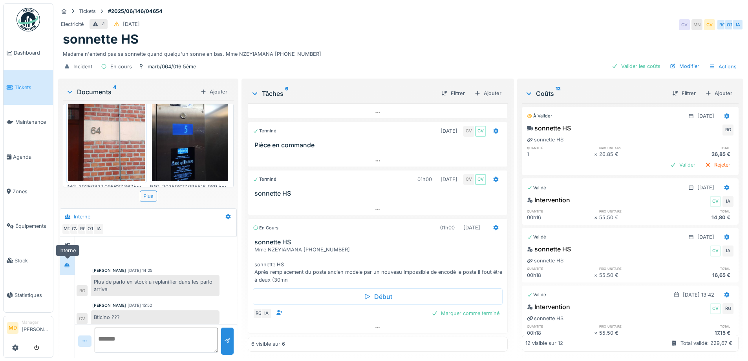
scroll to position [192, 0]
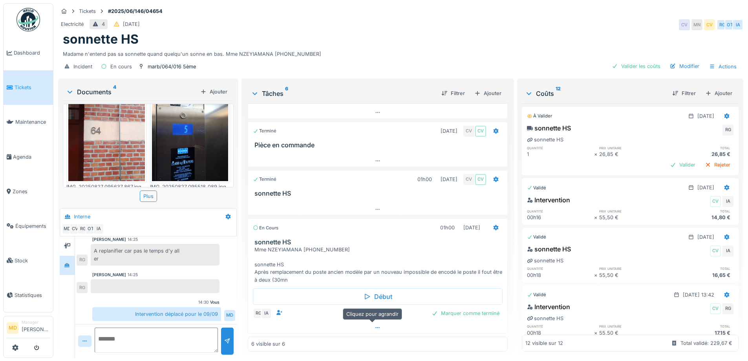
click at [374, 322] on div at bounding box center [377, 327] width 259 height 11
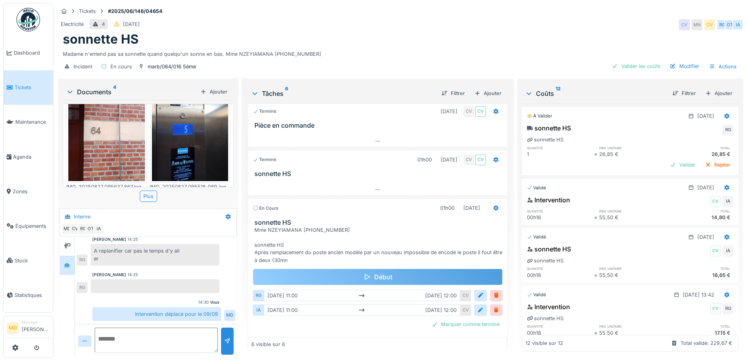
scroll to position [185, 0]
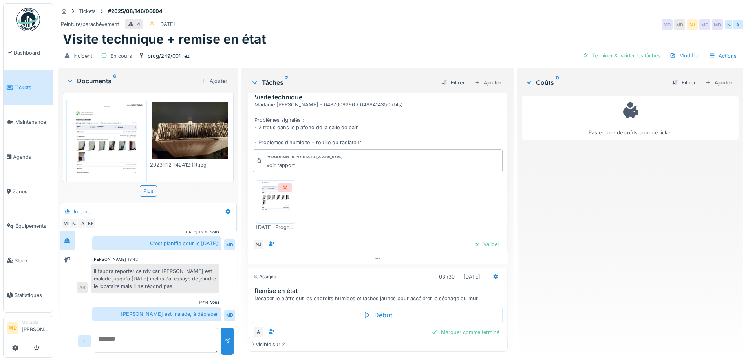
scroll to position [41, 0]
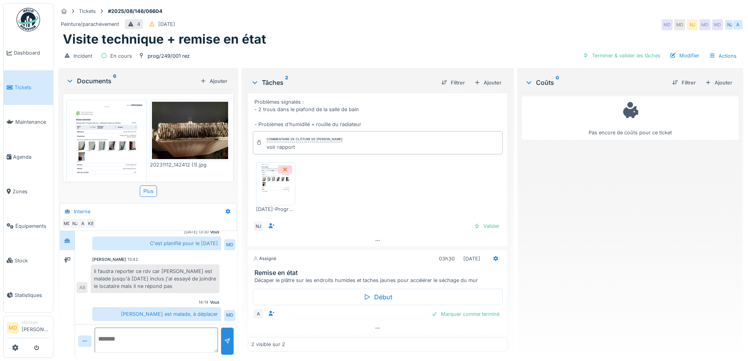
click at [180, 330] on textarea at bounding box center [156, 340] width 123 height 25
type textarea "*"
type textarea "**********"
click at [229, 341] on div at bounding box center [227, 340] width 6 height 7
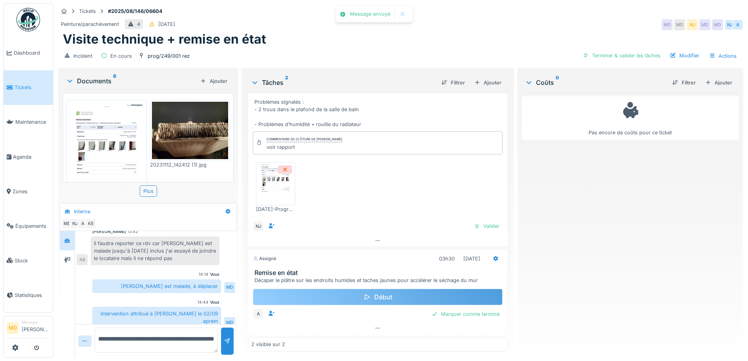
scroll to position [6, 0]
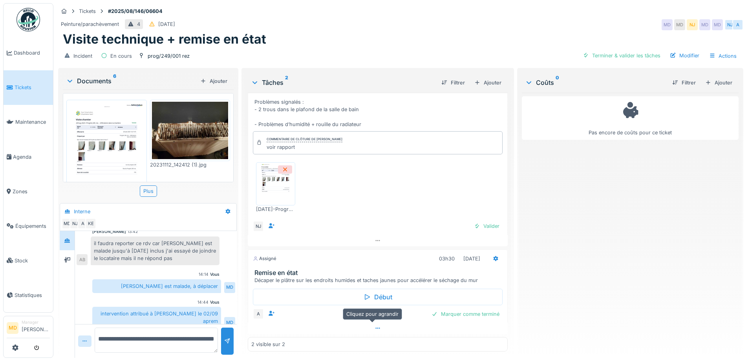
click at [376, 323] on div at bounding box center [378, 328] width 260 height 11
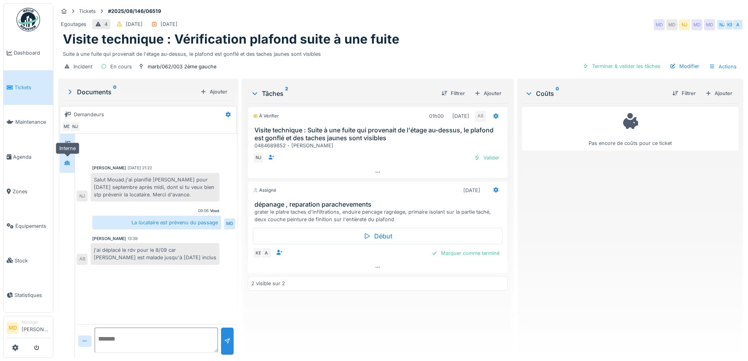
click at [68, 159] on div at bounding box center [67, 162] width 6 height 7
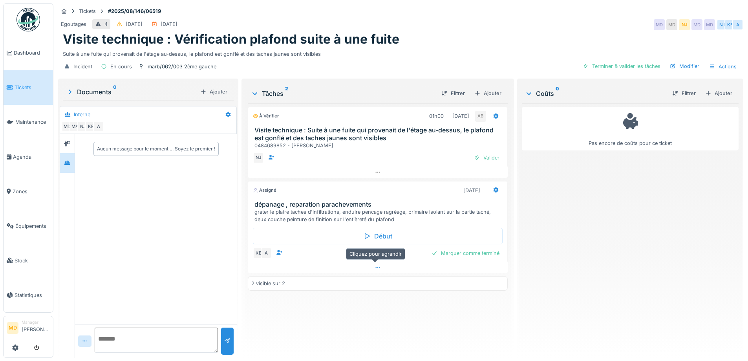
click at [376, 262] on div at bounding box center [378, 267] width 260 height 11
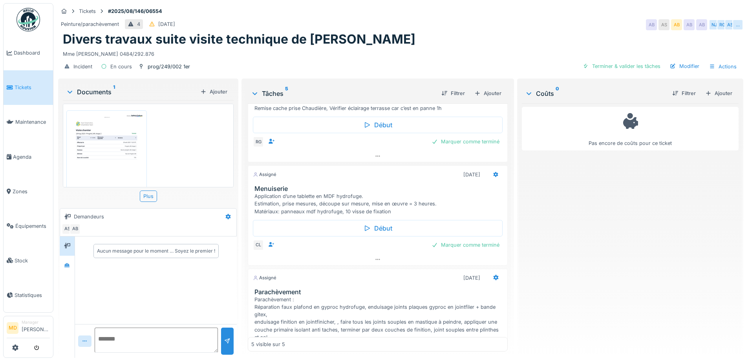
scroll to position [314, 0]
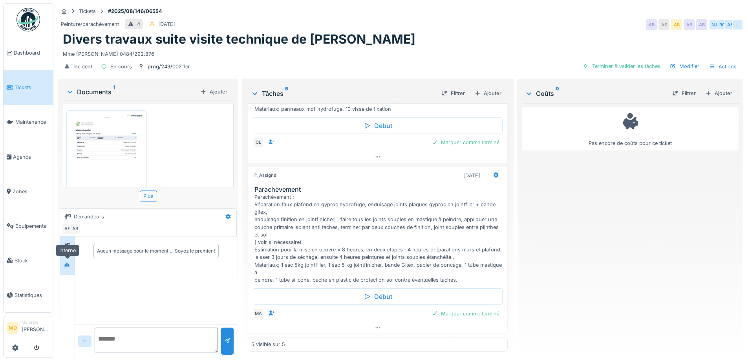
click at [67, 264] on icon at bounding box center [67, 265] width 6 height 5
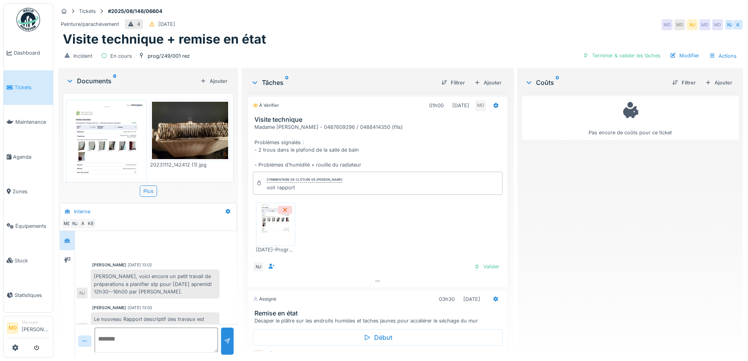
scroll to position [139, 0]
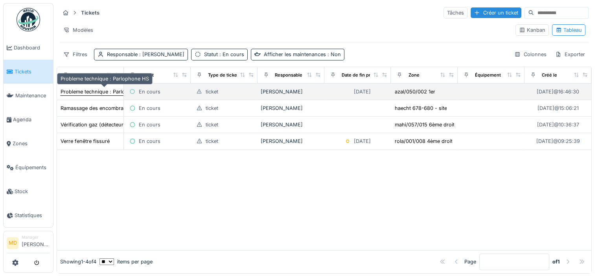
click at [81, 91] on div "Probleme technique : Parlophone HS" at bounding box center [105, 91] width 88 height 7
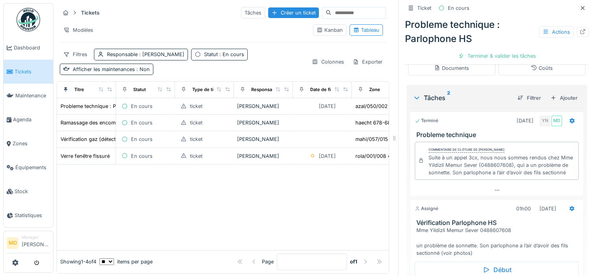
scroll to position [222, 0]
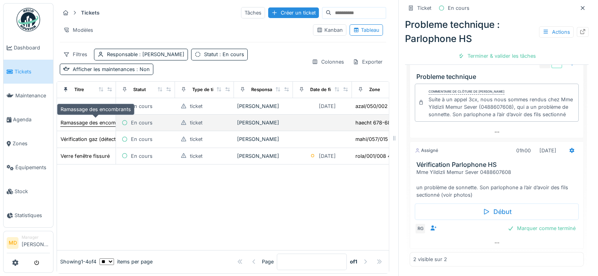
click at [82, 123] on div "Ramassage des encombrants" at bounding box center [96, 122] width 70 height 7
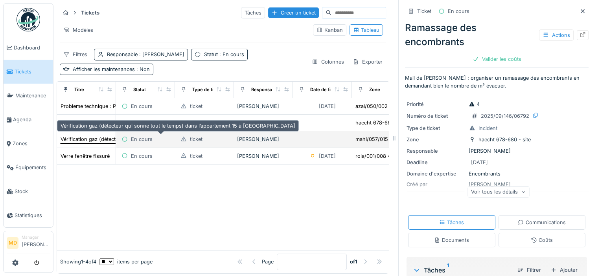
click at [82, 139] on div "Vérification gaz (détecteur qui sonne tout le temps) dans l’appartement 15 à [G…" at bounding box center [178, 139] width 235 height 7
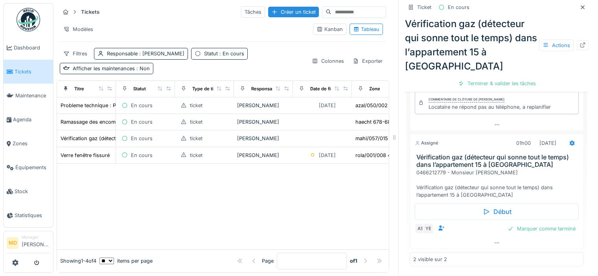
scroll to position [6, 0]
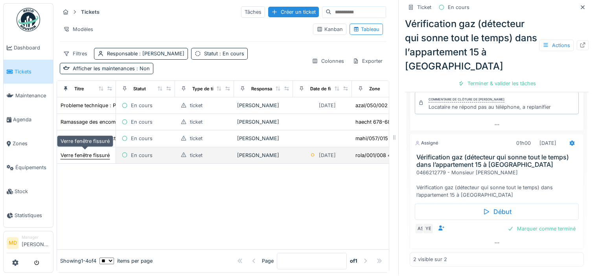
click at [90, 152] on div "Verre fenêtre fissuré" at bounding box center [85, 155] width 49 height 7
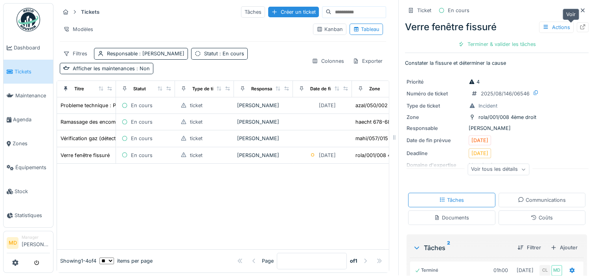
click at [579, 24] on icon at bounding box center [582, 26] width 6 height 5
click at [35, 43] on link "Dashboard" at bounding box center [29, 48] width 50 height 24
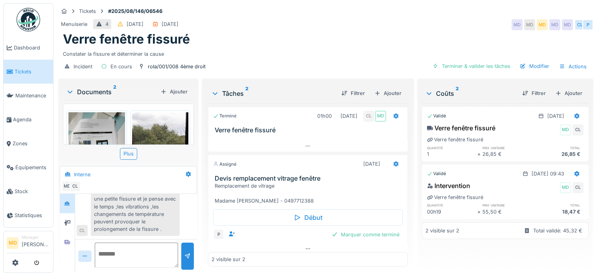
scroll to position [6, 0]
click at [66, 240] on icon at bounding box center [67, 242] width 6 height 5
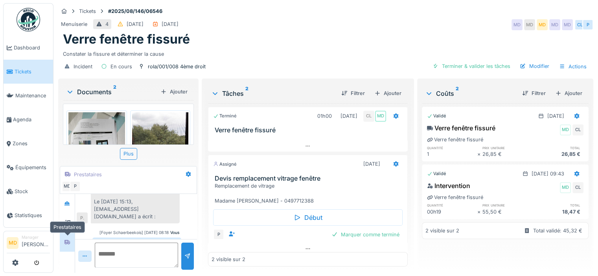
scroll to position [168, 0]
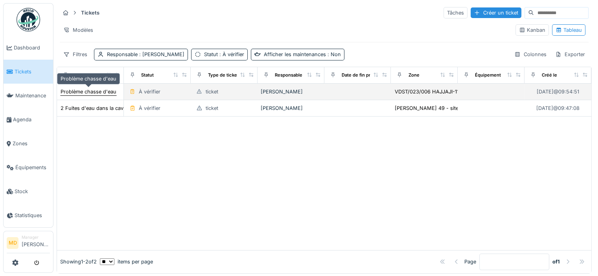
click at [93, 92] on div "Problème chasse d'eau" at bounding box center [89, 91] width 56 height 7
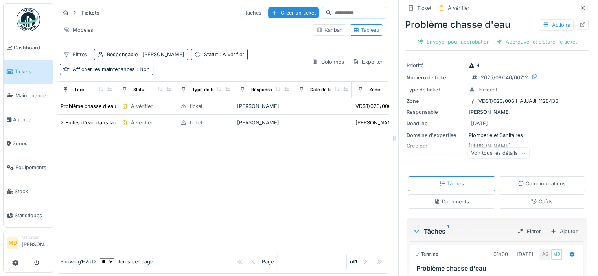
scroll to position [9, 0]
click at [576, 25] on div at bounding box center [582, 25] width 12 height 10
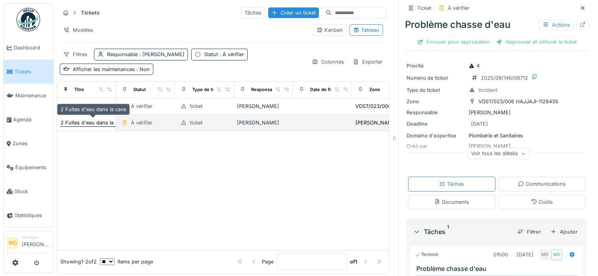
click at [92, 121] on div "2 Fuites d'eau dans la cave" at bounding box center [94, 122] width 66 height 7
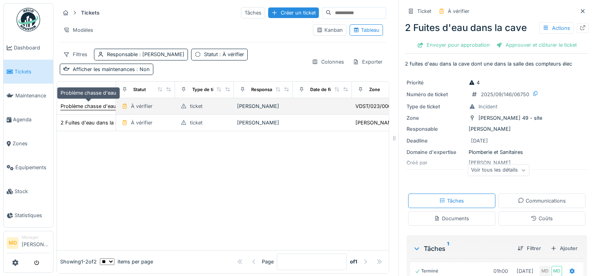
click at [94, 106] on div "Problème chasse d'eau" at bounding box center [89, 106] width 56 height 7
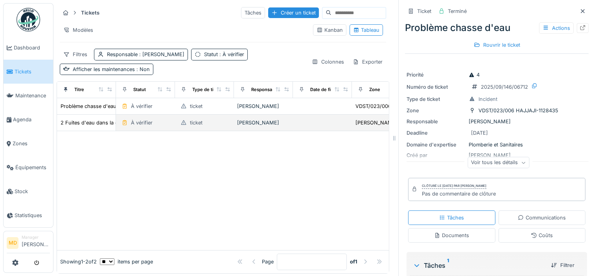
click at [70, 127] on td "2 Fuites d'eau dans la cave" at bounding box center [86, 123] width 59 height 17
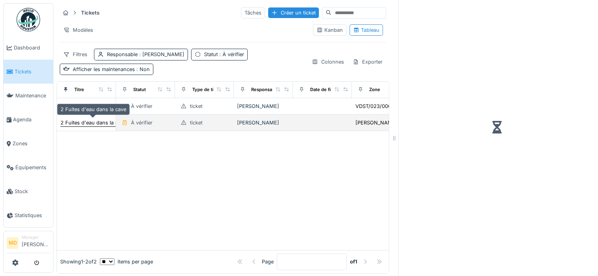
click at [70, 123] on div "2 Fuites d'eau dans la cave" at bounding box center [94, 122] width 66 height 7
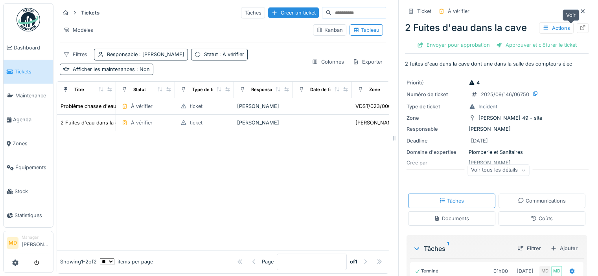
click at [580, 25] on icon at bounding box center [582, 27] width 5 height 5
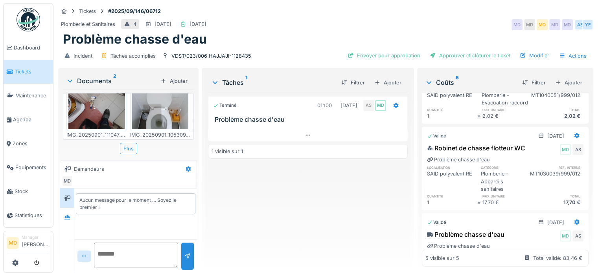
scroll to position [157, 0]
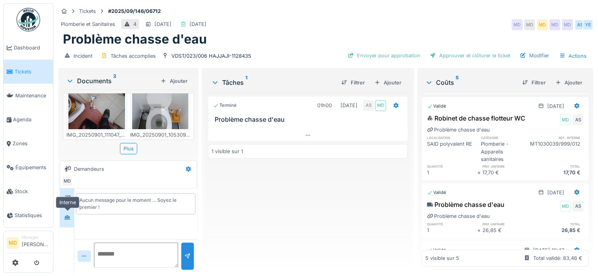
click at [72, 215] on div at bounding box center [67, 218] width 12 height 10
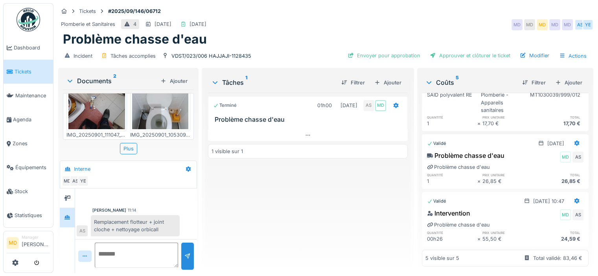
scroll to position [233, 0]
click at [306, 133] on icon at bounding box center [307, 135] width 6 height 5
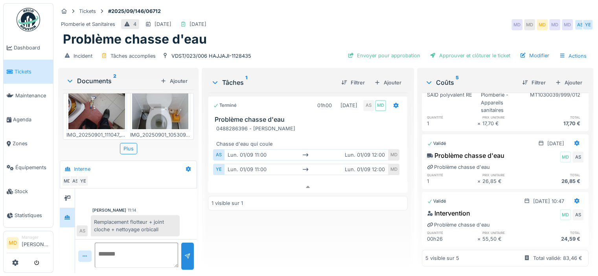
click at [398, 99] on div "Terminé 01h00 [DATE] AS MD" at bounding box center [307, 104] width 199 height 15
click at [393, 103] on icon at bounding box center [395, 106] width 5 height 6
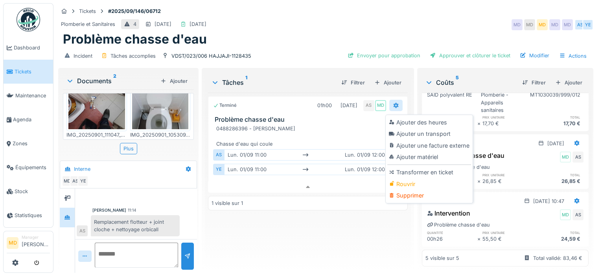
click at [393, 103] on icon at bounding box center [395, 106] width 5 height 6
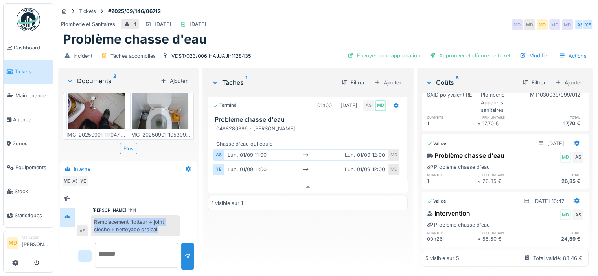
drag, startPoint x: 167, startPoint y: 223, endPoint x: 89, endPoint y: 216, distance: 78.0
click at [89, 216] on div "Remplacement flotteur + joint cloche + nettoyage orbicall AS" at bounding box center [128, 225] width 103 height 21
copy div "Remplacement flotteur + joint cloche + nettoyage orbicall"
click at [392, 102] on div at bounding box center [395, 105] width 6 height 7
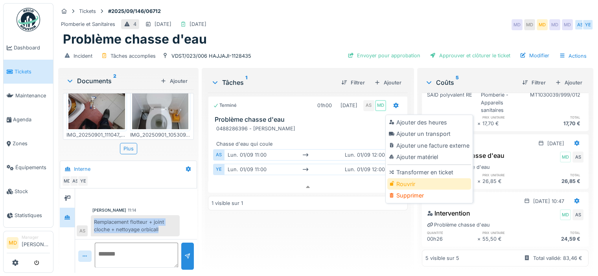
click at [407, 178] on div "Rouvrir" at bounding box center [429, 184] width 84 height 12
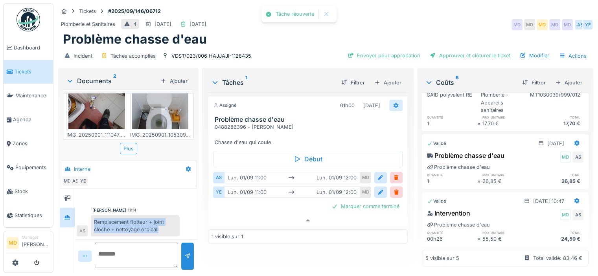
click at [392, 103] on div at bounding box center [395, 105] width 6 height 7
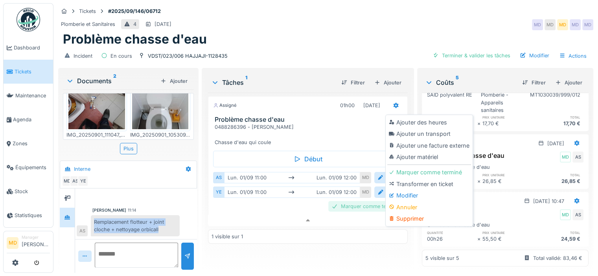
click at [345, 201] on div "Marquer comme terminé" at bounding box center [365, 206] width 74 height 11
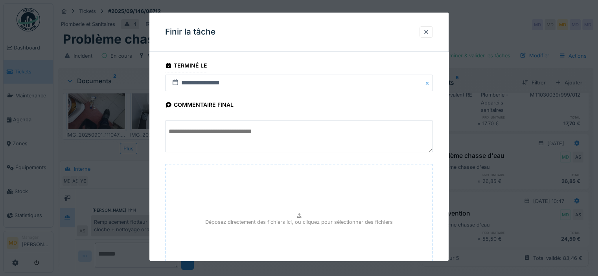
click at [244, 135] on textarea at bounding box center [299, 136] width 268 height 32
paste textarea "**********"
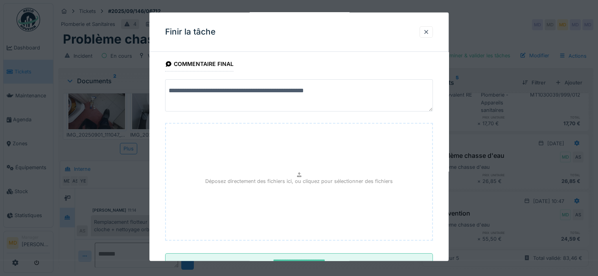
scroll to position [71, 0]
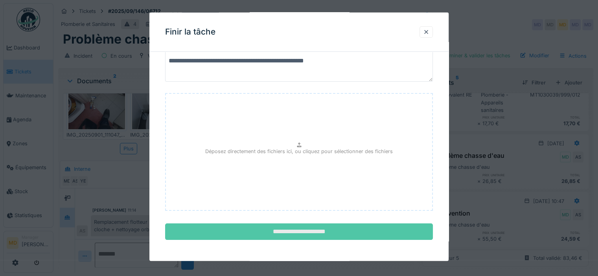
type textarea "**********"
click at [334, 227] on input "**********" at bounding box center [299, 232] width 268 height 17
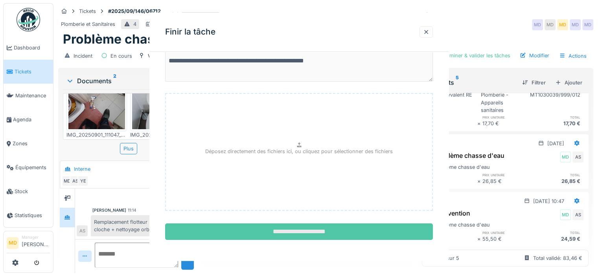
scroll to position [0, 0]
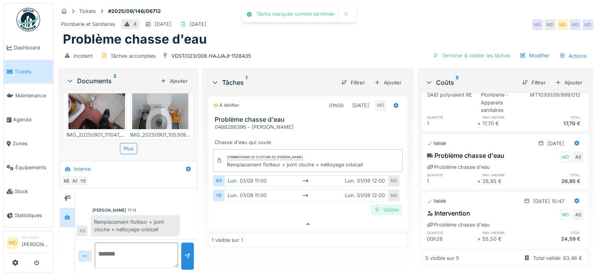
click at [377, 205] on div "Valider" at bounding box center [386, 210] width 32 height 11
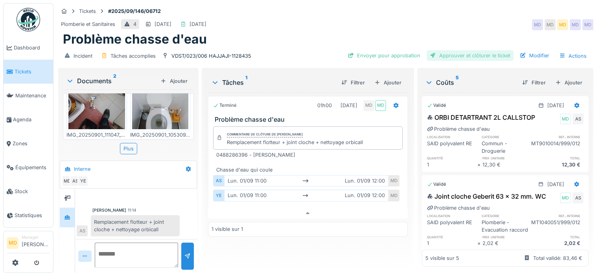
click at [467, 50] on div "Approuver et clôturer le ticket" at bounding box center [469, 55] width 87 height 11
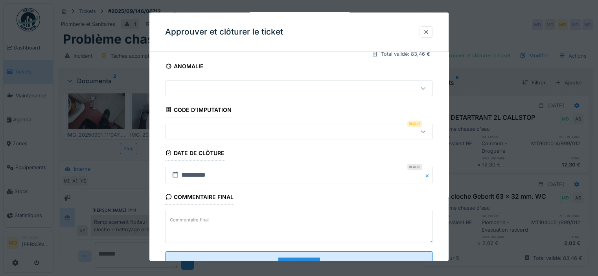
scroll to position [142, 0]
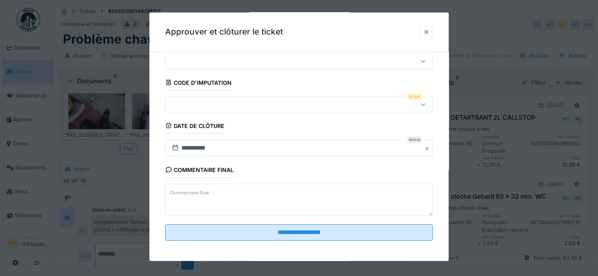
click at [218, 102] on div at bounding box center [283, 104] width 228 height 9
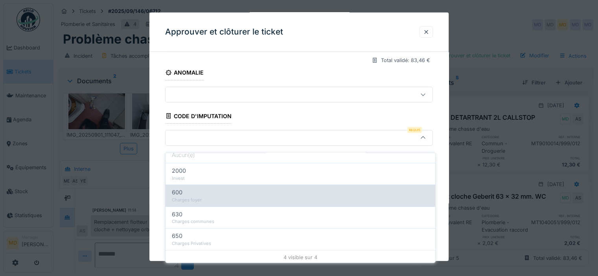
scroll to position [32, 0]
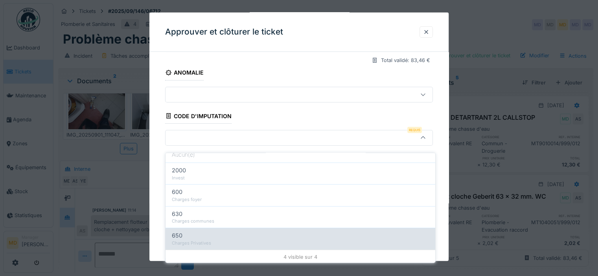
click at [209, 240] on div "Charges Privatives" at bounding box center [300, 243] width 257 height 7
type input "***"
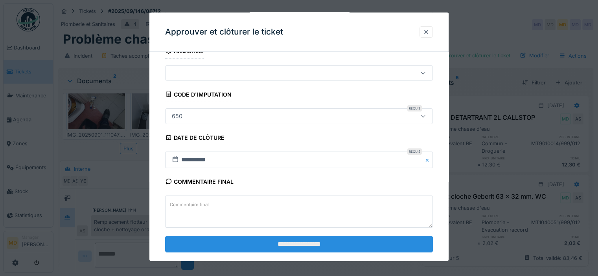
scroll to position [142, 0]
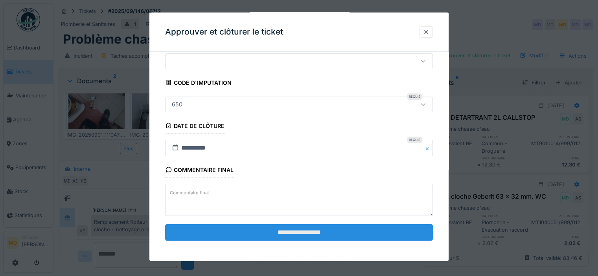
click at [253, 229] on input "**********" at bounding box center [299, 232] width 268 height 17
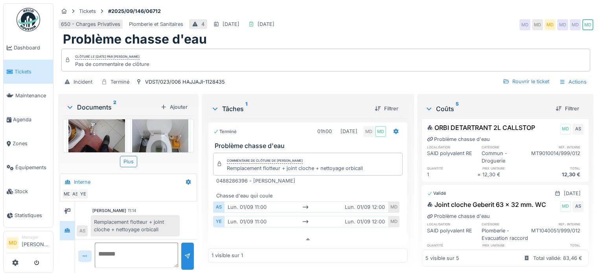
scroll to position [0, 0]
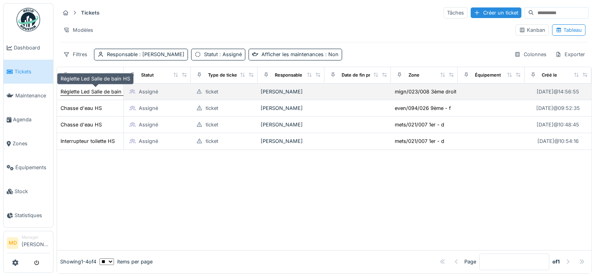
click at [90, 92] on div "Réglette Led Salle de bain HS" at bounding box center [96, 91] width 70 height 7
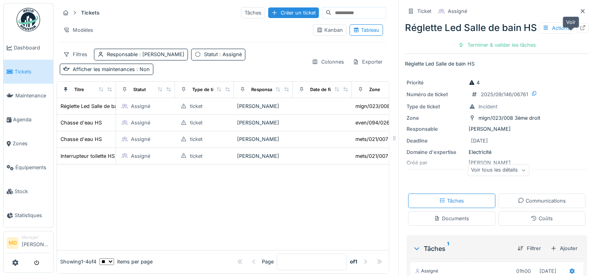
click at [576, 33] on div at bounding box center [582, 28] width 12 height 10
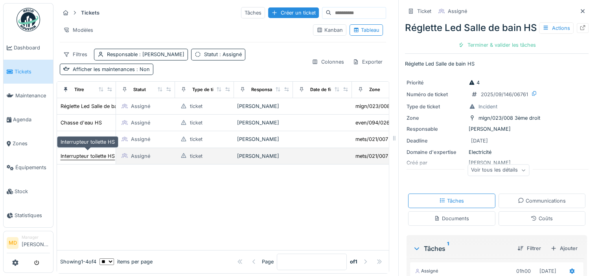
click at [72, 155] on div "Interrupteur toilette HS" at bounding box center [88, 155] width 54 height 7
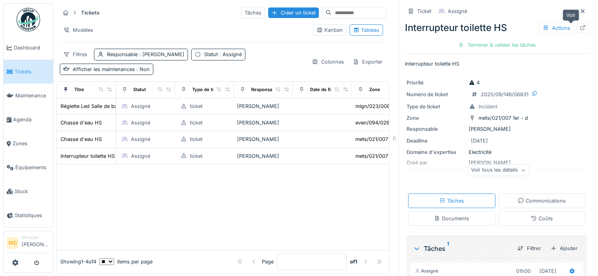
click at [579, 30] on div at bounding box center [582, 27] width 6 height 7
click at [29, 50] on span "Dashboard" at bounding box center [32, 47] width 36 height 7
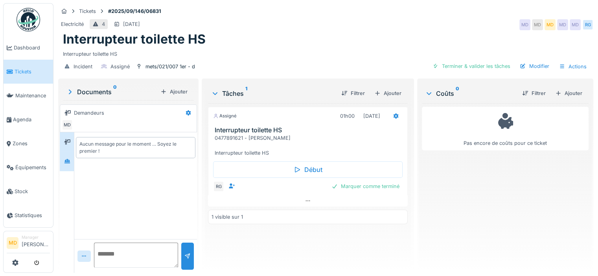
click at [64, 161] on icon at bounding box center [67, 161] width 6 height 5
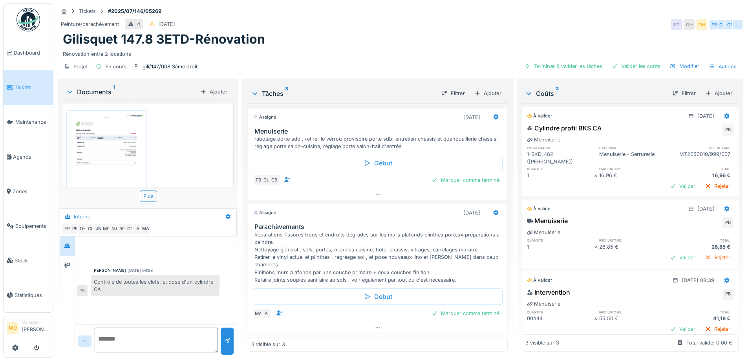
scroll to position [6, 0]
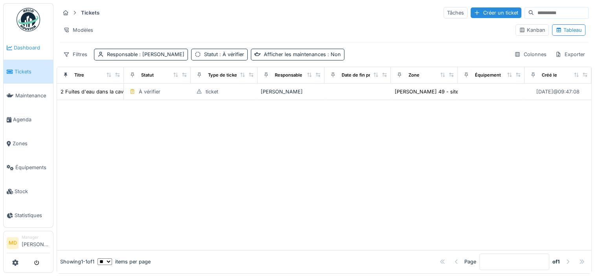
click at [15, 44] on span "Dashboard" at bounding box center [32, 47] width 36 height 7
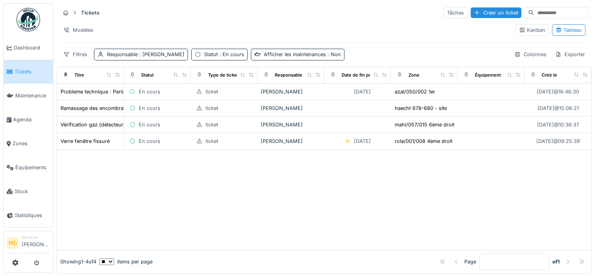
click at [219, 179] on div at bounding box center [324, 200] width 534 height 100
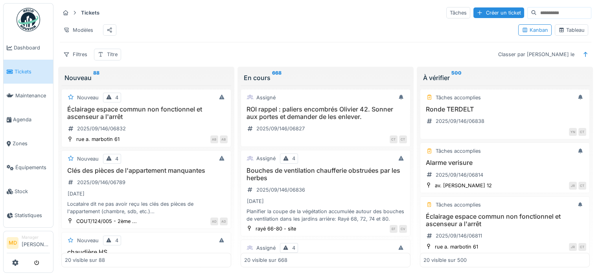
click at [566, 34] on div "Tableau" at bounding box center [571, 29] width 26 height 7
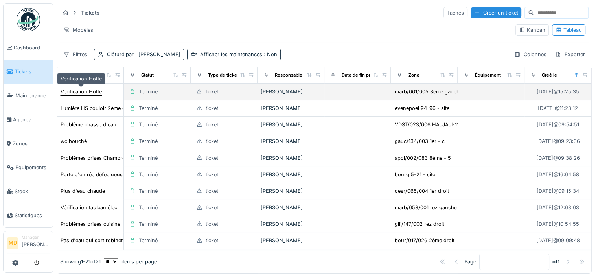
click at [91, 91] on div "Vérification Hotte" at bounding box center [81, 91] width 41 height 7
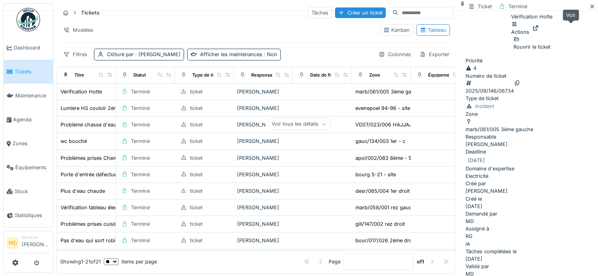
click at [538, 29] on icon at bounding box center [535, 28] width 6 height 5
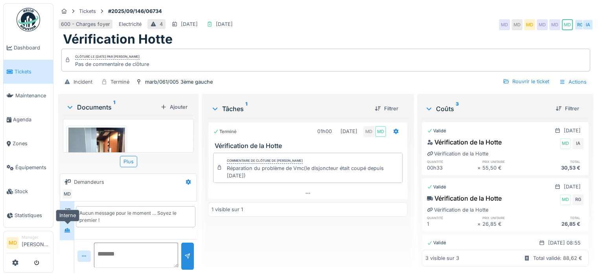
click at [72, 230] on div at bounding box center [67, 231] width 12 height 10
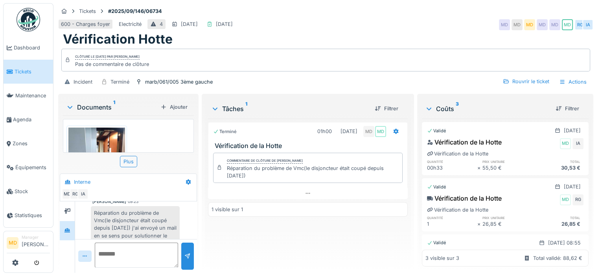
scroll to position [191, 0]
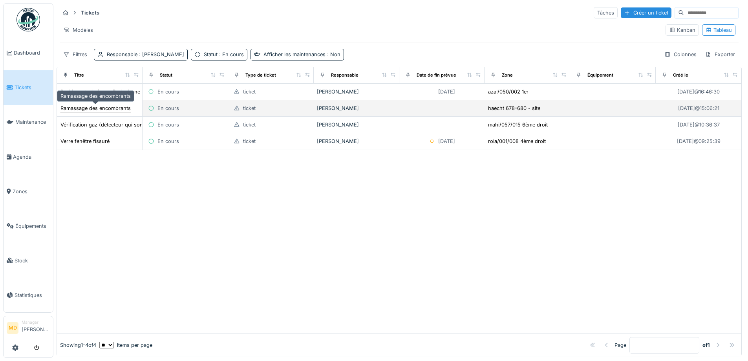
click at [116, 109] on div "Ramassage des encombrants" at bounding box center [96, 108] width 70 height 7
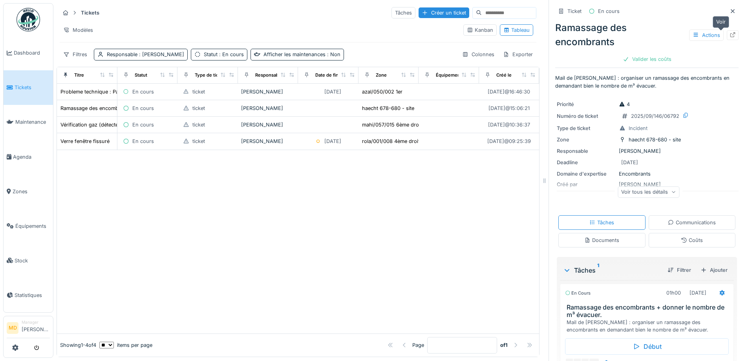
click at [731, 37] on icon at bounding box center [733, 34] width 5 height 5
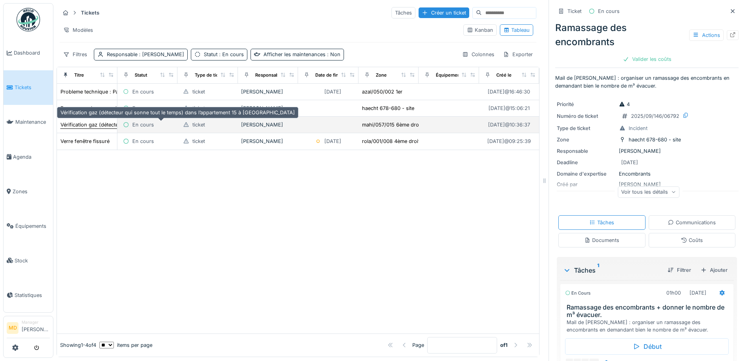
click at [80, 128] on div "Vérification gaz (détecteur qui sonne tout le temps) dans l’appartement 15 à [G…" at bounding box center [178, 124] width 235 height 7
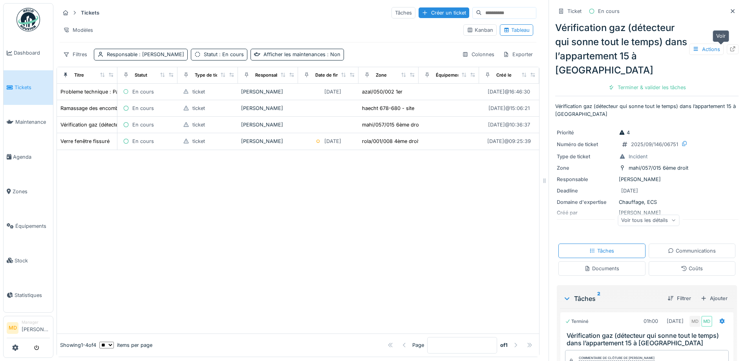
click at [730, 49] on icon at bounding box center [733, 48] width 6 height 5
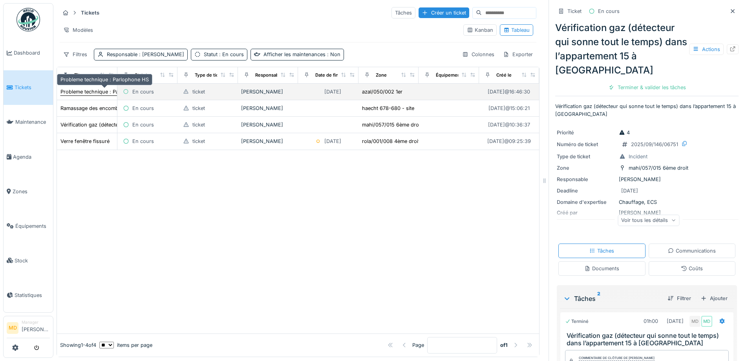
click at [85, 93] on div "Probleme technique : Parlophone HS" at bounding box center [105, 91] width 88 height 7
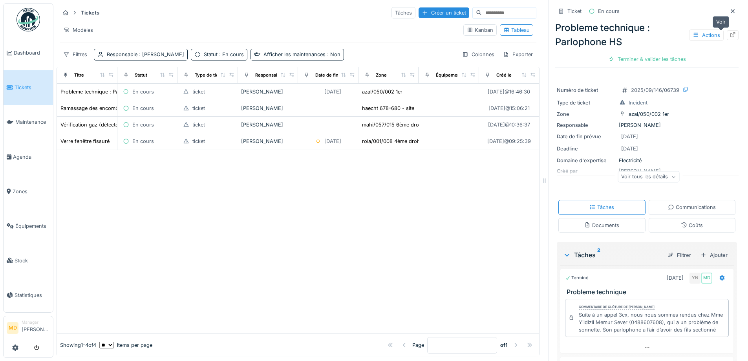
click at [730, 35] on icon at bounding box center [733, 34] width 6 height 5
click at [17, 84] on span "Tickets" at bounding box center [32, 87] width 35 height 7
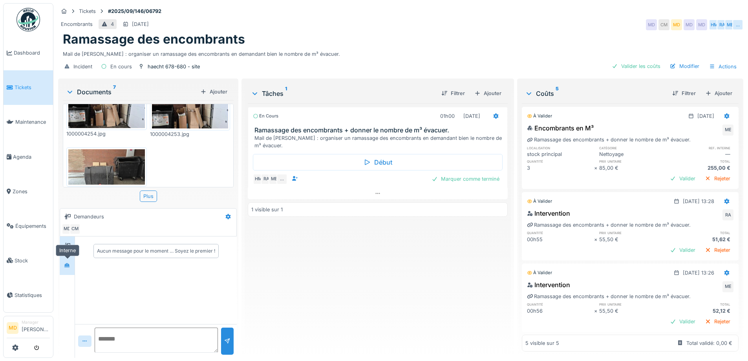
click at [73, 262] on div at bounding box center [67, 265] width 12 height 10
click at [377, 191] on icon at bounding box center [378, 193] width 6 height 5
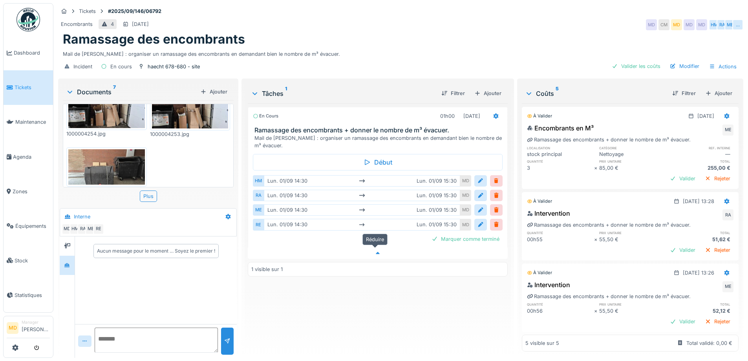
click at [376, 252] on icon at bounding box center [378, 253] width 4 height 2
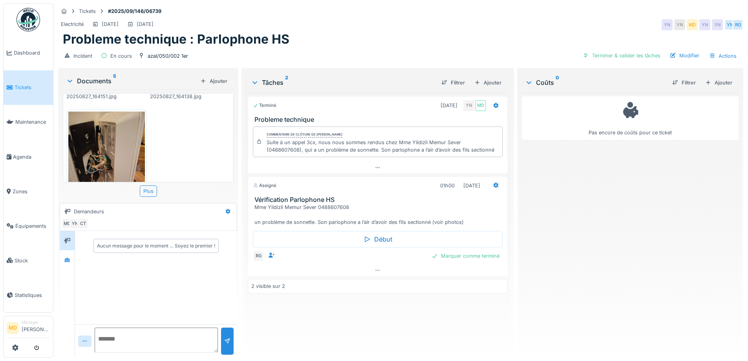
scroll to position [269, 0]
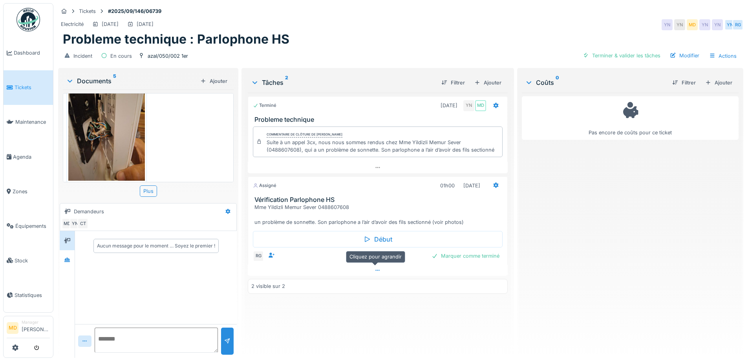
click at [375, 273] on icon at bounding box center [378, 270] width 6 height 5
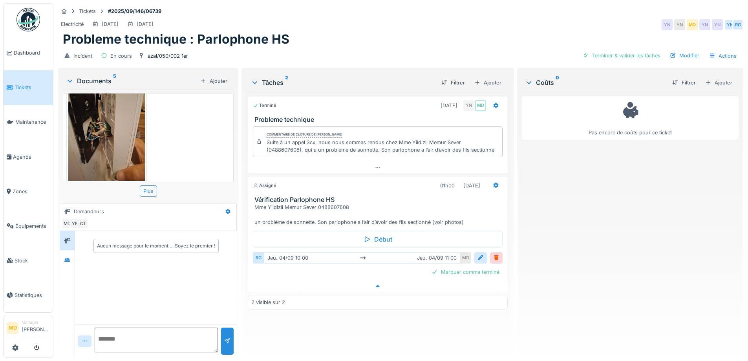
scroll to position [6, 0]
click at [72, 255] on div at bounding box center [67, 260] width 12 height 10
click at [73, 236] on div at bounding box center [67, 241] width 12 height 10
click at [70, 257] on icon at bounding box center [67, 259] width 6 height 5
click at [327, 347] on div "Tâches 2 Filtrer Ajouter Terminé 27/08/2025 YN MD Probleme technique Commentair…" at bounding box center [378, 212] width 266 height 285
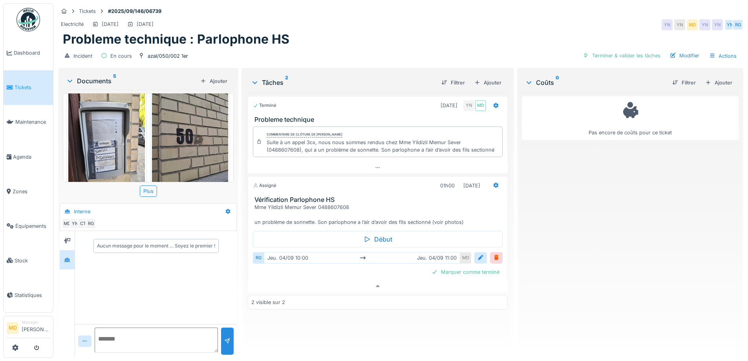
scroll to position [0, 0]
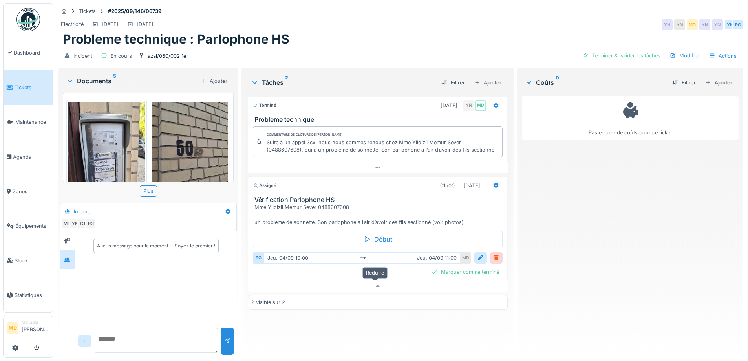
click at [378, 284] on div at bounding box center [378, 286] width 260 height 11
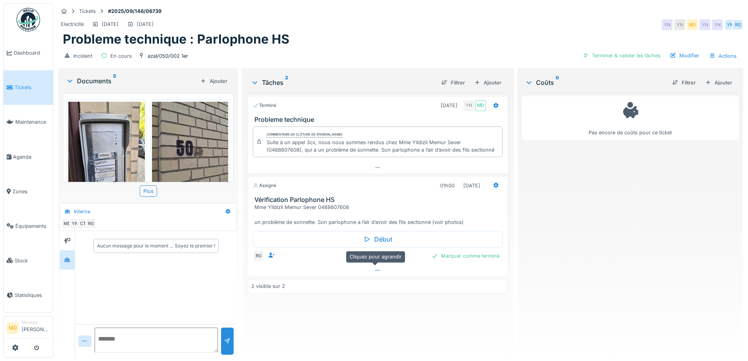
click at [375, 268] on icon at bounding box center [378, 270] width 6 height 5
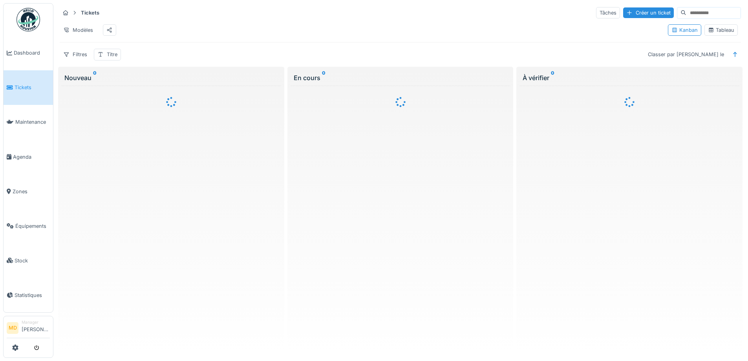
click at [718, 33] on div "Tableau" at bounding box center [721, 29] width 26 height 7
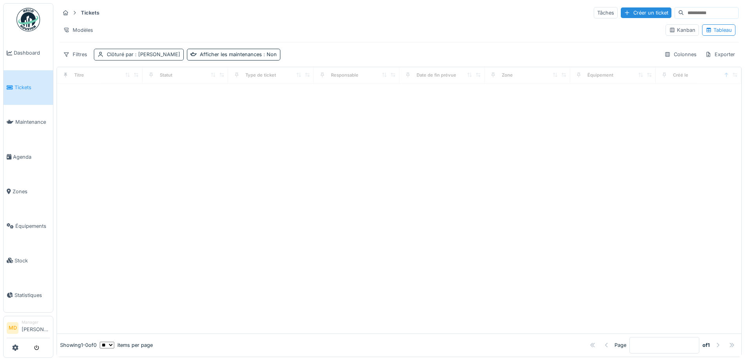
click at [154, 51] on div "Clôturé par : [PERSON_NAME]" at bounding box center [143, 54] width 73 height 7
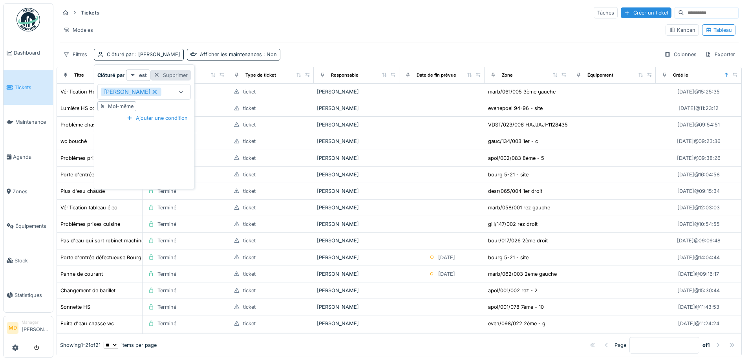
click at [182, 72] on div "Supprimer" at bounding box center [170, 75] width 40 height 11
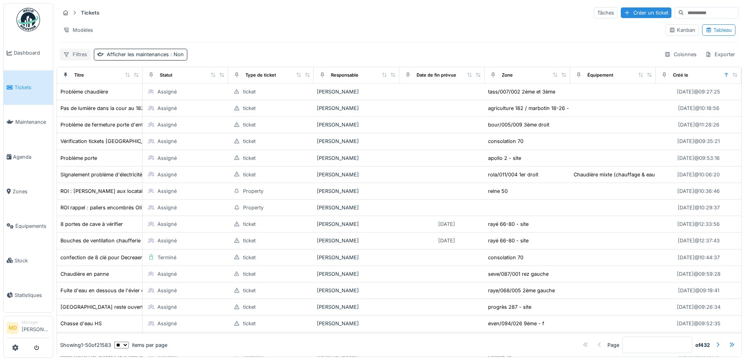
click at [85, 52] on div "Filtres" at bounding box center [75, 54] width 31 height 11
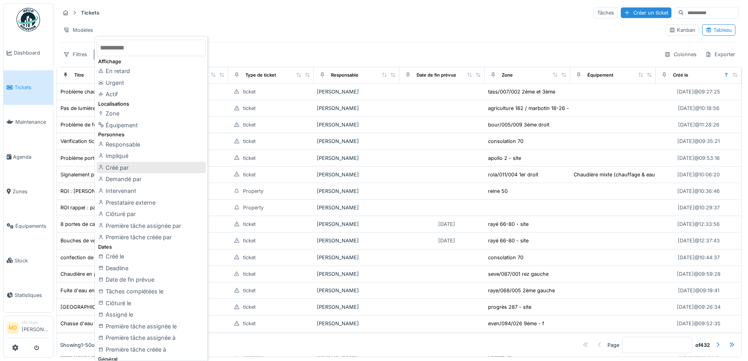
click at [129, 169] on div "Créé par" at bounding box center [151, 168] width 109 height 12
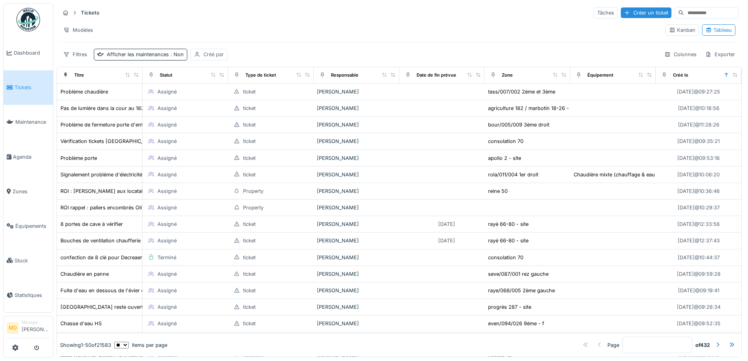
click at [209, 55] on div "Créé par" at bounding box center [214, 54] width 20 height 7
click at [210, 105] on div "Moi-même" at bounding box center [217, 106] width 26 height 7
type input "*****"
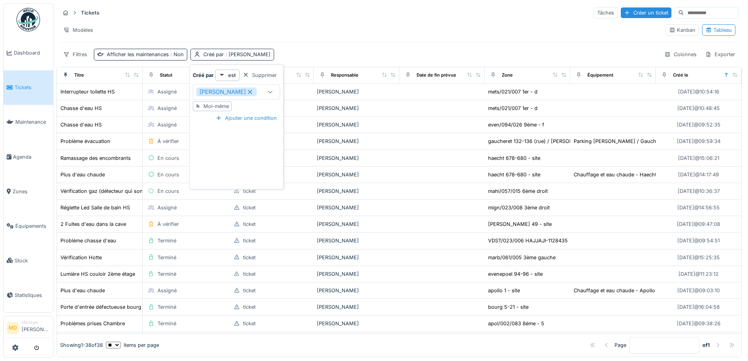
click at [288, 57] on div "Filtres Afficher les maintenances : Non Créé par : Mouad Dakir Colonnes Exporter" at bounding box center [399, 54] width 679 height 11
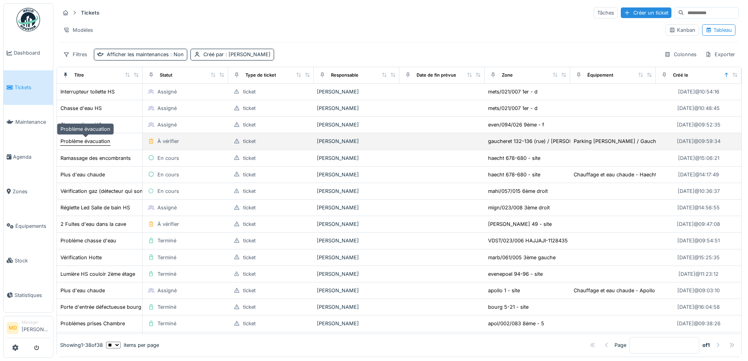
click at [103, 139] on div "Problème évacuation" at bounding box center [86, 141] width 50 height 7
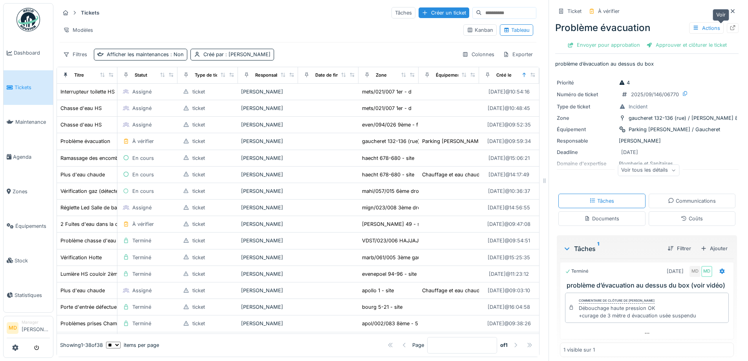
click at [730, 26] on icon at bounding box center [733, 27] width 6 height 5
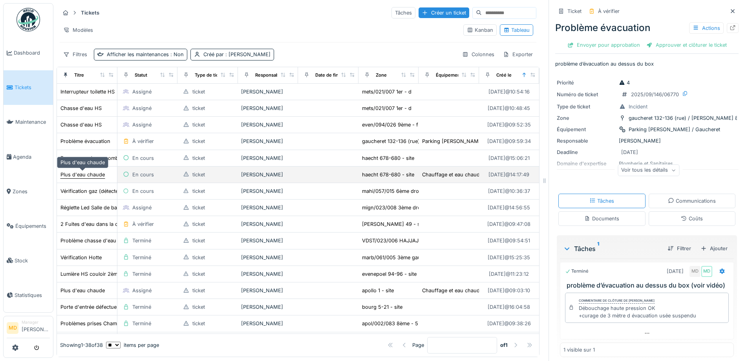
click at [91, 175] on div "Plus d'eau chaude" at bounding box center [83, 174] width 44 height 7
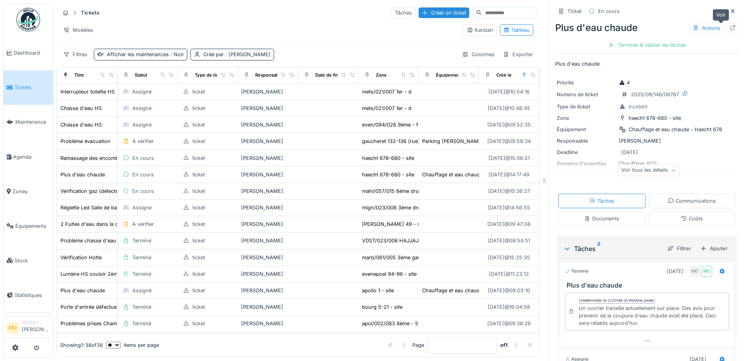
click at [730, 29] on icon at bounding box center [733, 27] width 6 height 5
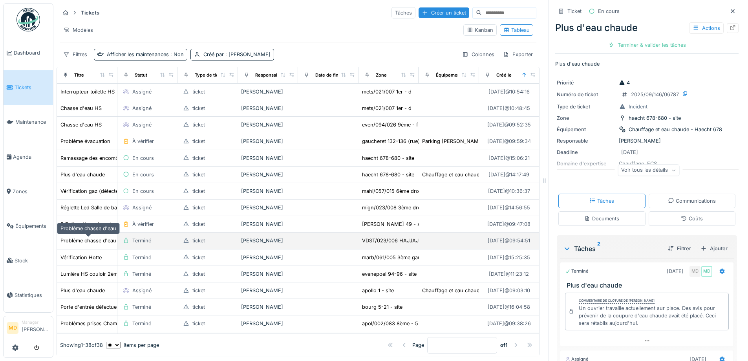
click at [88, 241] on div "Problème chasse d'eau" at bounding box center [89, 240] width 56 height 7
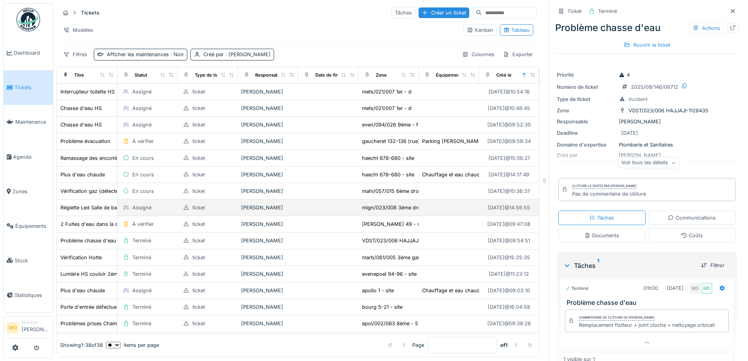
scroll to position [39, 0]
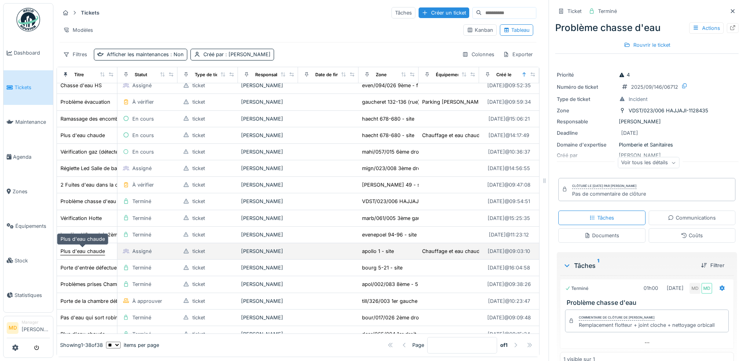
click at [103, 250] on div "Plus d'eau chaude" at bounding box center [83, 251] width 44 height 7
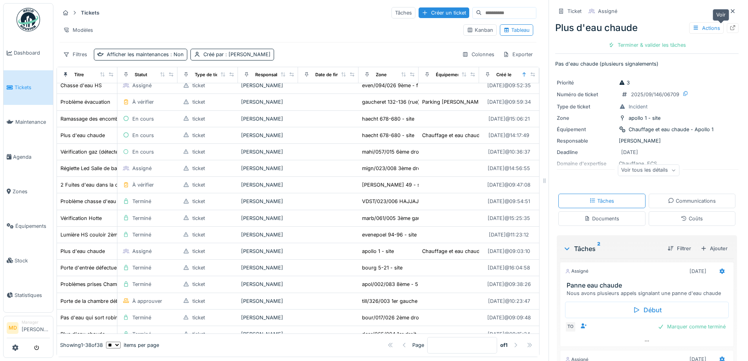
click at [730, 28] on icon at bounding box center [733, 27] width 6 height 5
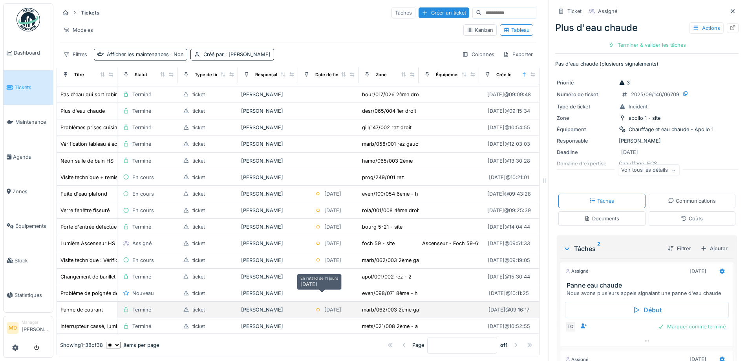
scroll to position [275, 0]
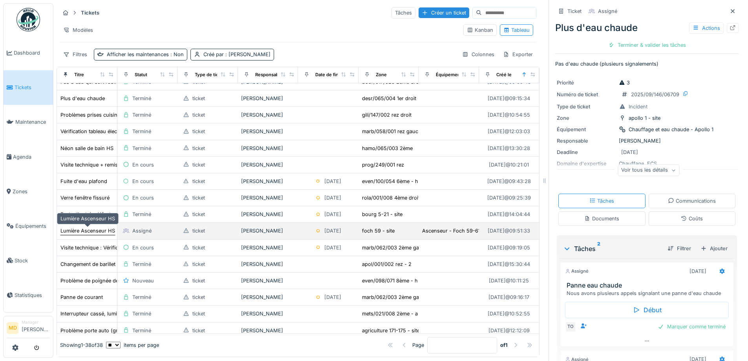
click at [85, 229] on div "Lumière Ascenseur HS" at bounding box center [88, 230] width 55 height 7
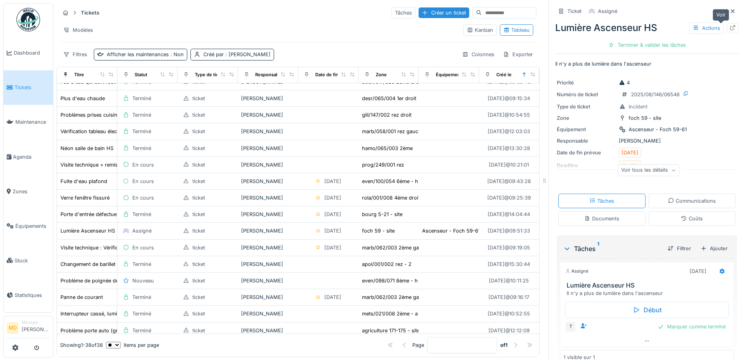
click at [730, 24] on div at bounding box center [733, 27] width 6 height 7
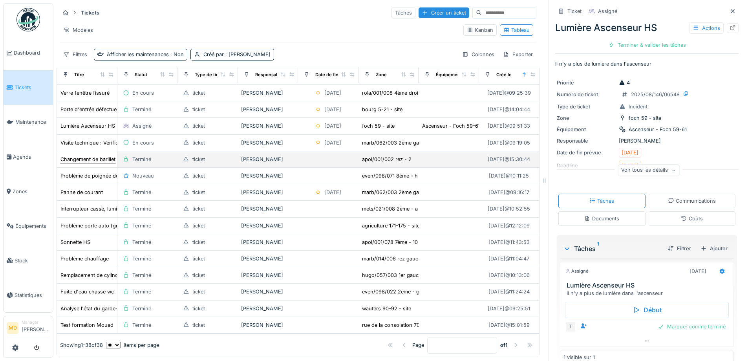
scroll to position [6, 0]
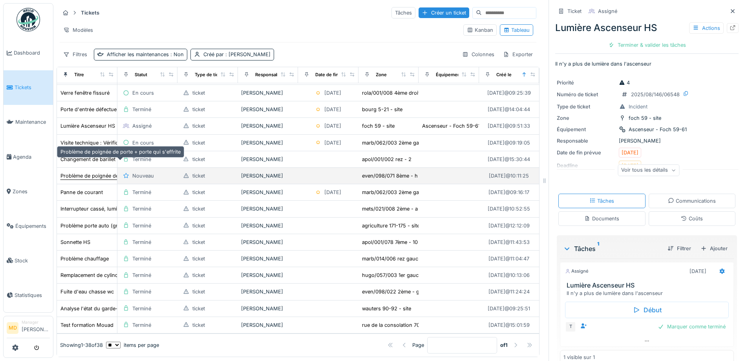
click at [93, 172] on div "Problème de poignée de porte + porte qui s'effrite" at bounding box center [121, 175] width 120 height 7
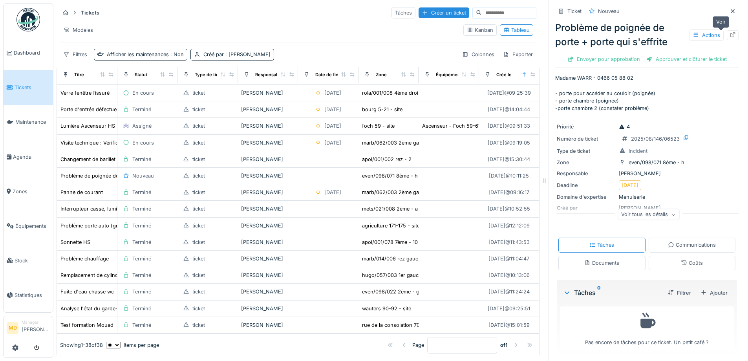
click at [730, 32] on icon at bounding box center [733, 34] width 6 height 5
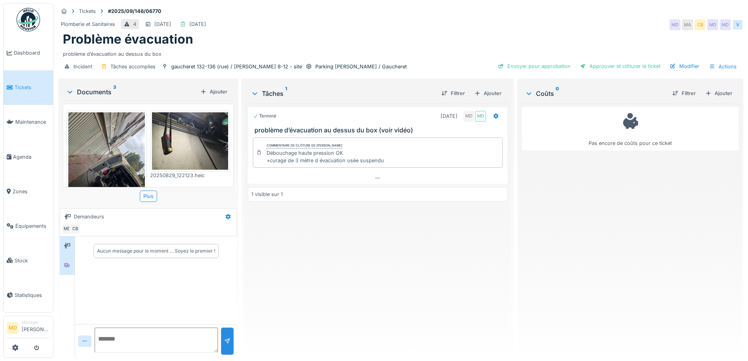
click at [69, 267] on icon at bounding box center [67, 265] width 6 height 5
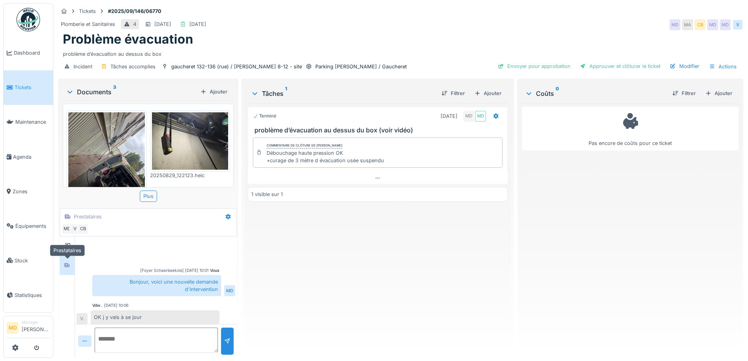
scroll to position [101, 0]
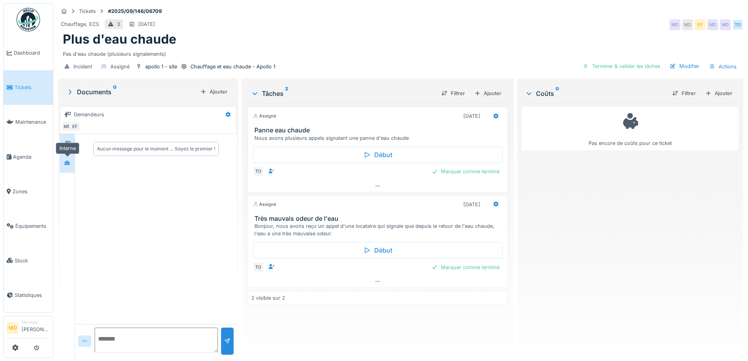
click at [72, 163] on div at bounding box center [67, 163] width 12 height 10
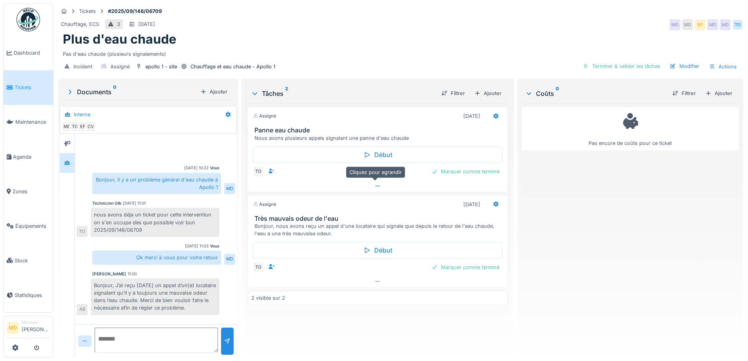
click at [375, 185] on icon at bounding box center [378, 185] width 6 height 5
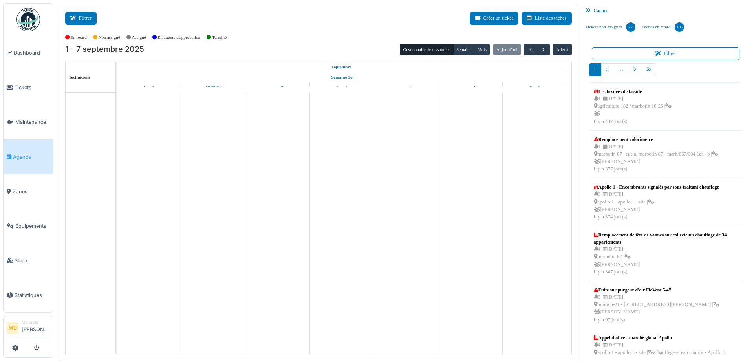
click at [75, 19] on icon at bounding box center [74, 18] width 9 height 5
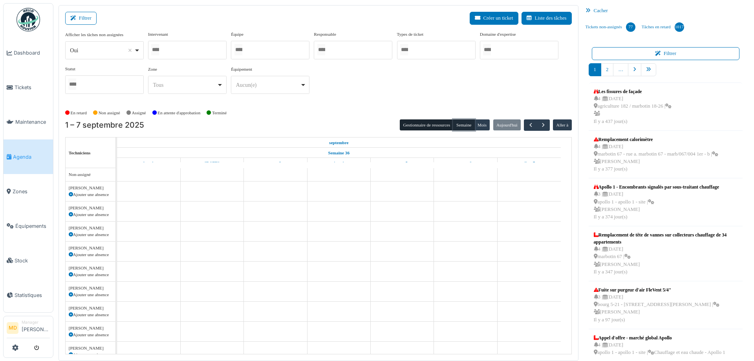
click at [466, 123] on button "Semaine" at bounding box center [464, 124] width 22 height 11
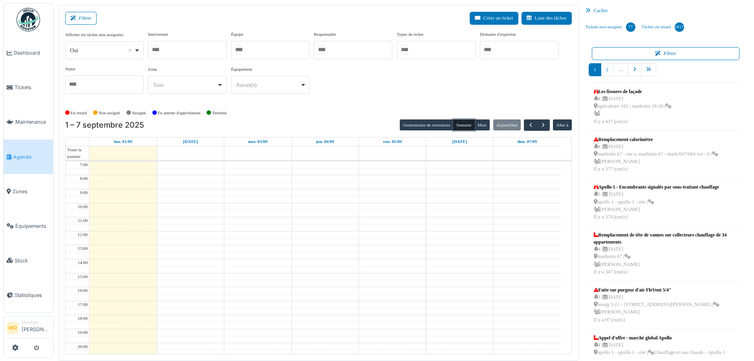
click at [201, 47] on div at bounding box center [187, 50] width 79 height 18
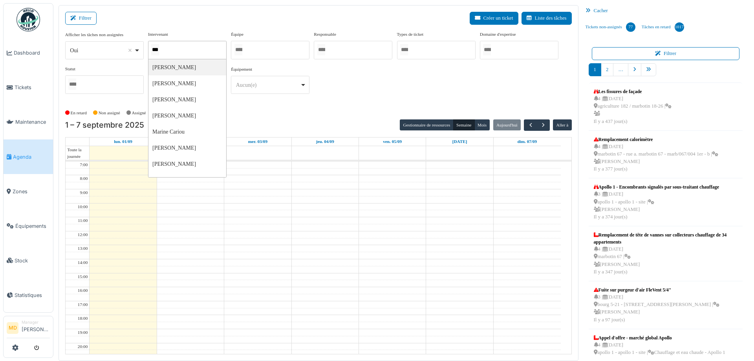
type input "****"
click at [378, 67] on div "**********" at bounding box center [318, 66] width 507 height 70
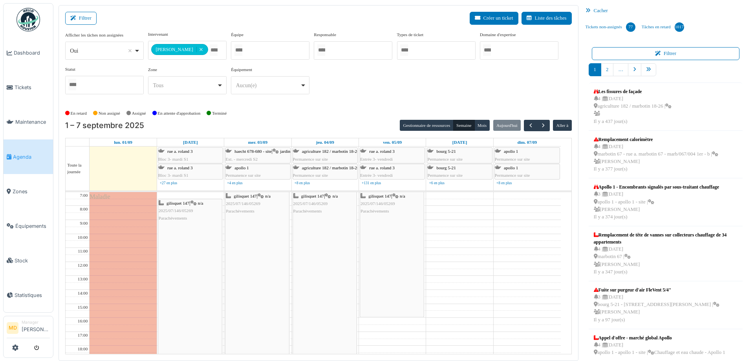
scroll to position [2, 0]
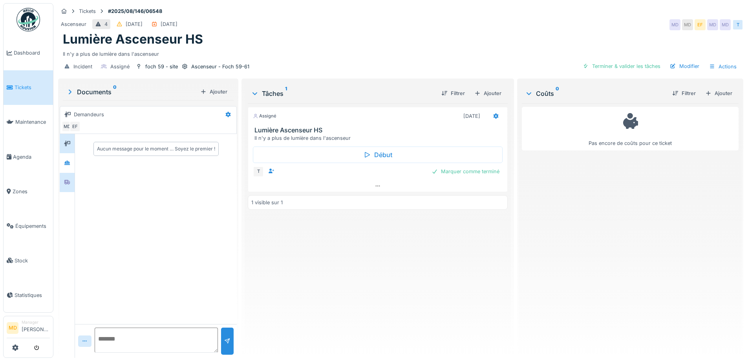
click at [73, 178] on div at bounding box center [67, 182] width 15 height 19
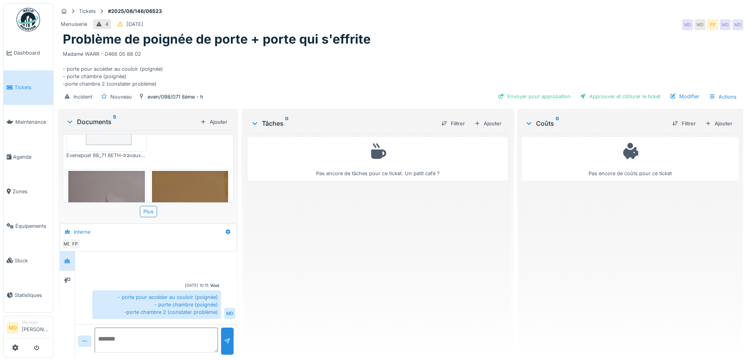
scroll to position [65, 0]
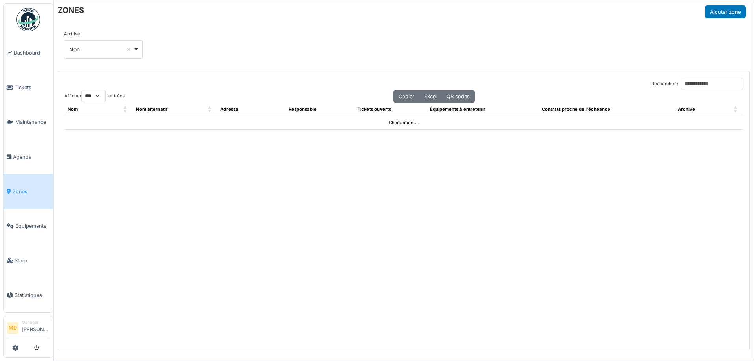
select select "***"
click at [689, 84] on input "Rechercher :" at bounding box center [712, 84] width 62 height 12
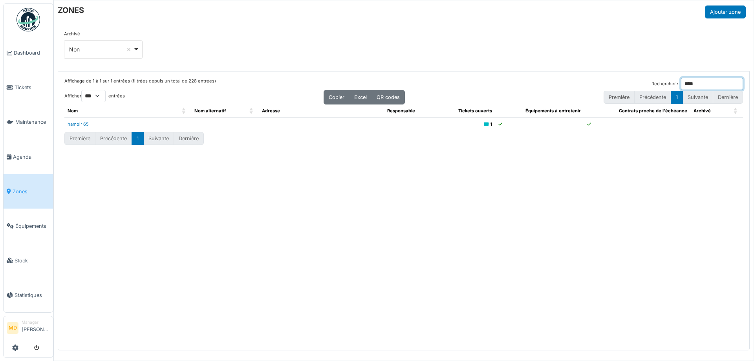
click at [688, 87] on input "****" at bounding box center [712, 84] width 62 height 12
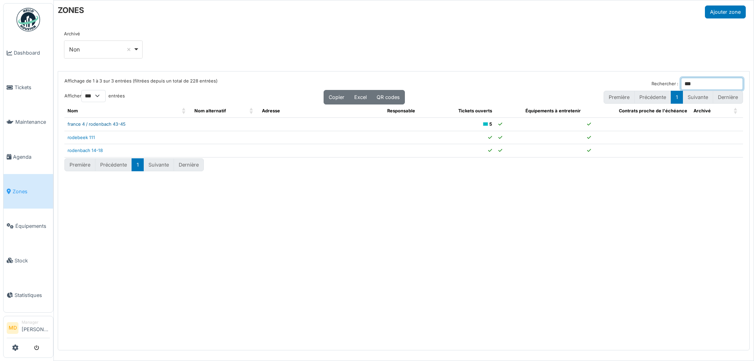
type input "***"
click at [113, 124] on link "france 4 / rodenbach 43-45" at bounding box center [97, 124] width 58 height 6
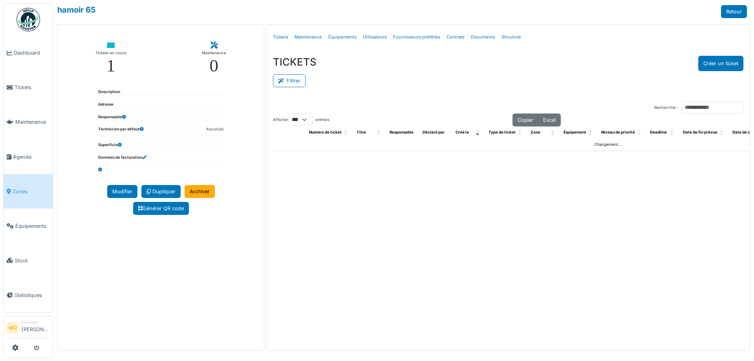
select select "***"
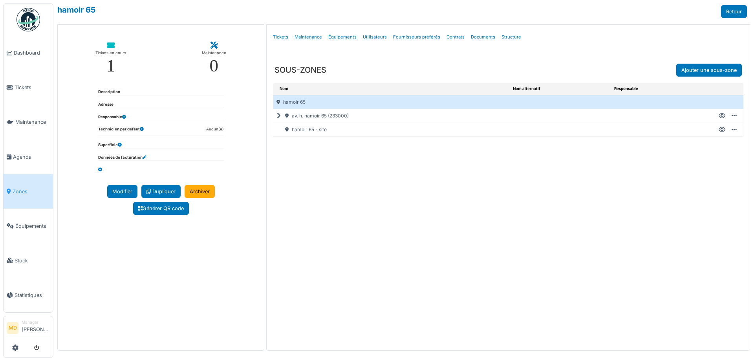
click at [277, 116] on icon at bounding box center [280, 116] width 7 height 0
click at [725, 157] on icon at bounding box center [722, 157] width 7 height 0
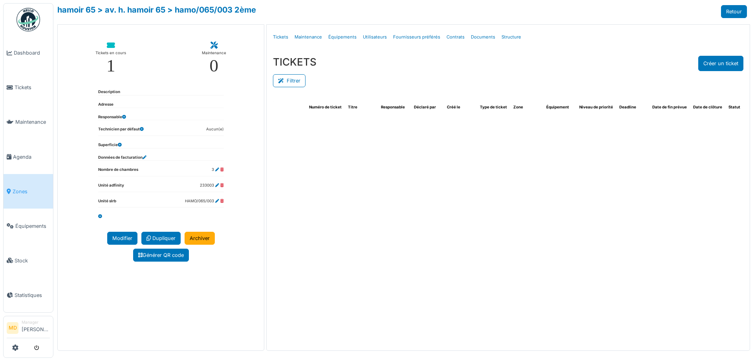
select select "***"
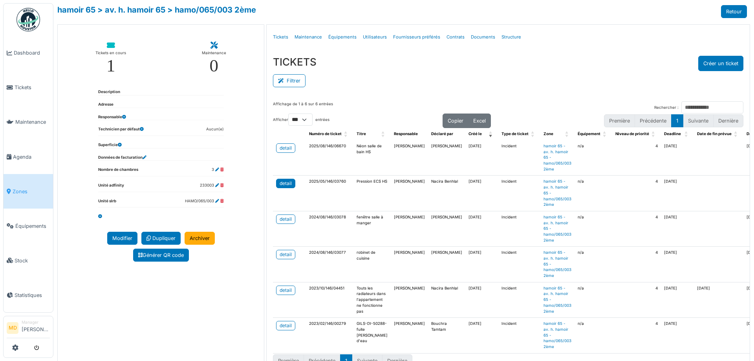
click at [282, 180] on div "detail" at bounding box center [286, 183] width 12 height 7
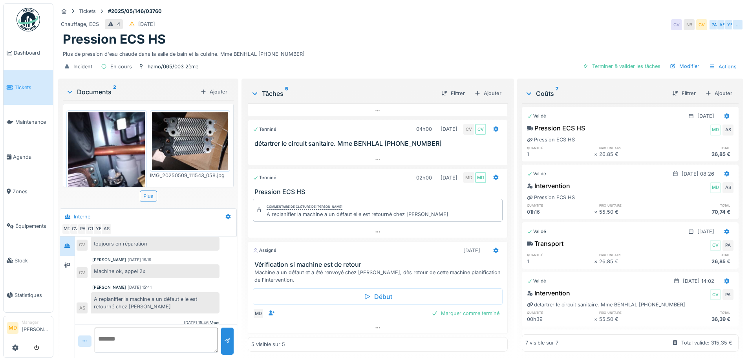
scroll to position [270, 0]
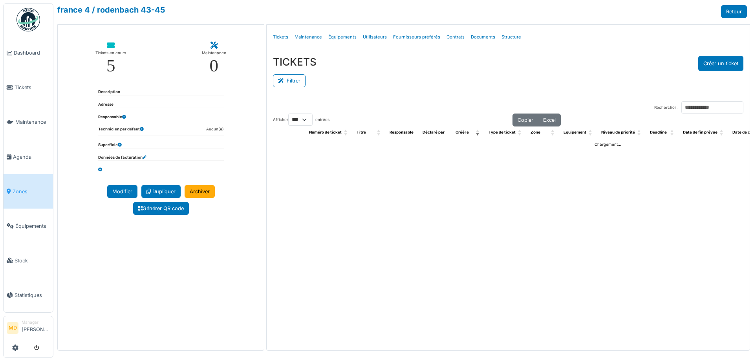
select select "***"
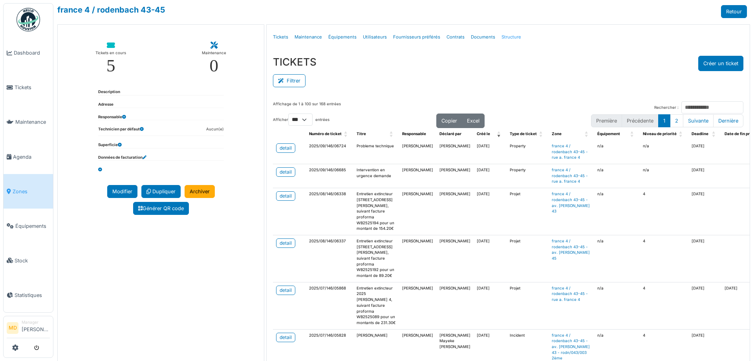
click at [502, 37] on link "Structure" at bounding box center [512, 37] width 26 height 18
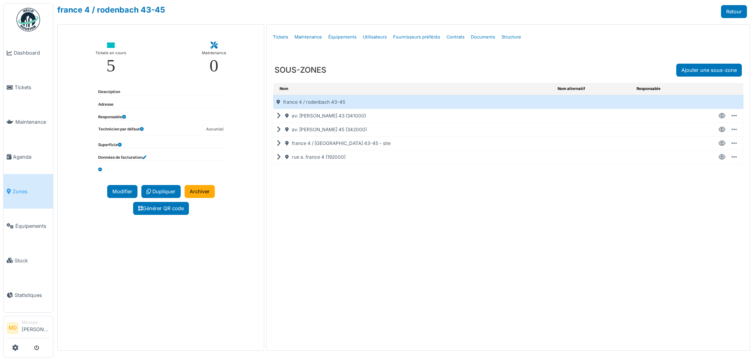
click at [279, 116] on icon at bounding box center [280, 116] width 7 height 0
click at [723, 130] on icon at bounding box center [722, 130] width 7 height 0
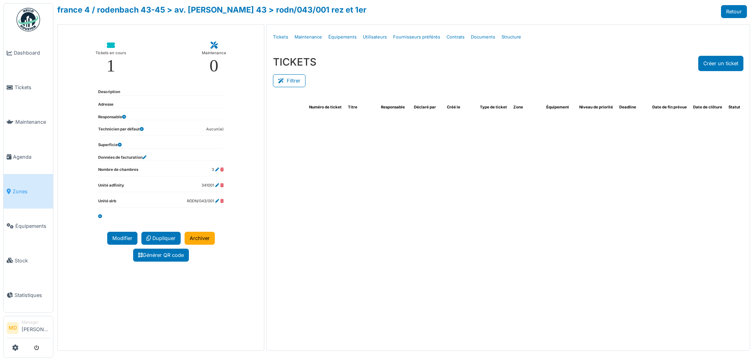
select select "***"
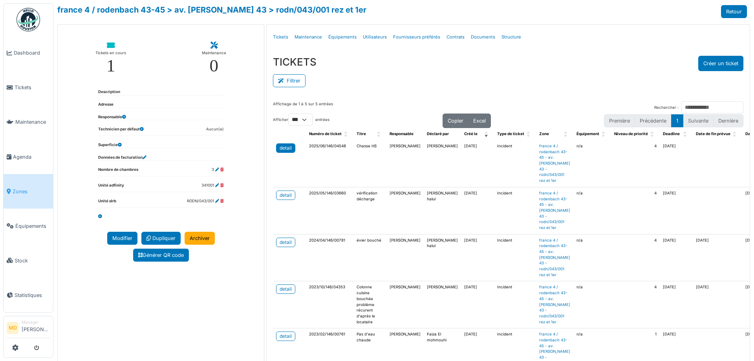
click at [283, 149] on div "detail" at bounding box center [286, 148] width 12 height 7
click at [79, 187] on div "Description Adresse Responsable Technicien par défaut Aucun(e) Superficie Donné…" at bounding box center [161, 154] width 206 height 147
click at [16, 59] on link "Dashboard" at bounding box center [29, 53] width 50 height 35
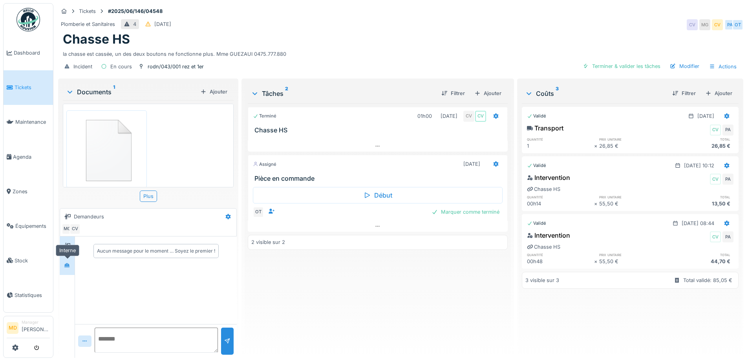
click at [62, 260] on div at bounding box center [67, 265] width 12 height 10
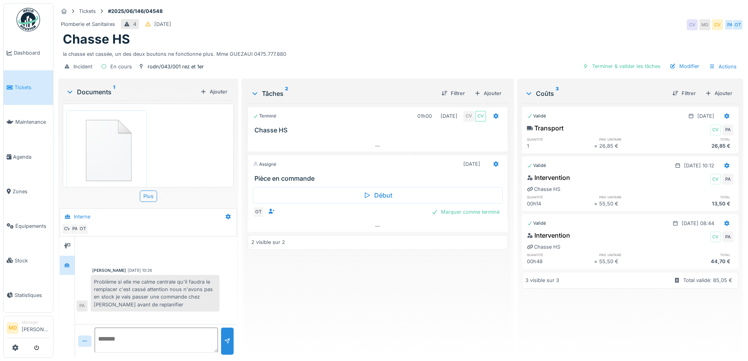
scroll to position [11, 0]
click at [112, 134] on img at bounding box center [106, 137] width 77 height 73
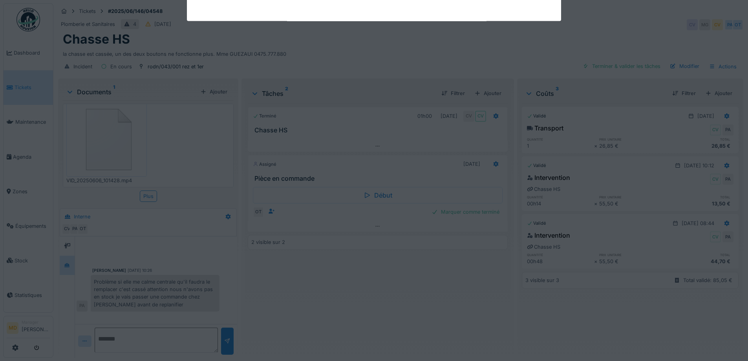
click at [112, 134] on div at bounding box center [374, 180] width 748 height 361
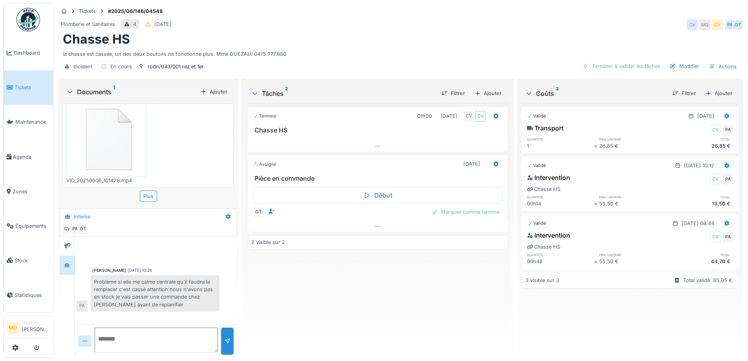
click at [95, 129] on img at bounding box center [106, 137] width 77 height 73
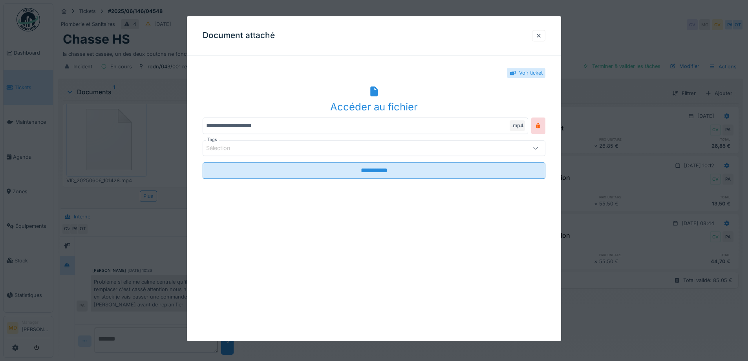
click at [368, 105] on div "Accéder au fichier" at bounding box center [374, 106] width 343 height 15
click at [539, 37] on div at bounding box center [539, 35] width 6 height 7
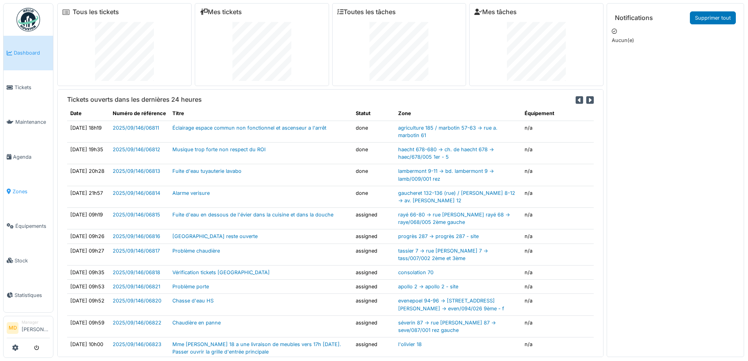
click at [19, 188] on span "Zones" at bounding box center [31, 191] width 37 height 7
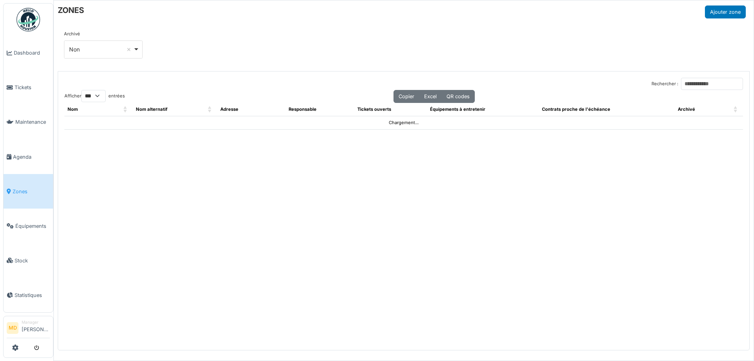
select select "***"
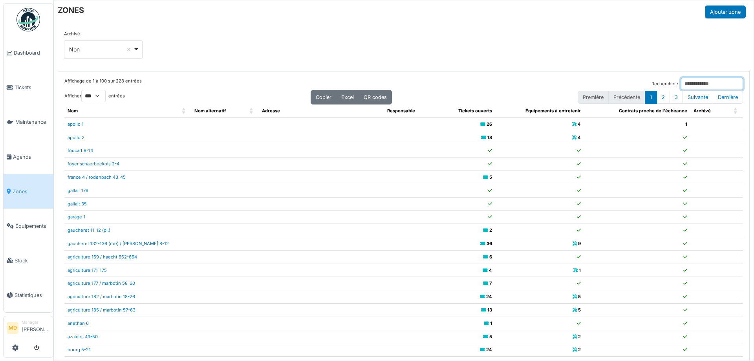
click at [681, 83] on input "Rechercher :" at bounding box center [712, 84] width 62 height 12
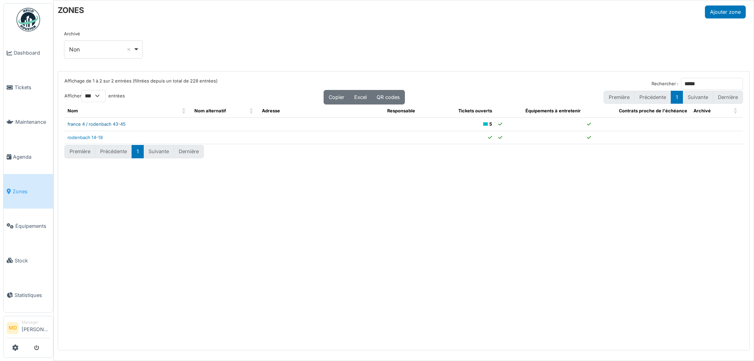
click at [114, 123] on link "france 4 / rodenbach 43-45" at bounding box center [97, 124] width 58 height 6
click at [697, 82] on input "*****" at bounding box center [712, 84] width 62 height 12
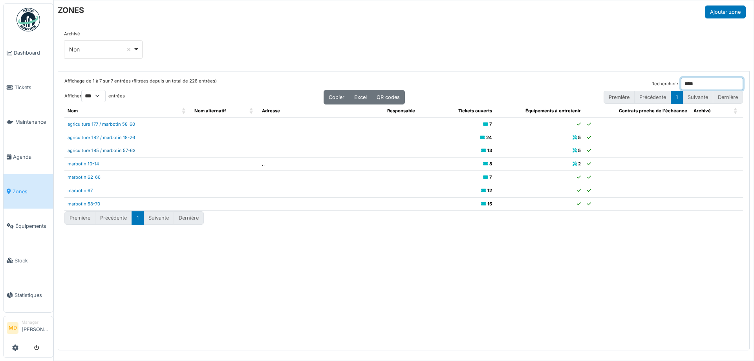
type input "****"
click at [123, 152] on link "agriculture 185 / marbotin 57-63" at bounding box center [102, 151] width 68 height 6
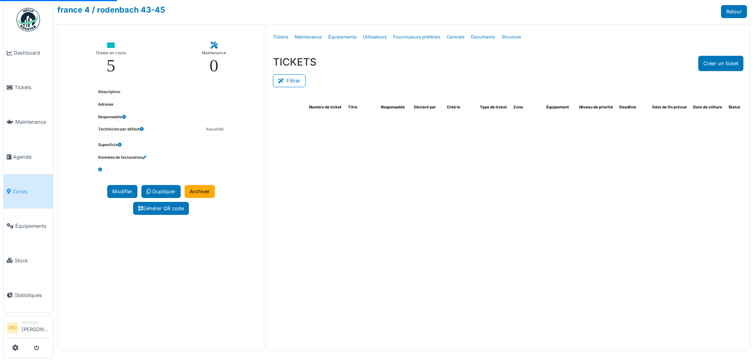
select select "***"
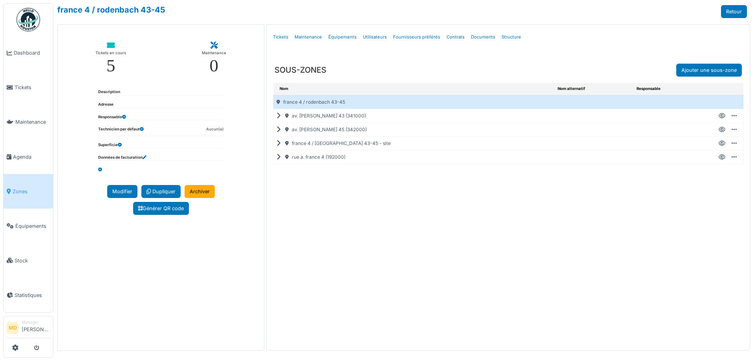
click at [279, 116] on icon at bounding box center [280, 116] width 7 height 0
click at [723, 130] on icon at bounding box center [722, 130] width 7 height 0
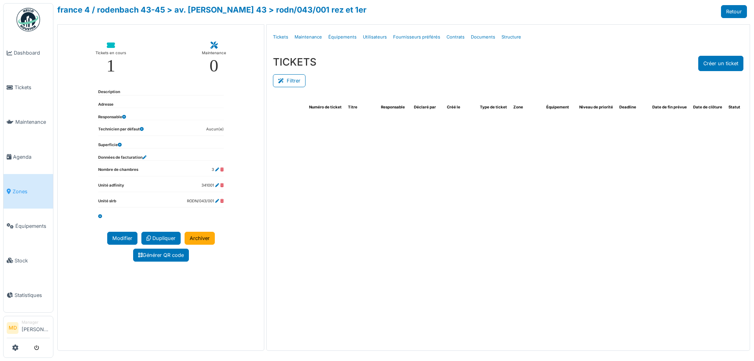
select select "***"
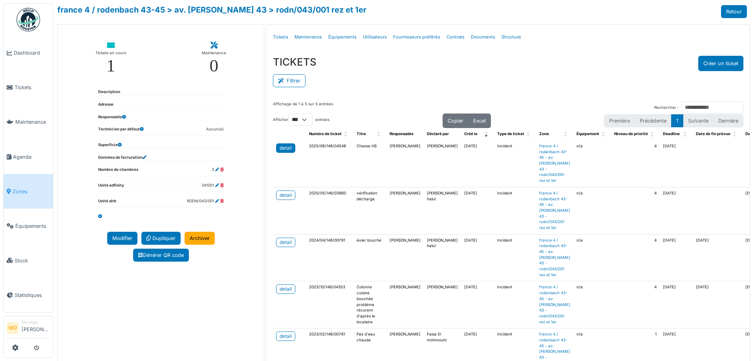
click at [290, 147] on link "detail" at bounding box center [285, 147] width 19 height 9
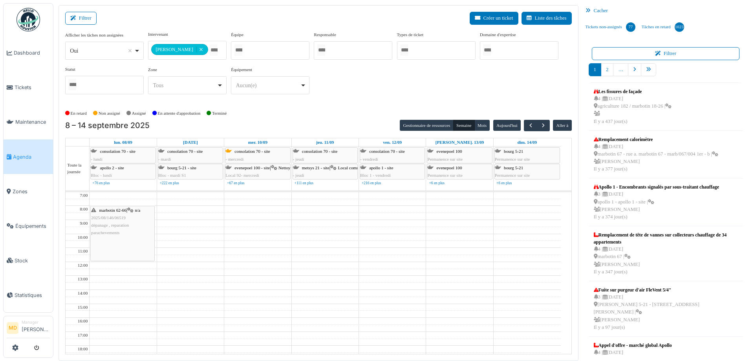
scroll to position [2, 0]
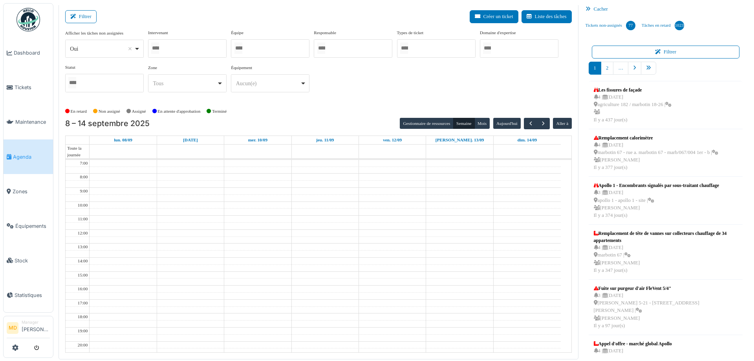
click at [189, 48] on div at bounding box center [187, 48] width 79 height 18
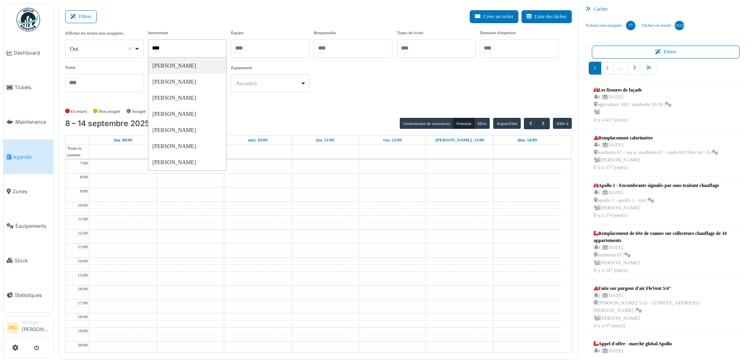
type input "*****"
click at [389, 87] on div "**********" at bounding box center [318, 64] width 507 height 70
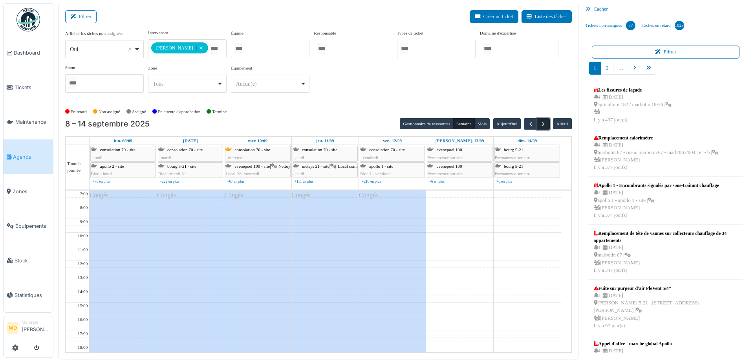
click at [540, 126] on span "button" at bounding box center [543, 124] width 7 height 7
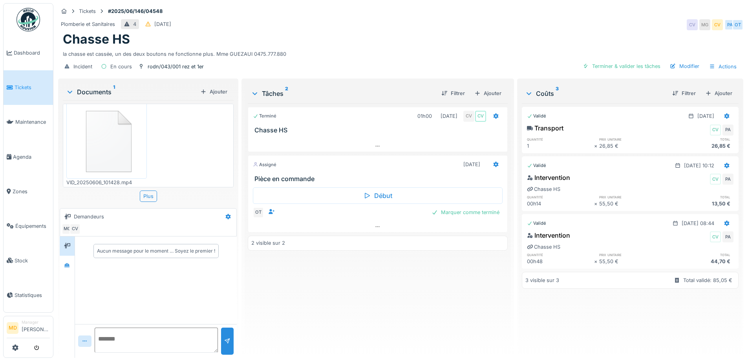
scroll to position [11, 0]
click at [77, 267] on div "Aucun message pour le moment … Soyez le premier !" at bounding box center [156, 281] width 162 height 88
click at [65, 263] on icon at bounding box center [67, 265] width 6 height 5
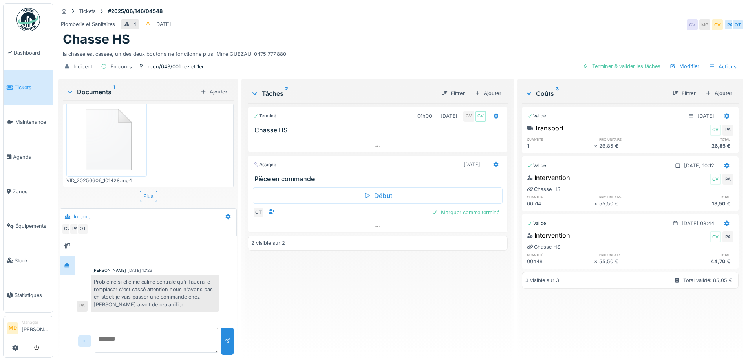
scroll to position [6, 0]
click at [135, 337] on textarea at bounding box center [156, 340] width 123 height 25
type textarea "**********"
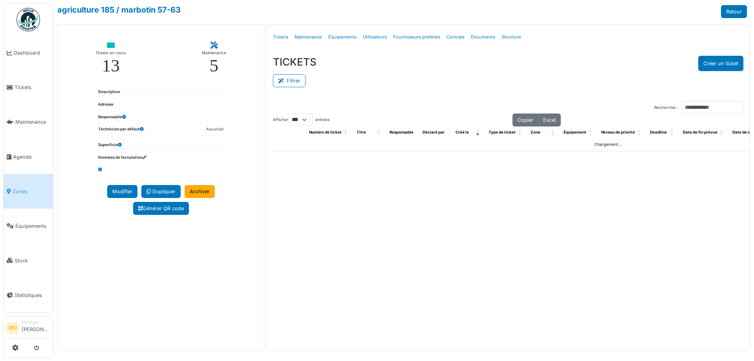
select select "***"
click at [500, 35] on link "Structure" at bounding box center [512, 37] width 26 height 18
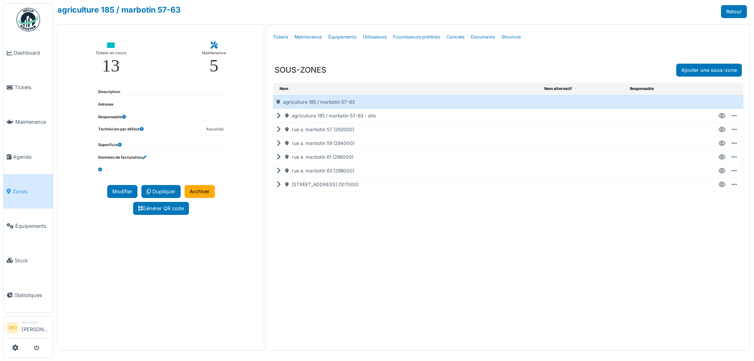
click at [280, 158] on icon at bounding box center [280, 157] width 7 height 0
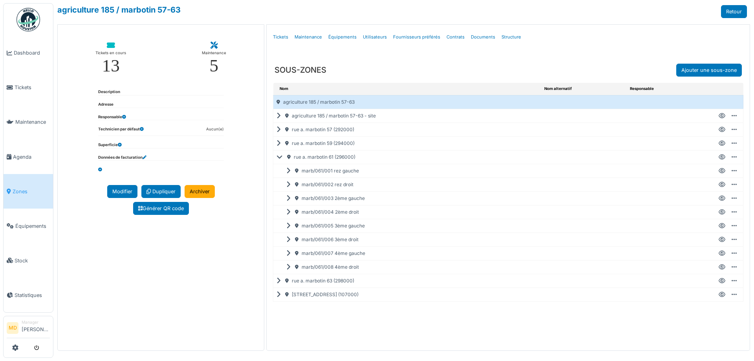
click at [722, 240] on icon at bounding box center [722, 240] width 7 height 0
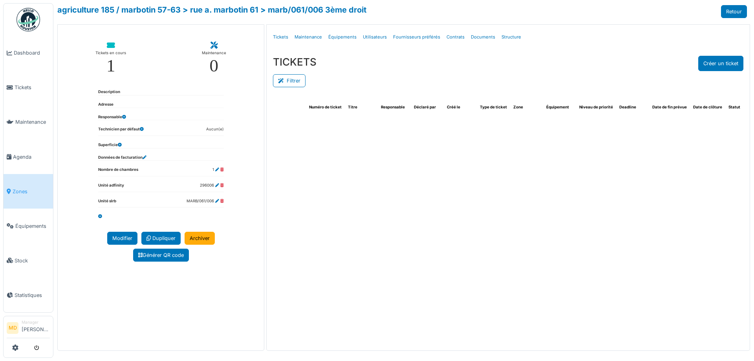
select select "***"
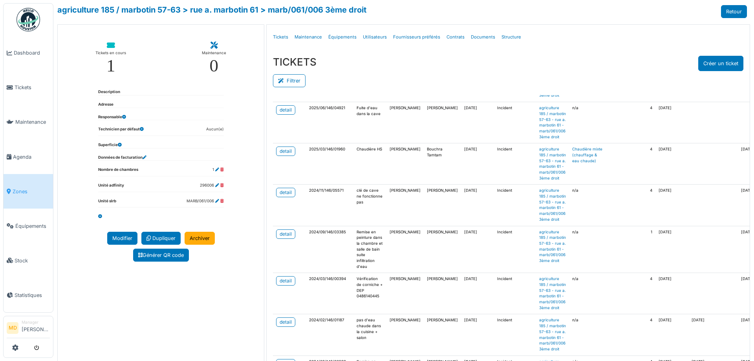
scroll to position [79, 0]
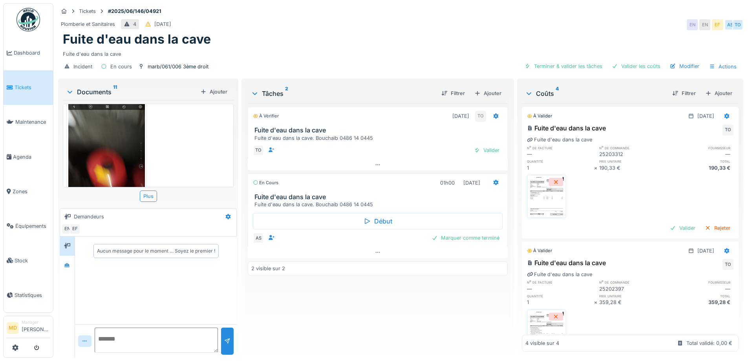
scroll to position [653, 0]
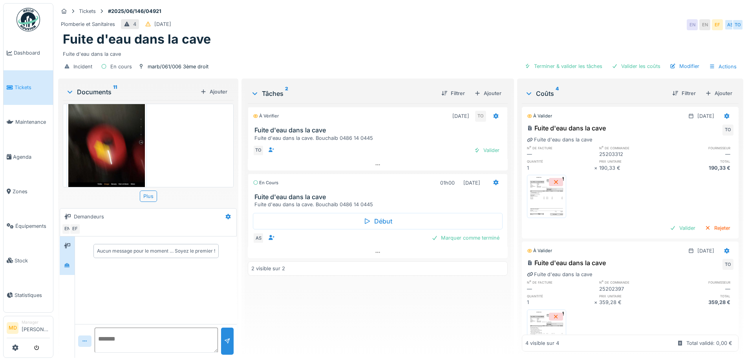
click at [75, 260] on div at bounding box center [67, 265] width 15 height 19
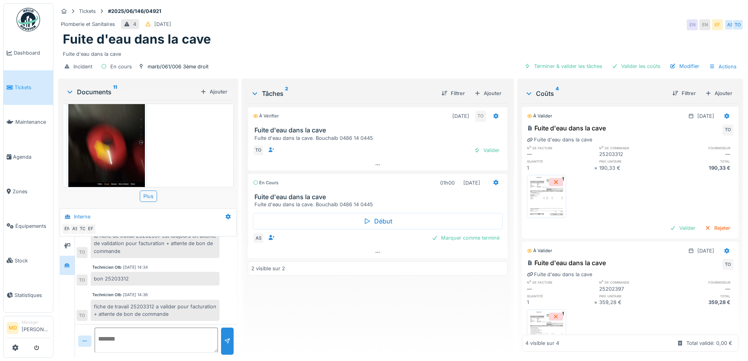
scroll to position [6, 0]
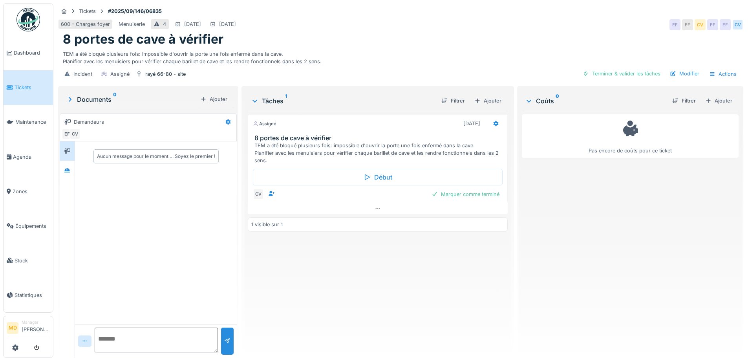
click at [475, 28] on div "600 - Charges foyer Menuiserie 4 [DATE] [DATE] EF EF CV EF EF CV" at bounding box center [401, 25] width 686 height 14
click at [369, 210] on div at bounding box center [378, 208] width 260 height 11
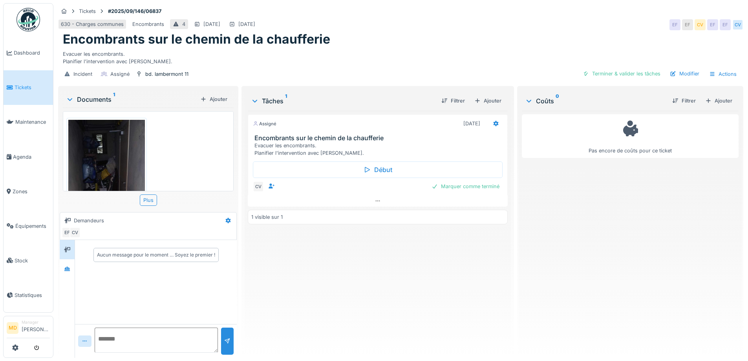
scroll to position [103, 0]
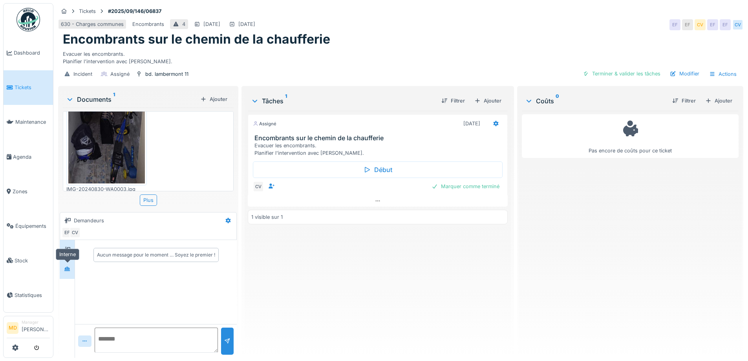
click at [68, 270] on icon at bounding box center [67, 269] width 6 height 4
